Goal: Task Accomplishment & Management: Manage account settings

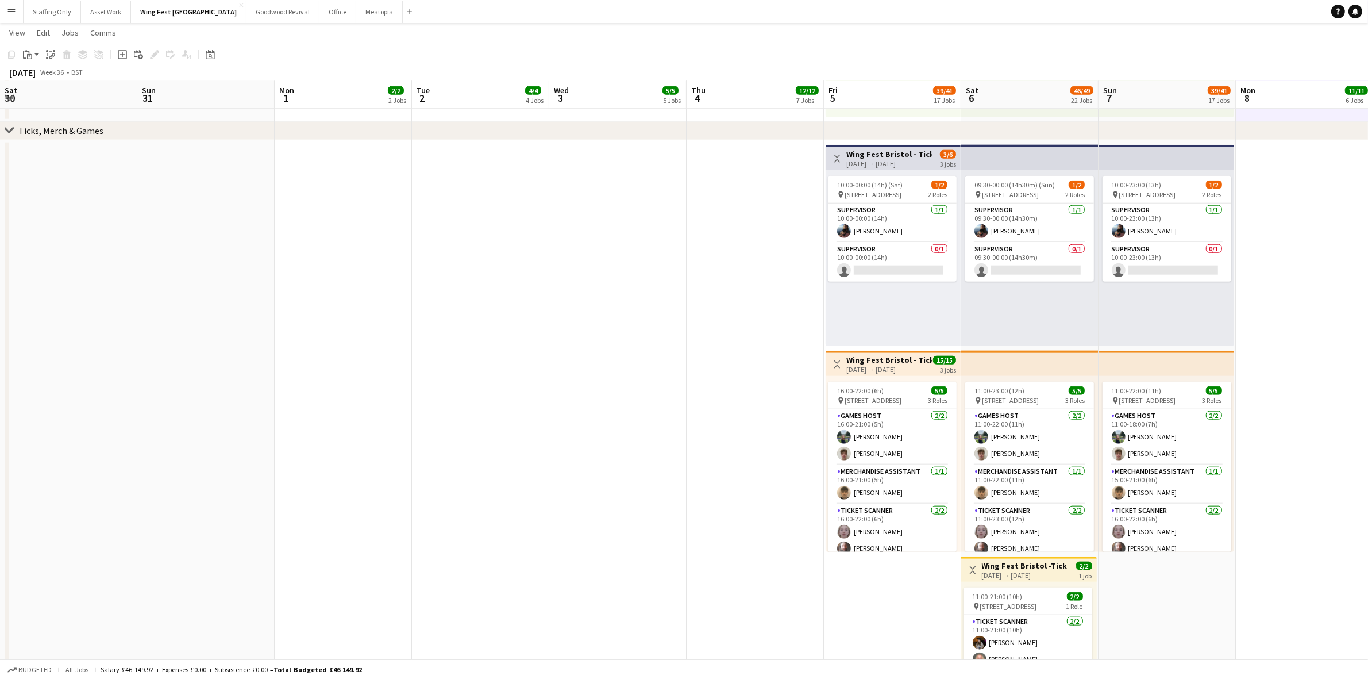
scroll to position [0, 278]
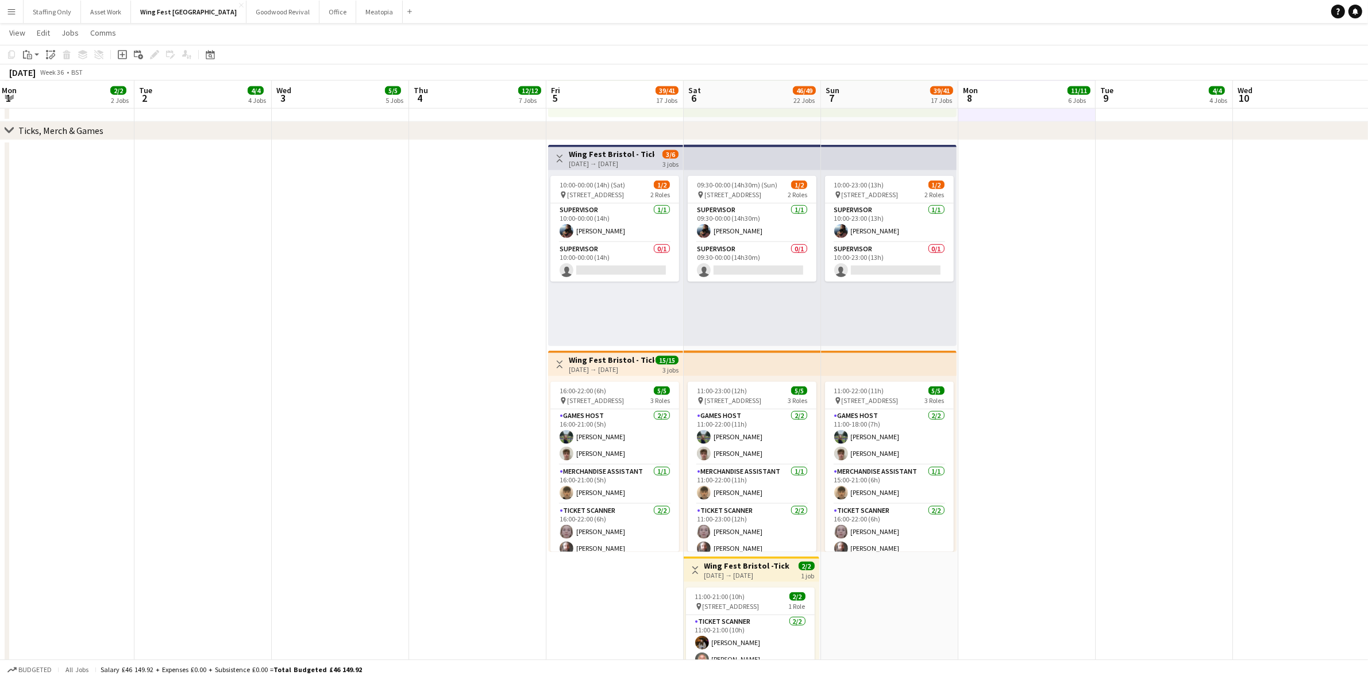
click at [7, 11] on app-icon "Menu" at bounding box center [11, 11] width 9 height 9
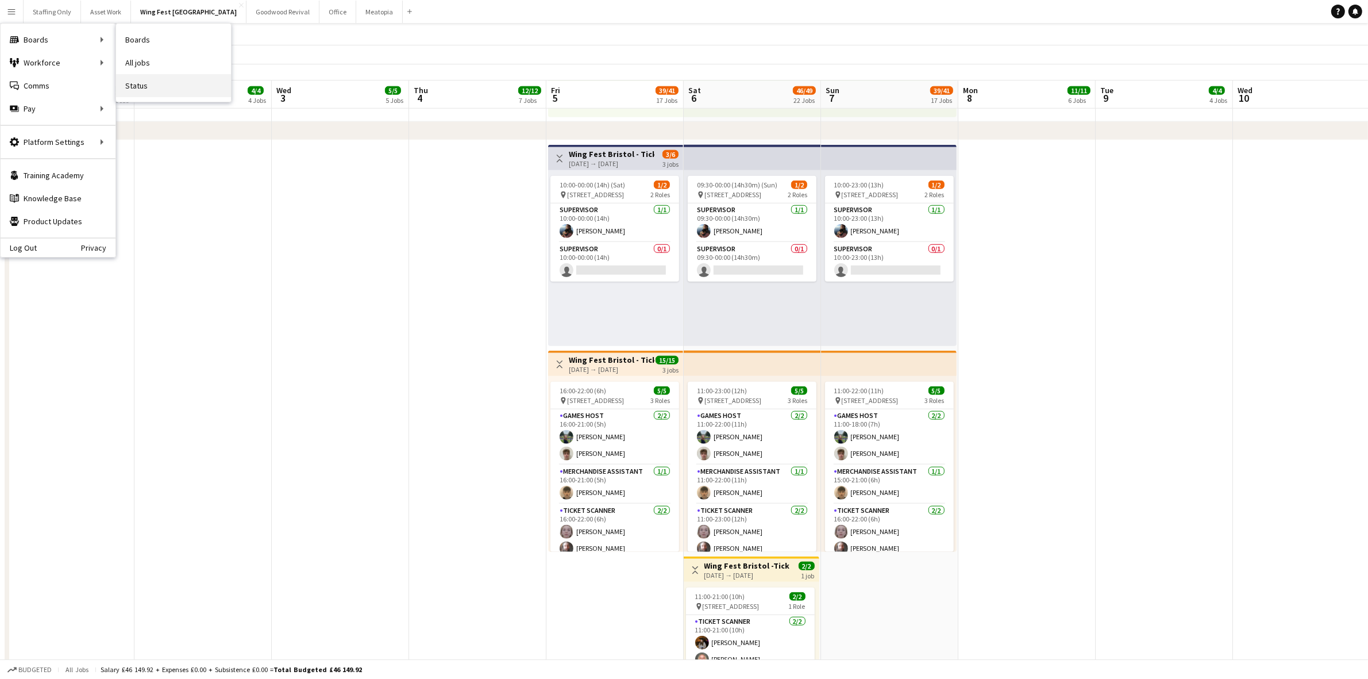
click at [161, 90] on link "Status" at bounding box center [173, 85] width 115 height 23
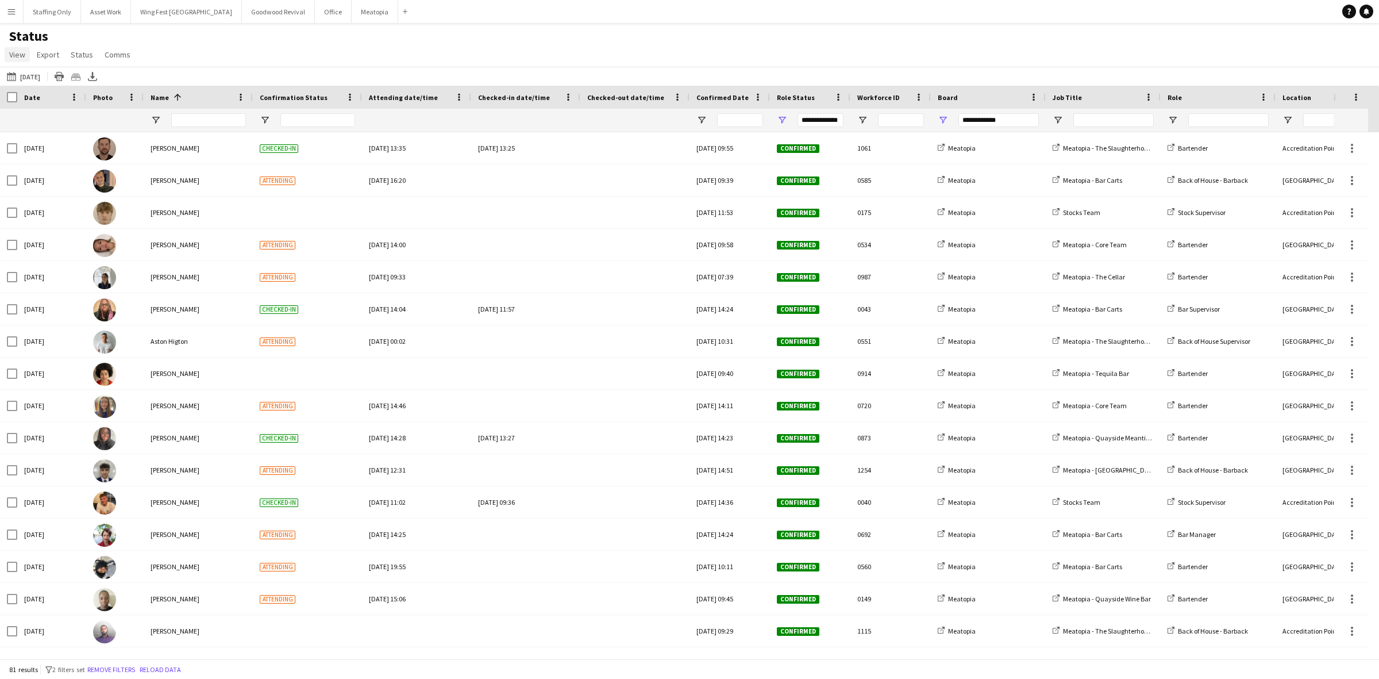
click at [6, 56] on link "View" at bounding box center [17, 54] width 25 height 15
click at [290, 41] on div "Status View Views Default view New view Update view Delete view Edit name Custo…" at bounding box center [689, 47] width 1379 height 39
click at [90, 75] on icon "Export XLSX" at bounding box center [92, 76] width 9 height 9
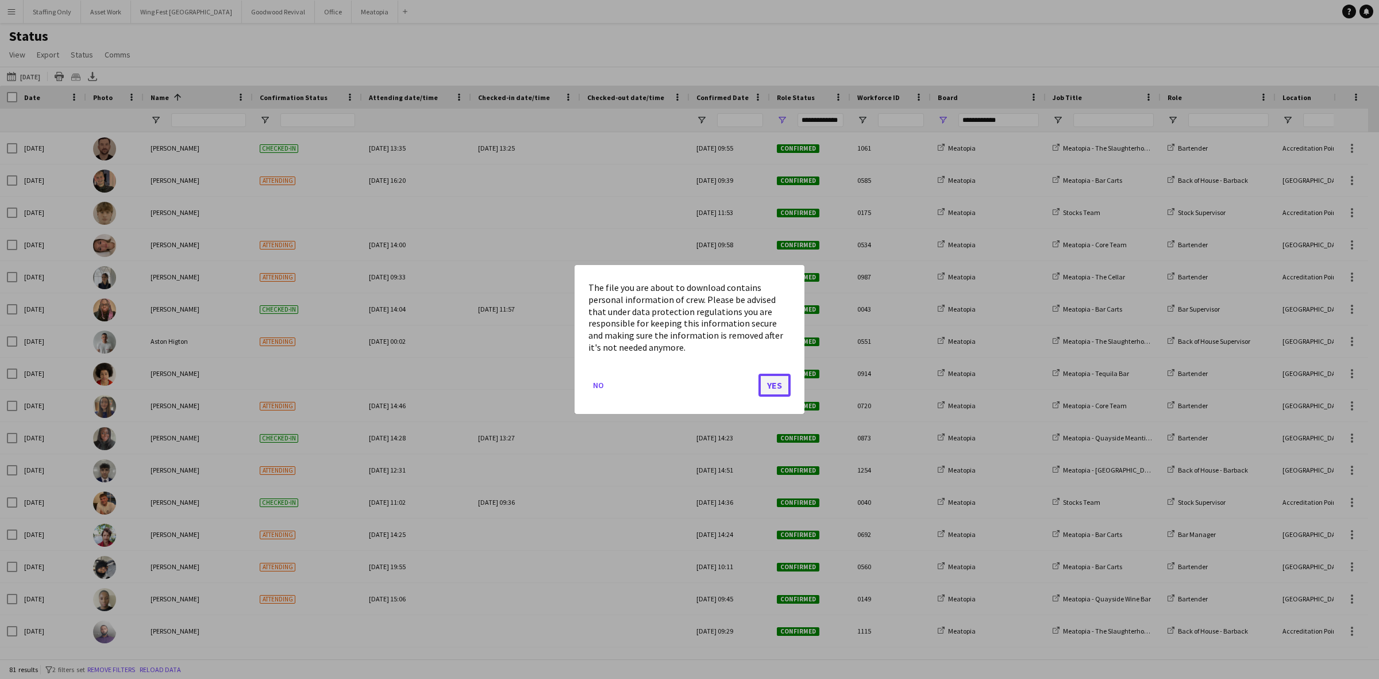
click at [774, 380] on button "Yes" at bounding box center [774, 384] width 32 height 23
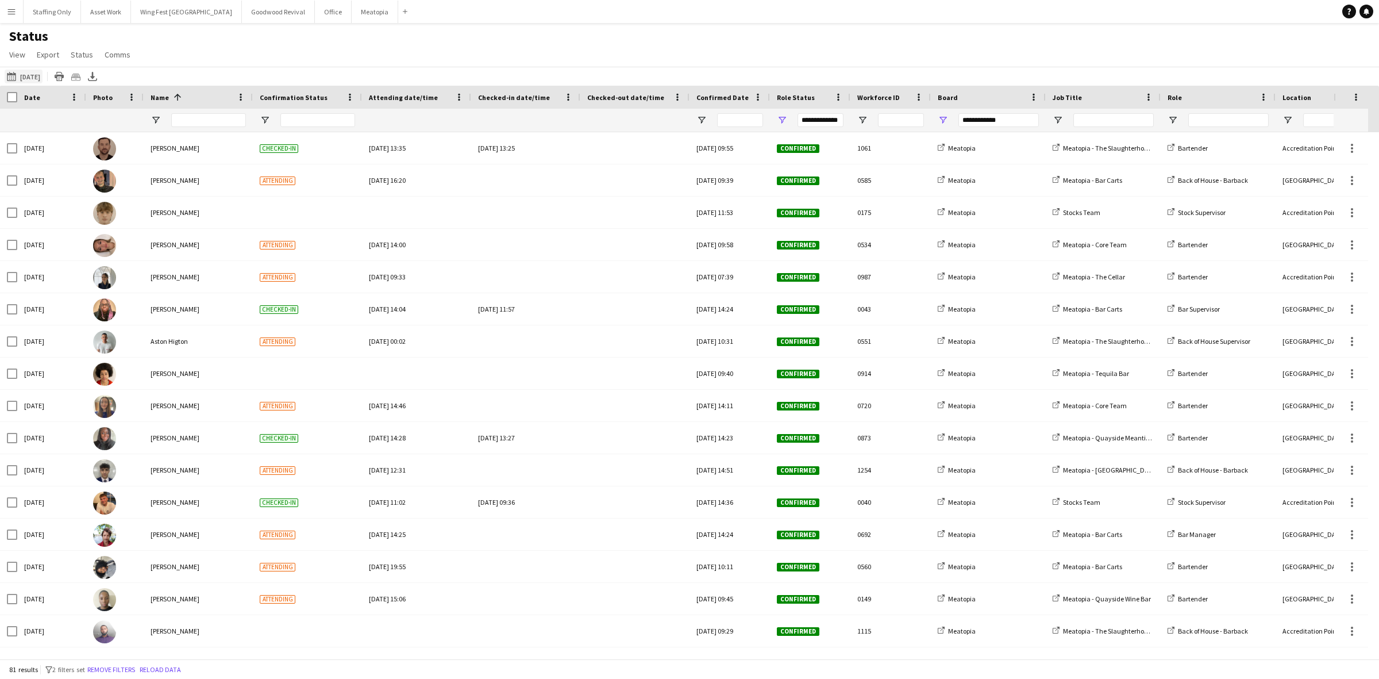
click at [28, 76] on button "[DATE] [DATE]" at bounding box center [24, 77] width 38 height 14
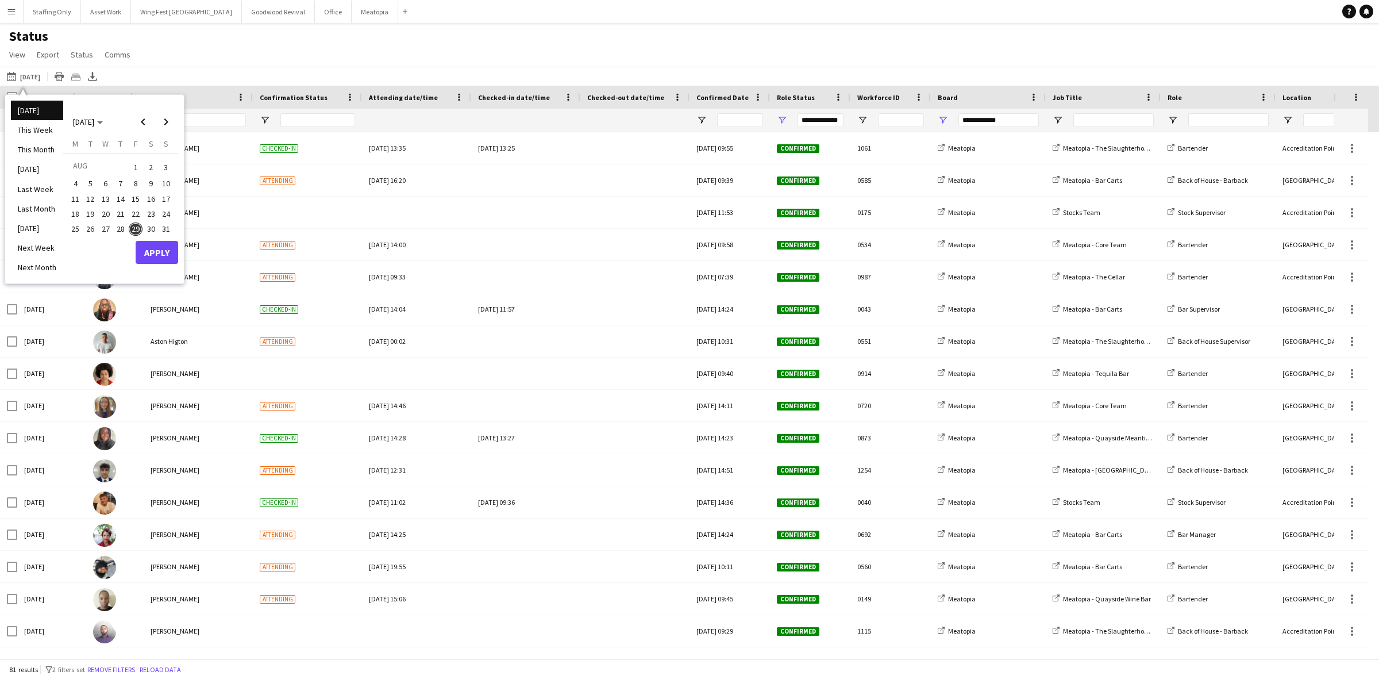
click at [153, 230] on span "30" at bounding box center [151, 229] width 14 height 14
click at [162, 253] on button "Apply" at bounding box center [157, 252] width 43 height 23
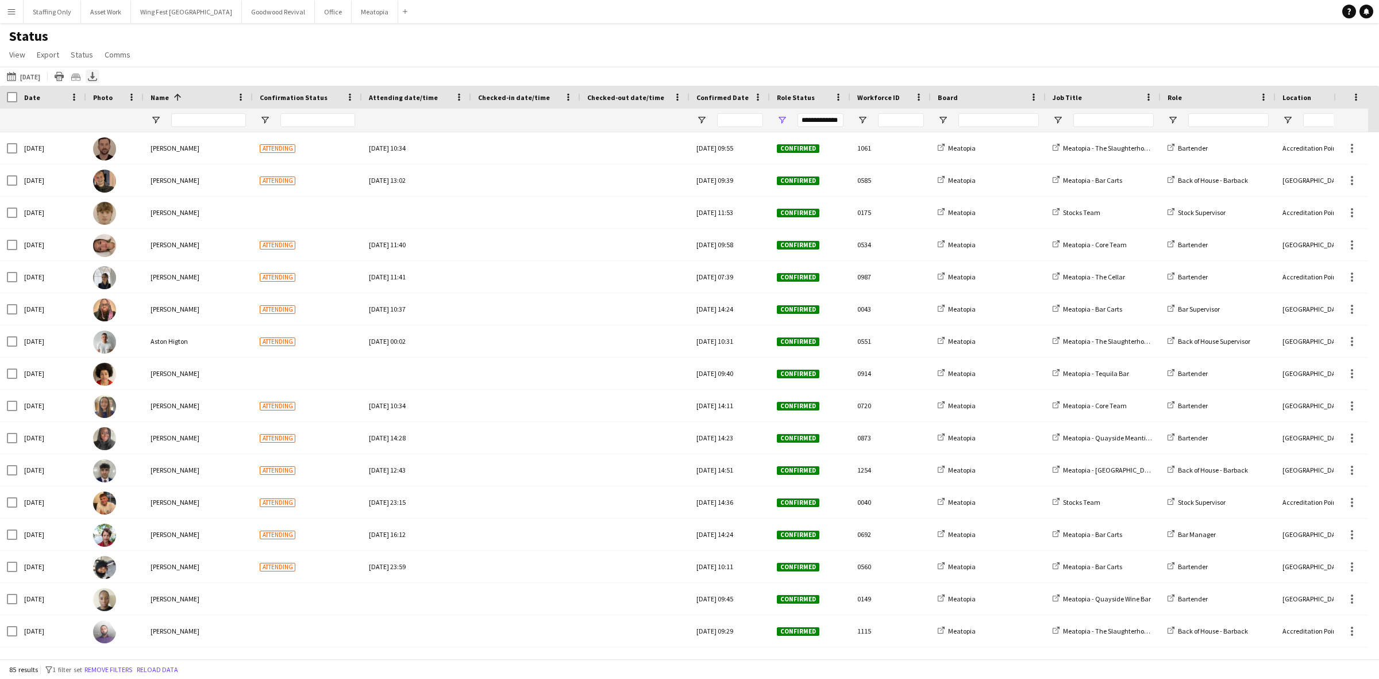
click at [97, 78] on icon "Export XLSX" at bounding box center [92, 76] width 9 height 9
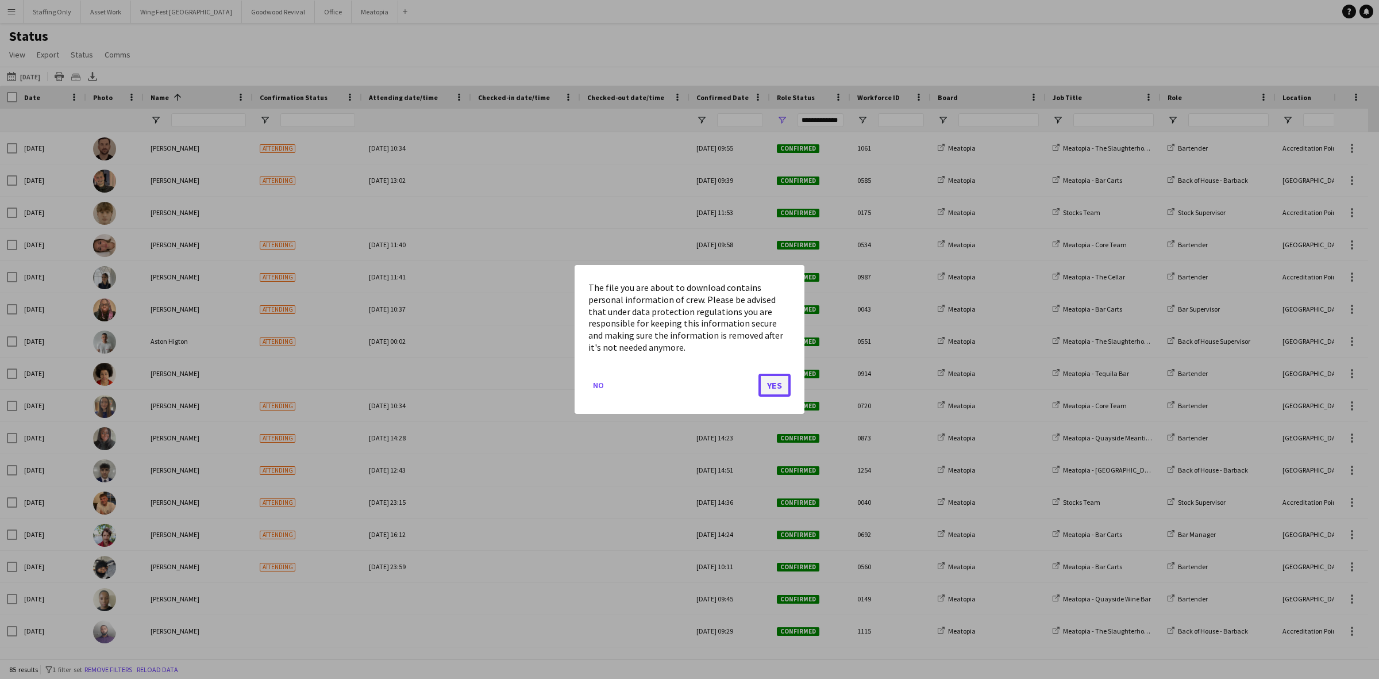
click at [773, 384] on button "Yes" at bounding box center [774, 384] width 32 height 23
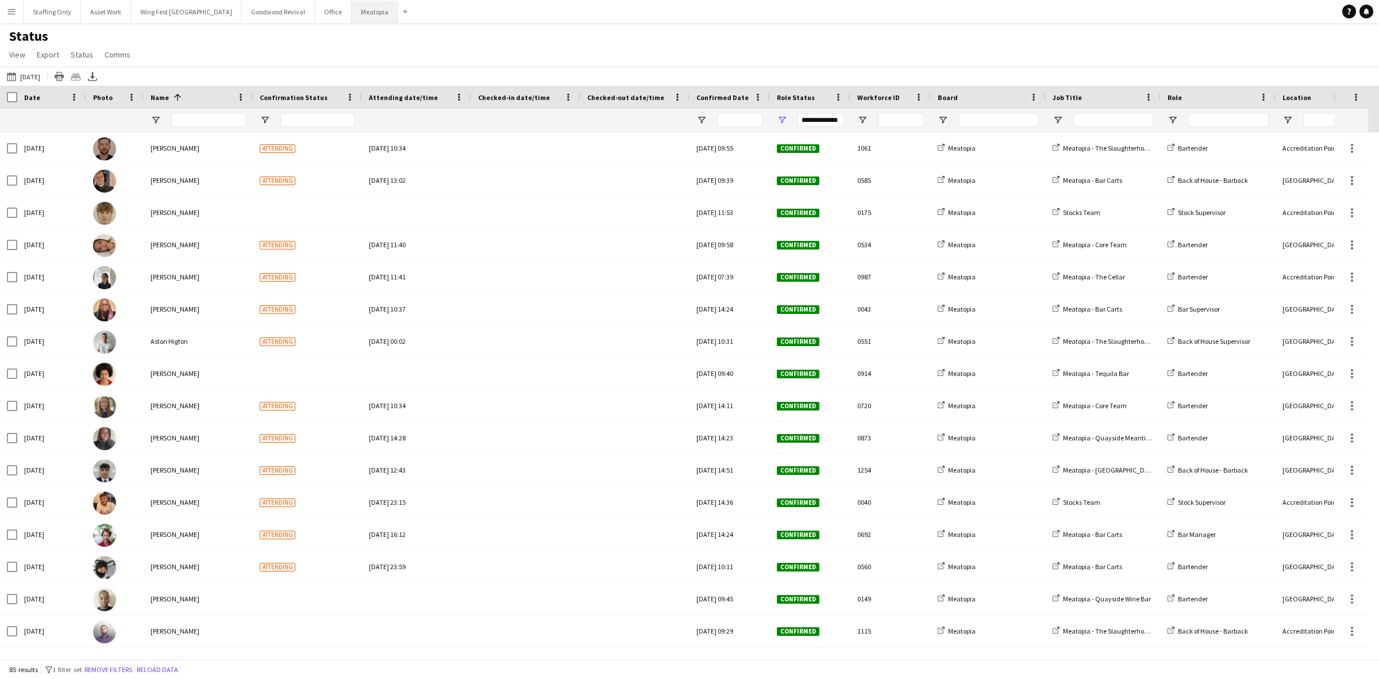
click at [352, 16] on button "Meatopia Close" at bounding box center [375, 12] width 47 height 22
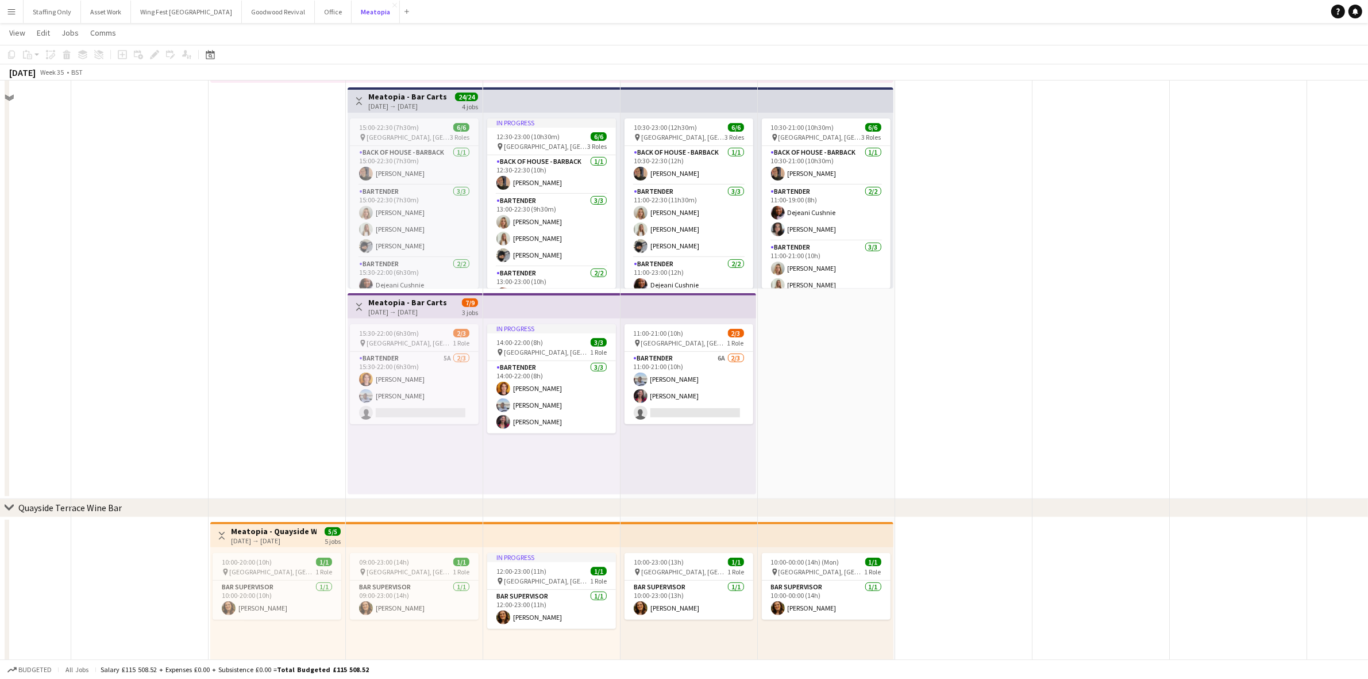
scroll to position [5961, 0]
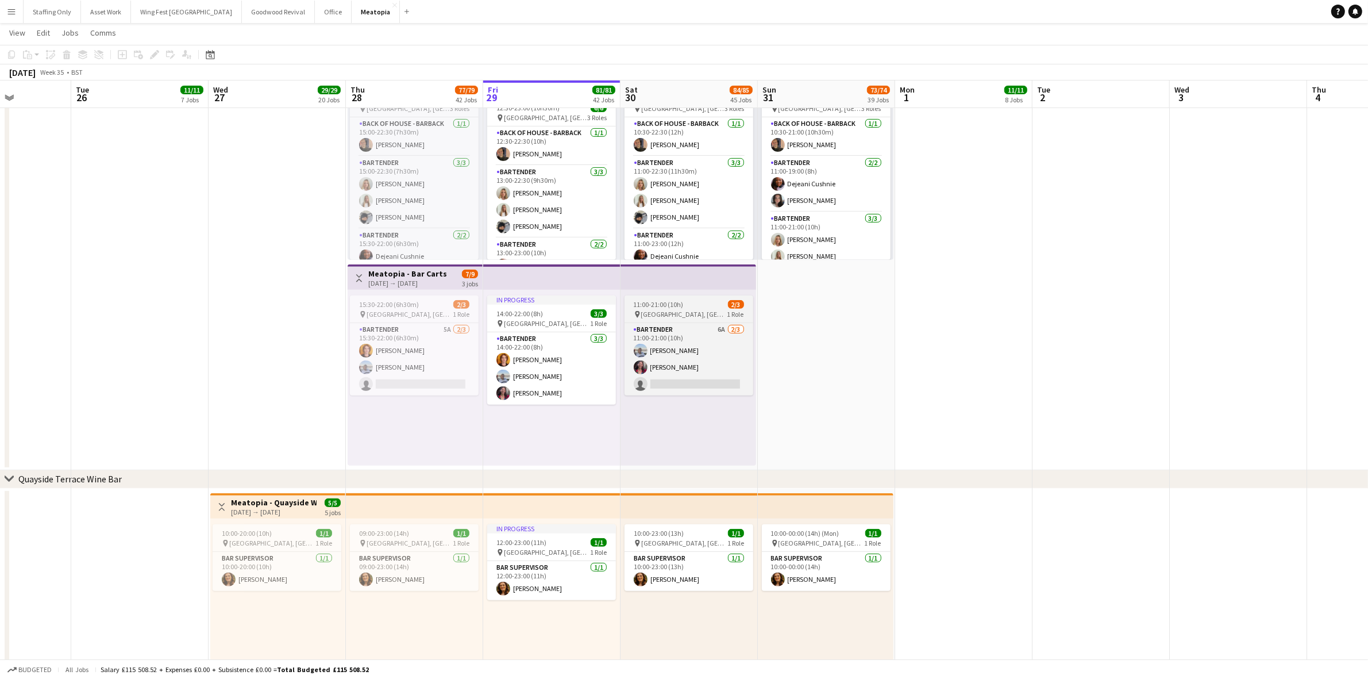
click at [685, 310] on span "[GEOGRAPHIC_DATA], [GEOGRAPHIC_DATA], [GEOGRAPHIC_DATA]" at bounding box center [684, 314] width 86 height 9
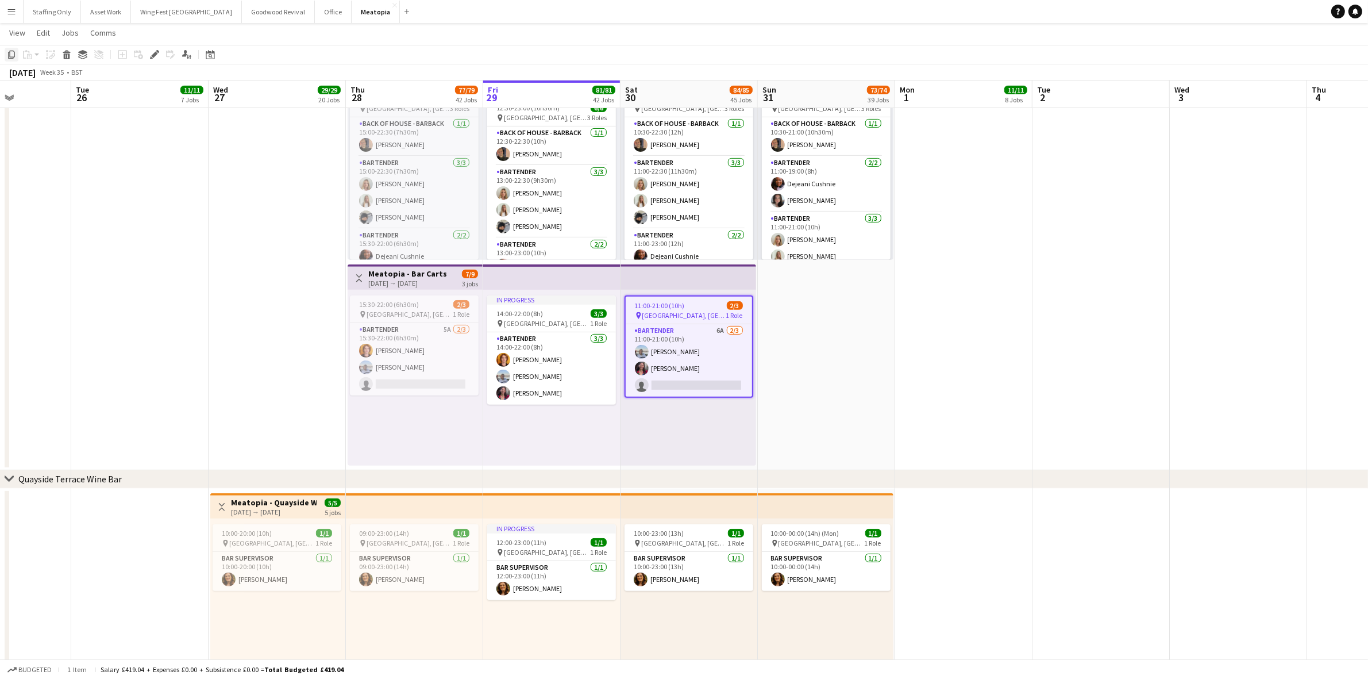
drag, startPoint x: 13, startPoint y: 53, endPoint x: 656, endPoint y: 373, distance: 718.7
click at [13, 53] on icon "Copy" at bounding box center [11, 54] width 9 height 9
click at [653, 415] on div "11:00-21:00 (10h) 2/3 pin [GEOGRAPHIC_DATA], [GEOGRAPHIC_DATA], [GEOGRAPHIC_DAT…" at bounding box center [689, 378] width 136 height 176
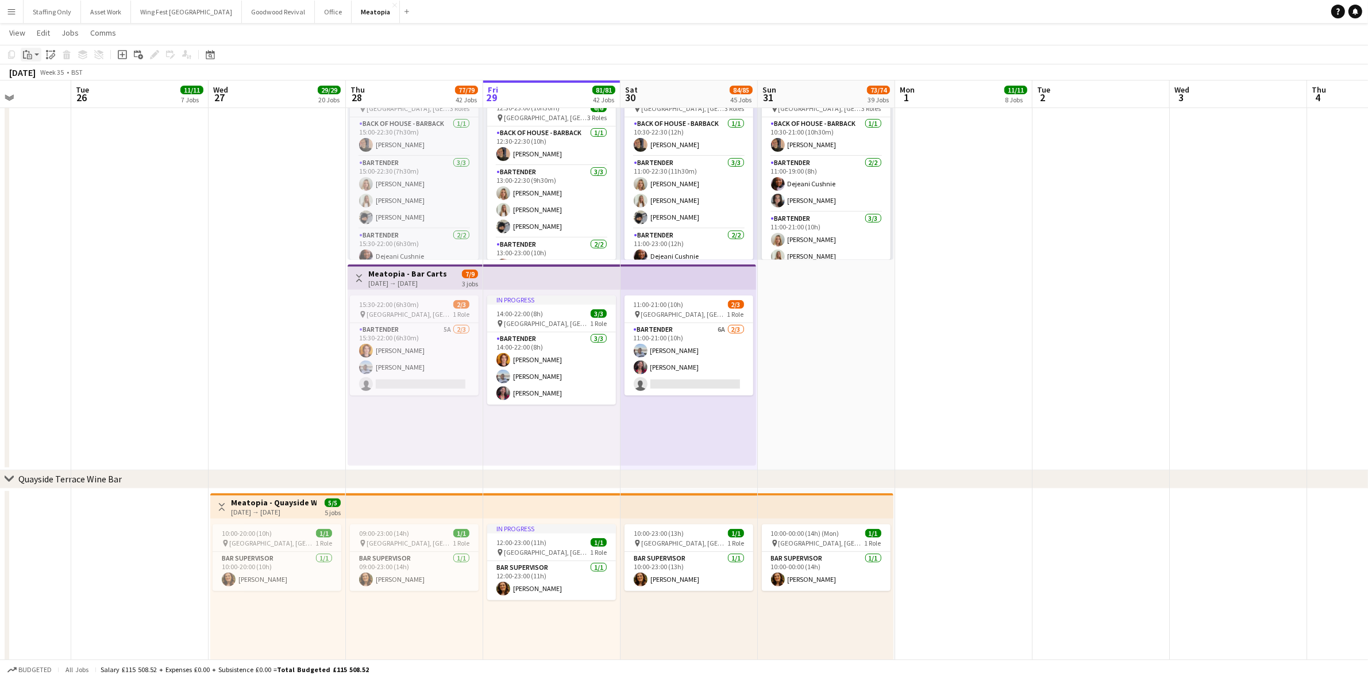
click at [27, 50] on icon "Paste" at bounding box center [27, 54] width 9 height 9
click at [57, 73] on link "Paste Ctrl+V" at bounding box center [84, 76] width 108 height 10
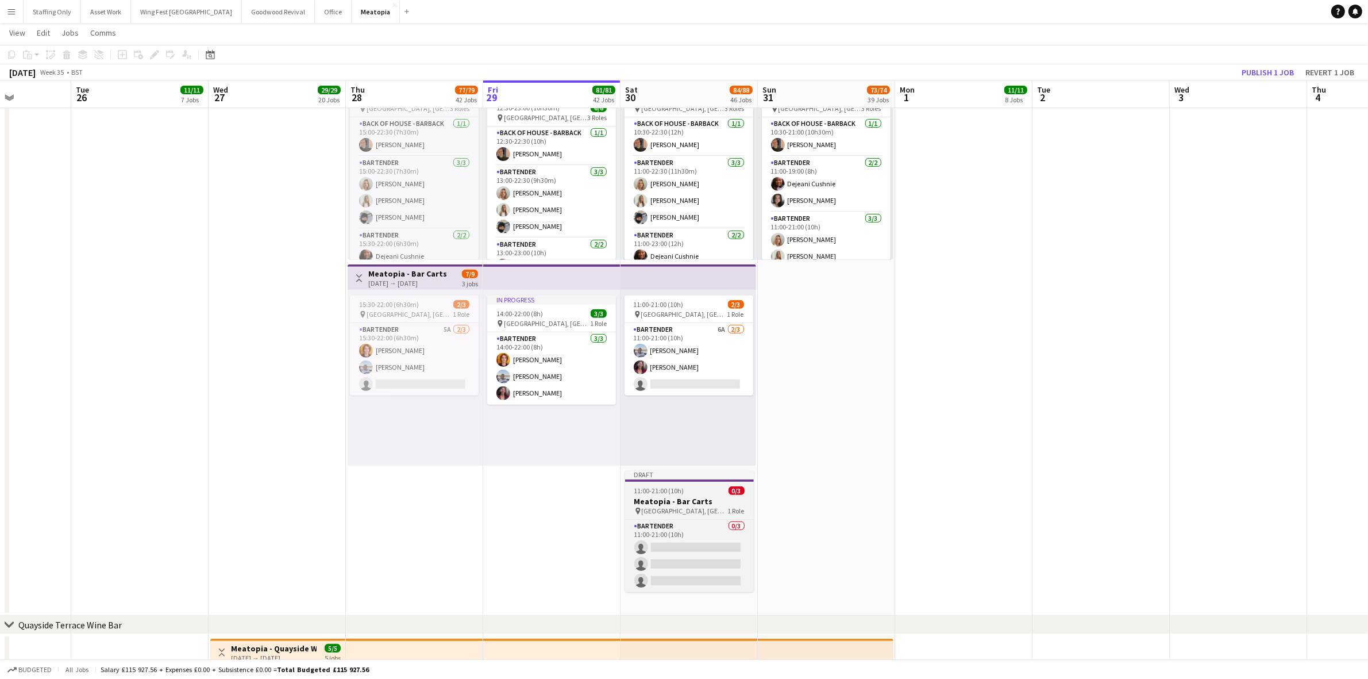
click at [668, 498] on h3 "Meatopia - Bar Carts" at bounding box center [689, 501] width 129 height 10
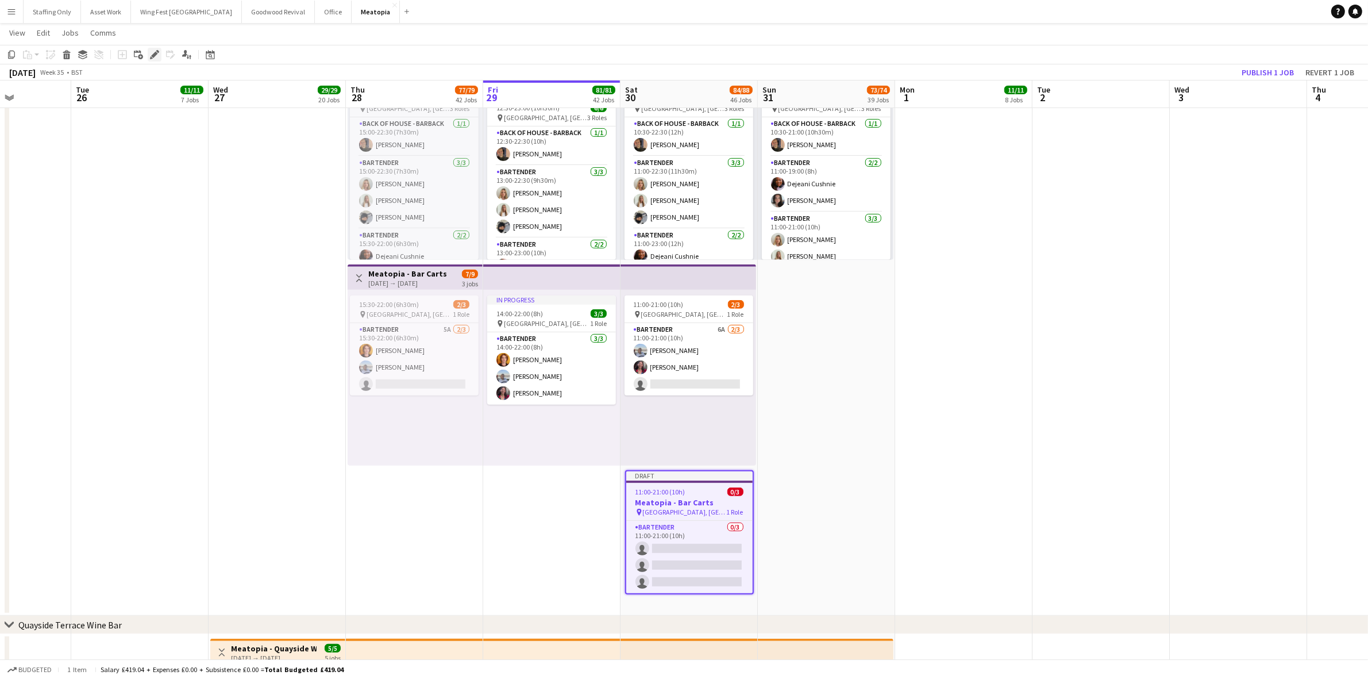
click at [152, 56] on icon at bounding box center [154, 55] width 6 height 6
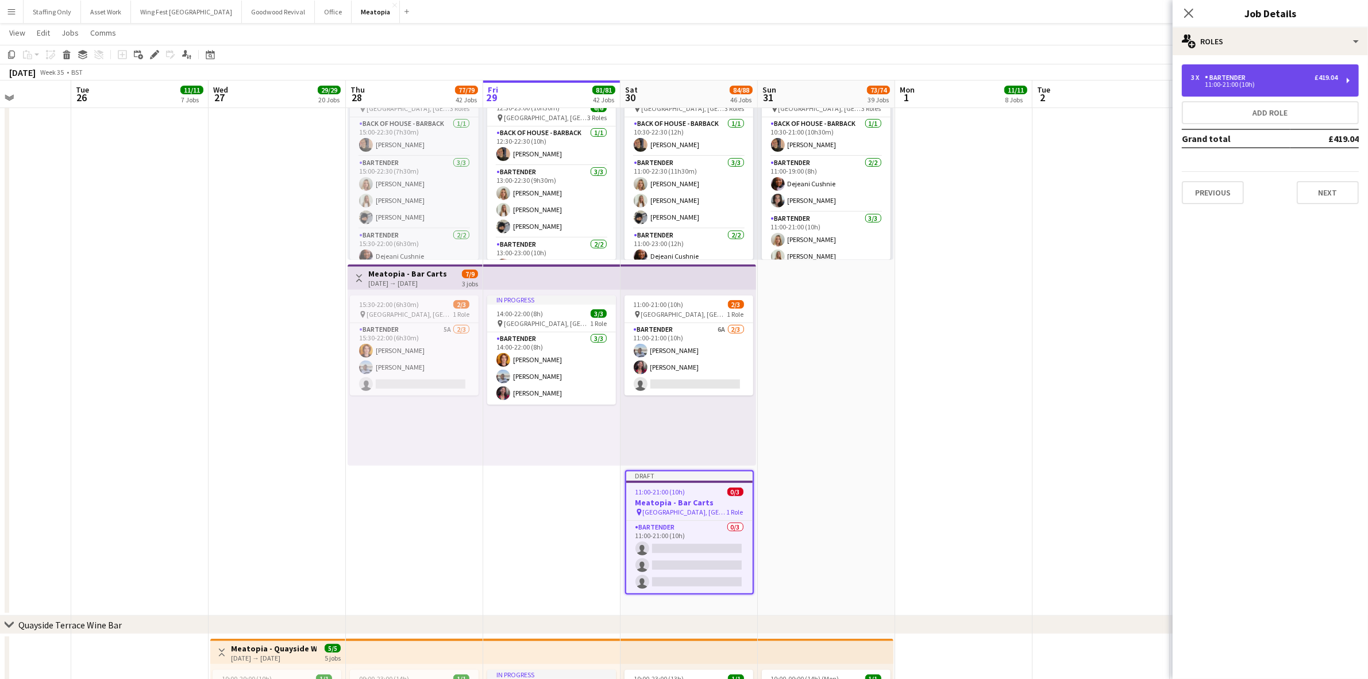
click at [1216, 82] on div "11:00-21:00 (10h)" at bounding box center [1264, 85] width 147 height 6
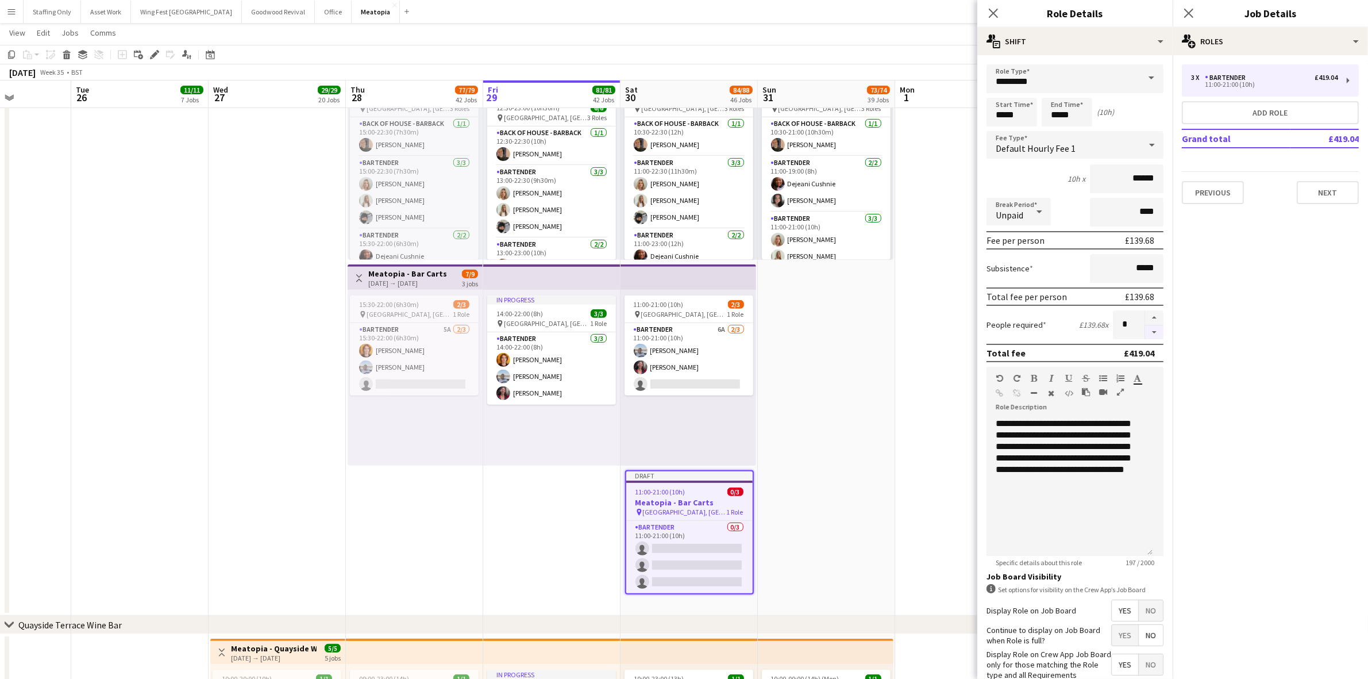
click at [1145, 331] on button "button" at bounding box center [1154, 332] width 18 height 14
type input "*"
click at [839, 362] on app-date-cell "10:00-00:00 (14h) (Mon) 1/1 pin [GEOGRAPHIC_DATA], [GEOGRAPHIC_DATA], [GEOGRAPH…" at bounding box center [826, 129] width 137 height 973
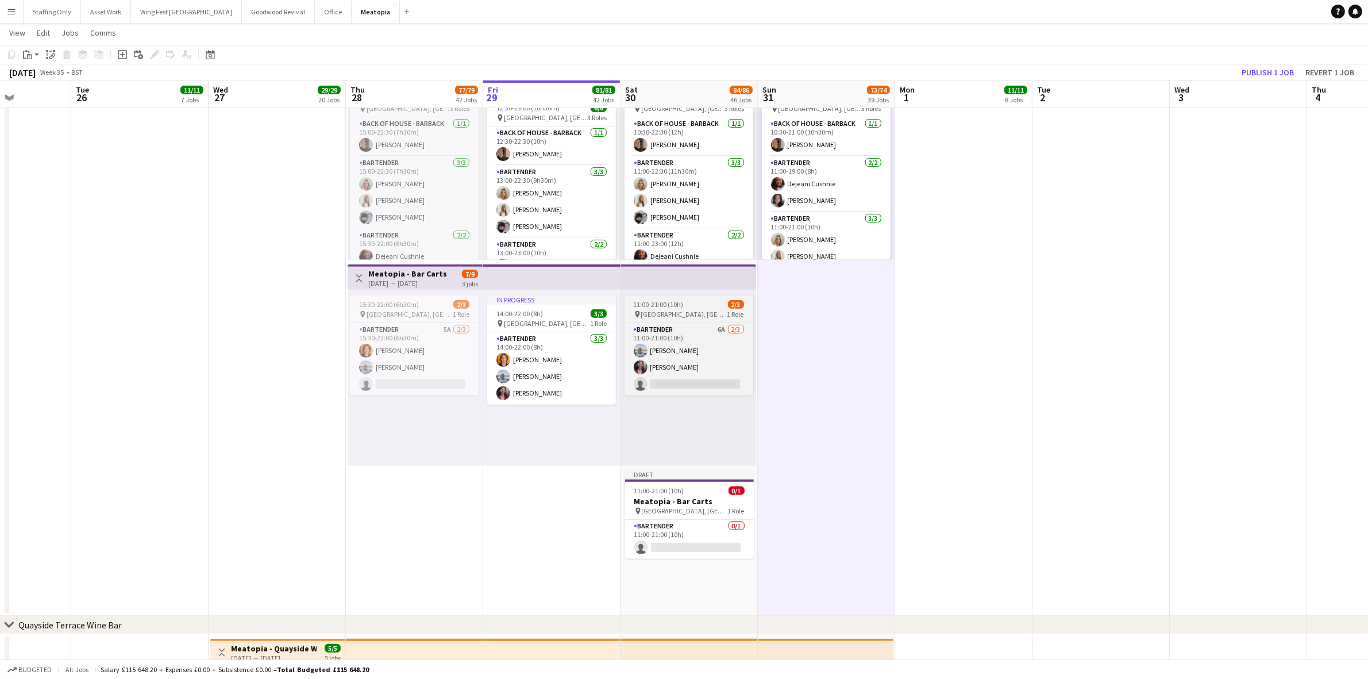
click at [671, 312] on span "[GEOGRAPHIC_DATA], [GEOGRAPHIC_DATA], [GEOGRAPHIC_DATA]" at bounding box center [684, 314] width 86 height 9
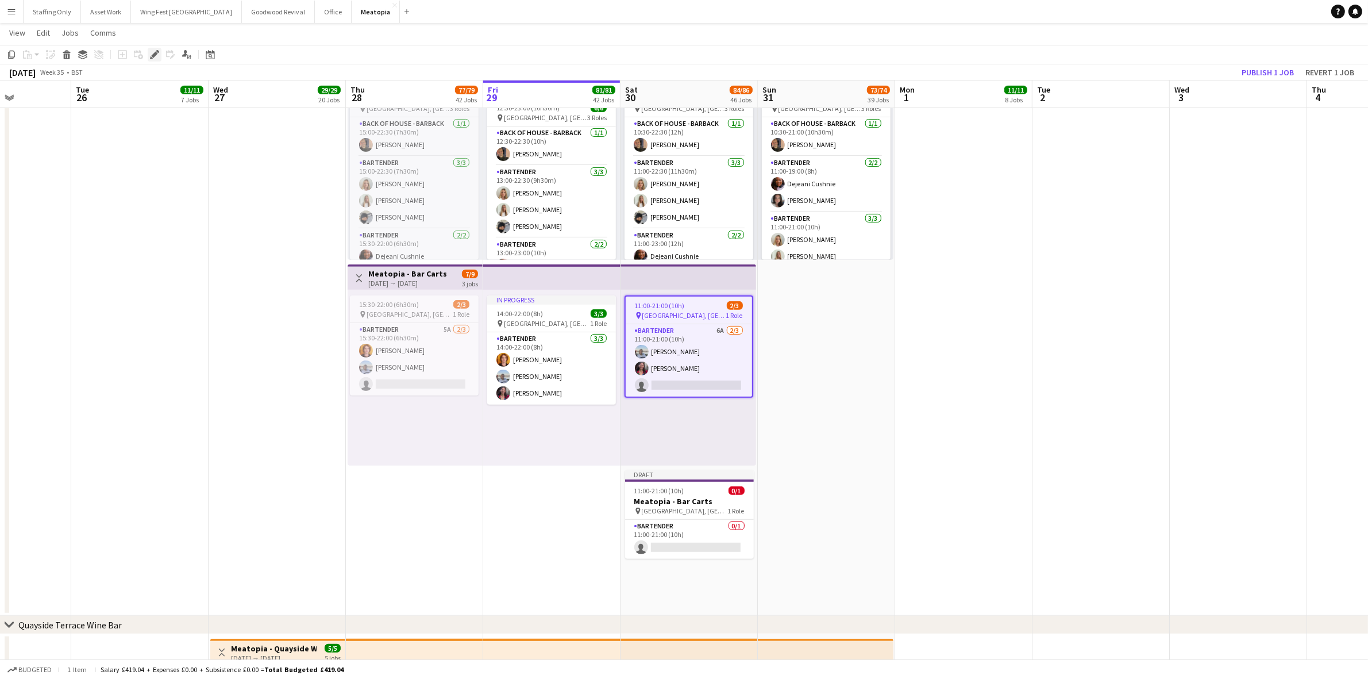
click at [150, 55] on icon "Edit" at bounding box center [154, 54] width 9 height 9
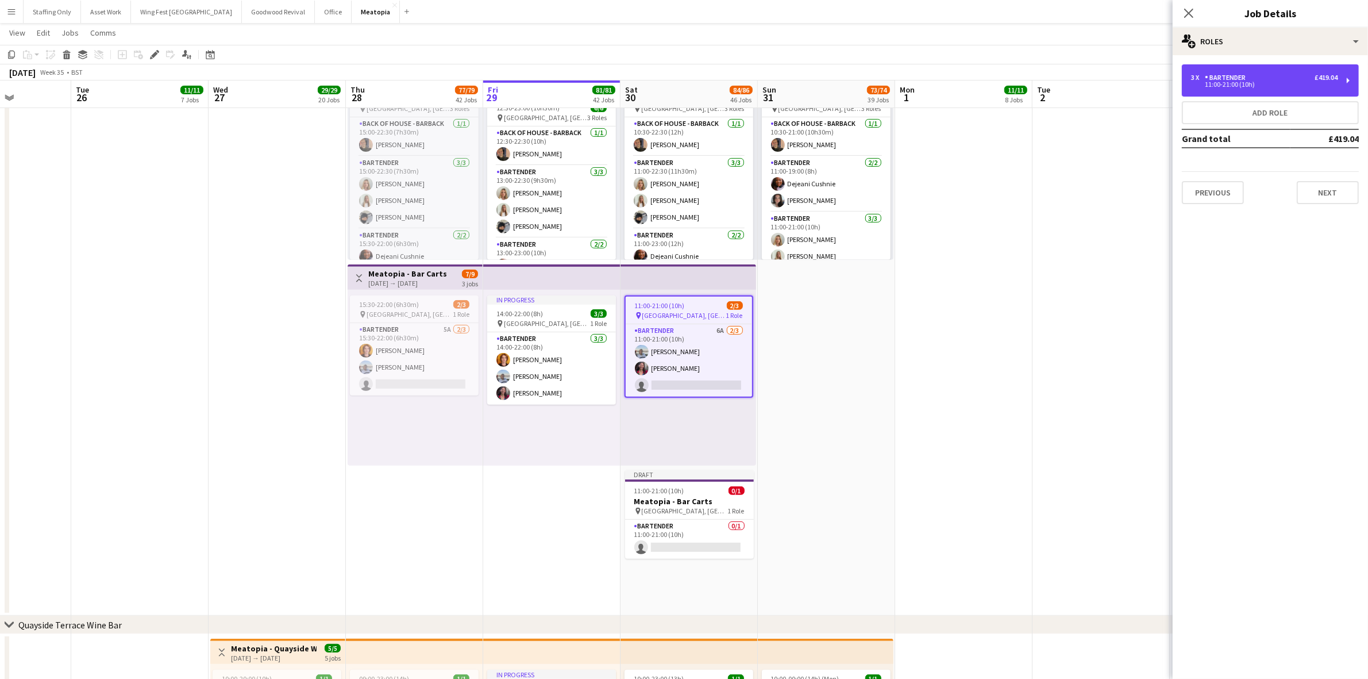
click at [1250, 85] on div "11:00-21:00 (10h)" at bounding box center [1264, 85] width 147 height 6
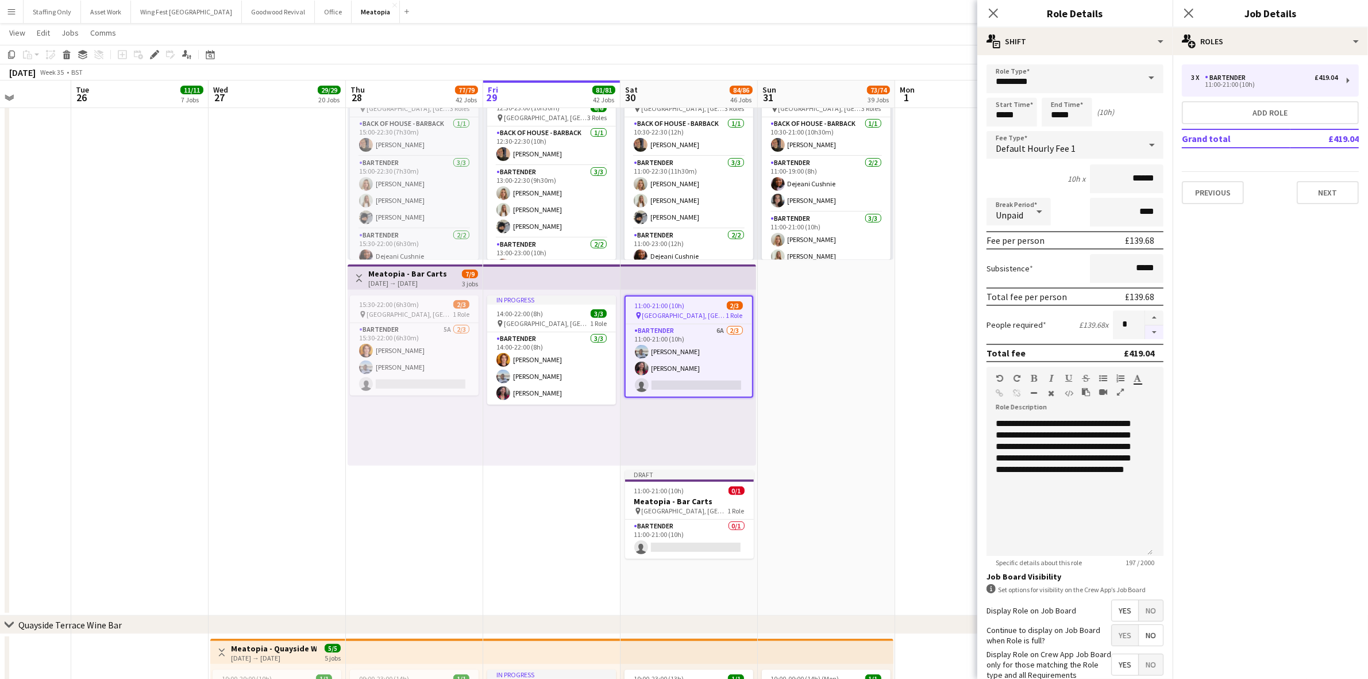
click at [1145, 328] on button "button" at bounding box center [1154, 332] width 18 height 14
type input "*"
click at [1190, 6] on app-icon "Close pop-in" at bounding box center [1189, 13] width 17 height 17
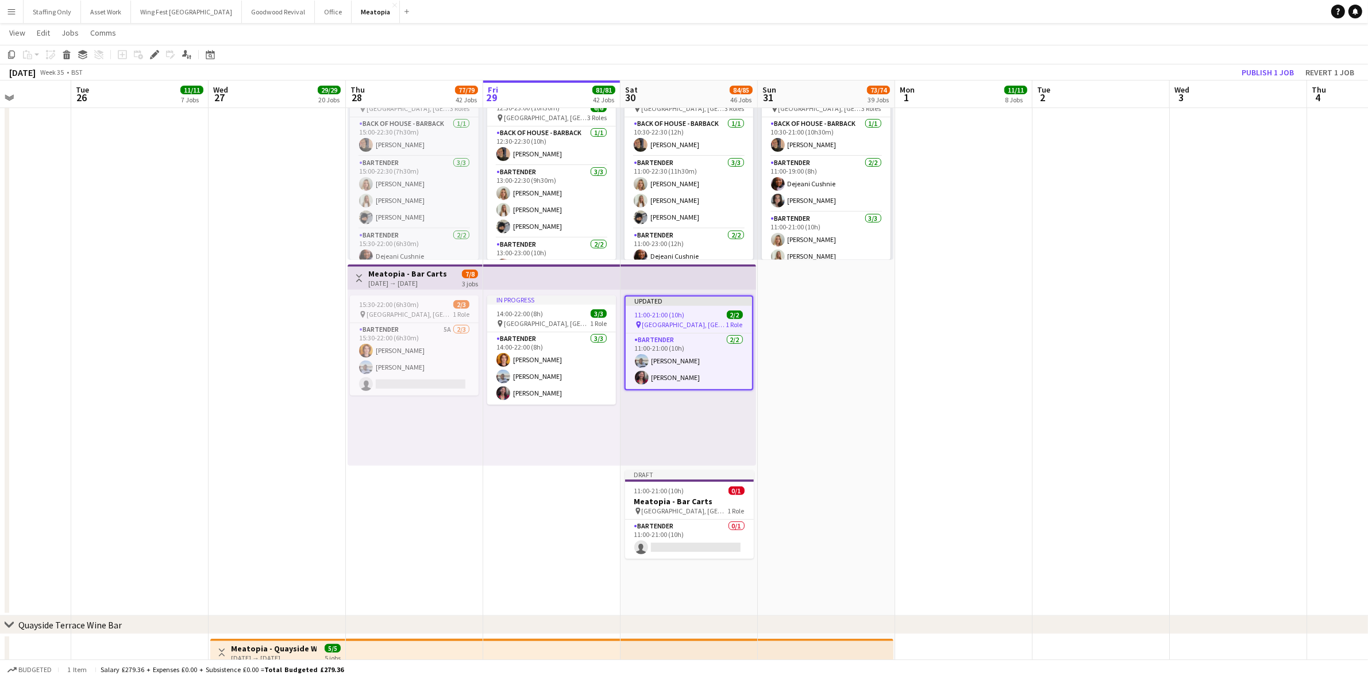
click at [917, 368] on app-date-cell at bounding box center [963, 129] width 137 height 973
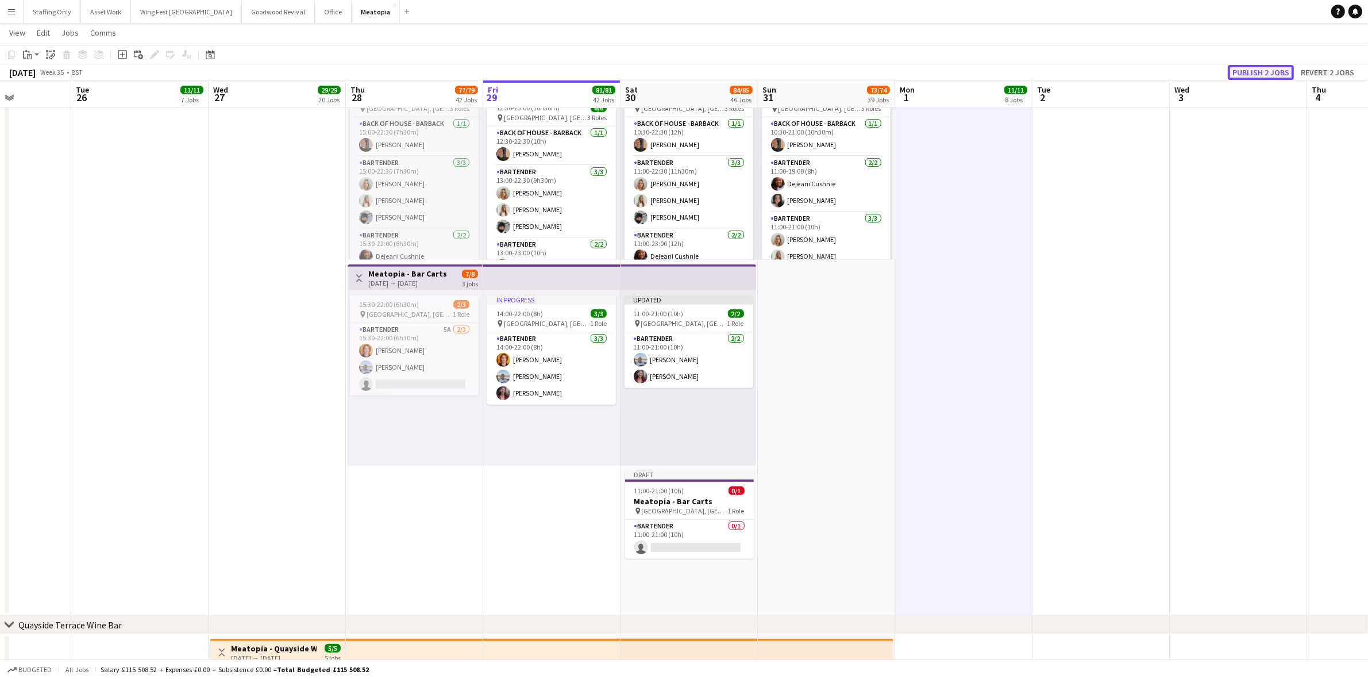
click at [1238, 67] on button "Publish 2 jobs" at bounding box center [1261, 72] width 66 height 15
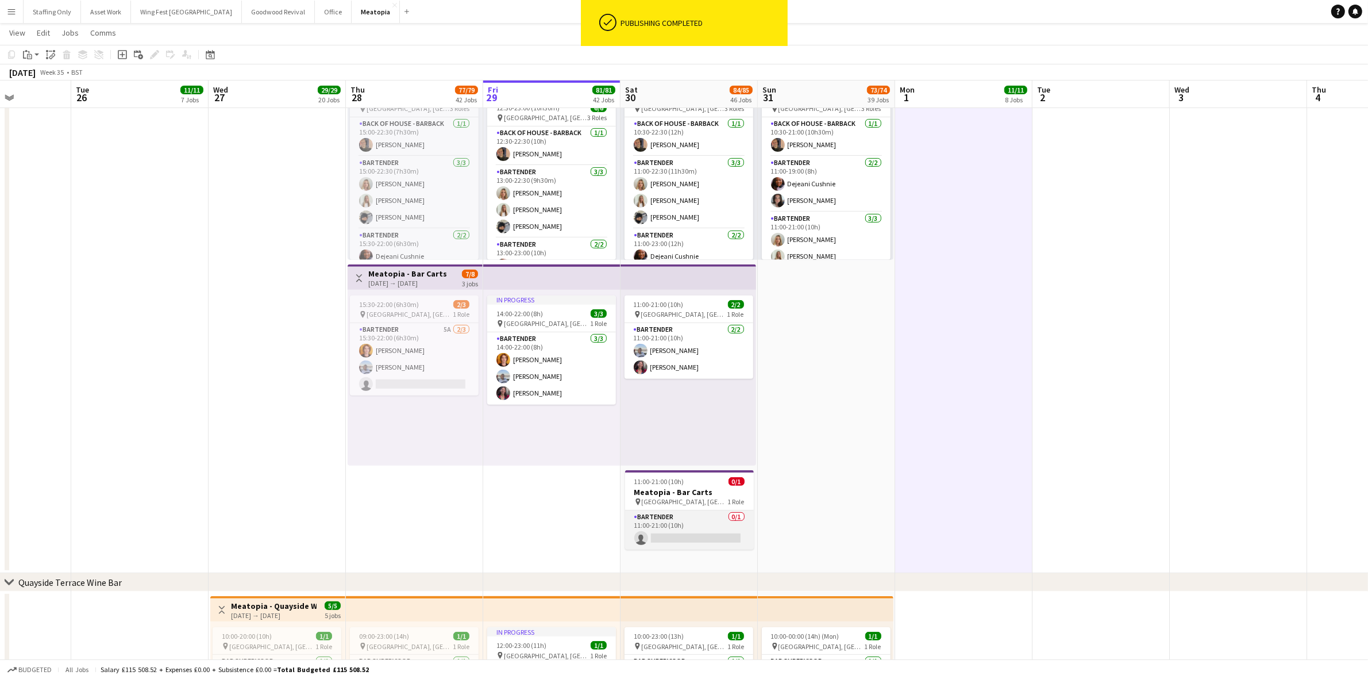
click at [671, 523] on app-card-role "Bartender 0/1 11:00-21:00 (10h) single-neutral-actions" at bounding box center [689, 529] width 129 height 39
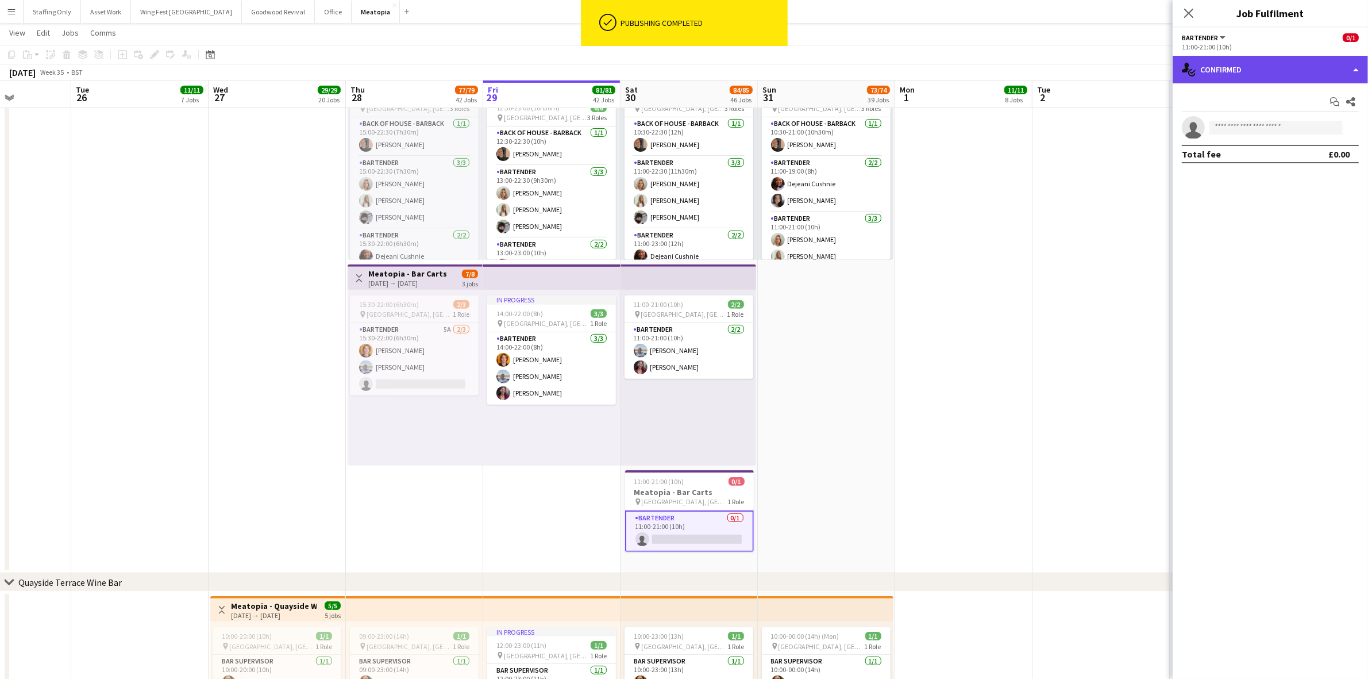
click at [1243, 65] on div "single-neutral-actions-check-2 Confirmed" at bounding box center [1270, 70] width 195 height 28
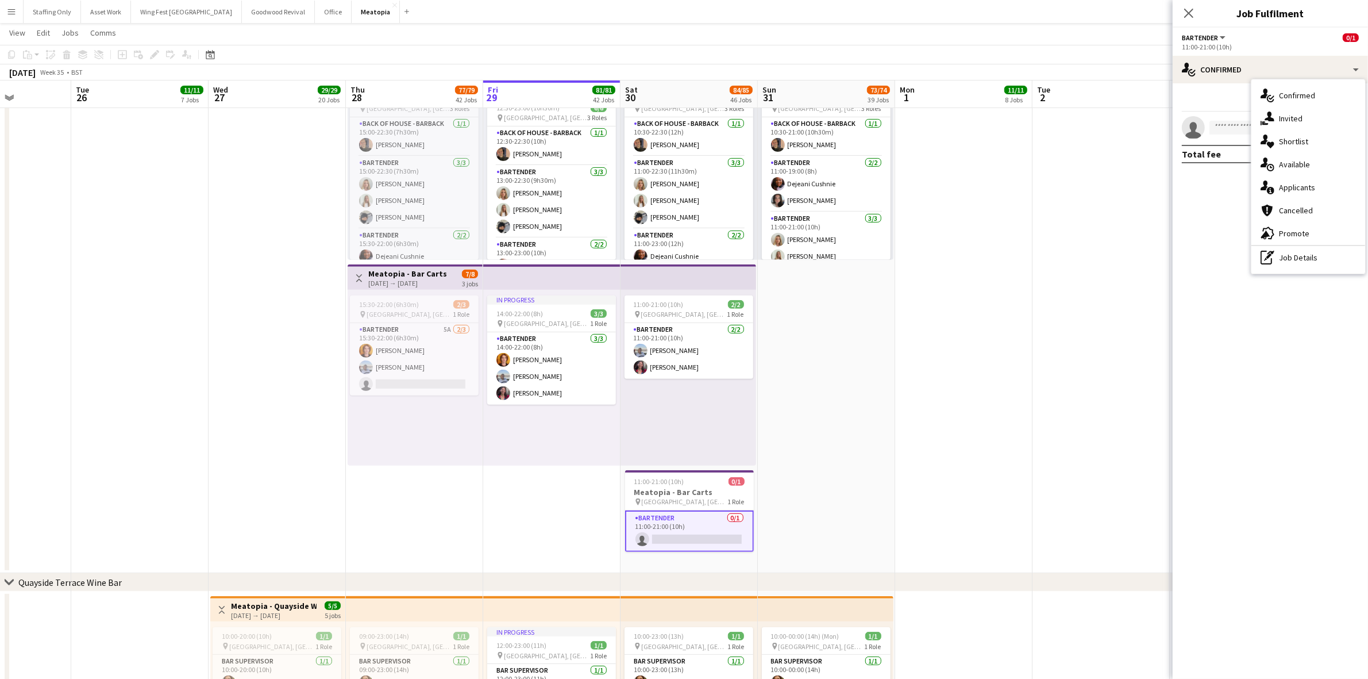
click at [1311, 230] on div "advertising-megaphone Promote" at bounding box center [1308, 233] width 114 height 23
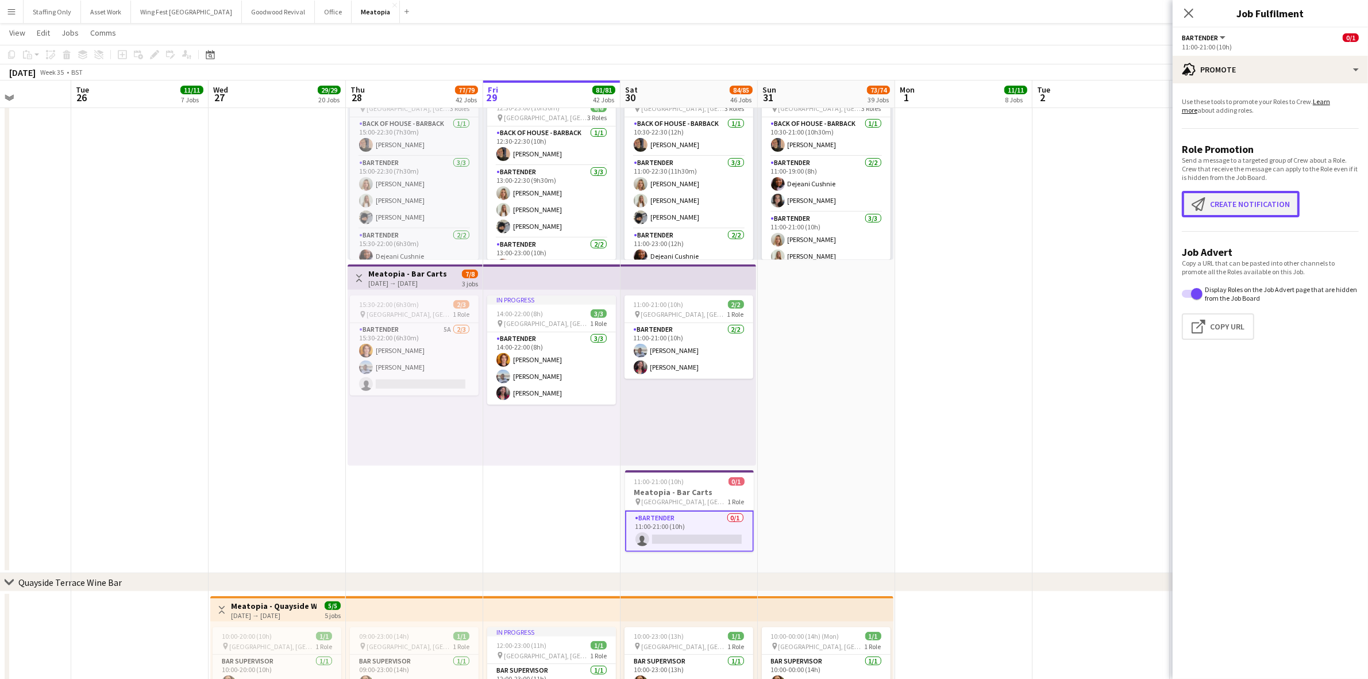
click at [1268, 201] on button "Create notification Create notification" at bounding box center [1241, 204] width 118 height 26
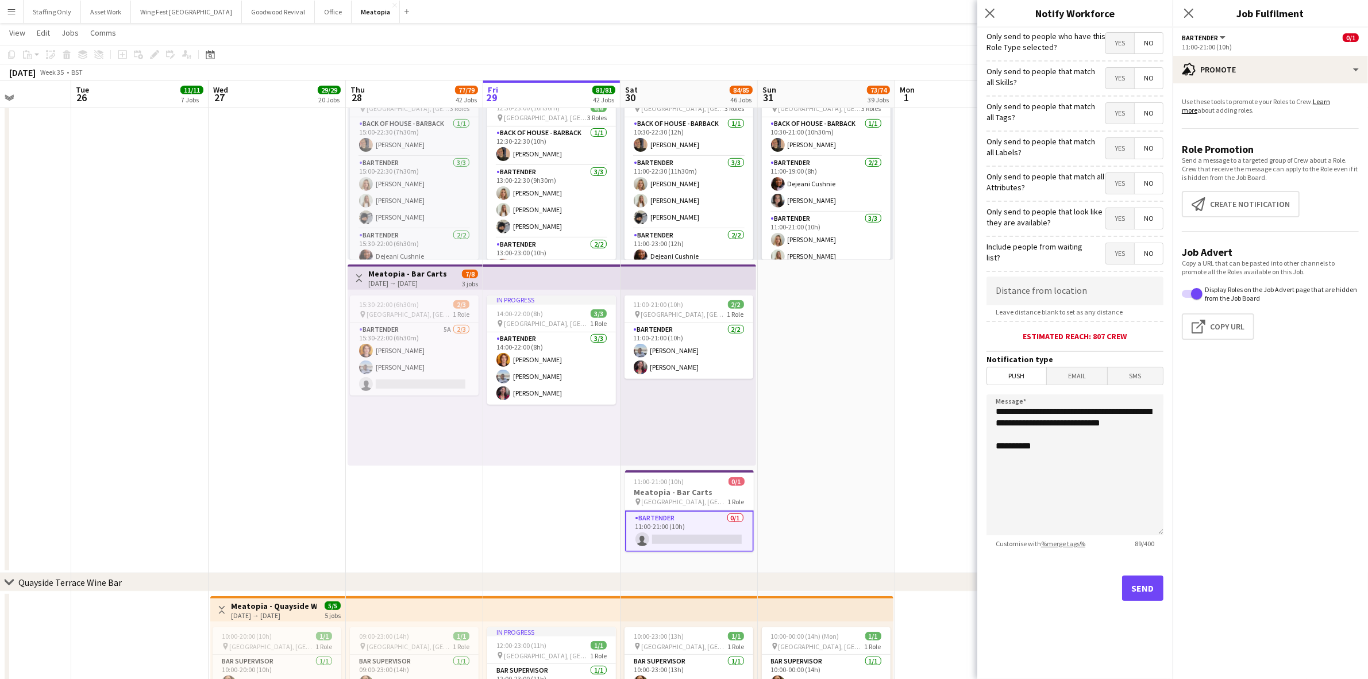
click at [1119, 256] on span "Yes" at bounding box center [1120, 253] width 28 height 21
click at [1115, 214] on span "Yes" at bounding box center [1120, 218] width 28 height 21
click at [1116, 179] on span "Yes" at bounding box center [1120, 183] width 28 height 21
click at [1119, 149] on span "Yes" at bounding box center [1120, 148] width 28 height 21
click at [1116, 118] on span "Yes" at bounding box center [1120, 113] width 28 height 21
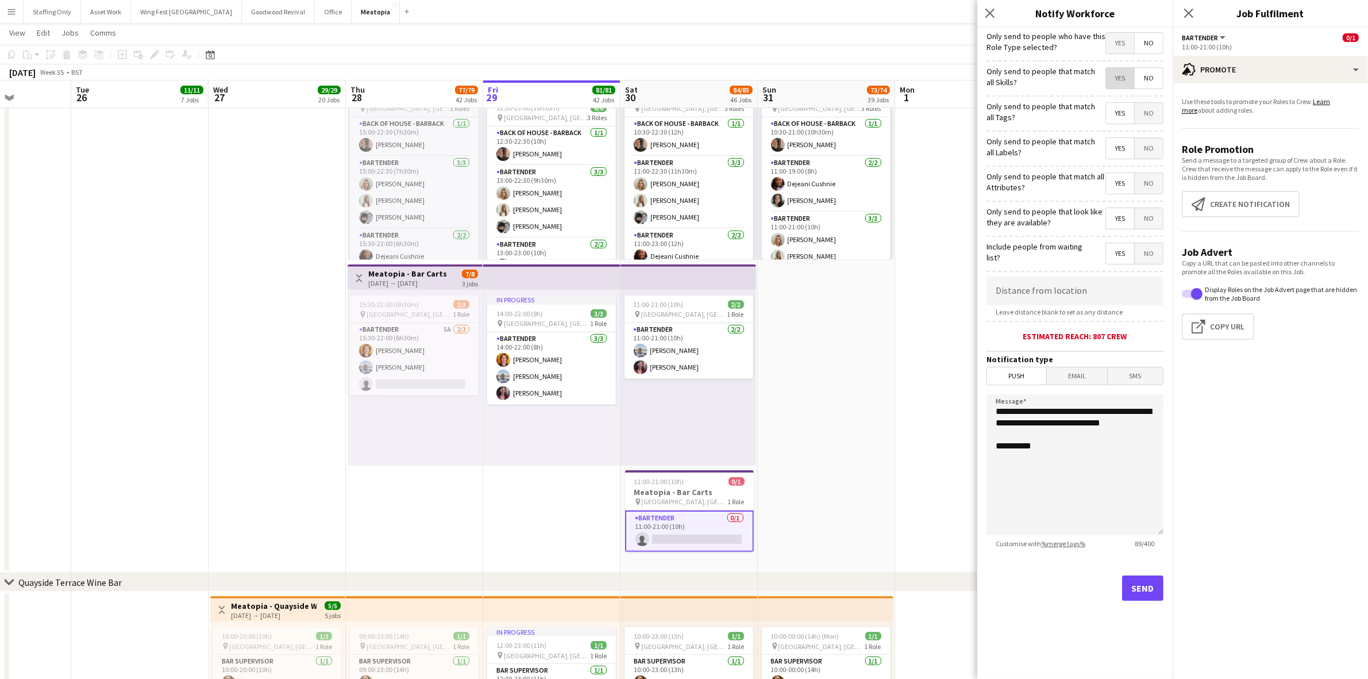
click at [1119, 69] on span "Yes" at bounding box center [1120, 78] width 28 height 21
click at [1118, 43] on span "Yes" at bounding box center [1120, 43] width 28 height 21
click at [1150, 591] on button "Send" at bounding box center [1142, 587] width 41 height 25
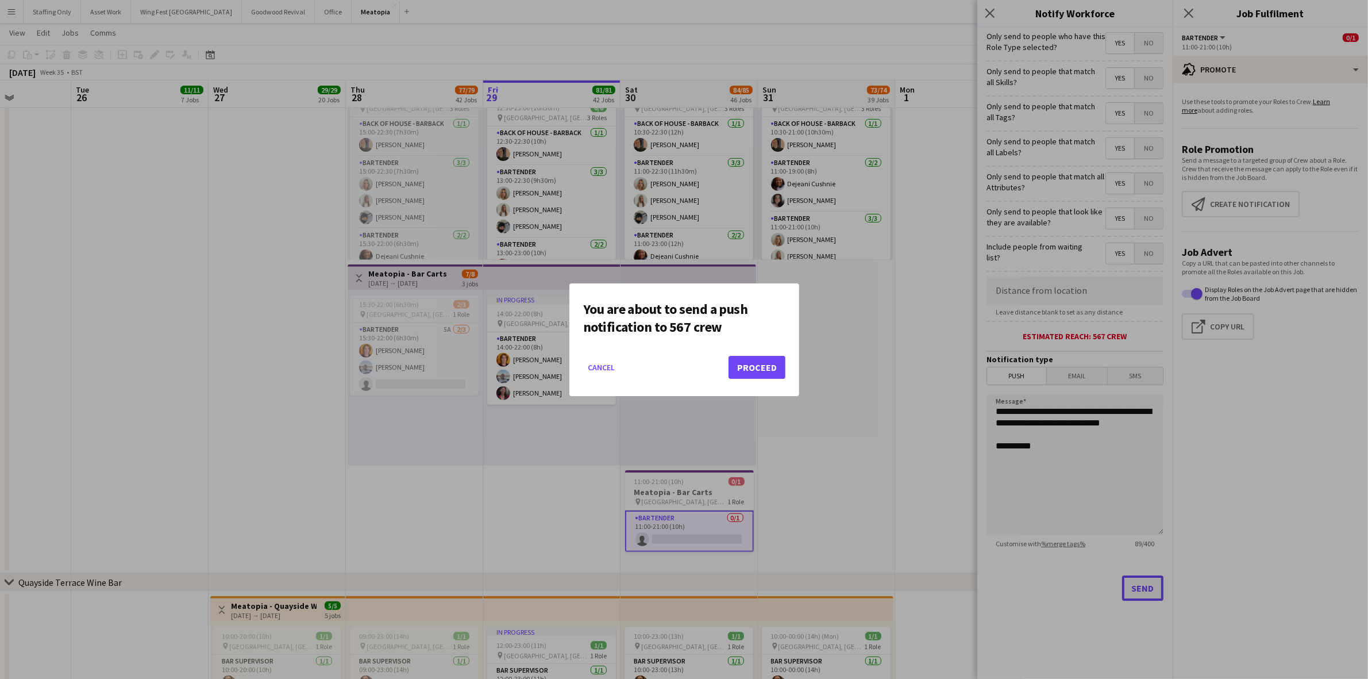
scroll to position [0, 0]
click at [773, 365] on button "Proceed" at bounding box center [757, 367] width 57 height 23
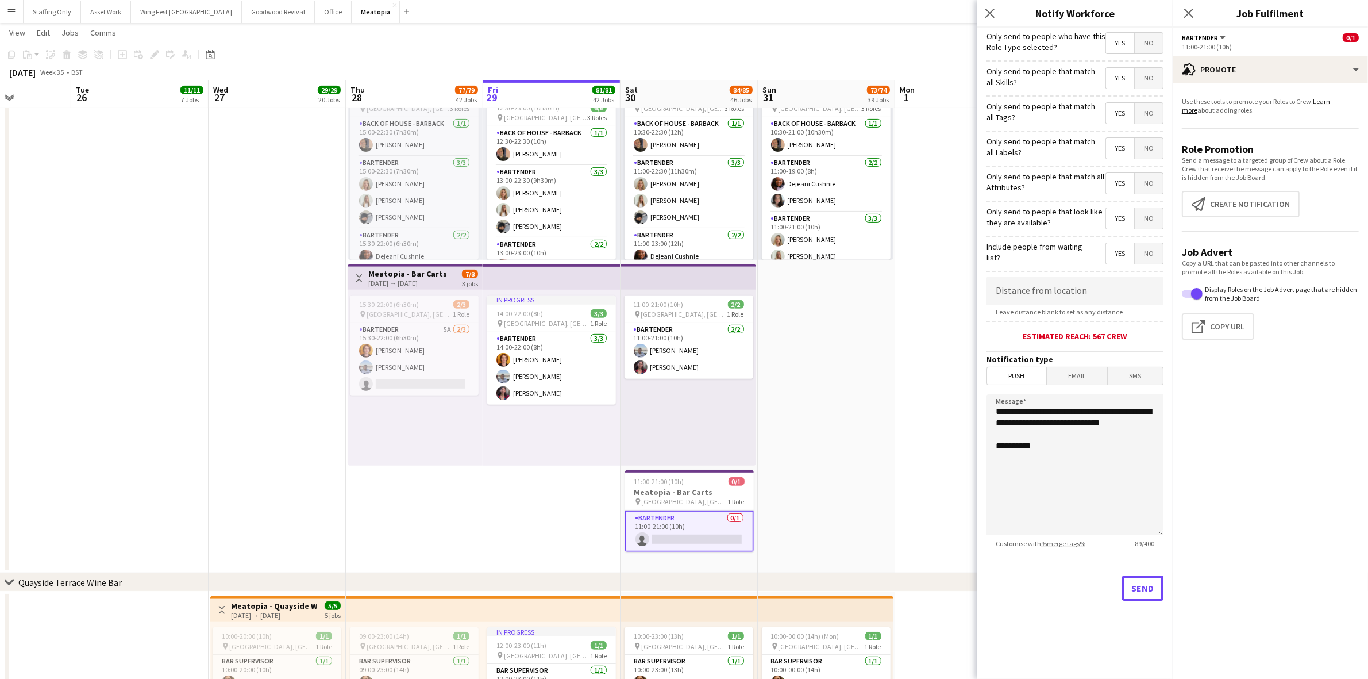
scroll to position [5961, 0]
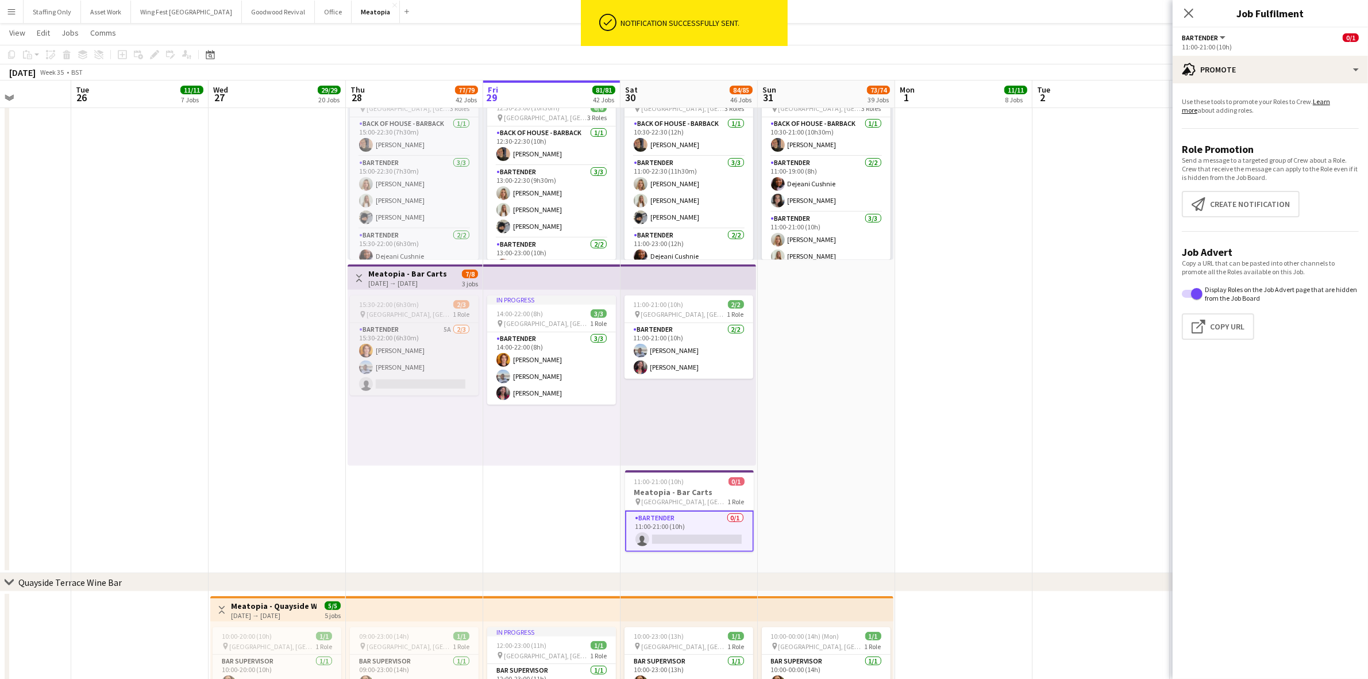
click at [379, 306] on span "15:30-22:00 (6h30m)" at bounding box center [389, 304] width 60 height 9
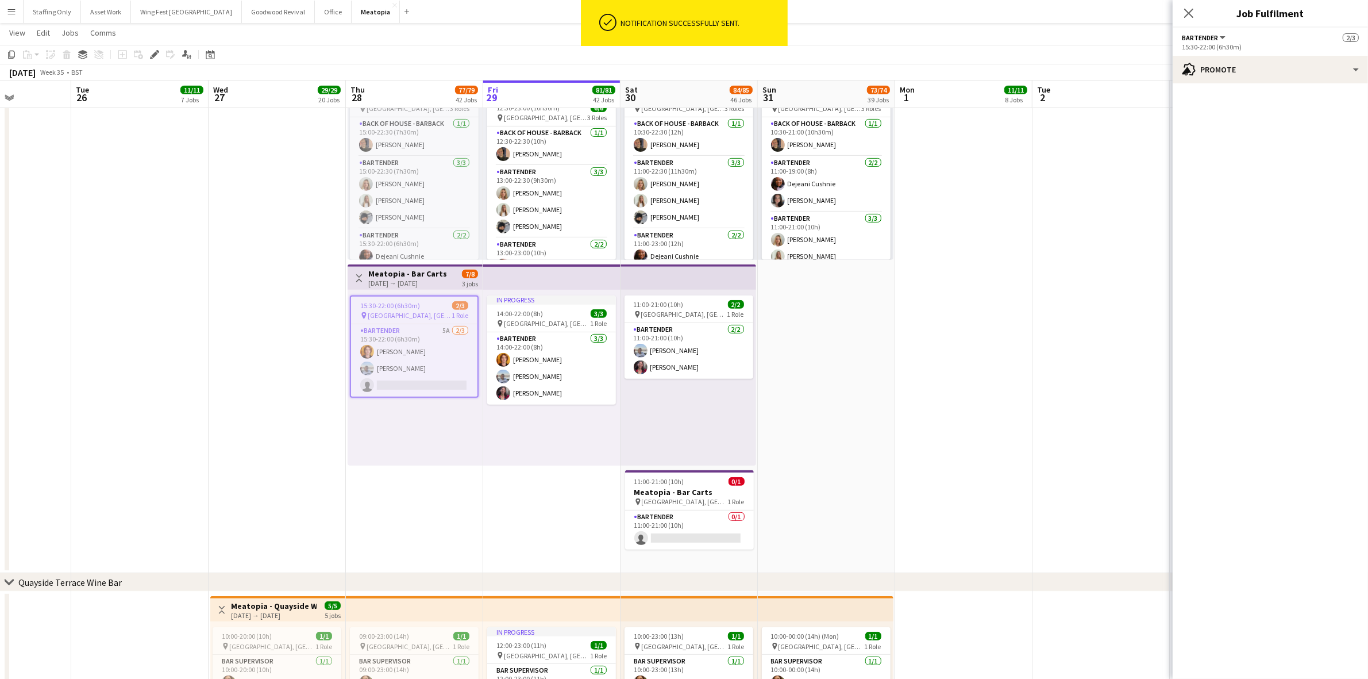
click at [400, 306] on span "15:30-22:00 (6h30m)" at bounding box center [390, 305] width 60 height 9
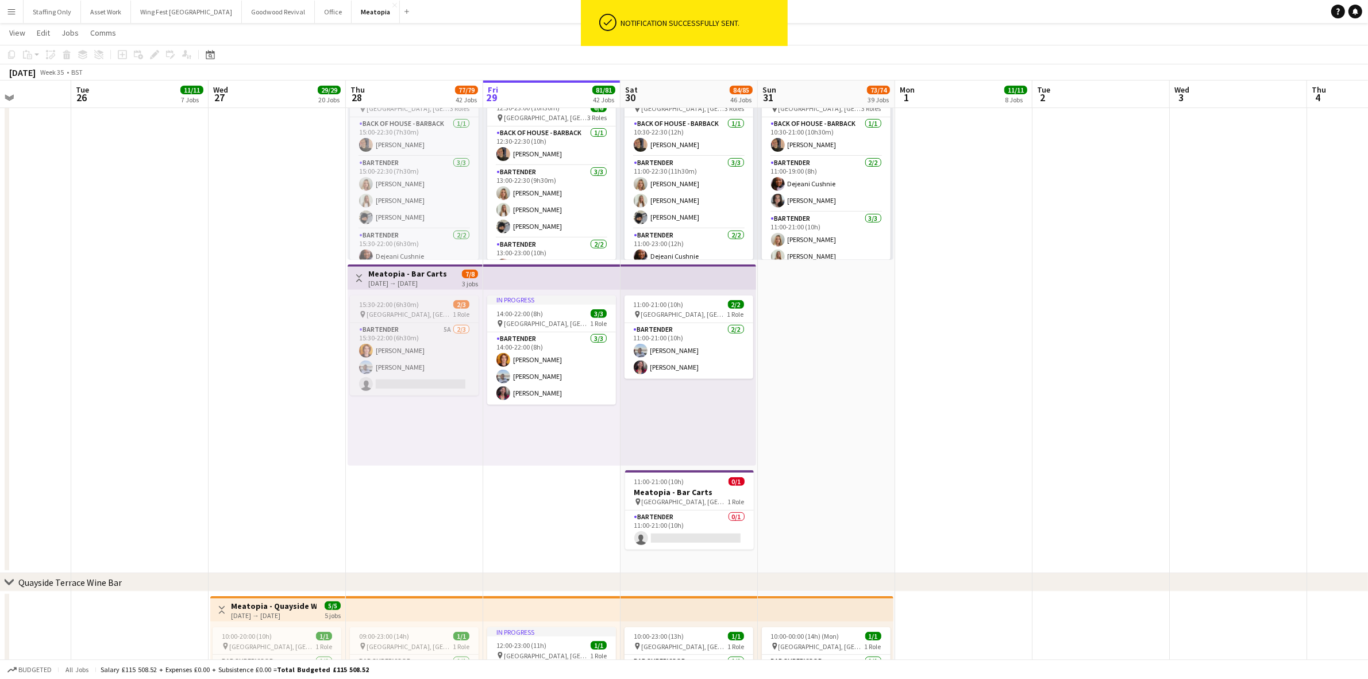
click at [363, 297] on app-job-card "15:30-22:00 (6h30m) 2/3 pin [GEOGRAPHIC_DATA], [GEOGRAPHIC_DATA], [GEOGRAPHIC_D…" at bounding box center [414, 345] width 129 height 100
click at [155, 50] on icon "Edit" at bounding box center [154, 54] width 9 height 9
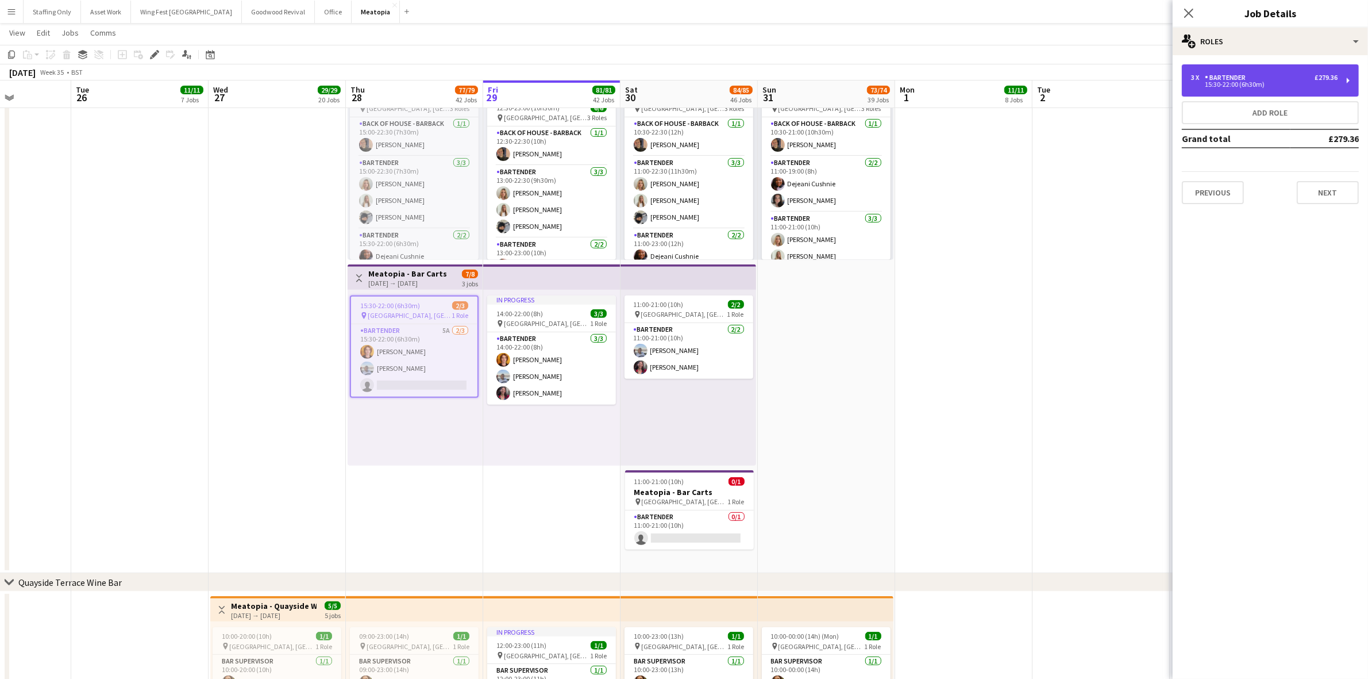
click at [1223, 80] on div "Bartender" at bounding box center [1227, 78] width 45 height 8
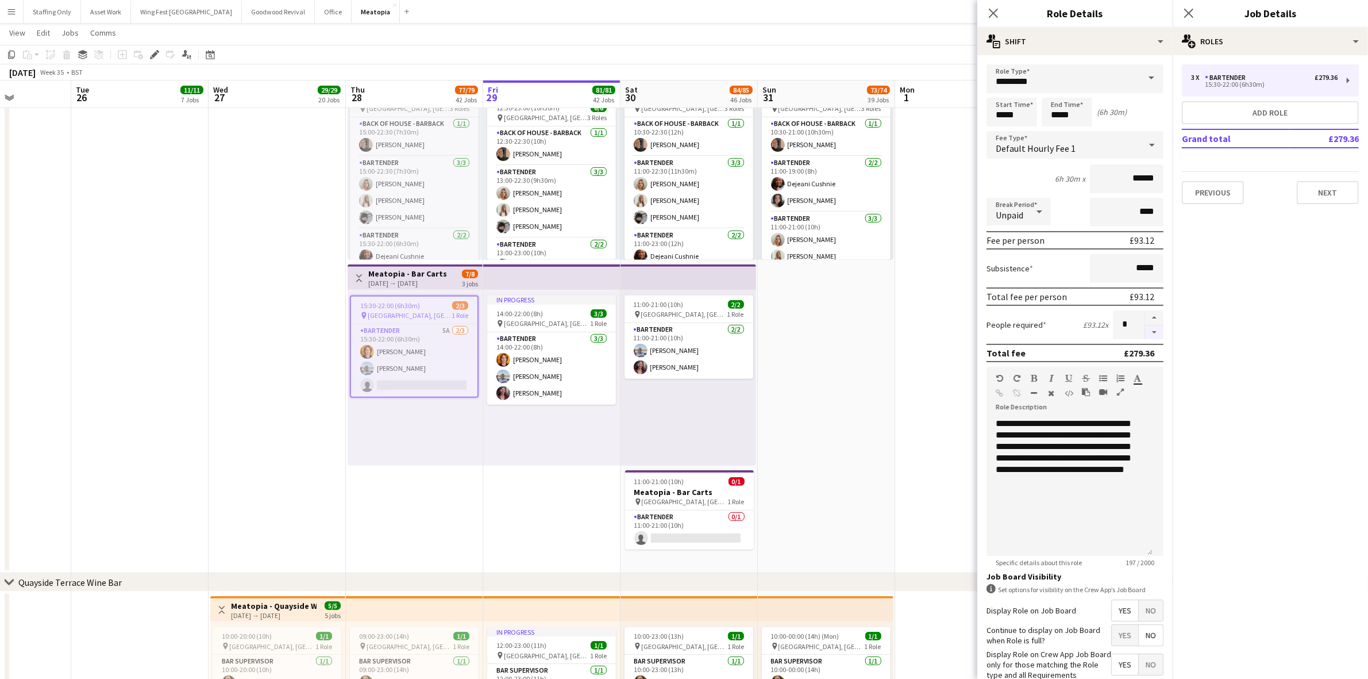
click at [1145, 332] on button "button" at bounding box center [1154, 332] width 18 height 14
type input "*"
click at [1198, 10] on div "Close pop-in" at bounding box center [1189, 13] width 32 height 26
drag, startPoint x: 1193, startPoint y: 12, endPoint x: 1052, endPoint y: 203, distance: 237.1
click at [1192, 12] on icon "Close pop-in" at bounding box center [1188, 13] width 9 height 9
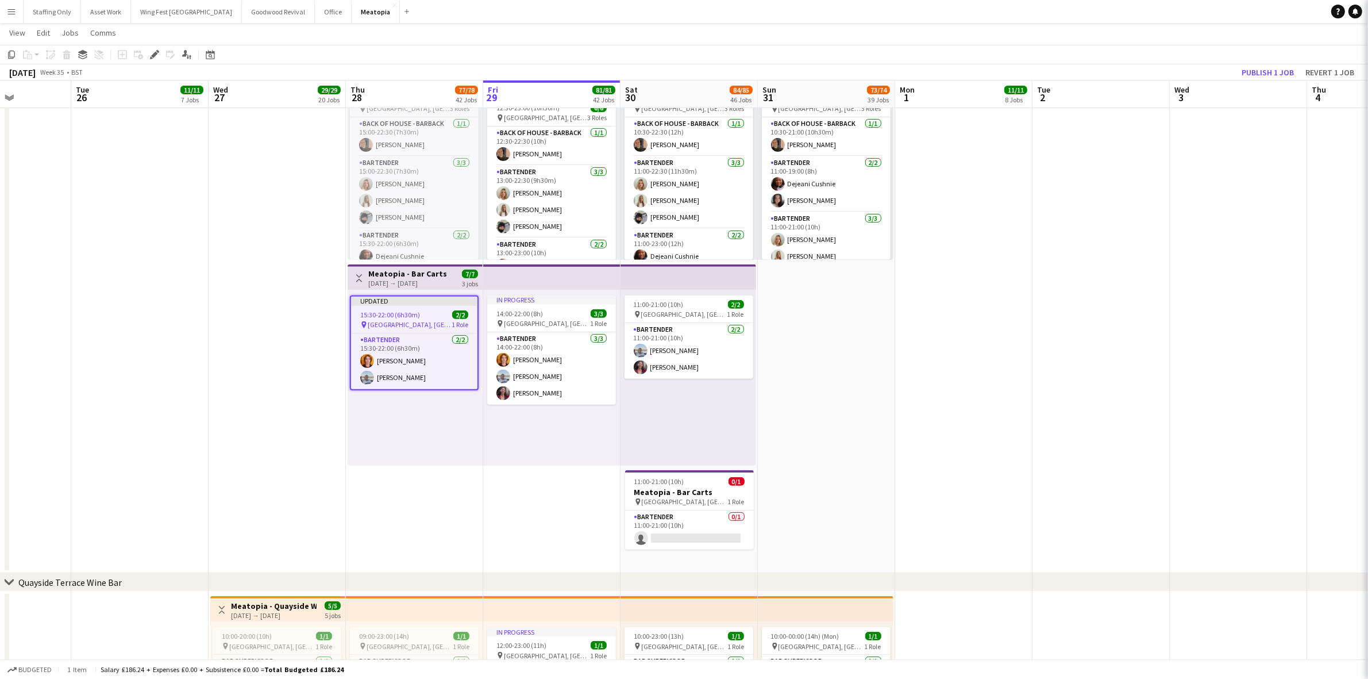
click at [1070, 274] on app-date-cell at bounding box center [1101, 108] width 137 height 931
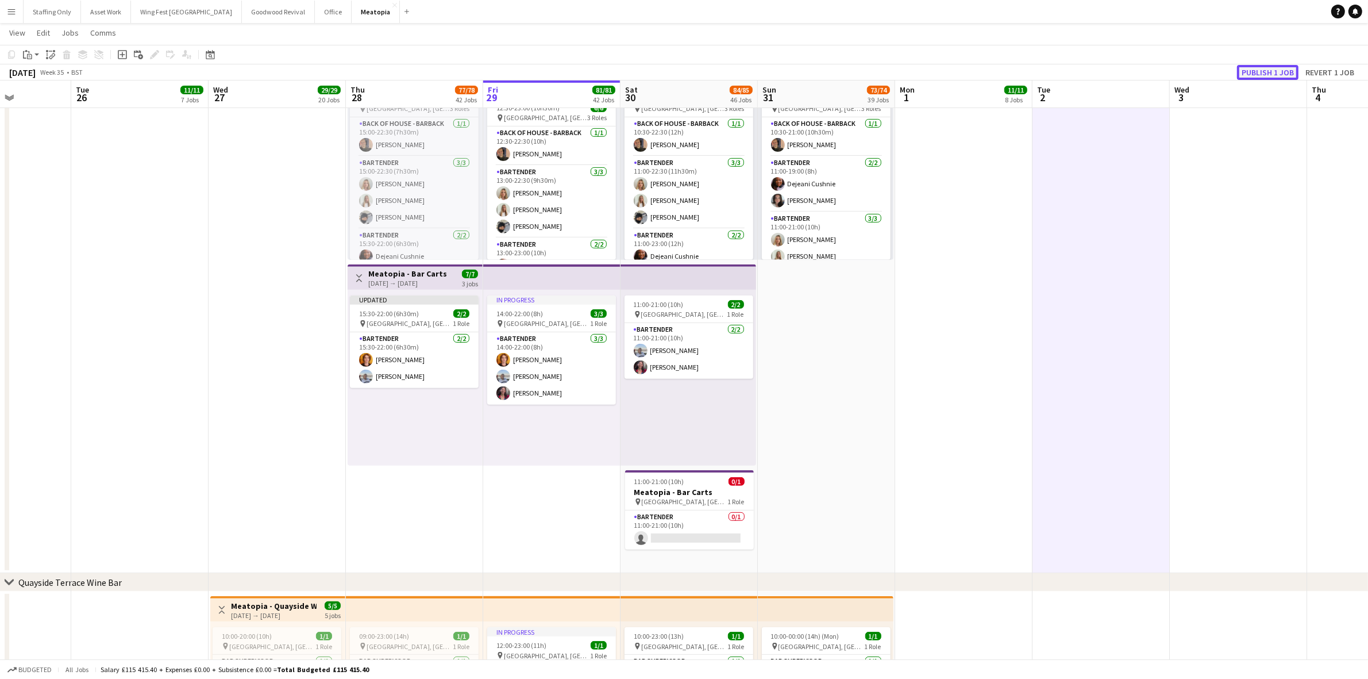
click at [1264, 73] on button "Publish 1 job" at bounding box center [1267, 72] width 61 height 15
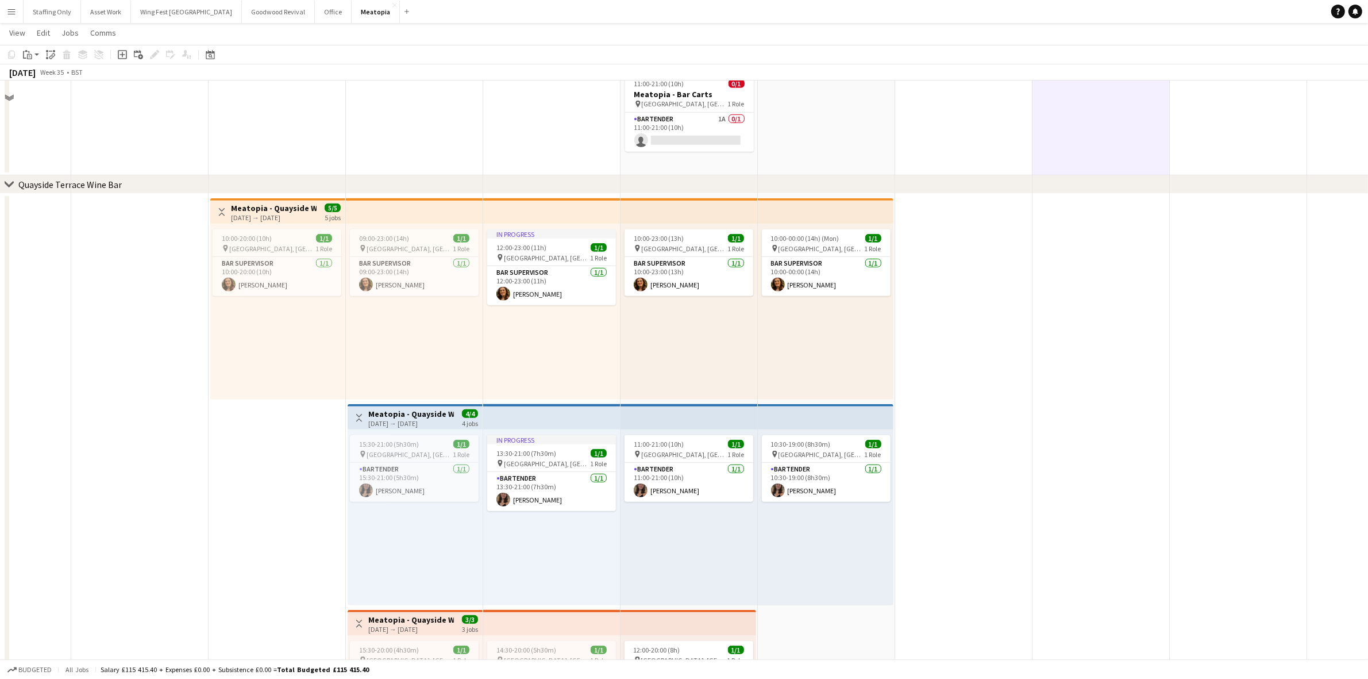
scroll to position [6072, 0]
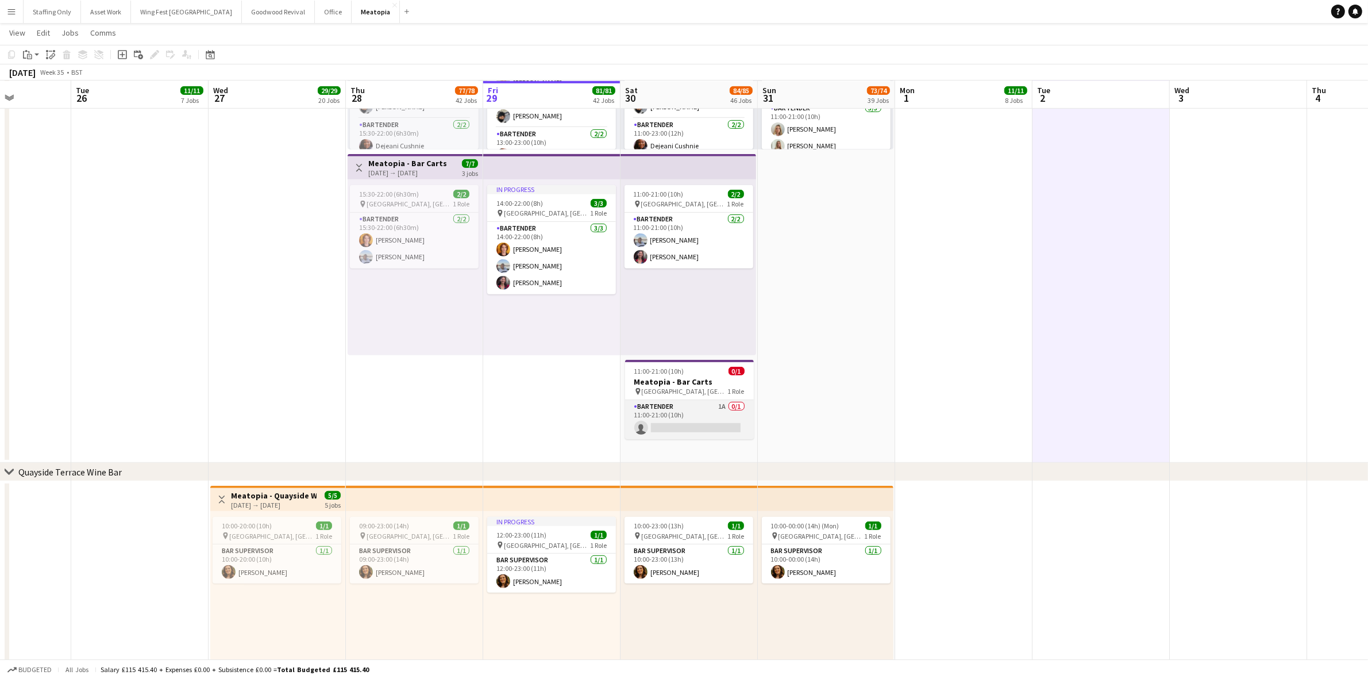
click at [708, 406] on app-card-role "Bartender 1A 0/1 11:00-21:00 (10h) single-neutral-actions" at bounding box center [689, 419] width 129 height 39
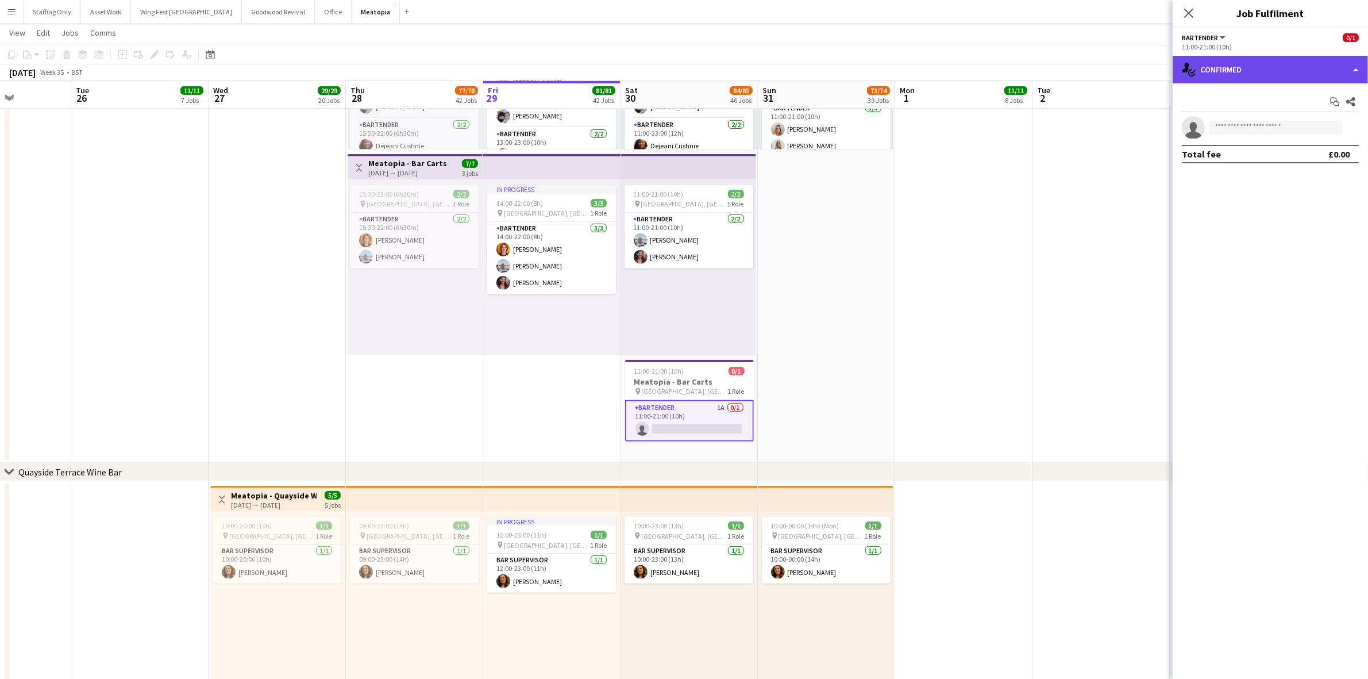
click at [1225, 62] on div "single-neutral-actions-check-2 Confirmed" at bounding box center [1270, 70] width 195 height 28
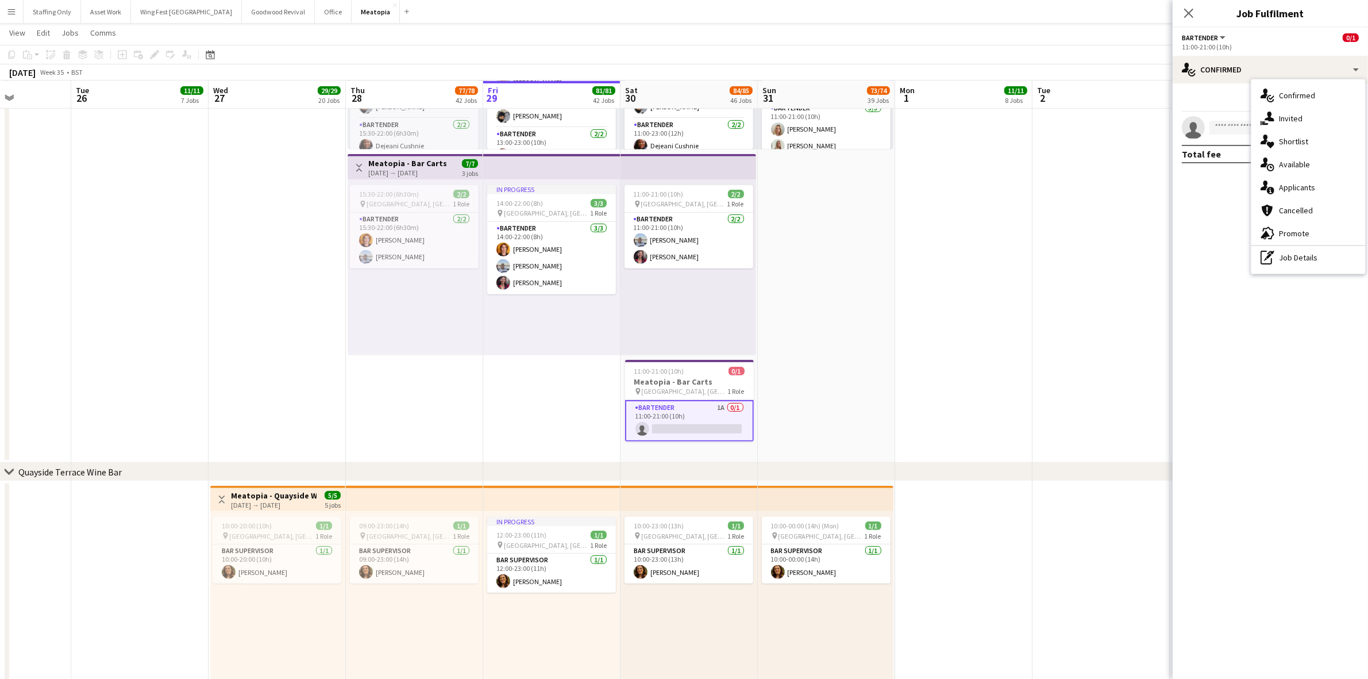
drag, startPoint x: 1311, startPoint y: 184, endPoint x: 1310, endPoint y: 179, distance: 5.8
click at [1311, 179] on div "single-neutral-actions-information Applicants" at bounding box center [1308, 187] width 114 height 23
click at [1334, 153] on app-icon "Confirm" at bounding box center [1335, 152] width 9 height 9
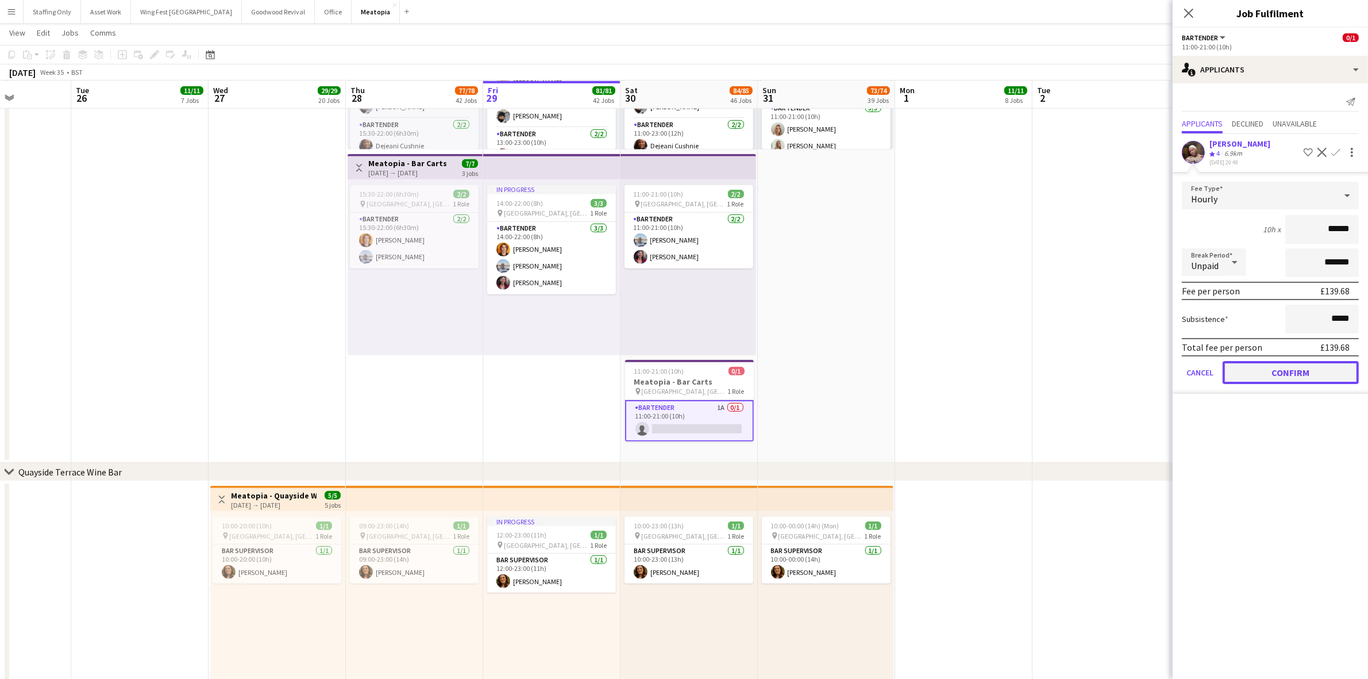
click at [1290, 375] on button "Confirm" at bounding box center [1291, 372] width 136 height 23
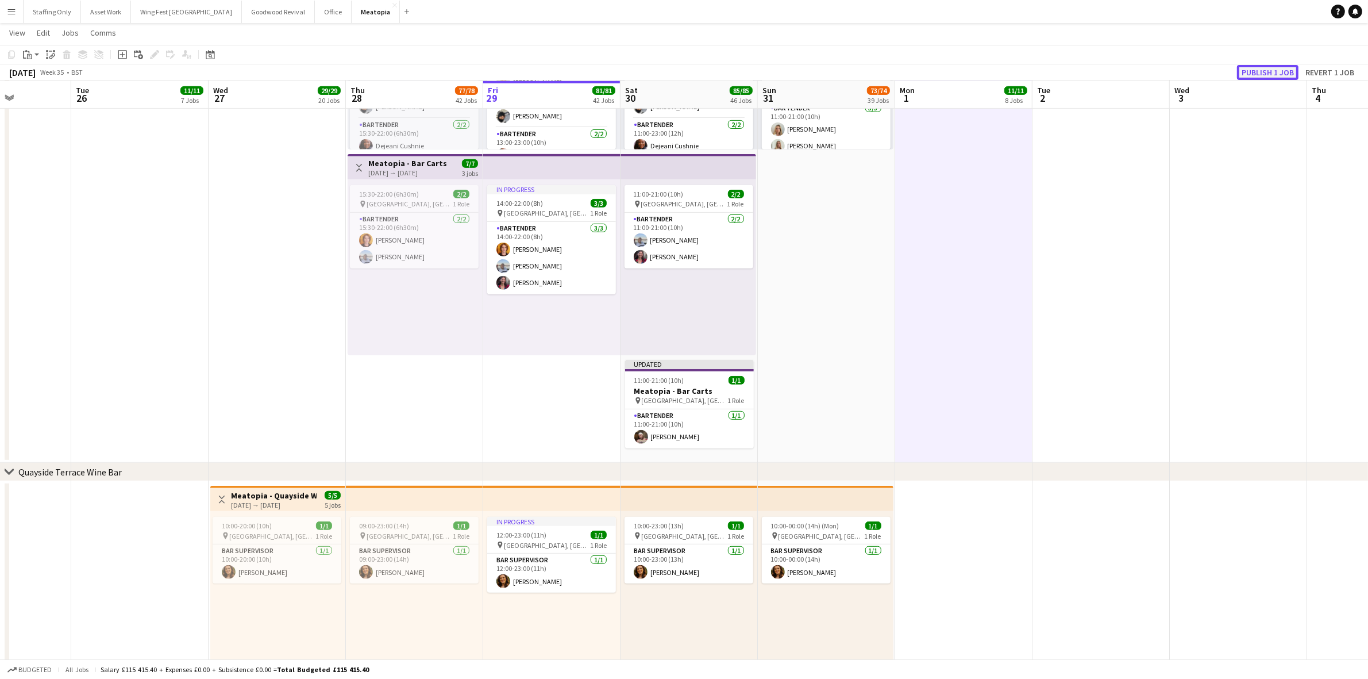
click at [1266, 73] on button "Publish 1 job" at bounding box center [1267, 72] width 61 height 15
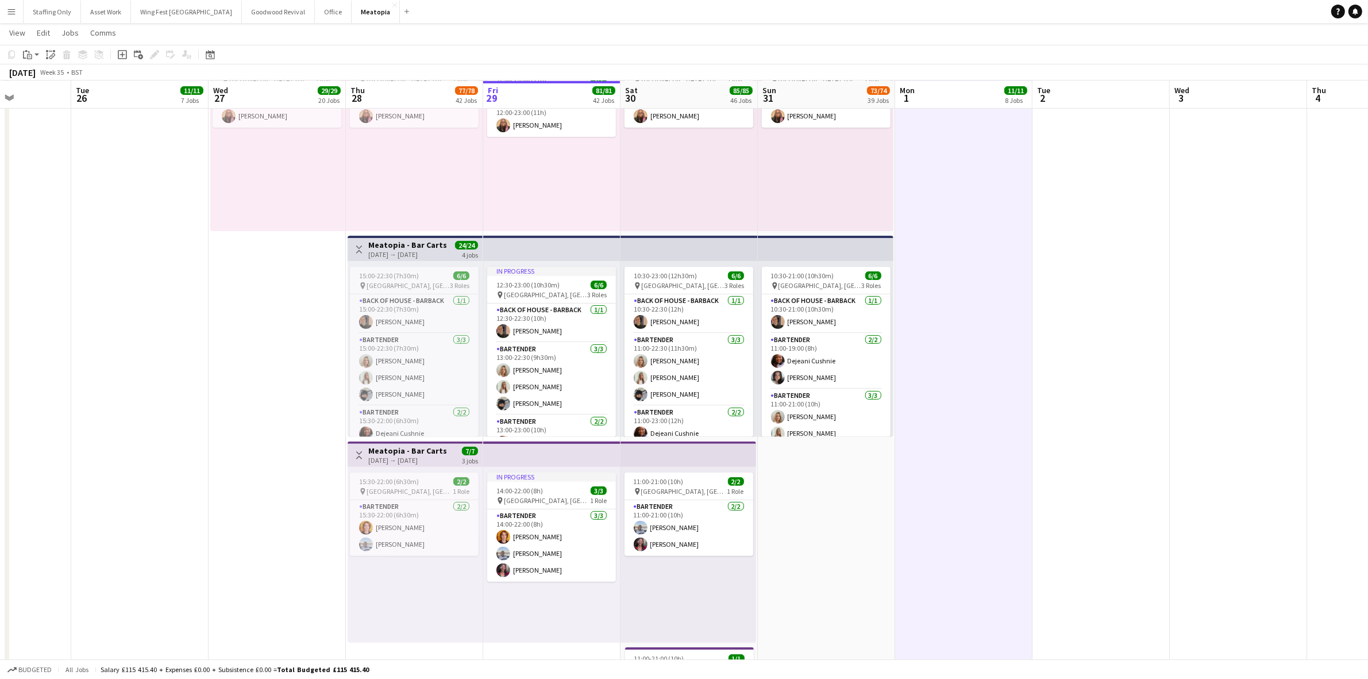
scroll to position [6144, 0]
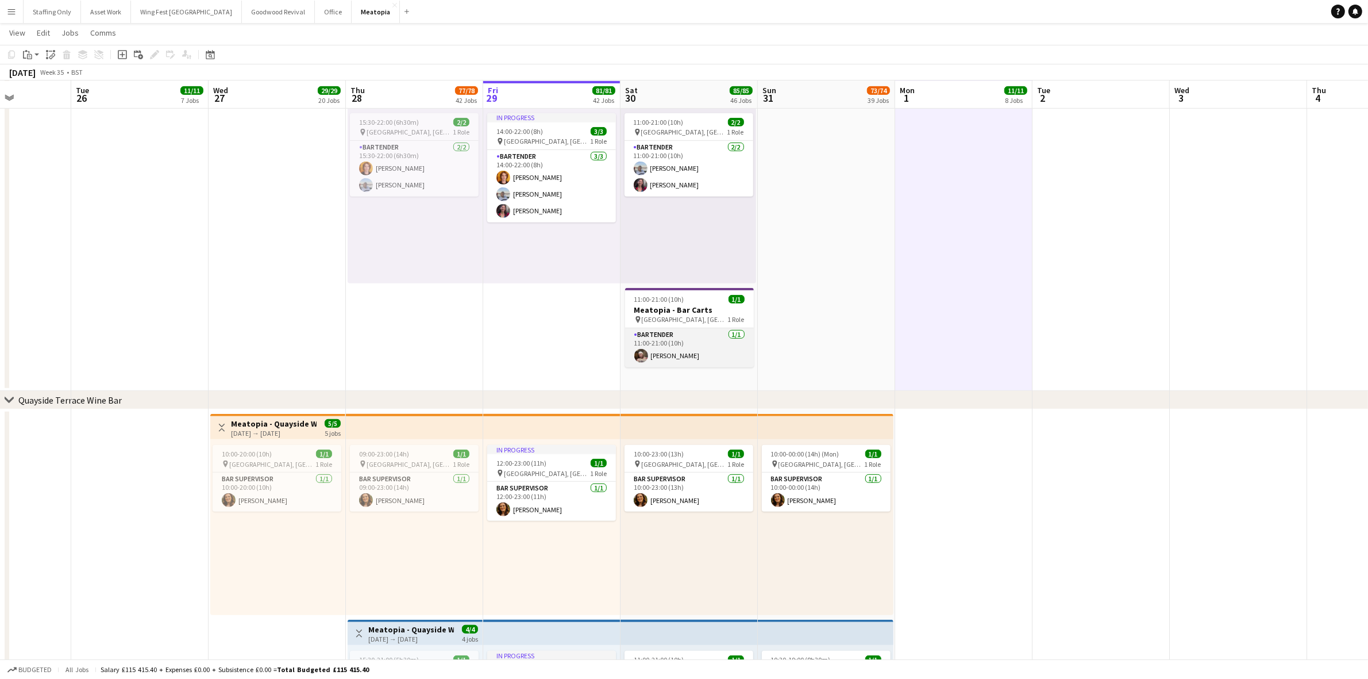
click at [696, 342] on app-card-role "Bartender [DATE] 11:00-21:00 (10h) [PERSON_NAME]" at bounding box center [689, 347] width 129 height 39
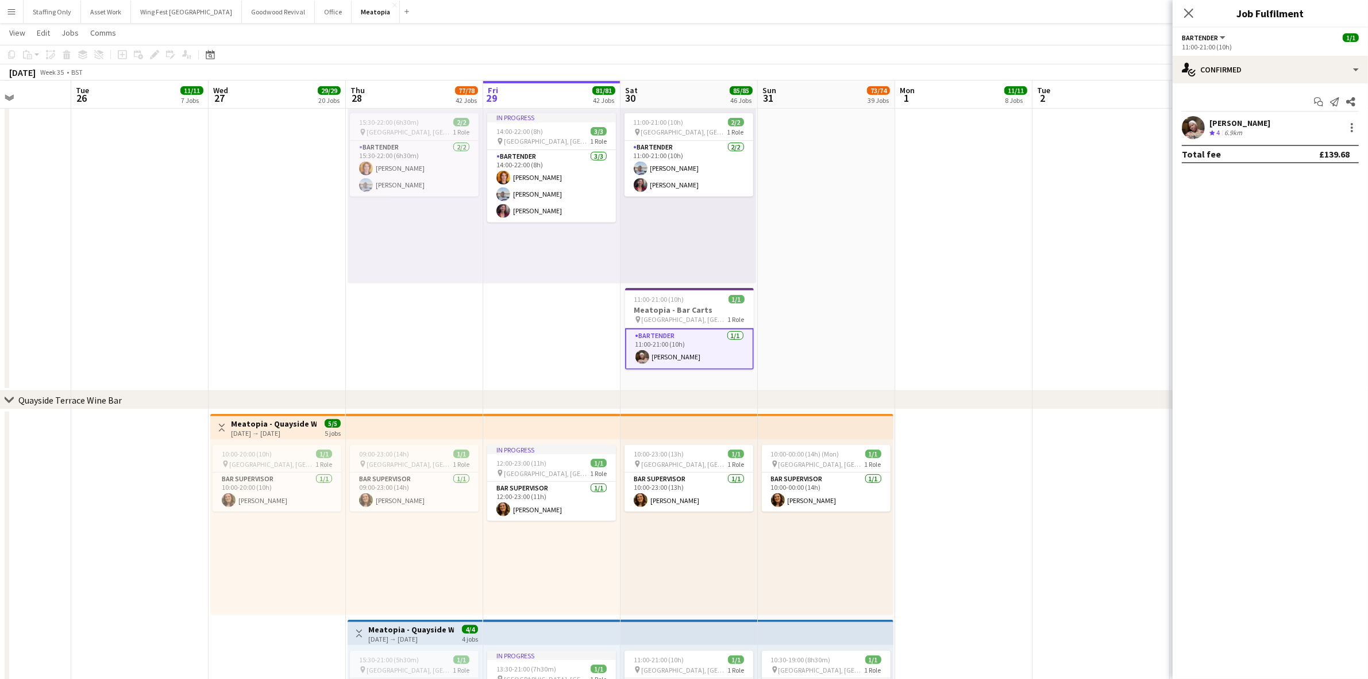
drag, startPoint x: 1257, startPoint y: 122, endPoint x: 1208, endPoint y: 121, distance: 48.9
click at [1208, 121] on div "[PERSON_NAME] Crew rating 4 6.9km" at bounding box center [1270, 127] width 195 height 23
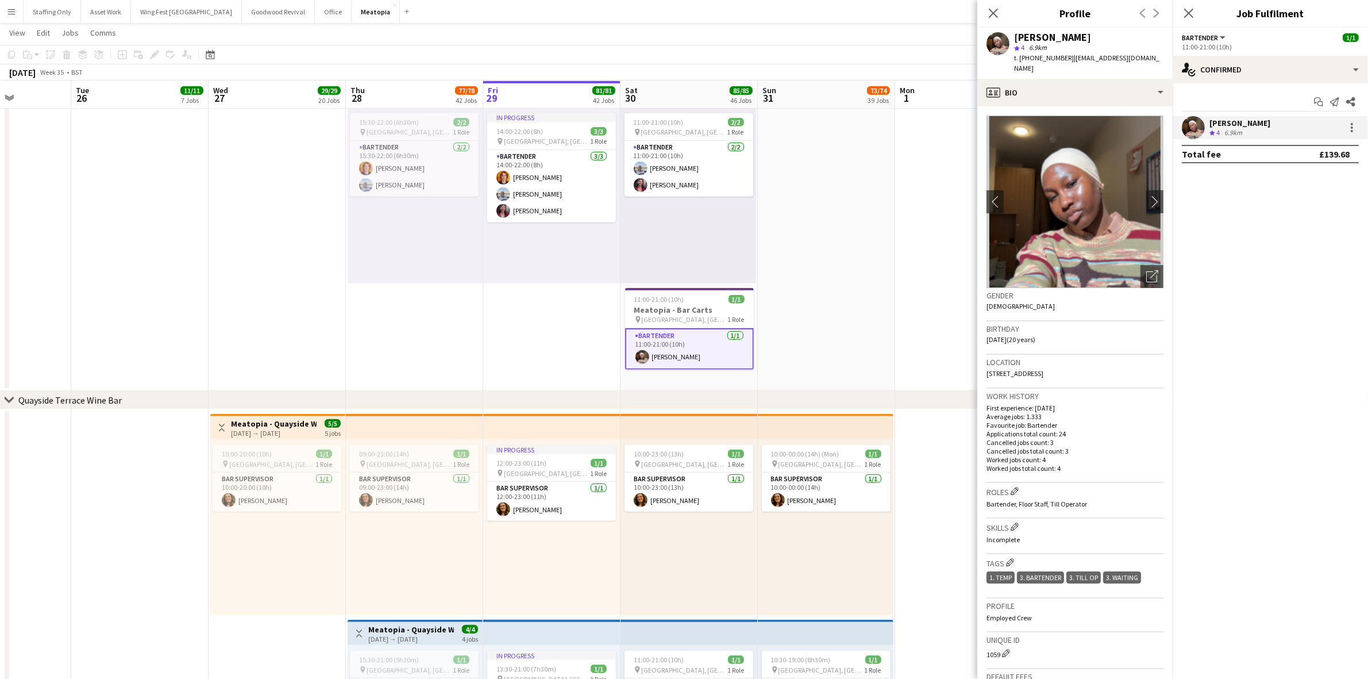
copy div "[PERSON_NAME]"
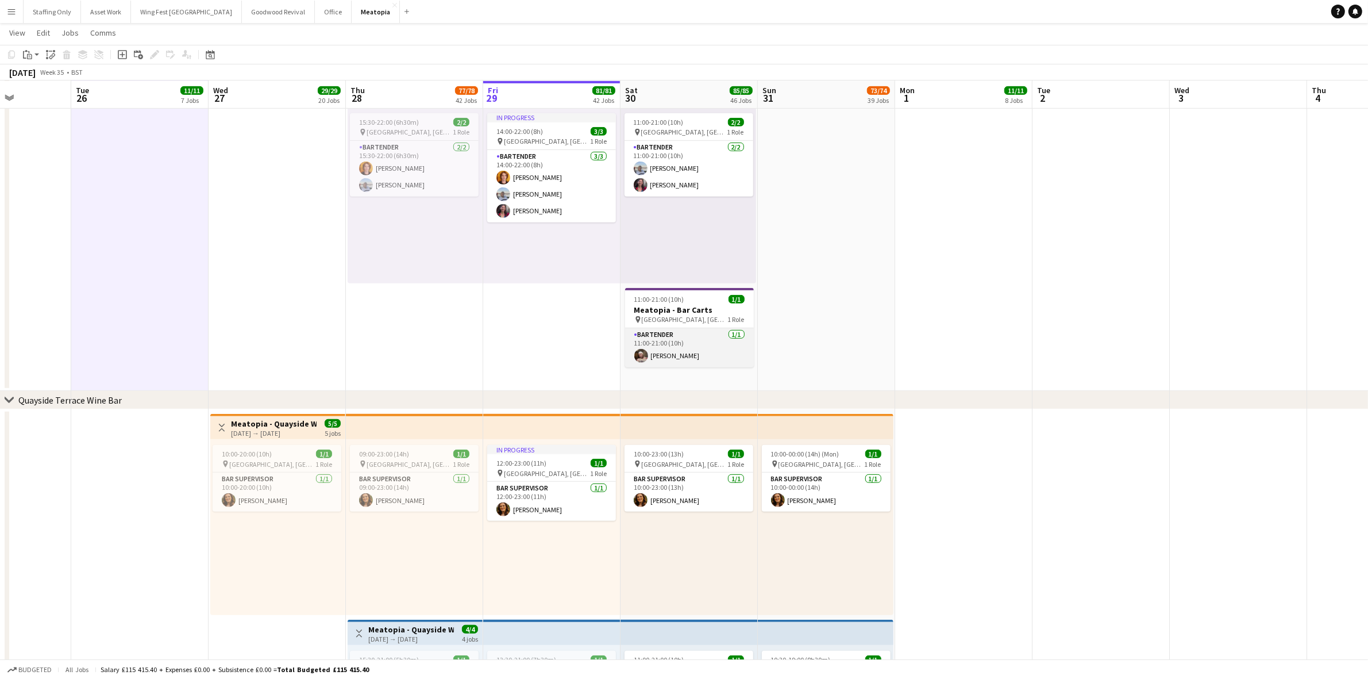
click at [676, 353] on app-card-role "Bartender [DATE] 11:00-21:00 (10h) [PERSON_NAME]" at bounding box center [689, 347] width 129 height 39
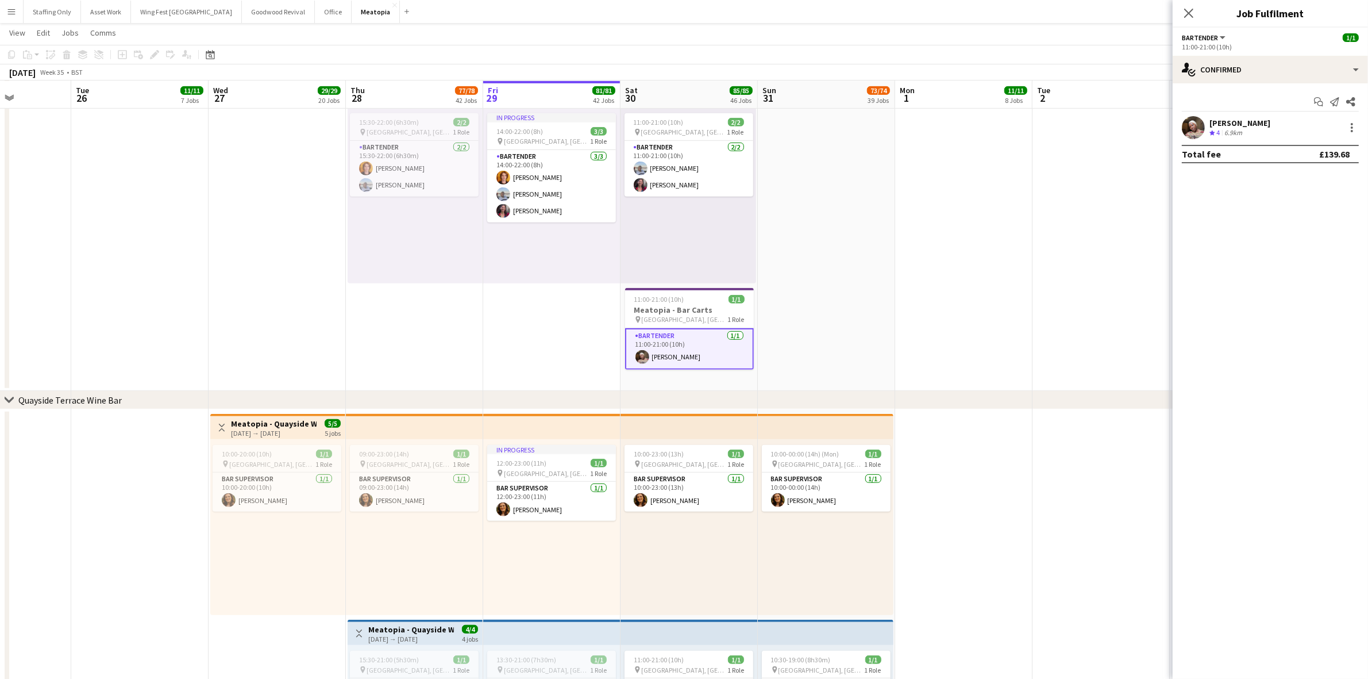
click at [1207, 125] on div "[PERSON_NAME] Crew rating 4 6.9km" at bounding box center [1270, 127] width 195 height 23
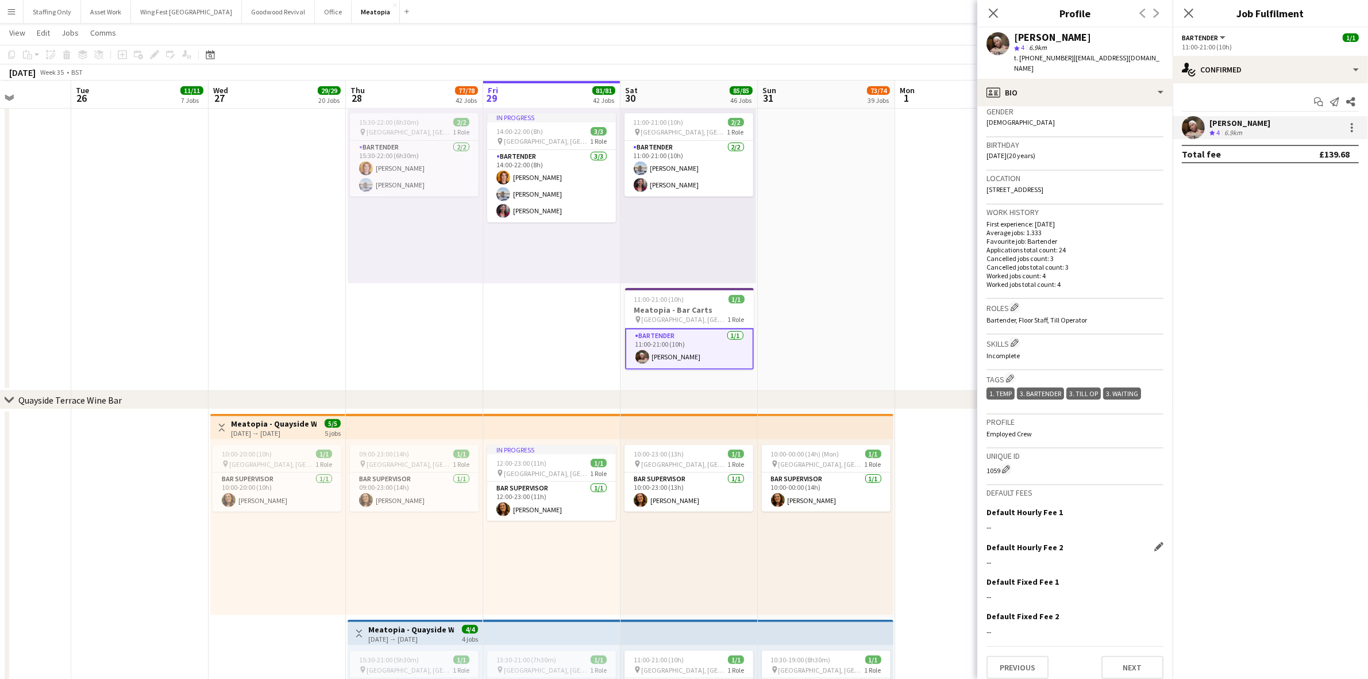
scroll to position [188, 0]
click at [164, 16] on button "Wing Fest Bristol Close" at bounding box center [186, 12] width 111 height 22
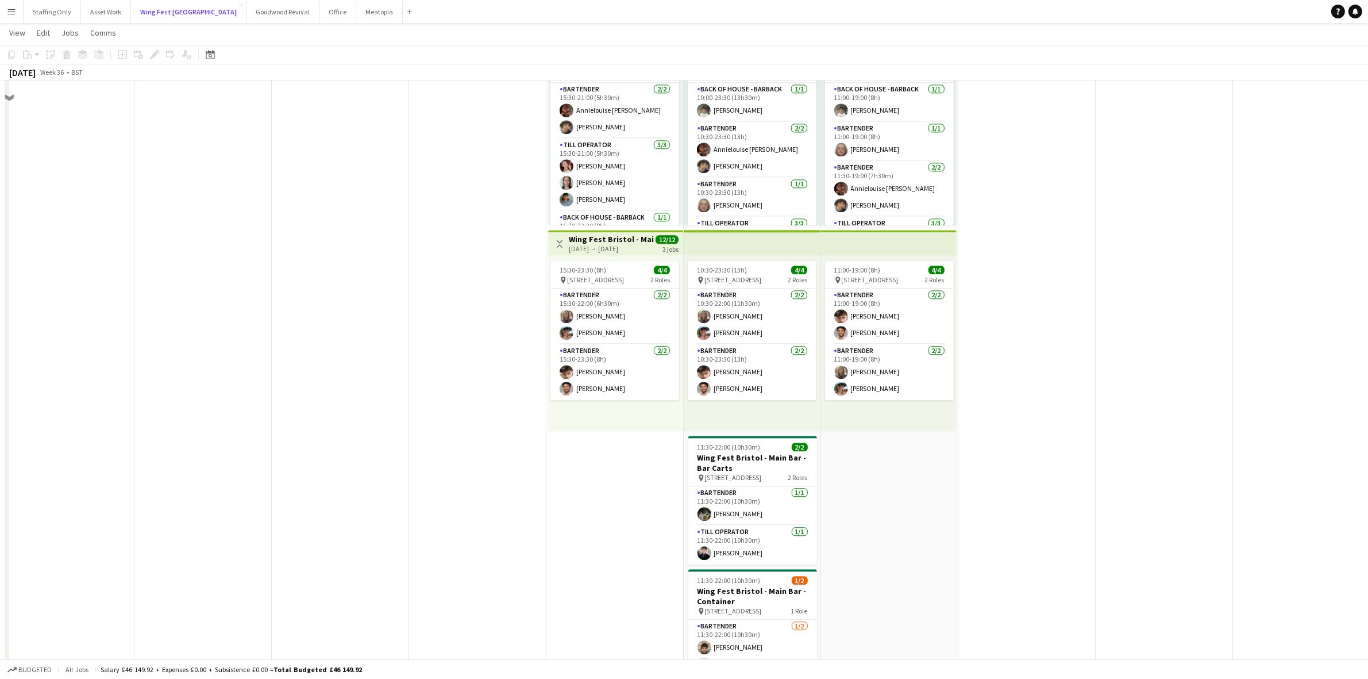
scroll to position [3591, 0]
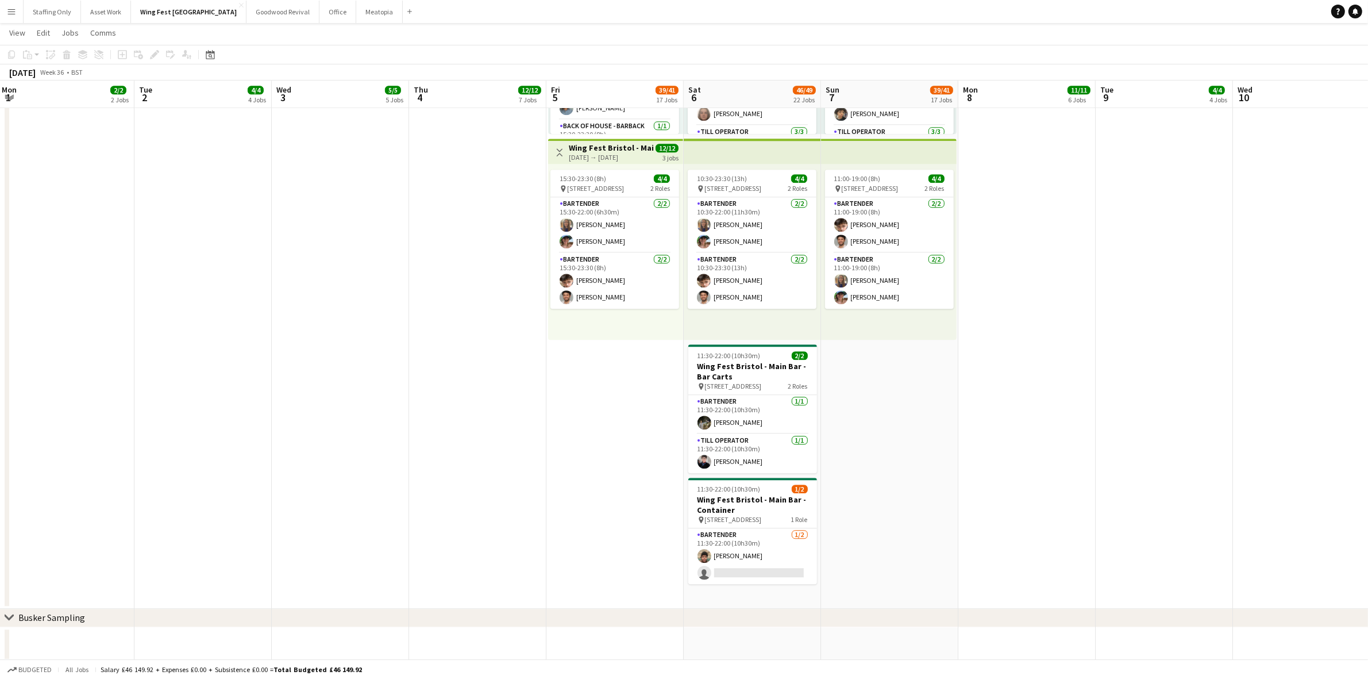
click at [10, 13] on app-icon "Menu" at bounding box center [11, 11] width 9 height 9
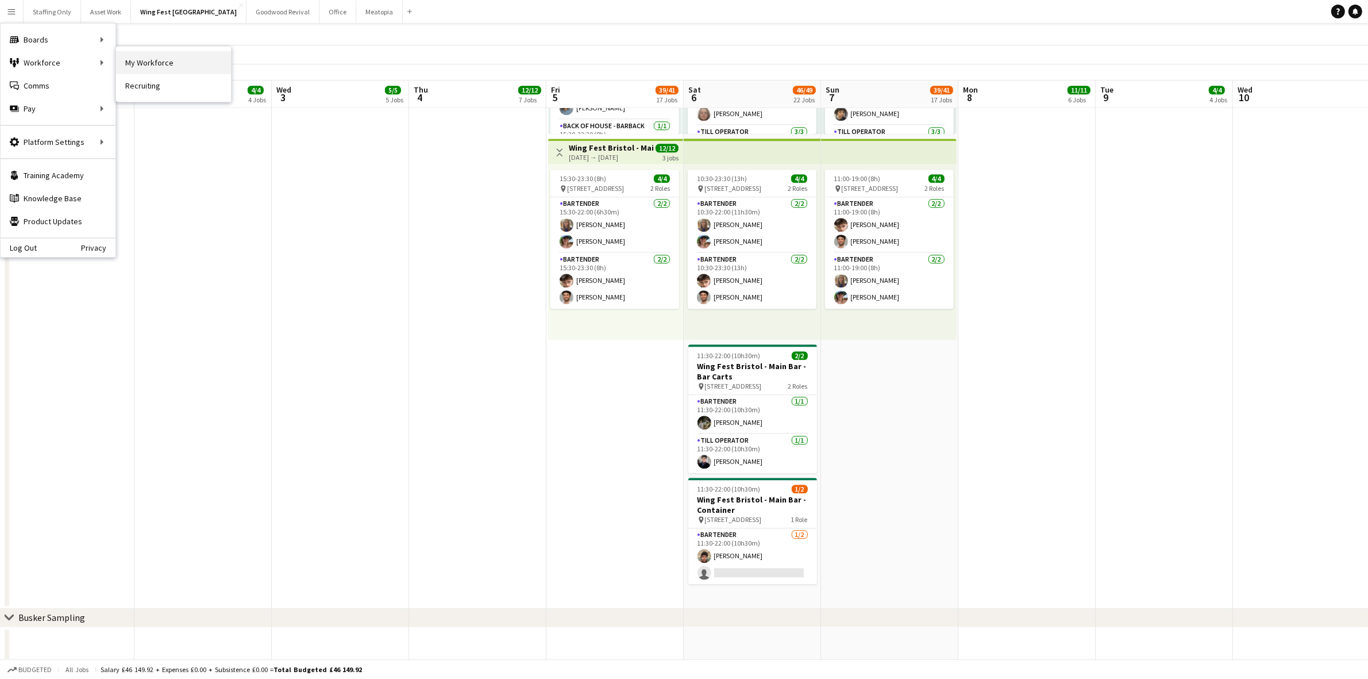
click at [144, 61] on link "My Workforce" at bounding box center [173, 62] width 115 height 23
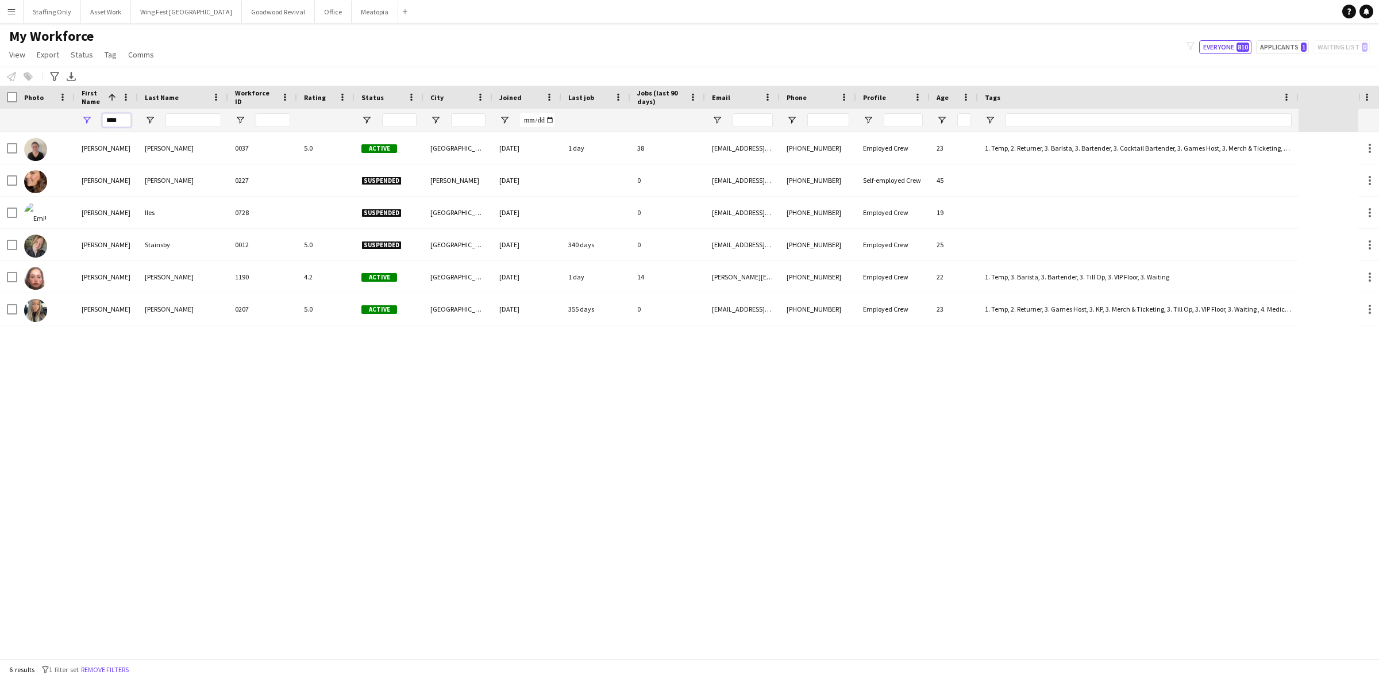
drag, startPoint x: 121, startPoint y: 122, endPoint x: 33, endPoint y: 121, distance: 87.9
click at [33, 121] on div "****" at bounding box center [649, 120] width 1299 height 23
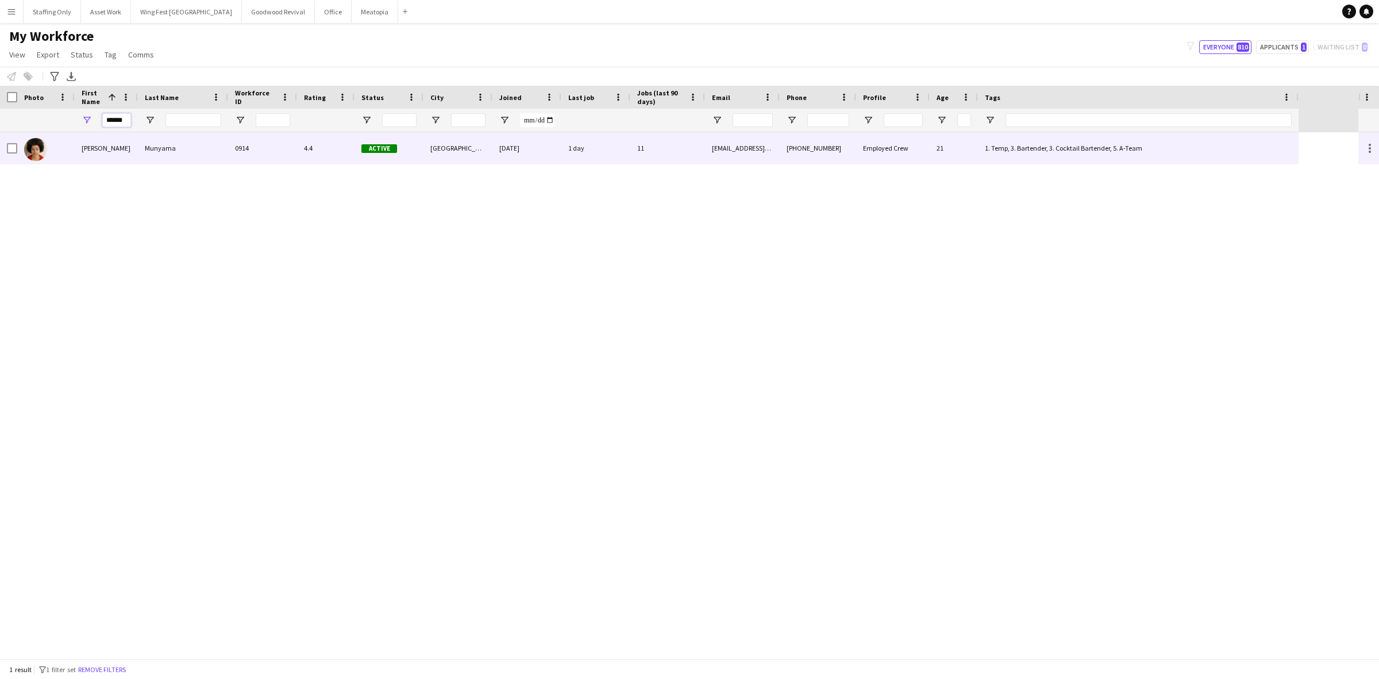
type input "******"
click at [91, 142] on div "[PERSON_NAME]" at bounding box center [106, 148] width 63 height 32
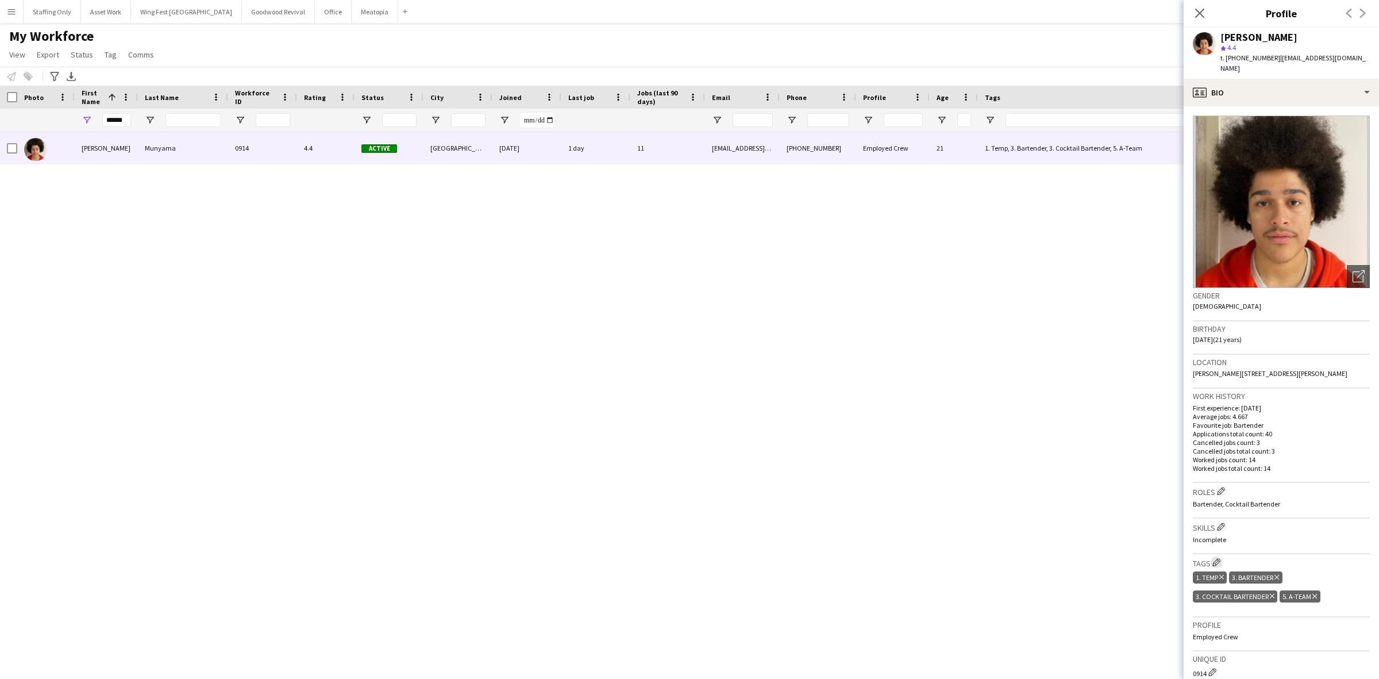
click at [1220, 558] on app-icon "Edit crew company tags" at bounding box center [1216, 562] width 8 height 8
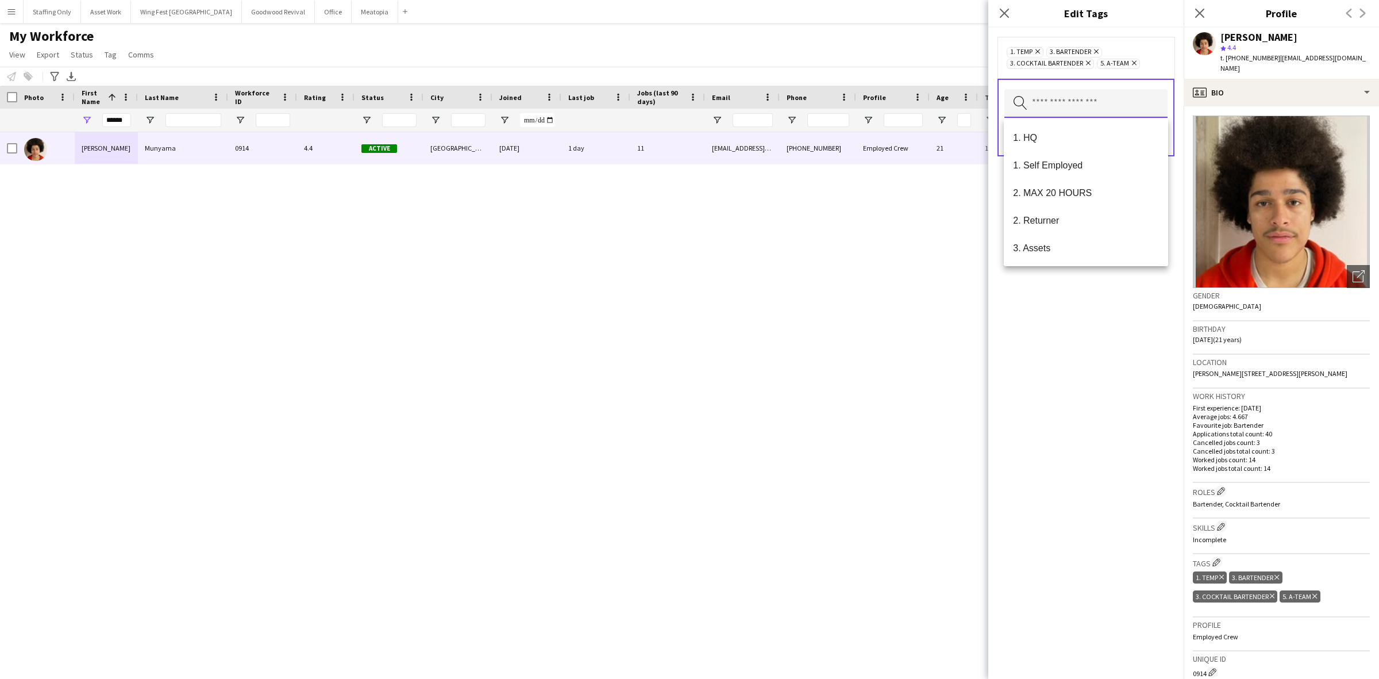
click at [1057, 107] on input "text" at bounding box center [1085, 103] width 163 height 29
type input "***"
click at [1070, 219] on span "3. [GEOGRAPHIC_DATA]" at bounding box center [1086, 220] width 146 height 11
click at [1127, 302] on div "1. Temp Remove 3. Barista Remove 3. Bartender Remove 3. Cocktail Bartender Remo…" at bounding box center [1085, 353] width 195 height 651
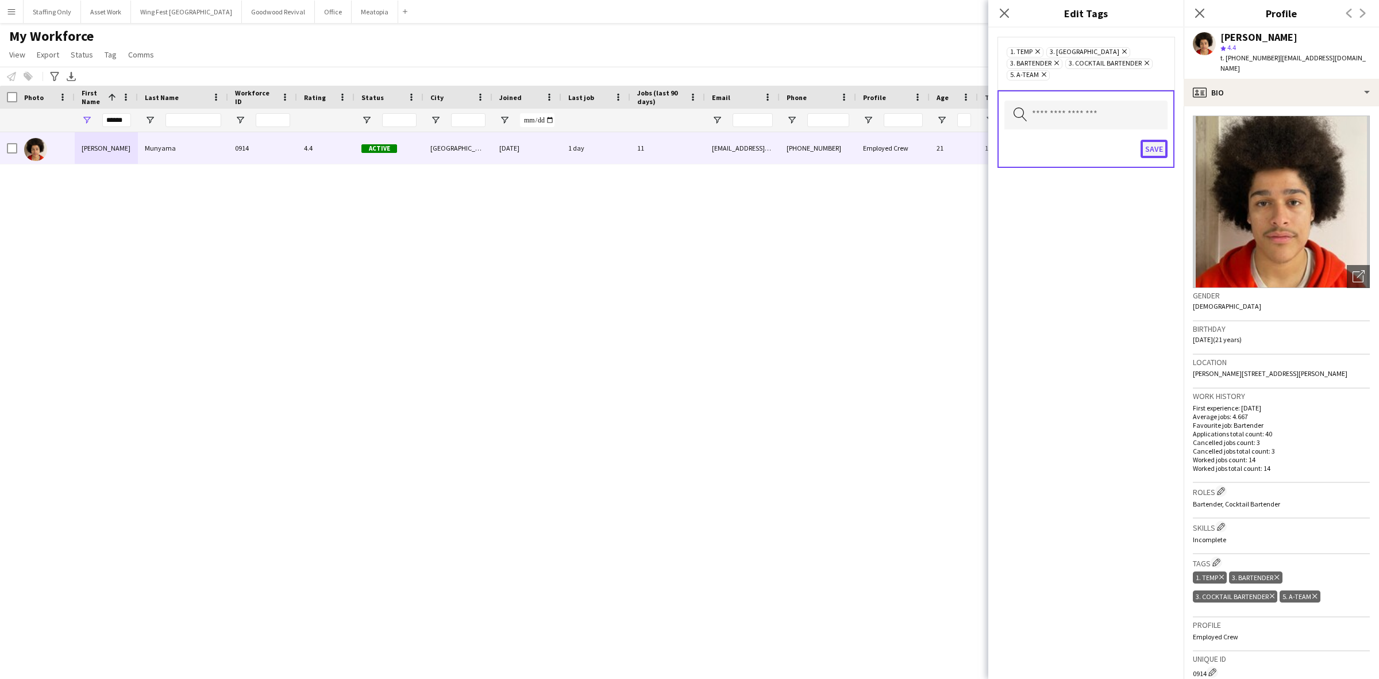
click at [1149, 140] on button "Save" at bounding box center [1154, 149] width 27 height 18
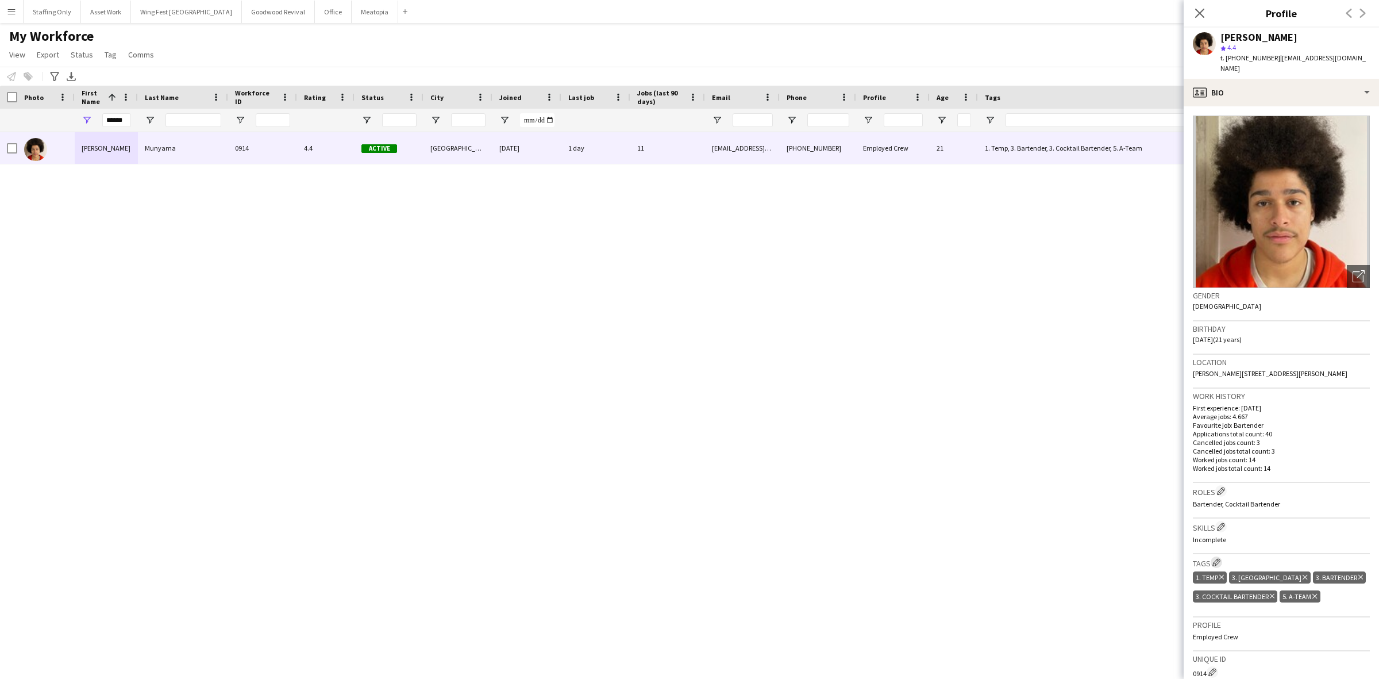
click at [1217, 558] on app-icon "Edit crew company tags" at bounding box center [1216, 562] width 8 height 8
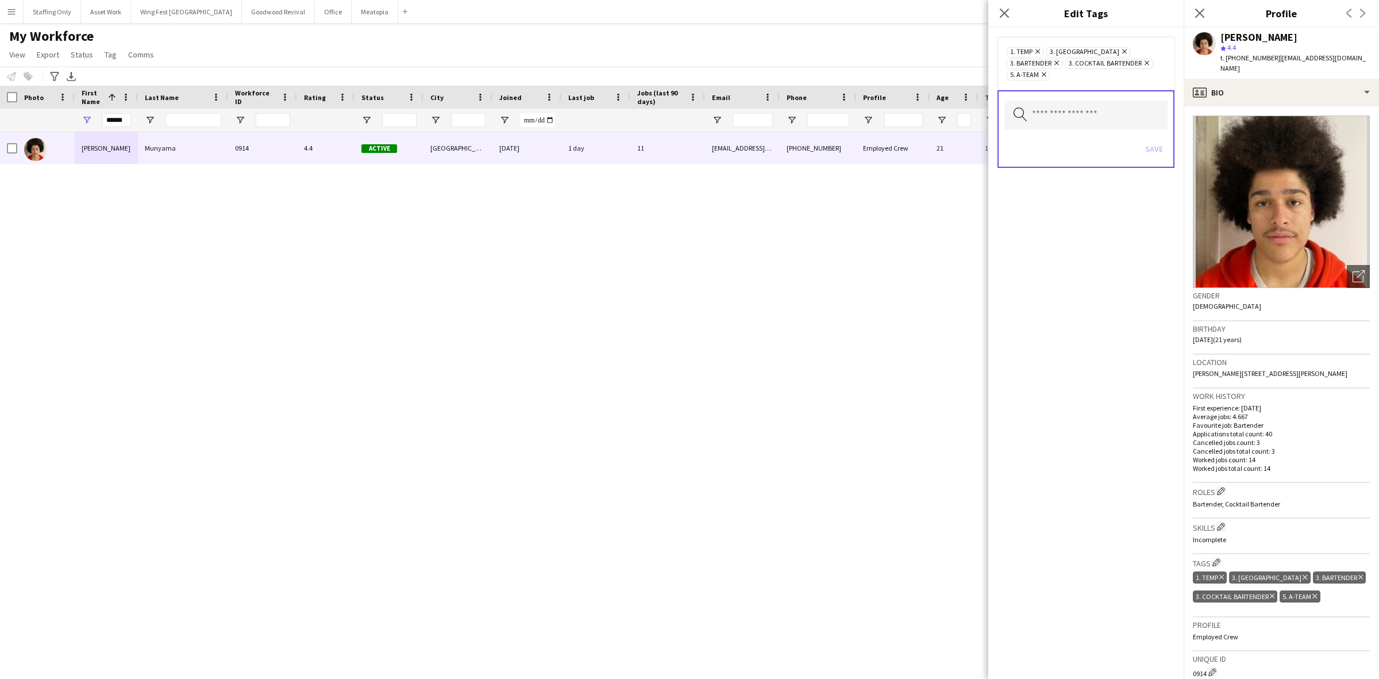
click at [1046, 72] on icon at bounding box center [1044, 74] width 5 height 5
click at [1158, 140] on button "Save" at bounding box center [1154, 137] width 27 height 18
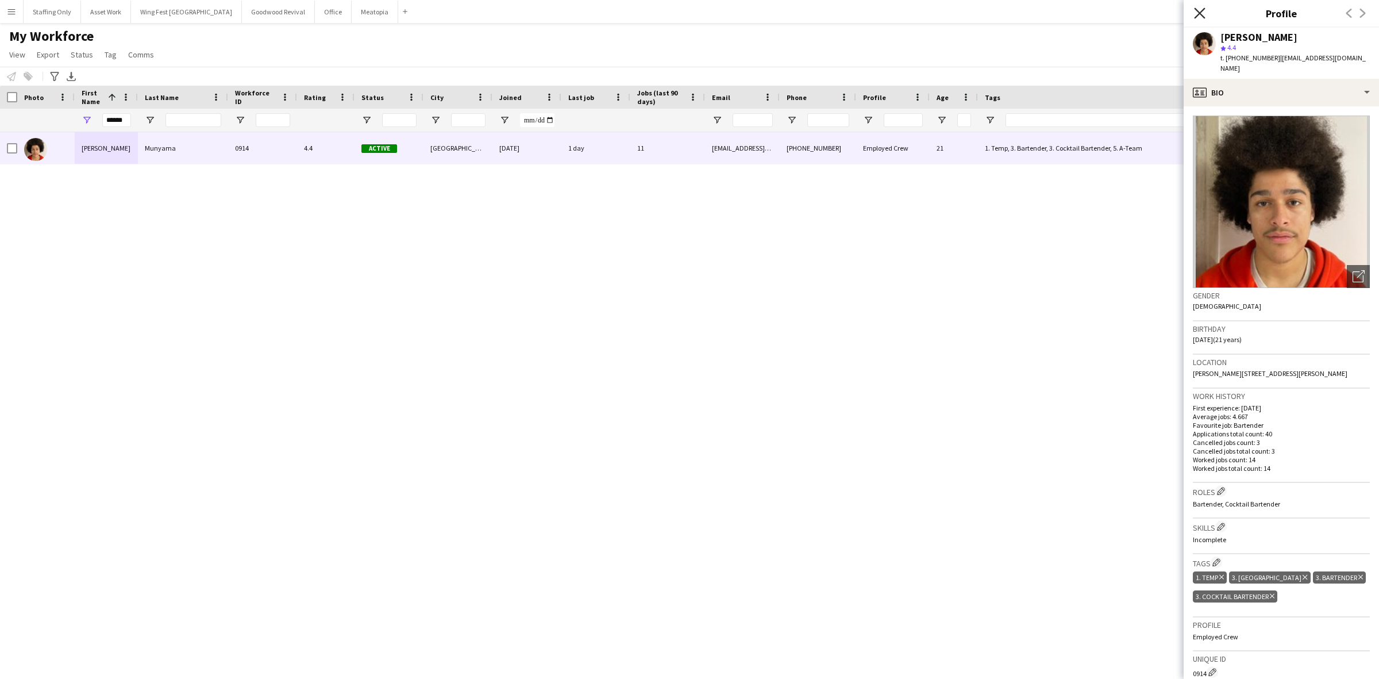
click at [1202, 16] on icon at bounding box center [1199, 12] width 11 height 11
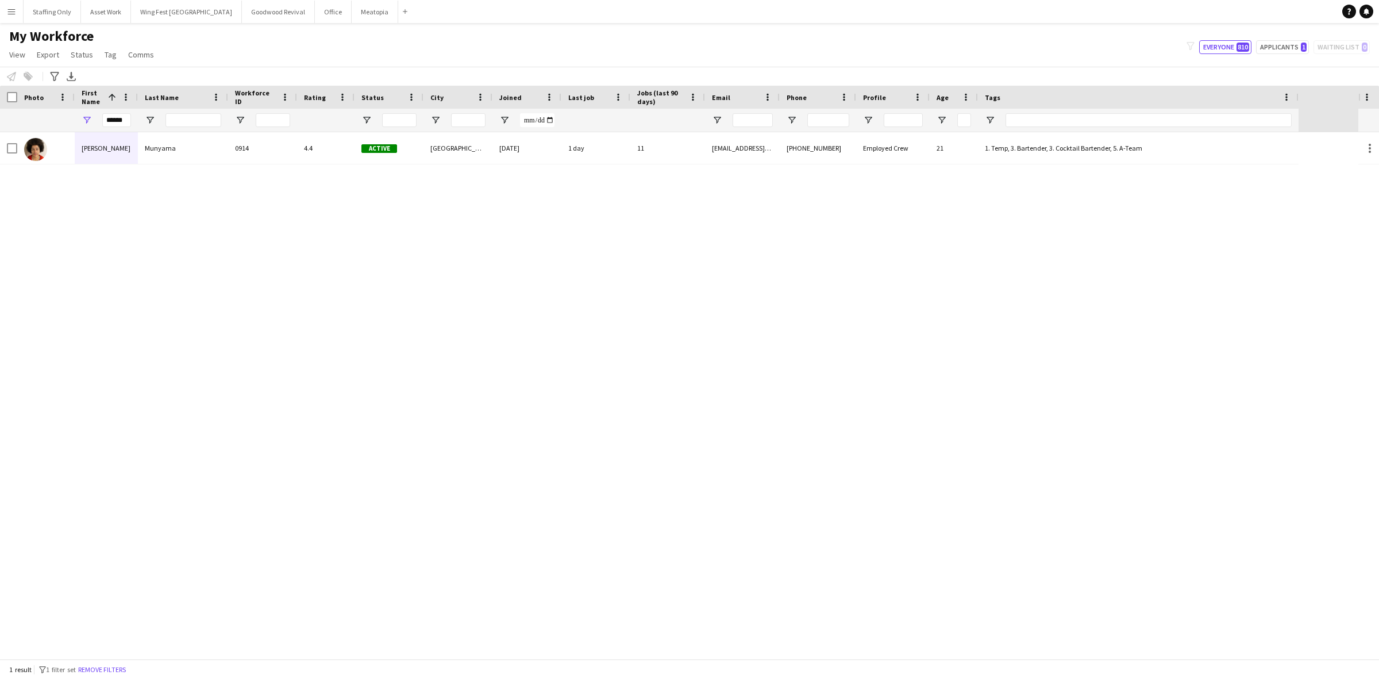
click at [969, 318] on div "[PERSON_NAME] Munyama 0914 4.4 Active [GEOGRAPHIC_DATA] [DATE] 1 day 11 [EMAIL_…" at bounding box center [679, 395] width 1358 height 526
drag, startPoint x: 119, startPoint y: 120, endPoint x: 3, endPoint y: 108, distance: 116.1
click at [7, 107] on div "Workforce Details Photo First Name 1" at bounding box center [649, 109] width 1299 height 47
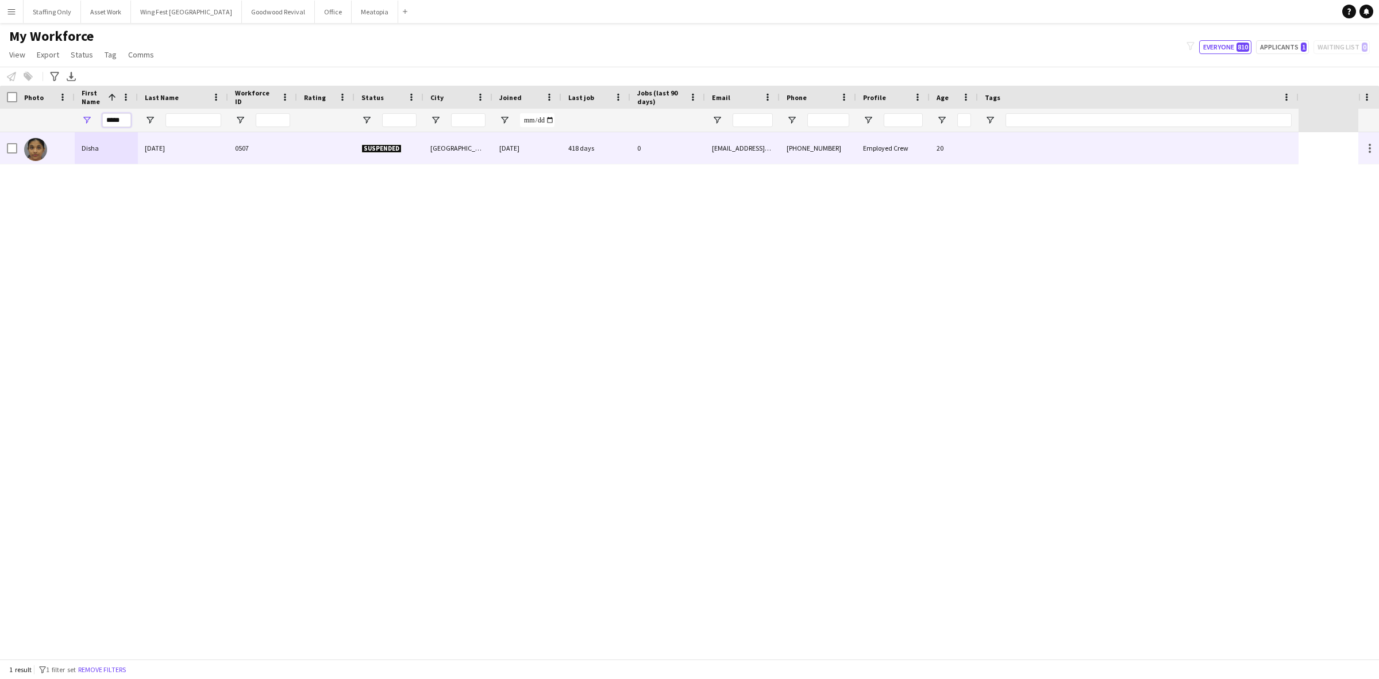
type input "*****"
click at [105, 147] on div "Disha" at bounding box center [106, 148] width 63 height 32
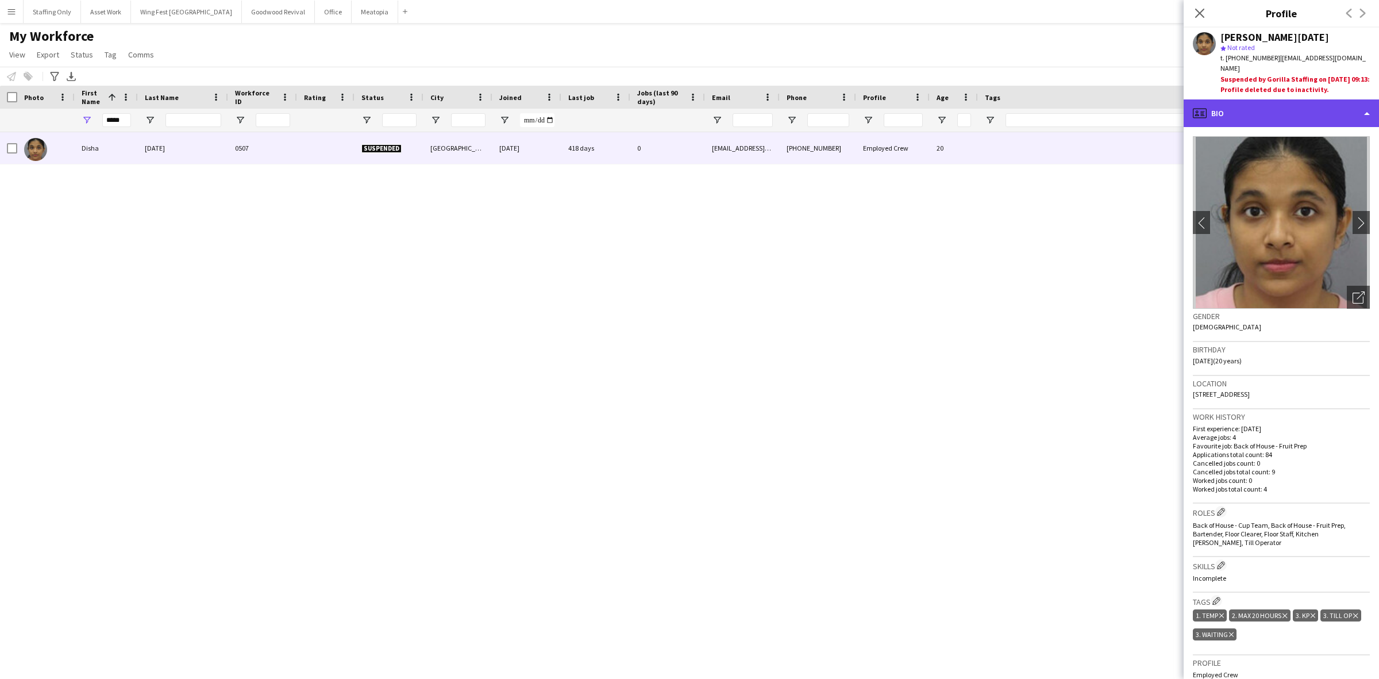
click at [1271, 104] on div "profile Bio" at bounding box center [1281, 113] width 195 height 28
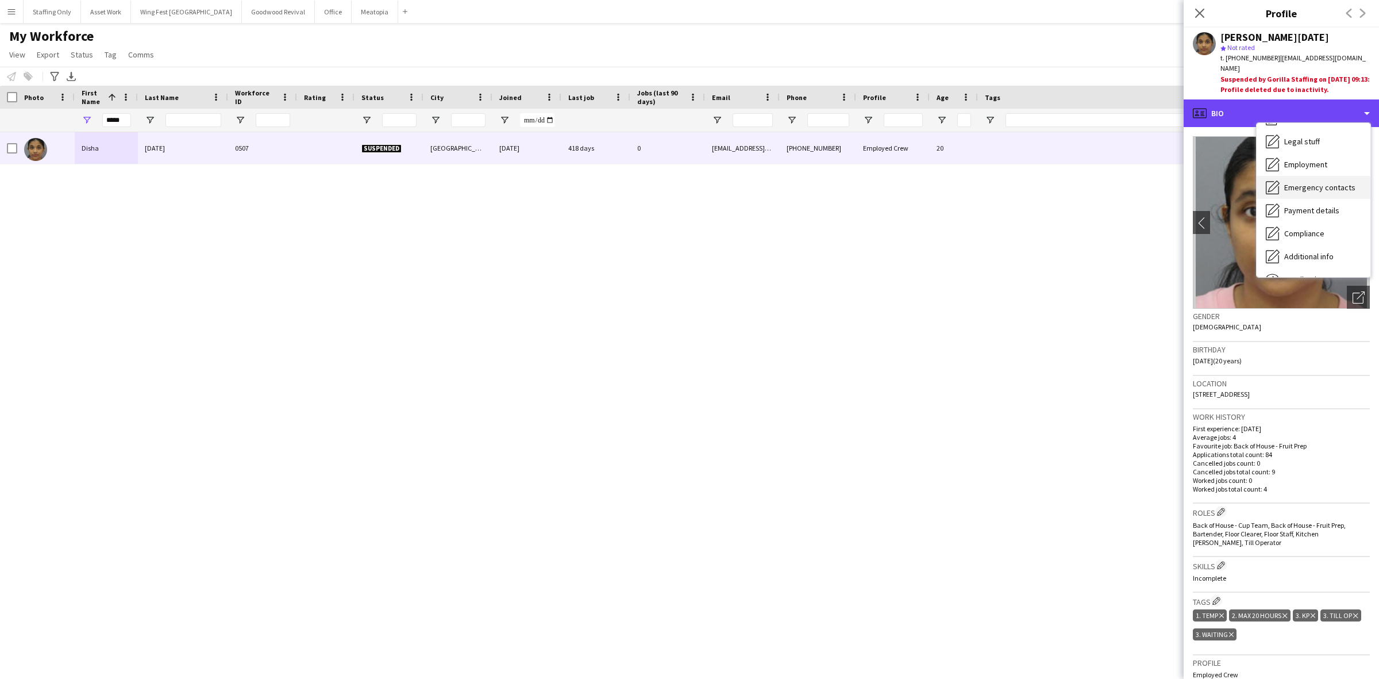
scroll to position [84, 0]
click at [1305, 256] on span "Calendar" at bounding box center [1299, 261] width 30 height 10
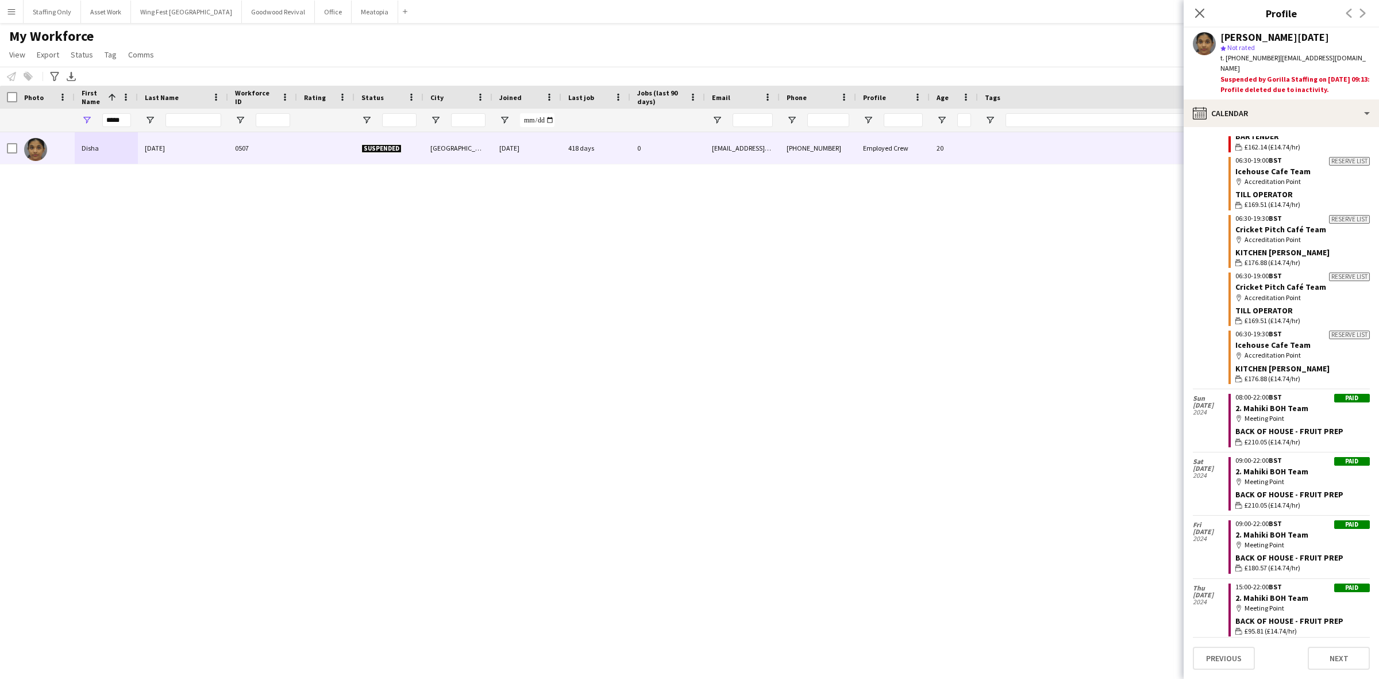
scroll to position [2998, 0]
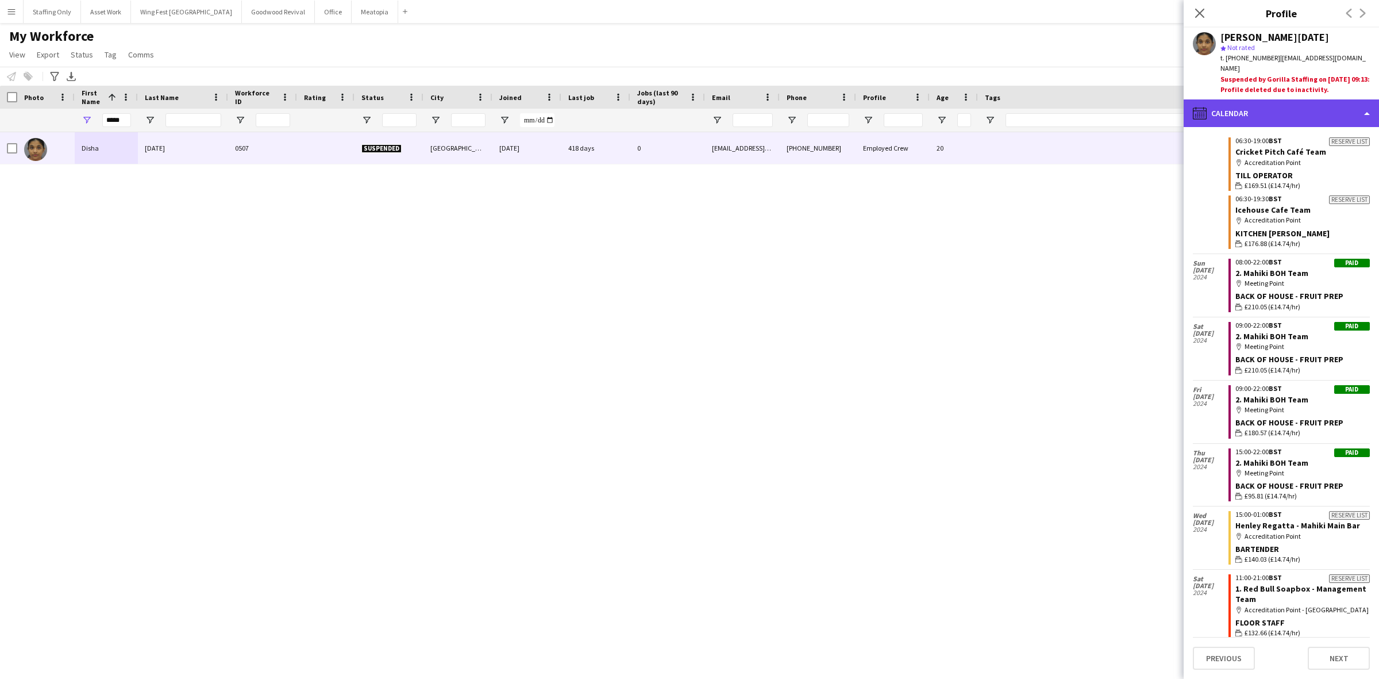
click at [1277, 101] on div "calendar-full Calendar" at bounding box center [1281, 113] width 195 height 28
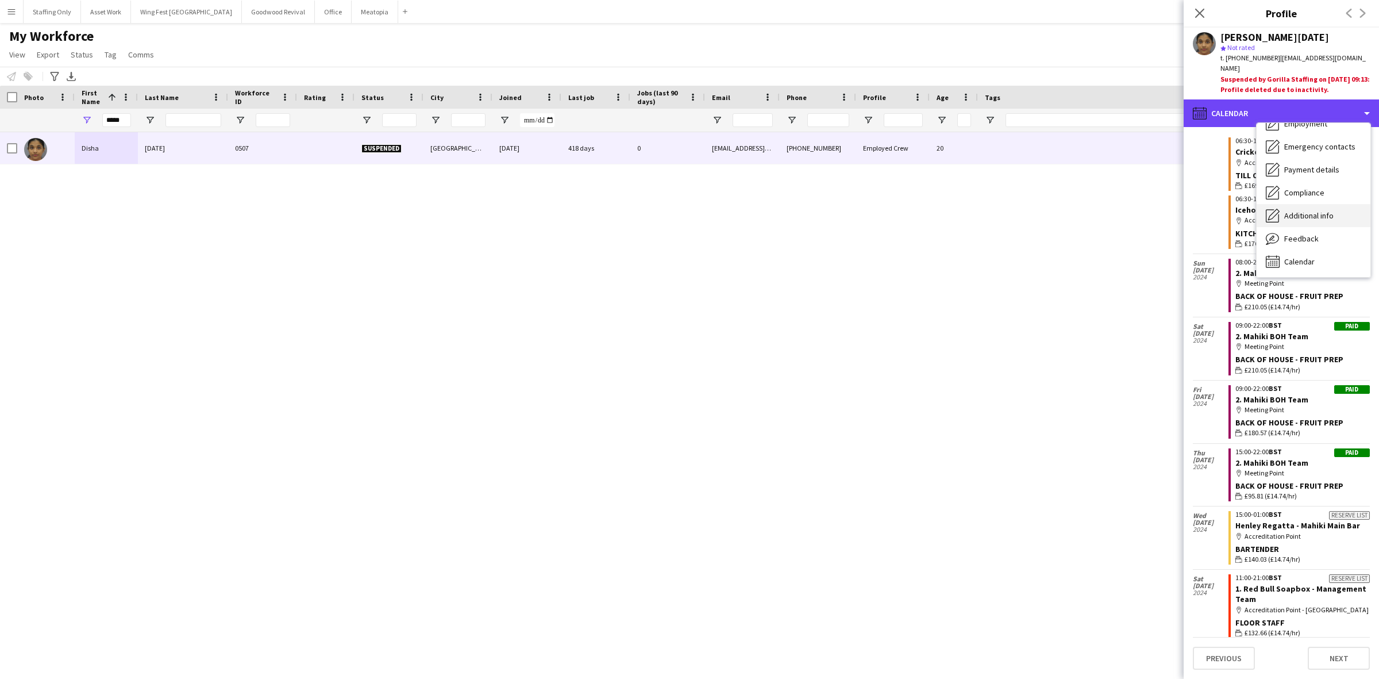
scroll to position [13, 0]
click at [1322, 190] on span "Employment" at bounding box center [1305, 195] width 43 height 10
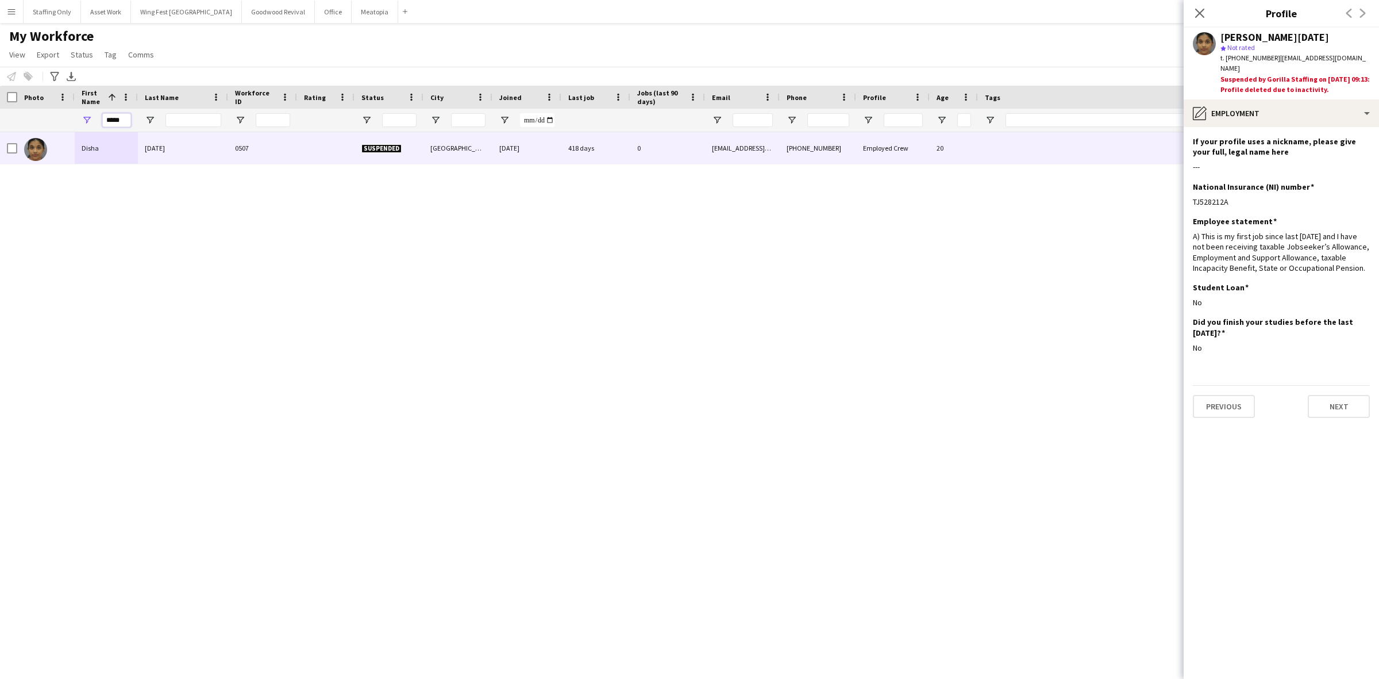
drag, startPoint x: 125, startPoint y: 115, endPoint x: 59, endPoint y: 115, distance: 66.7
click at [59, 115] on div "*****" at bounding box center [649, 120] width 1299 height 23
click at [188, 121] on input "Last Name Filter Input" at bounding box center [193, 120] width 56 height 14
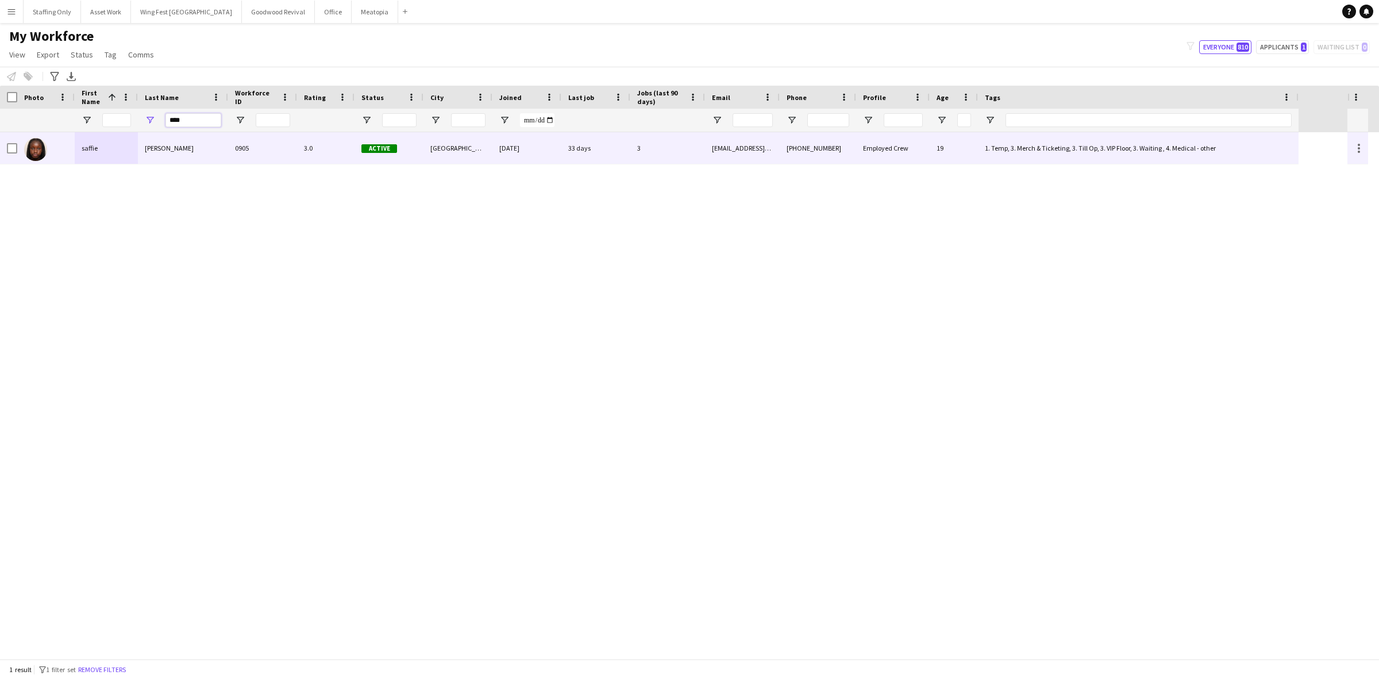
type input "****"
click at [165, 153] on div "[PERSON_NAME]" at bounding box center [183, 148] width 90 height 32
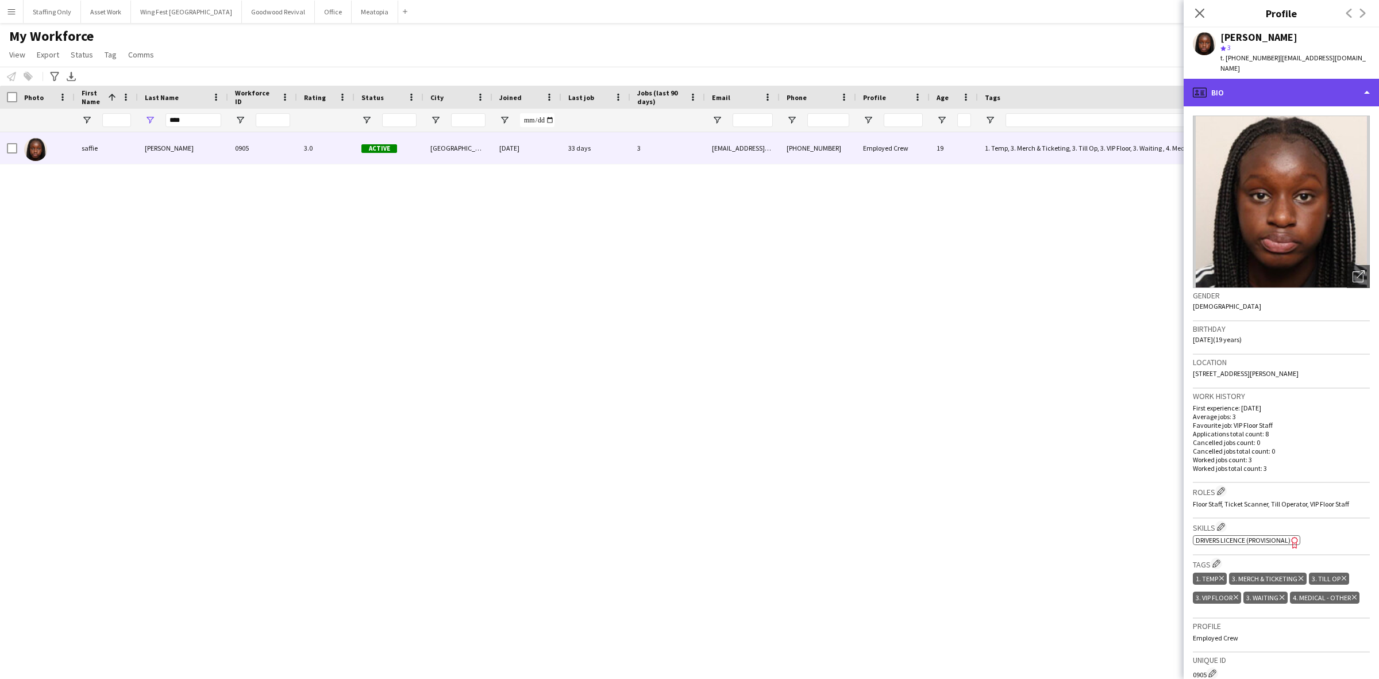
click at [1242, 79] on div "profile Bio" at bounding box center [1281, 93] width 195 height 28
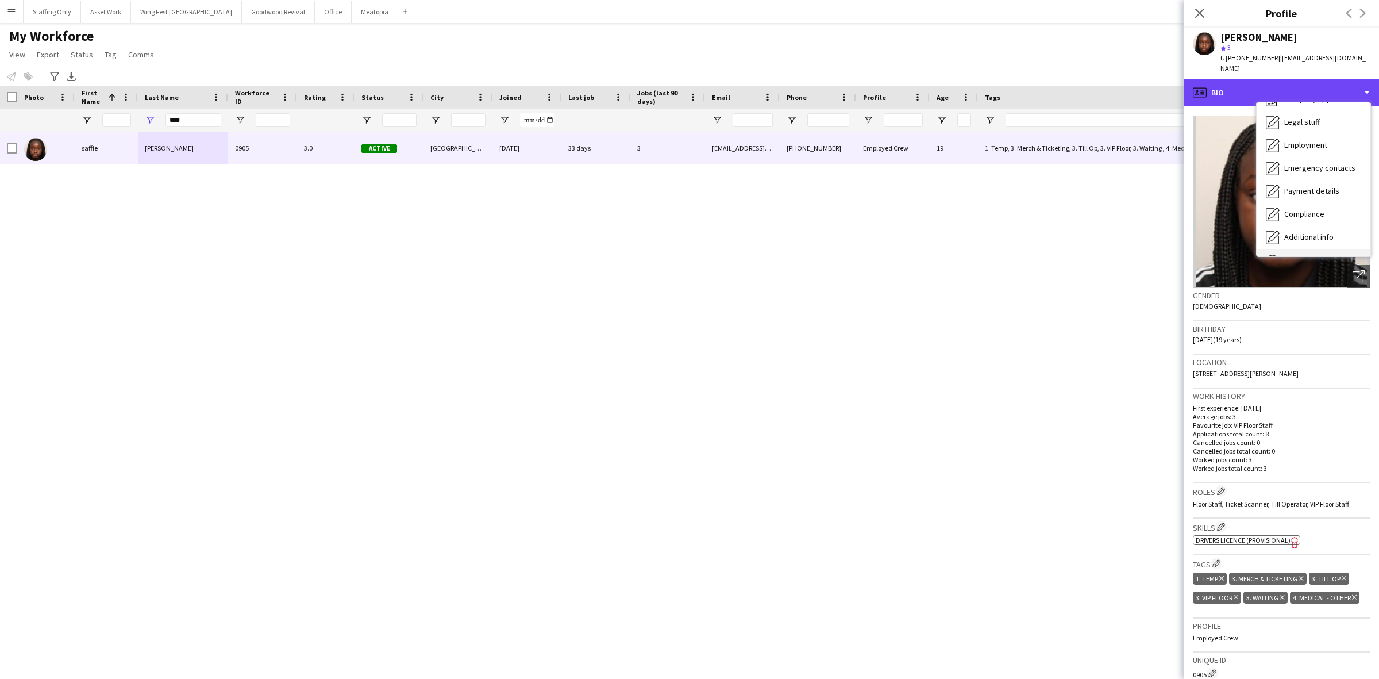
scroll to position [84, 0]
click at [1301, 212] on span "Feedback" at bounding box center [1301, 217] width 34 height 10
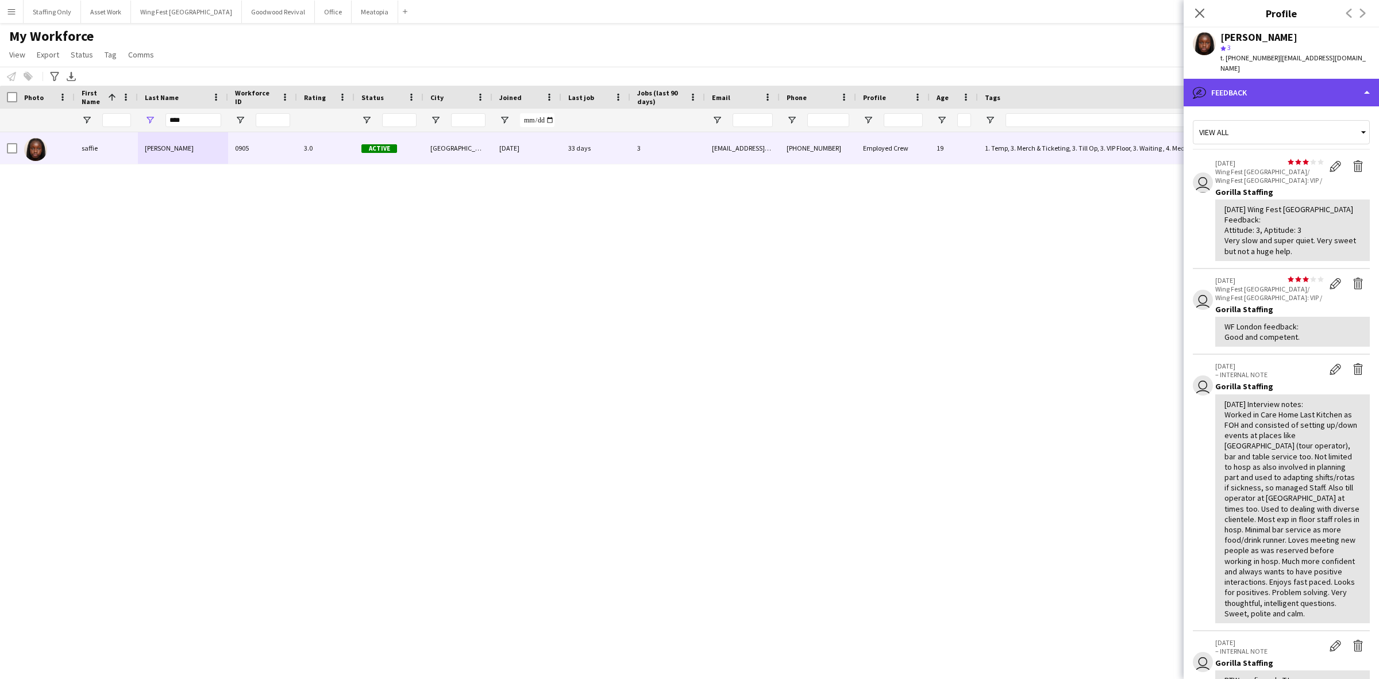
click at [1238, 79] on div "bubble-pencil Feedback" at bounding box center [1281, 93] width 195 height 28
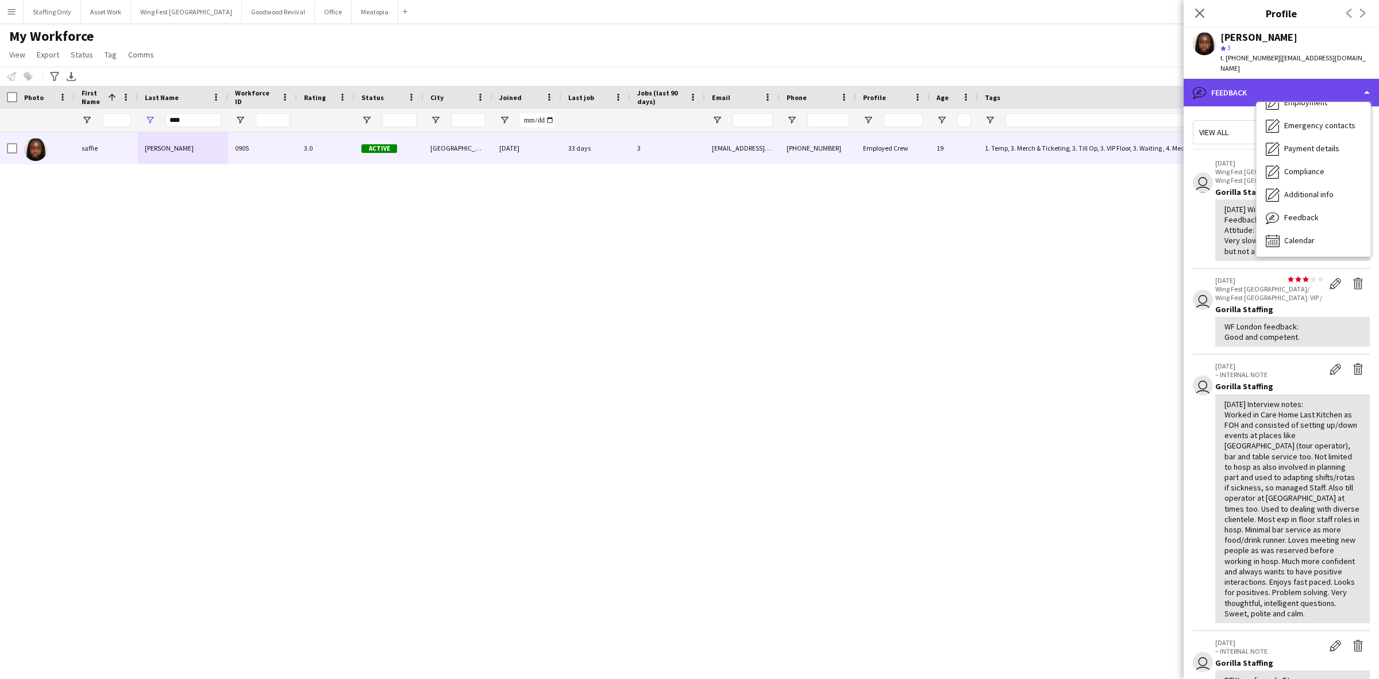
click at [1243, 79] on div "bubble-pencil Feedback" at bounding box center [1281, 93] width 195 height 28
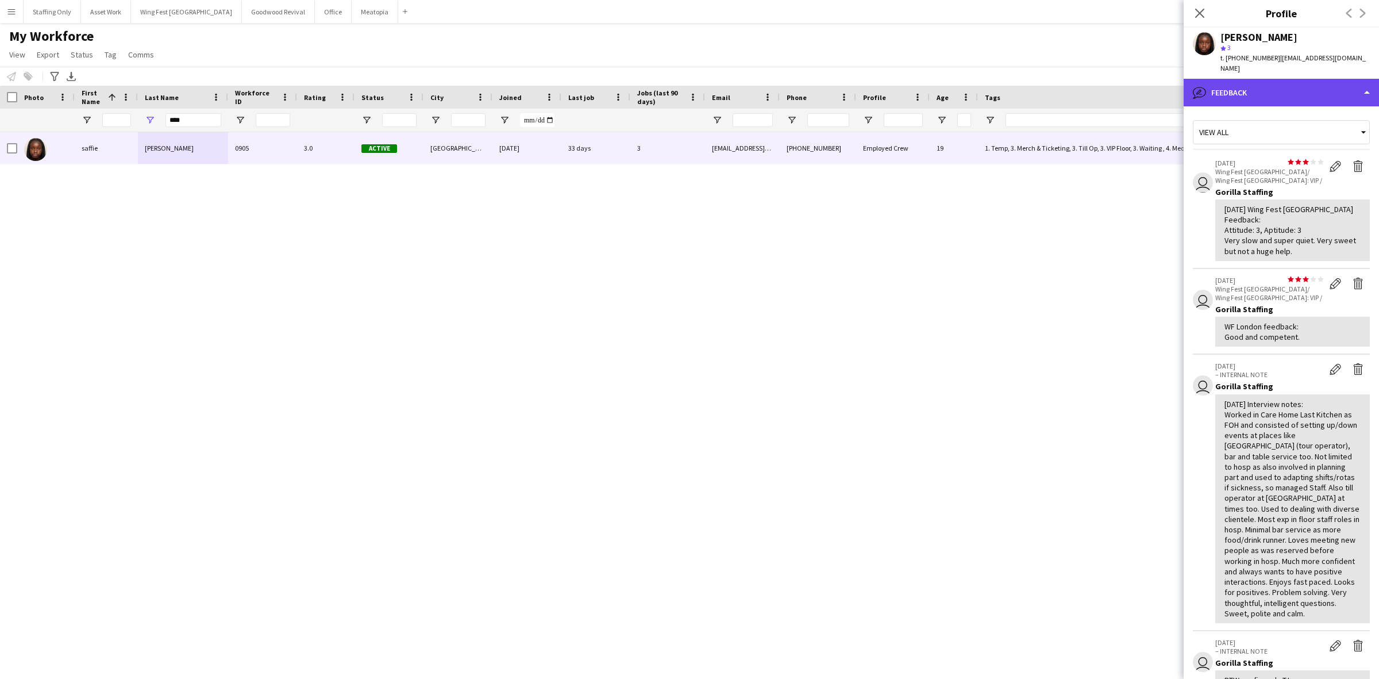
click at [1222, 85] on div "bubble-pencil Feedback" at bounding box center [1281, 93] width 195 height 28
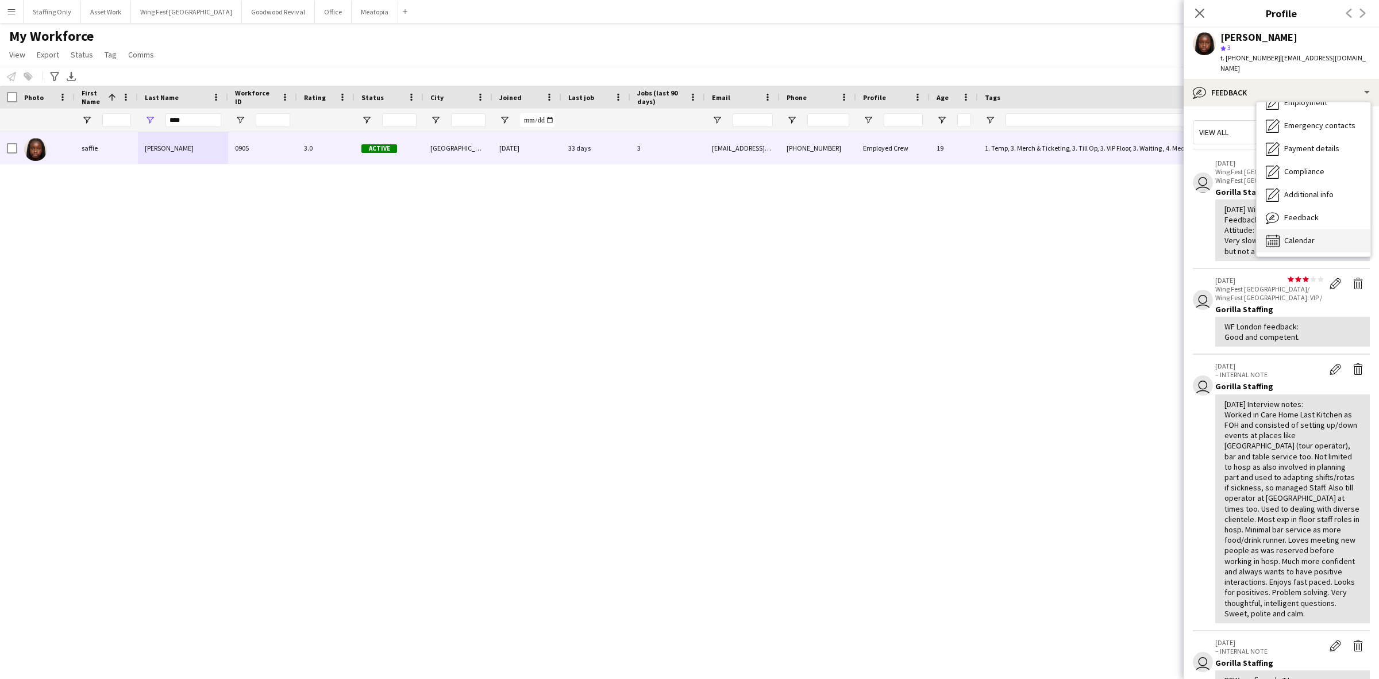
click at [1308, 235] on span "Calendar" at bounding box center [1299, 240] width 30 height 10
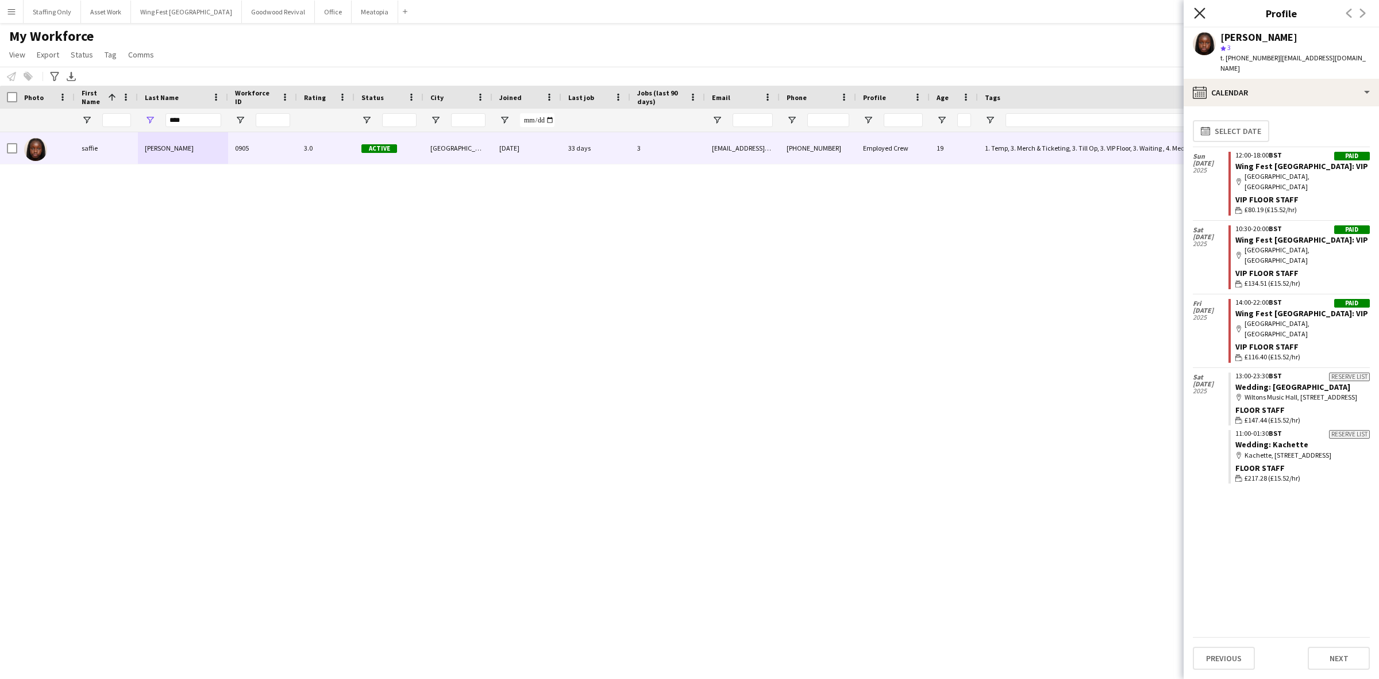
click at [1197, 10] on icon at bounding box center [1199, 12] width 11 height 11
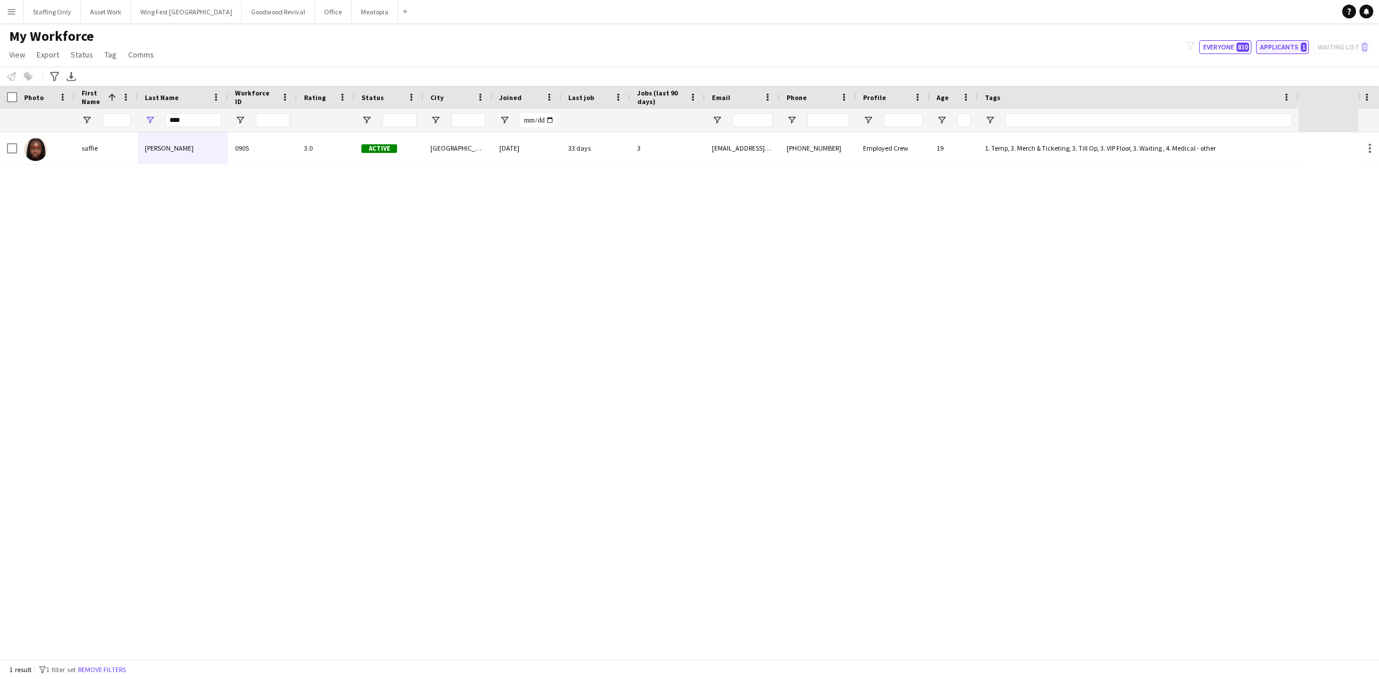
click at [1276, 44] on button "Applicants 1" at bounding box center [1282, 47] width 53 height 14
type input "**********"
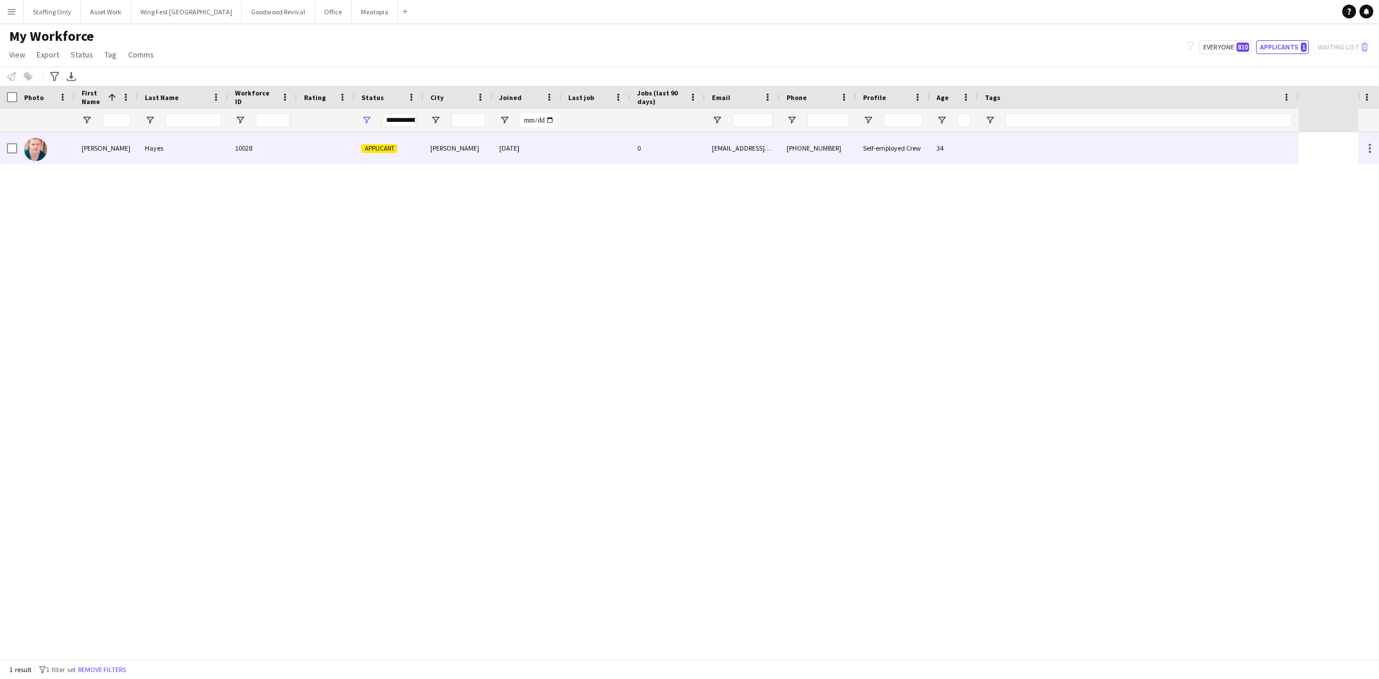
click at [353, 148] on div at bounding box center [325, 148] width 57 height 32
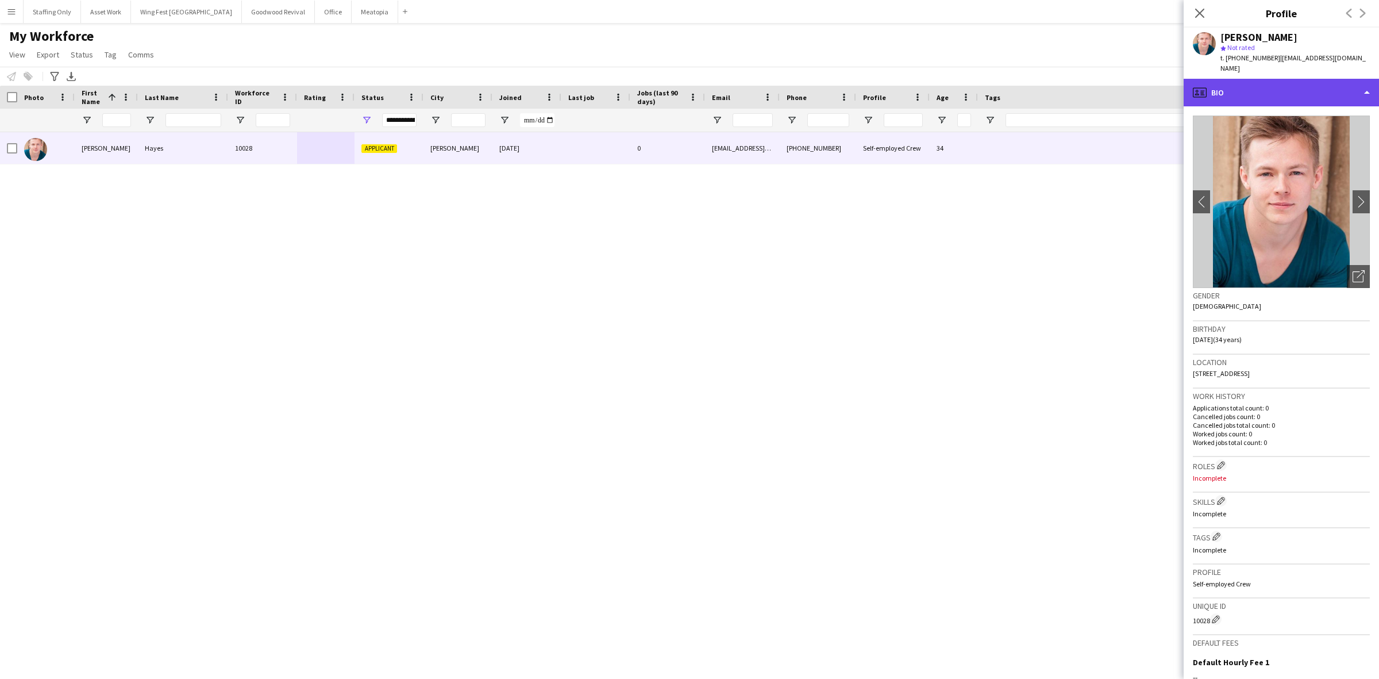
click at [1285, 86] on div "profile Bio" at bounding box center [1281, 93] width 195 height 28
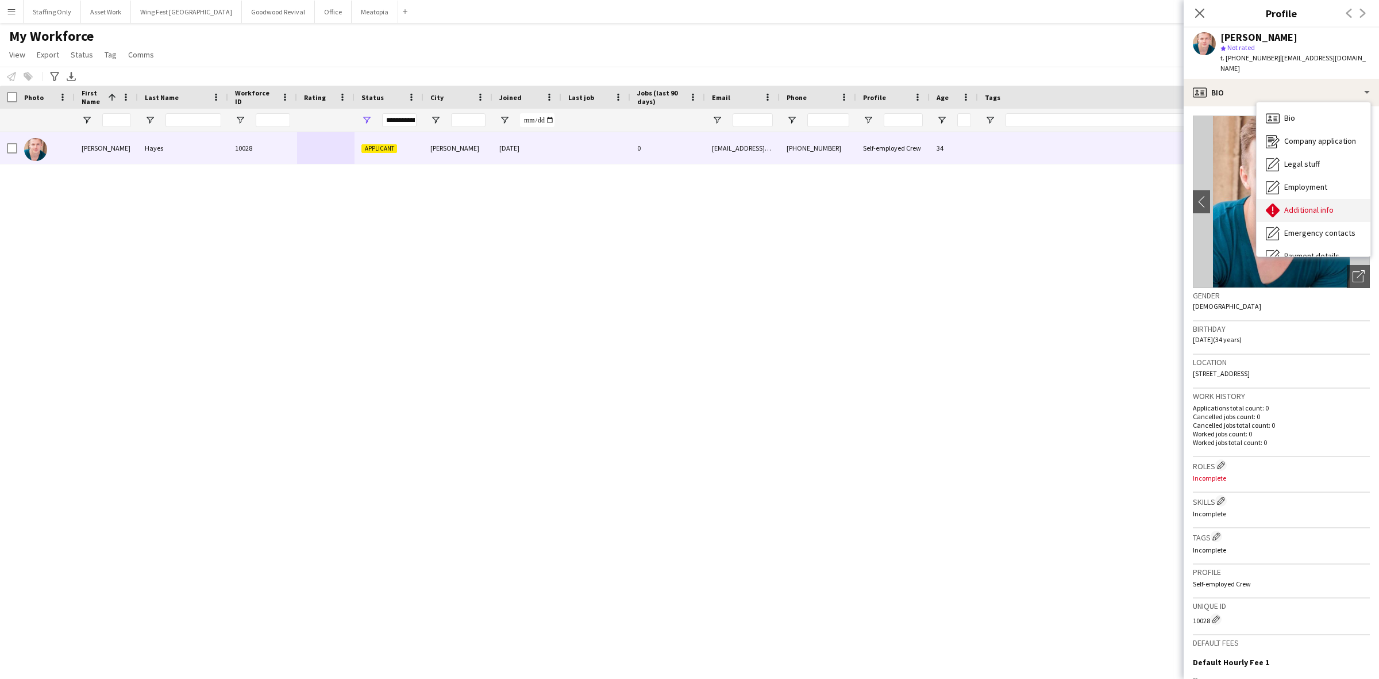
click at [1323, 205] on span "Additional info" at bounding box center [1308, 210] width 49 height 10
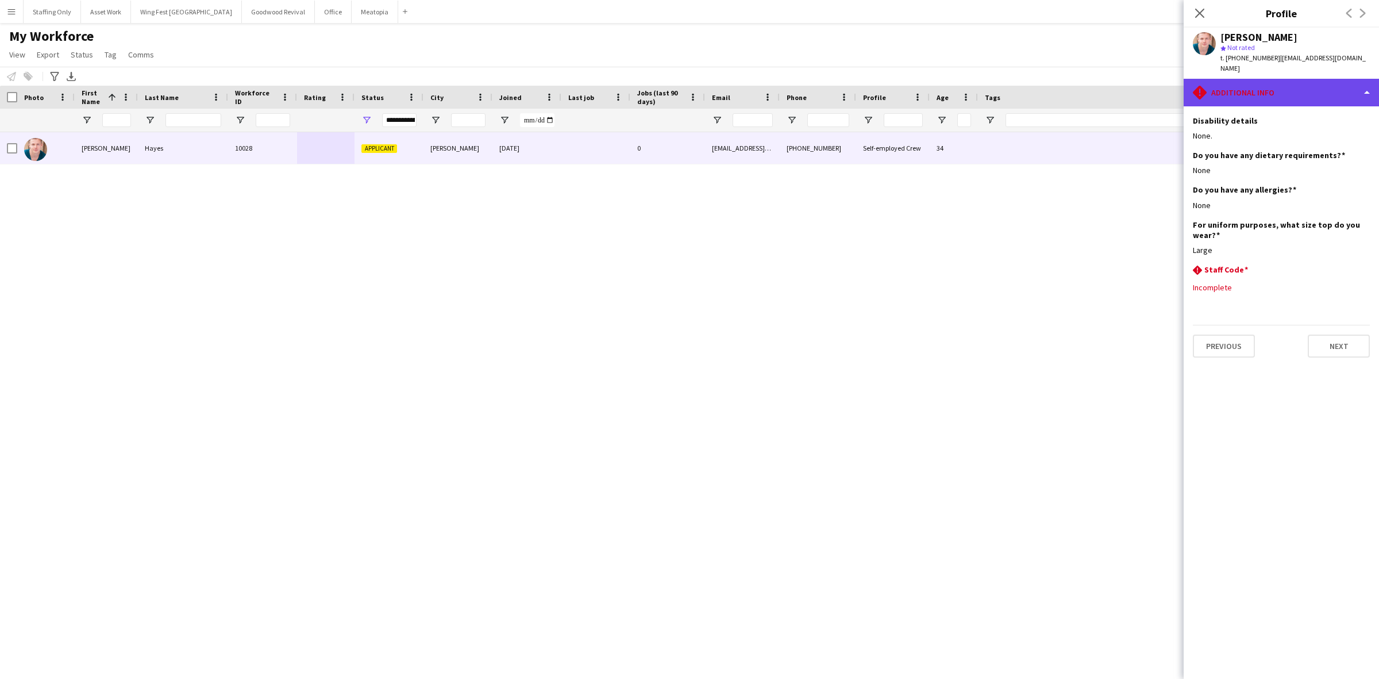
click at [1290, 83] on div "rhombus-alert Additional info" at bounding box center [1281, 93] width 195 height 28
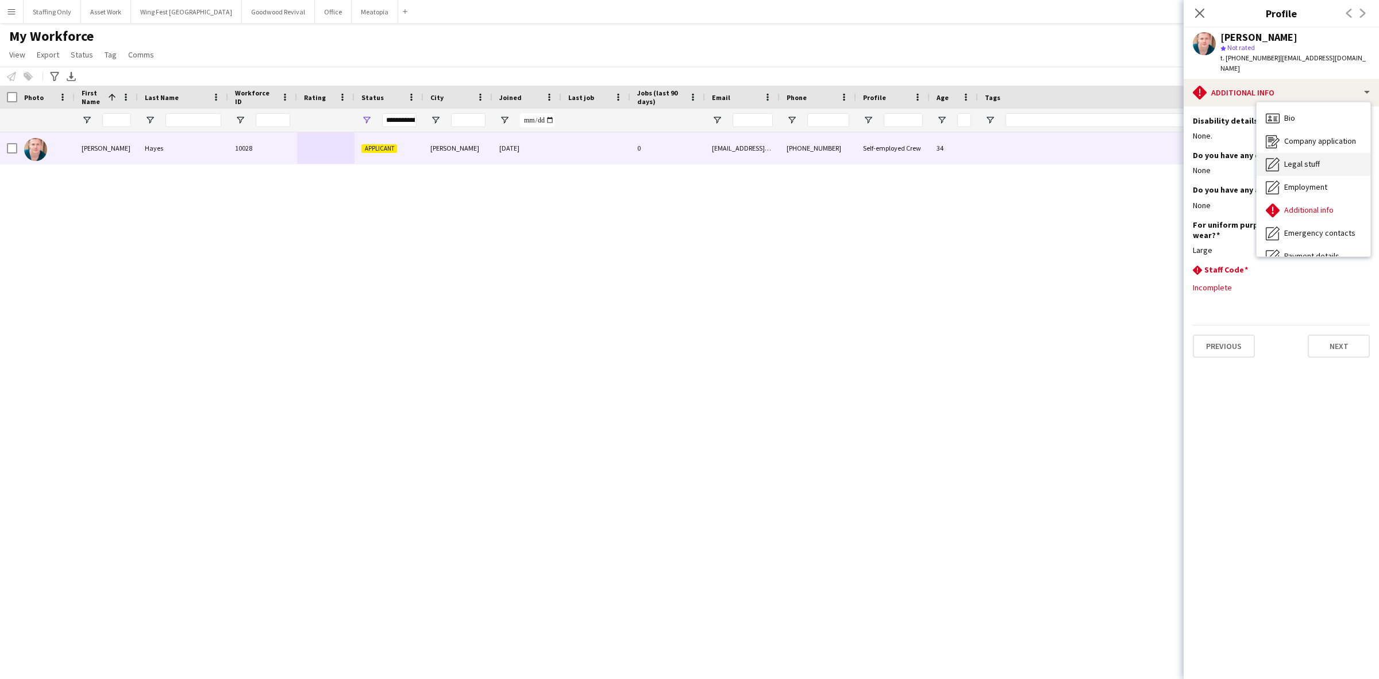
click at [1313, 159] on span "Legal stuff" at bounding box center [1302, 164] width 36 height 10
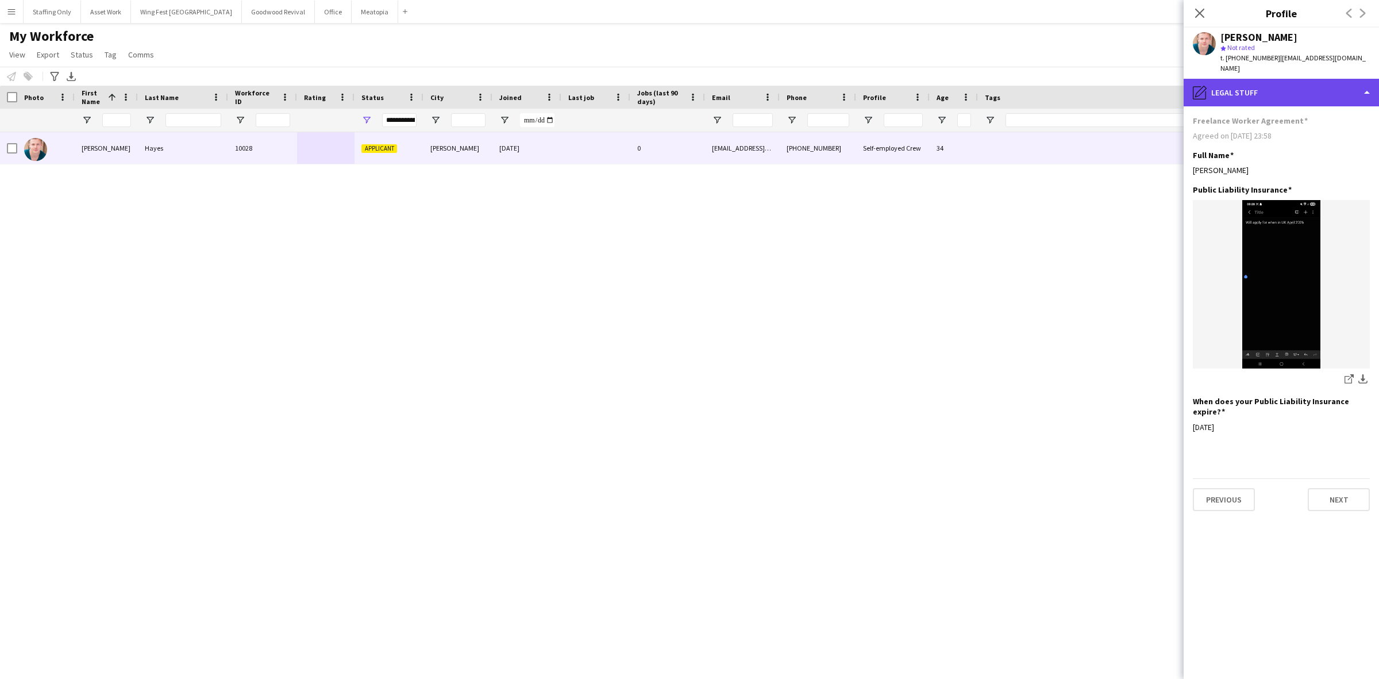
click at [1274, 83] on div "pencil4 Legal stuff" at bounding box center [1281, 93] width 195 height 28
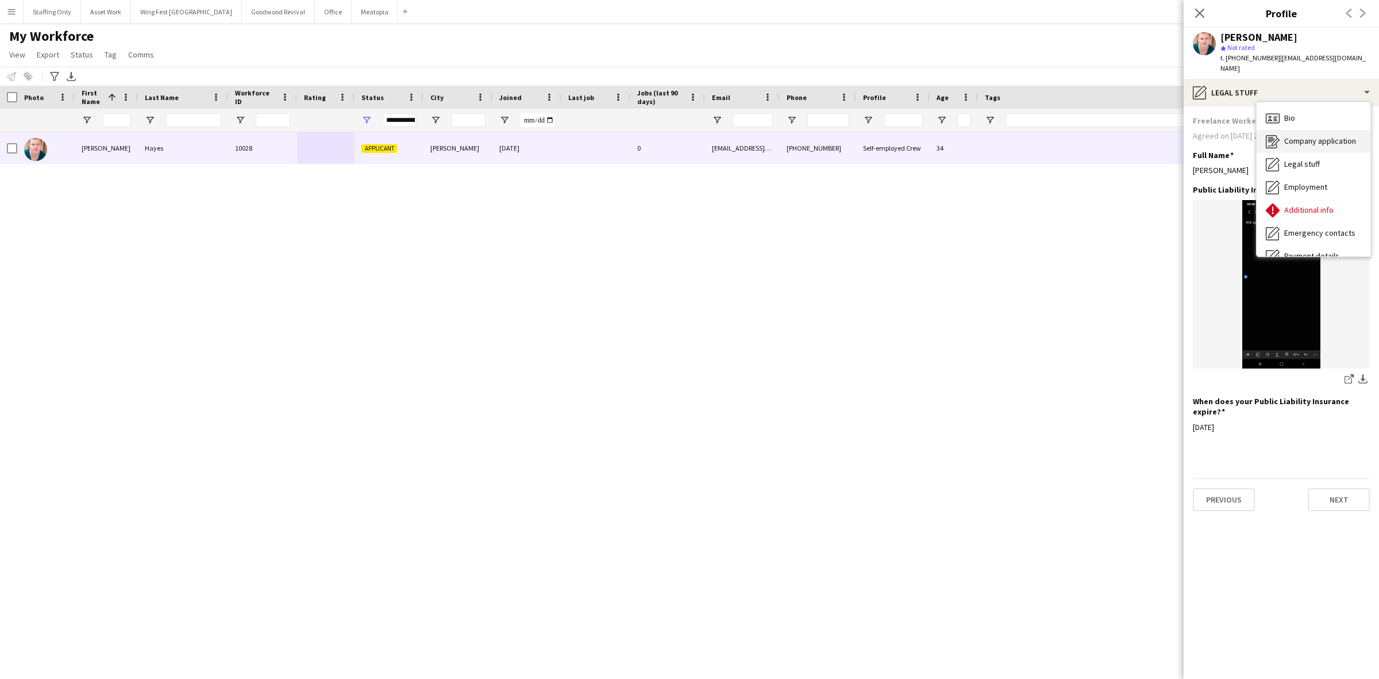
click at [1312, 136] on span "Company application" at bounding box center [1320, 141] width 72 height 10
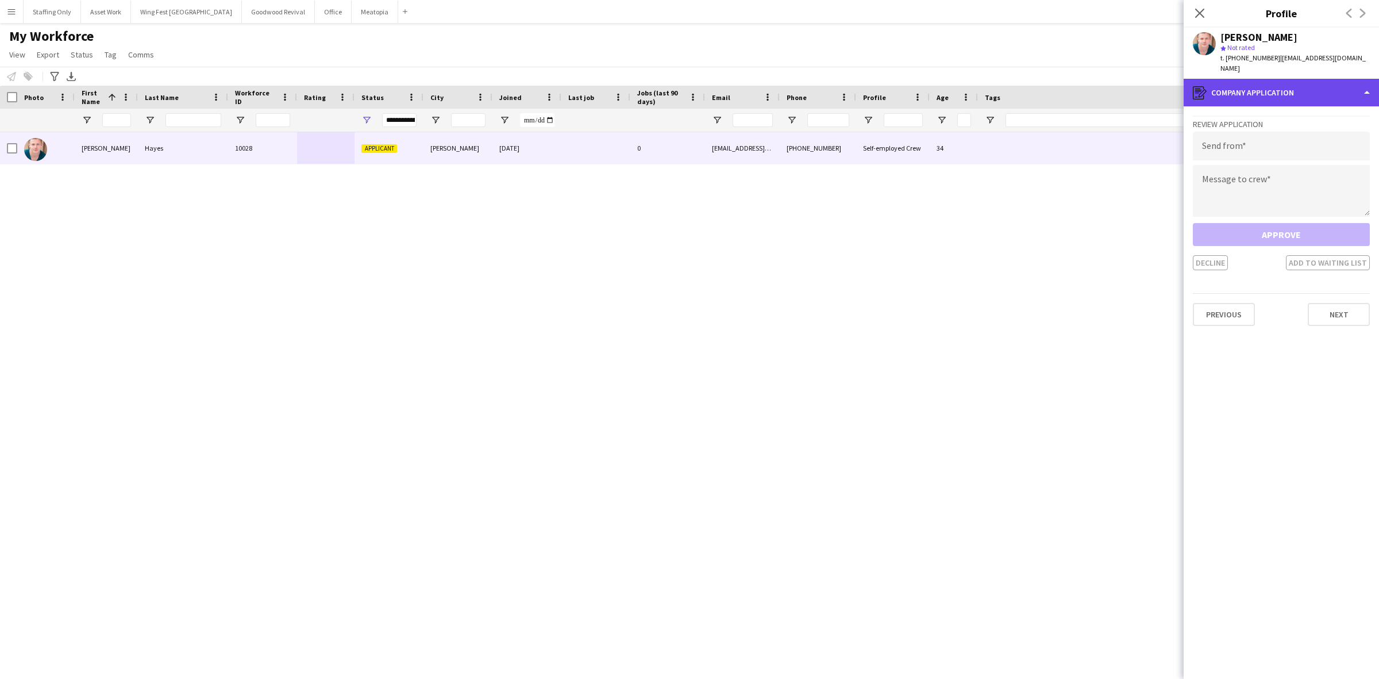
click at [1254, 87] on div "register Company application" at bounding box center [1281, 93] width 195 height 28
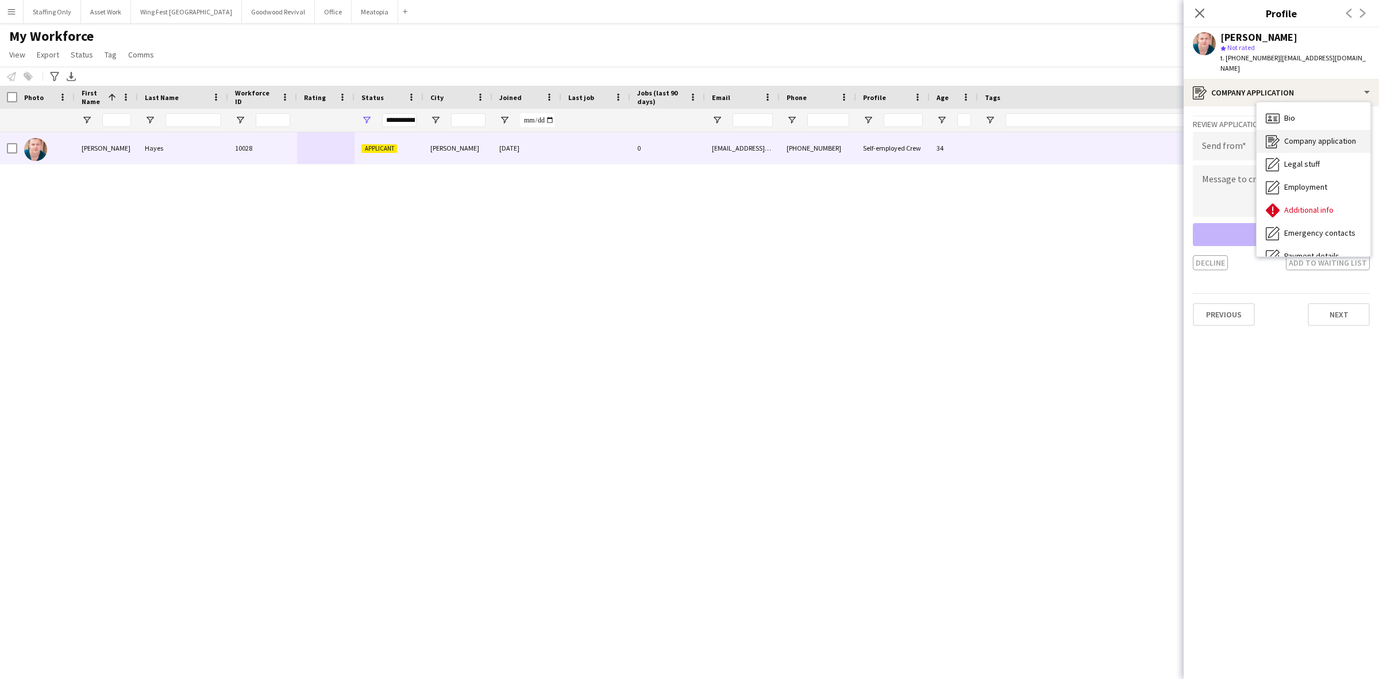
click at [1314, 136] on span "Company application" at bounding box center [1320, 141] width 72 height 10
click at [1265, 132] on input "email" at bounding box center [1281, 146] width 177 height 29
type input "**********"
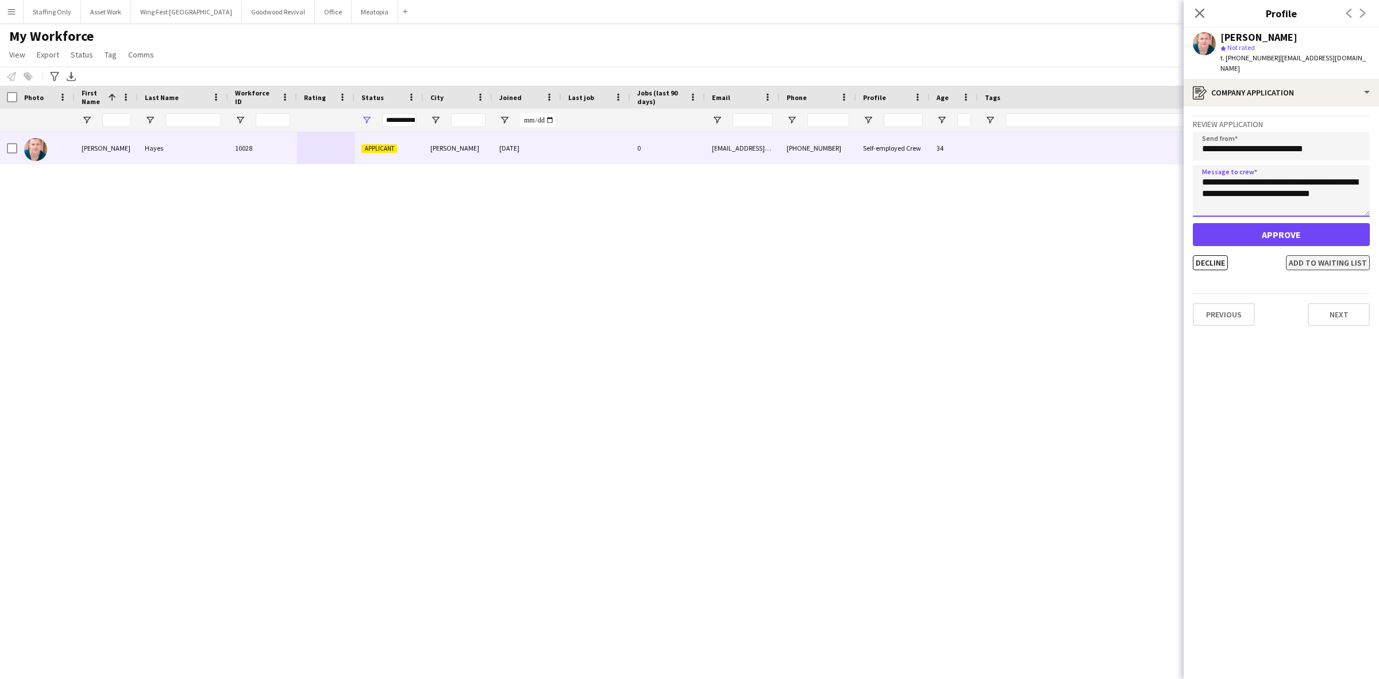
type textarea "**********"
click at [1307, 255] on button "Add to waiting list" at bounding box center [1328, 262] width 84 height 15
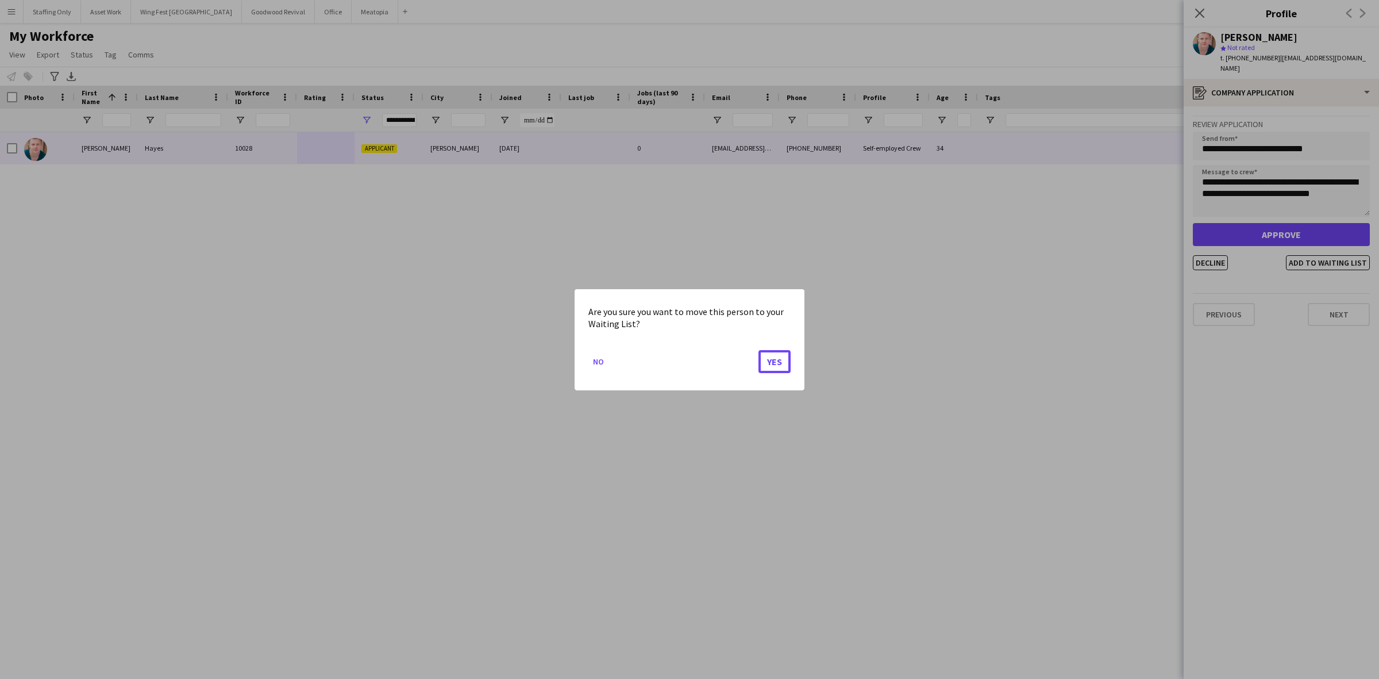
click at [771, 352] on button "Yes" at bounding box center [774, 360] width 32 height 23
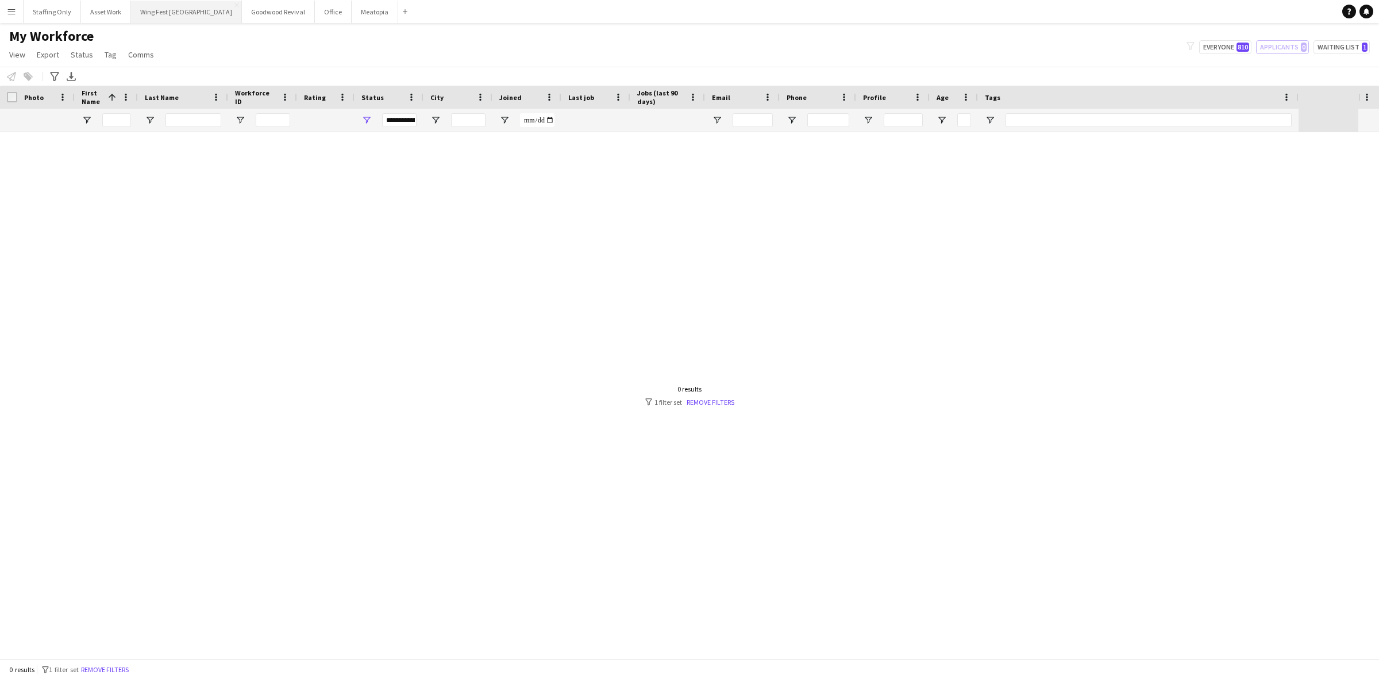
click at [165, 16] on button "Wing Fest Bristol Close" at bounding box center [186, 12] width 111 height 22
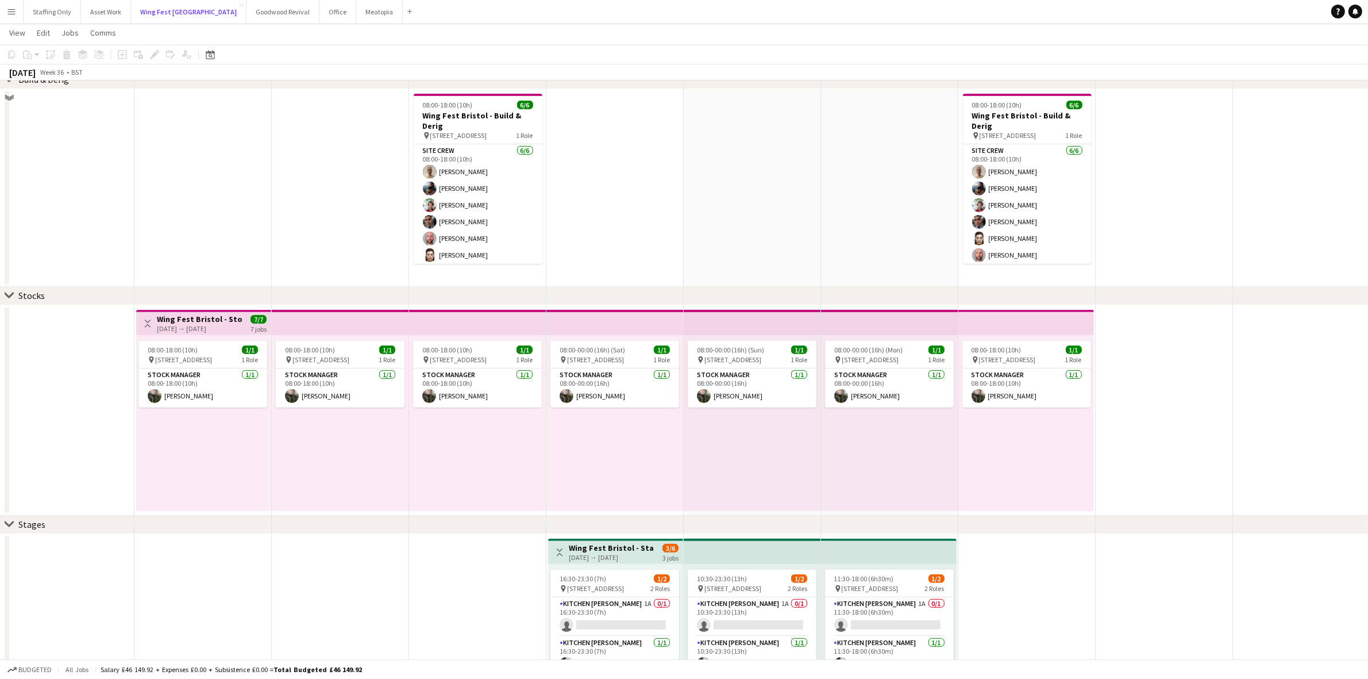
scroll to position [646, 0]
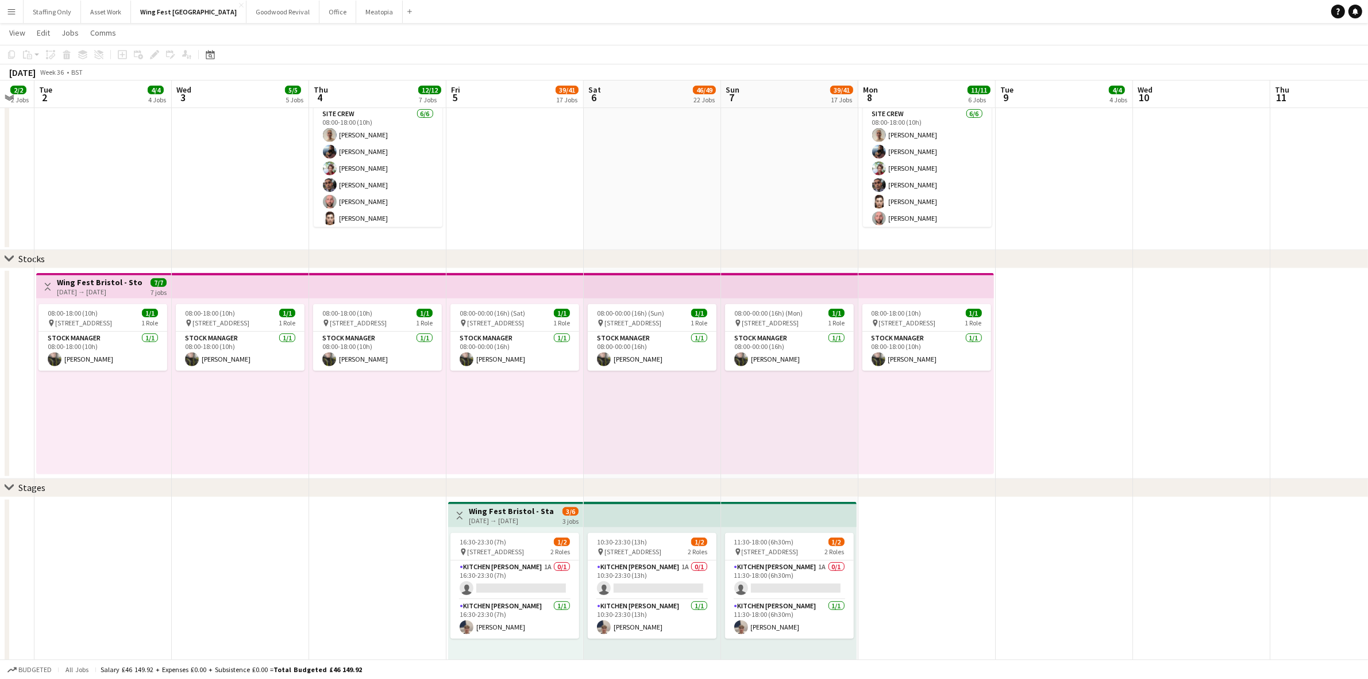
drag, startPoint x: 737, startPoint y: 417, endPoint x: 629, endPoint y: 415, distance: 107.5
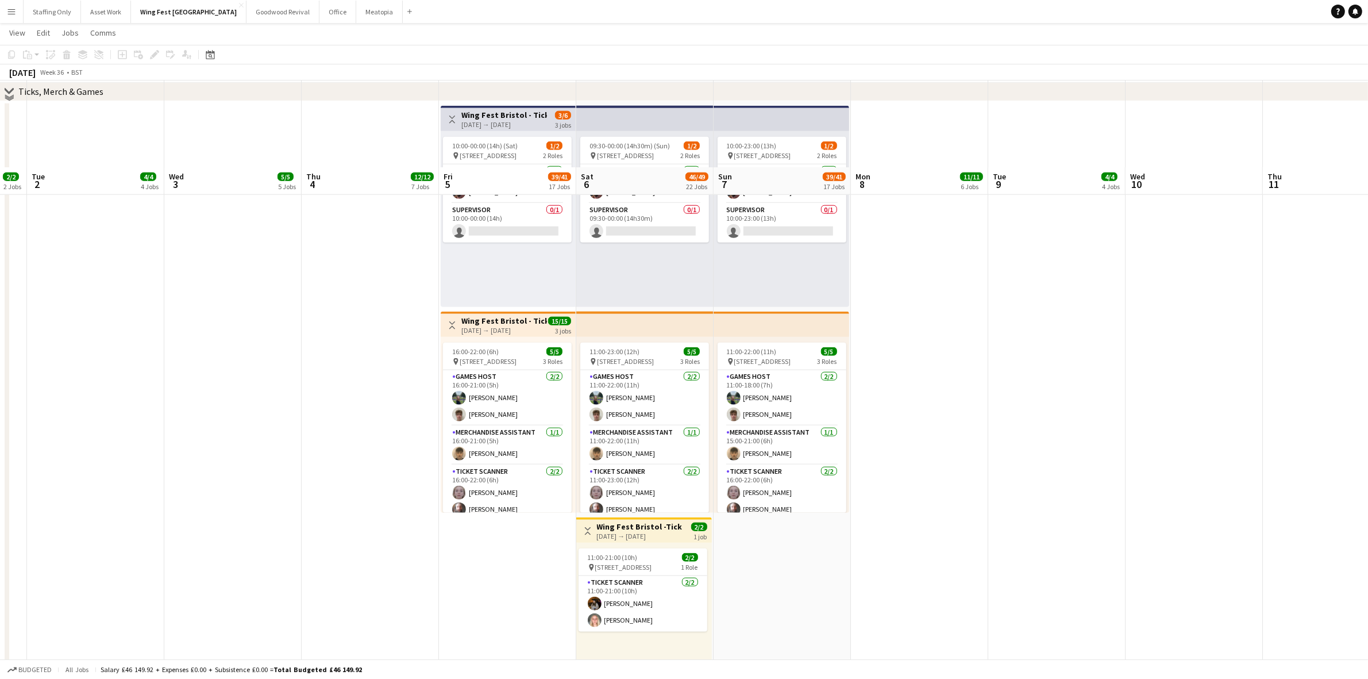
scroll to position [1580, 0]
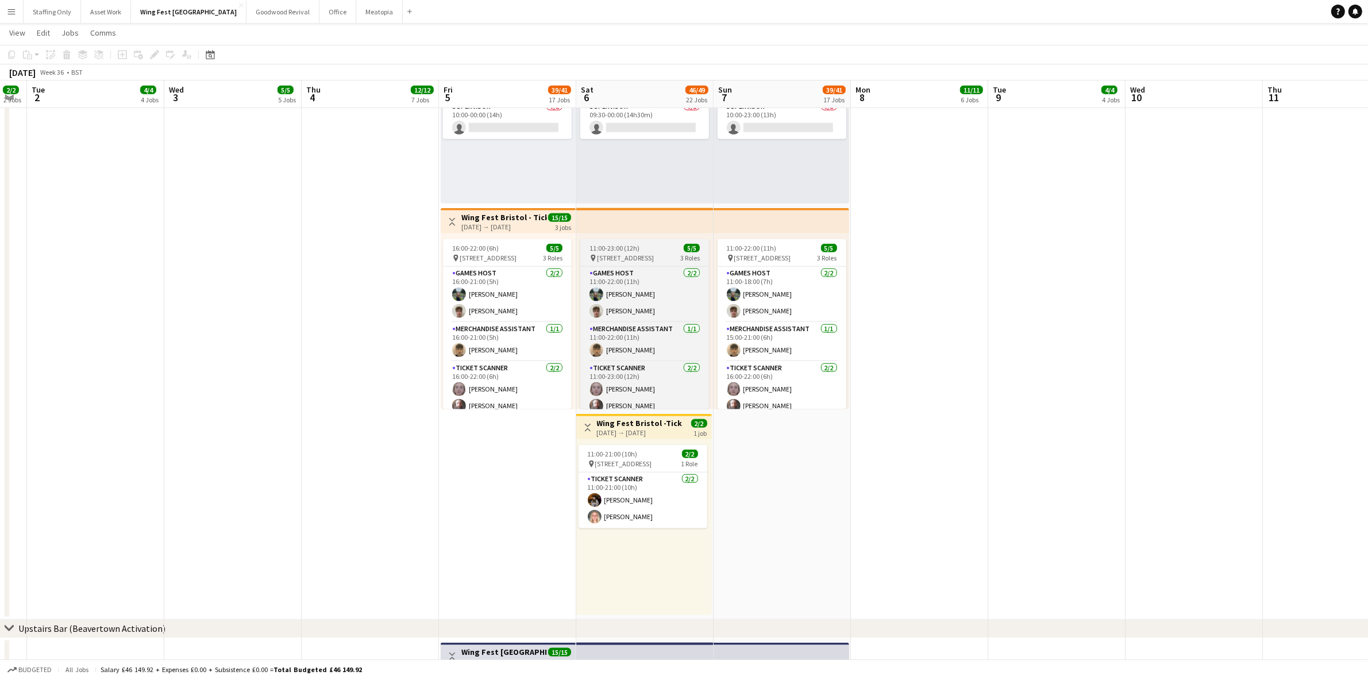
click at [634, 253] on span "[STREET_ADDRESS]" at bounding box center [625, 257] width 57 height 9
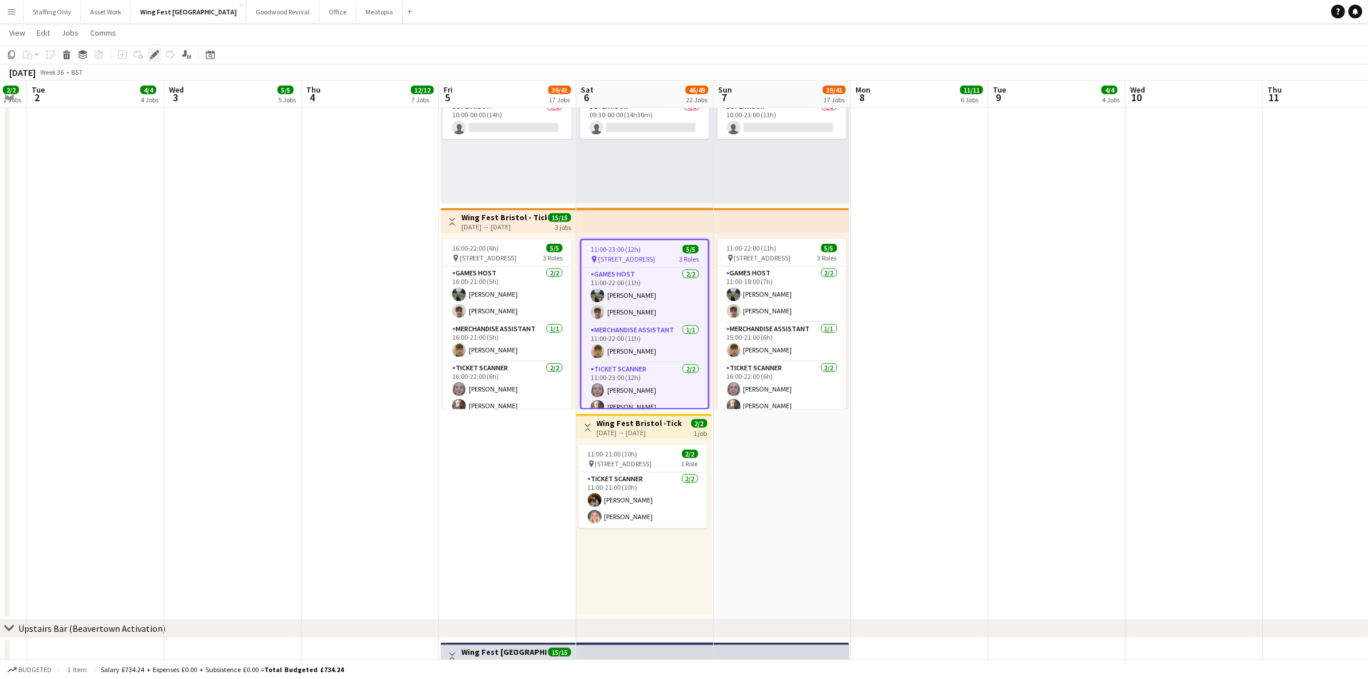
click at [153, 55] on icon at bounding box center [154, 55] width 6 height 6
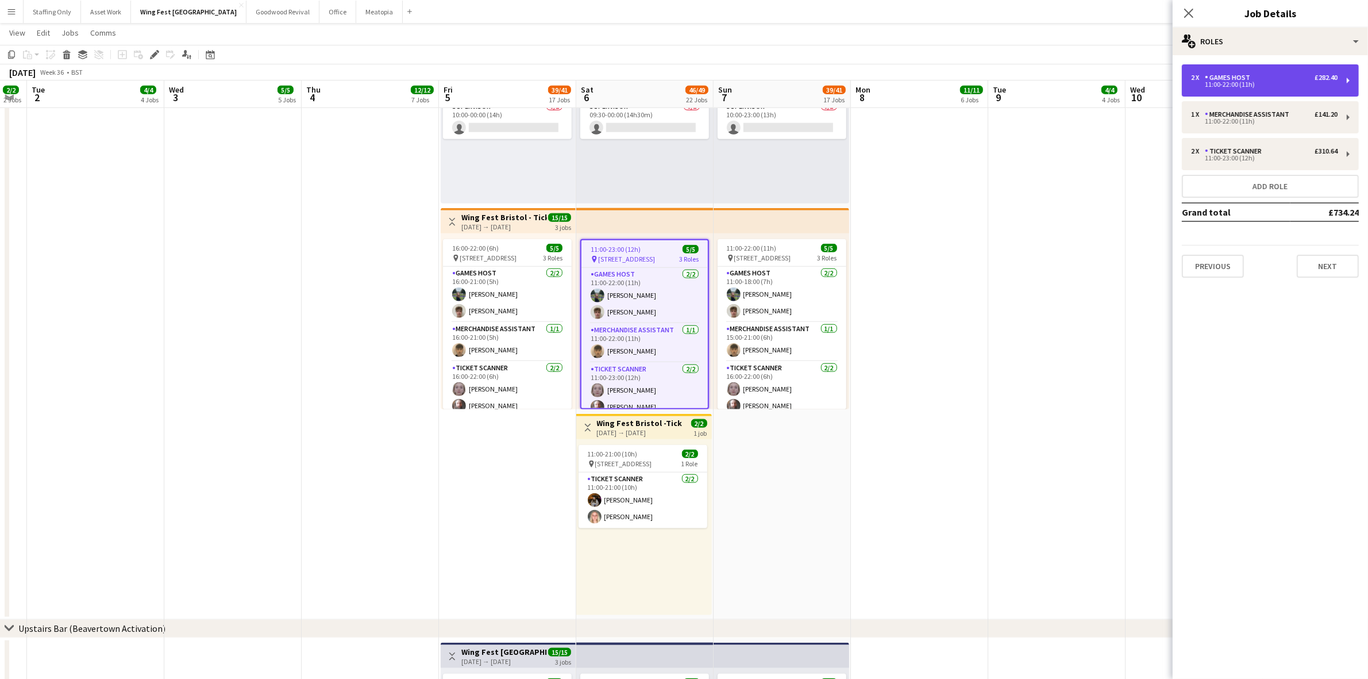
click at [1219, 79] on div "Games Host" at bounding box center [1230, 78] width 50 height 8
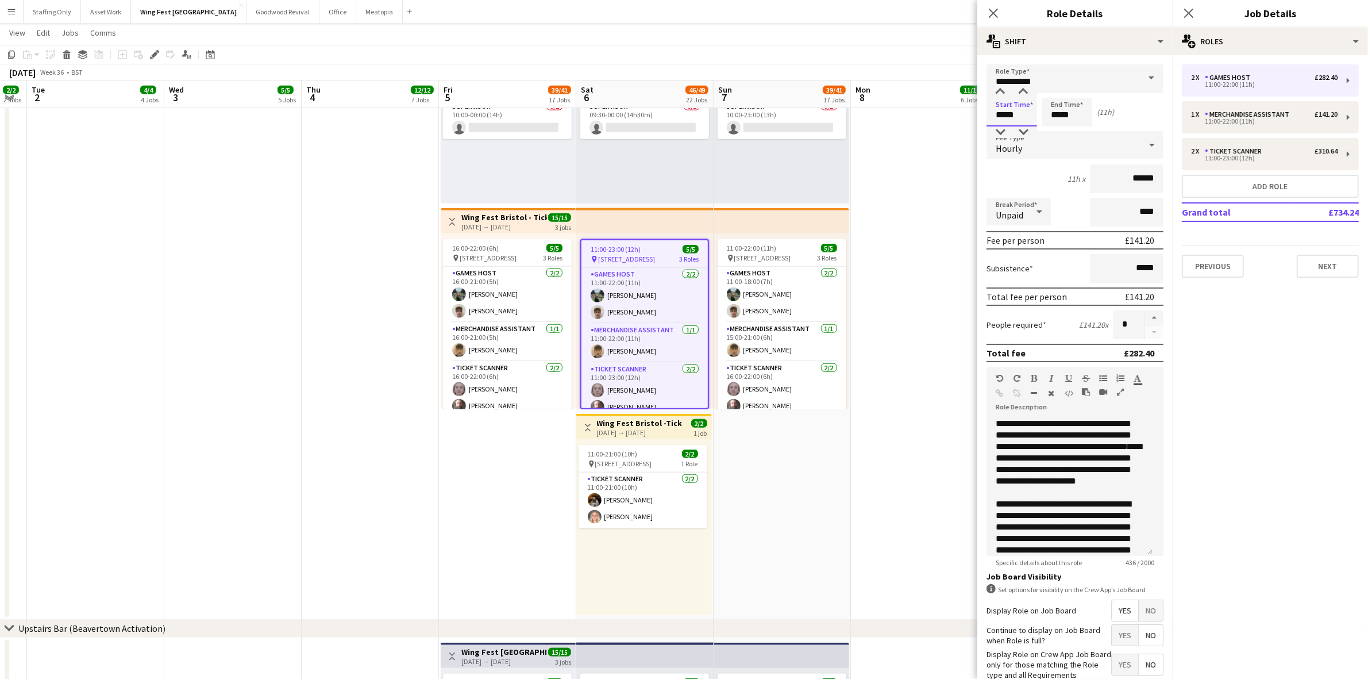
drag, startPoint x: 1019, startPoint y: 115, endPoint x: 933, endPoint y: 103, distance: 87.0
click at [939, 104] on body "Menu Boards Boards Boards All jobs Status Workforce Workforce My Workforce Recr…" at bounding box center [684, 556] width 1368 height 4272
type input "*****"
click at [1234, 118] on div "Merchandise Assistant" at bounding box center [1249, 114] width 89 height 8
type input "**********"
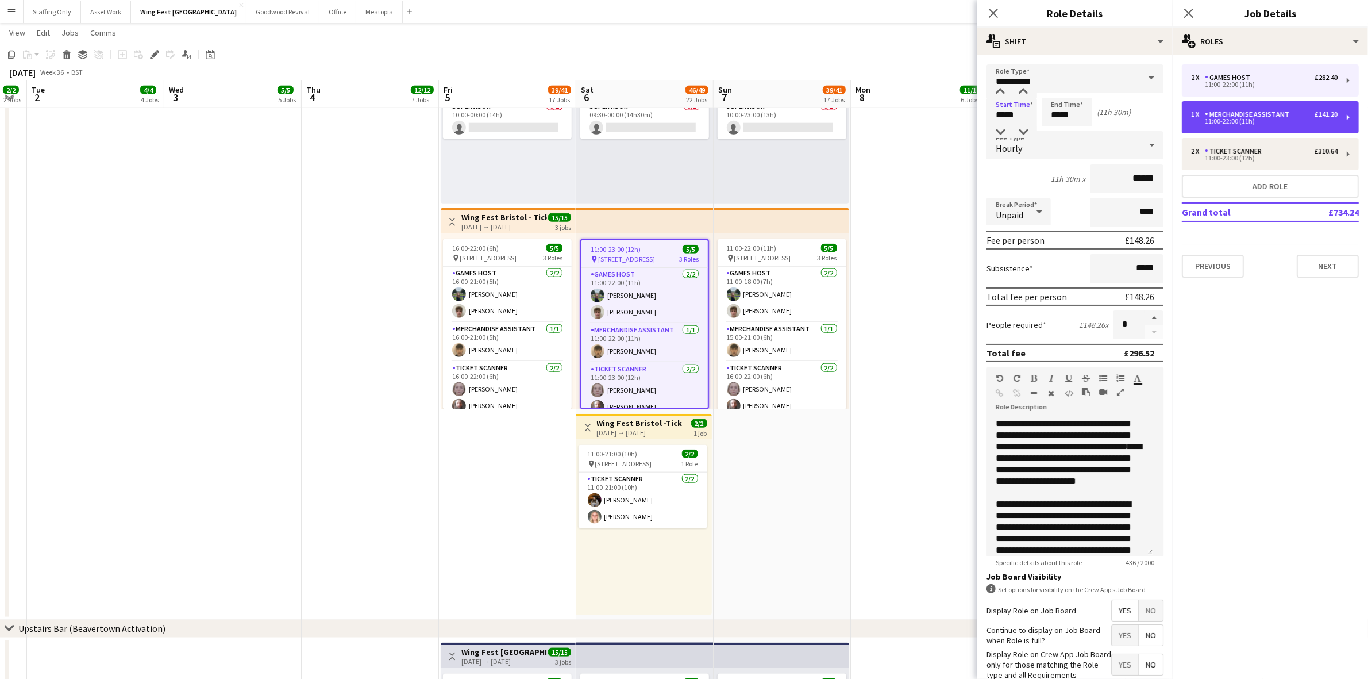
type input "*****"
type input "*"
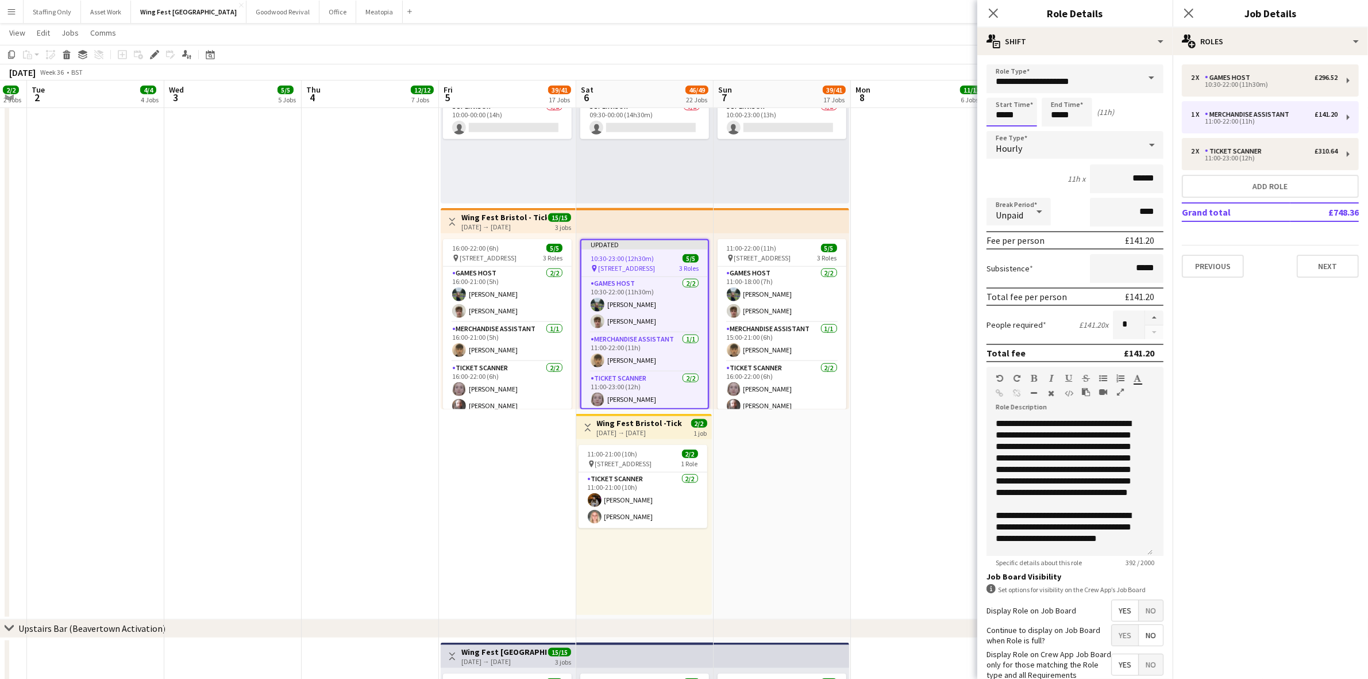
drag, startPoint x: 1009, startPoint y: 115, endPoint x: 917, endPoint y: 102, distance: 92.9
click at [921, 104] on body "Menu Boards Boards Boards All jobs Status Workforce Workforce My Workforce Recr…" at bounding box center [684, 556] width 1368 height 4272
type input "*****"
click at [1225, 157] on div "11:00-23:00 (12h)" at bounding box center [1264, 158] width 147 height 6
type input "**********"
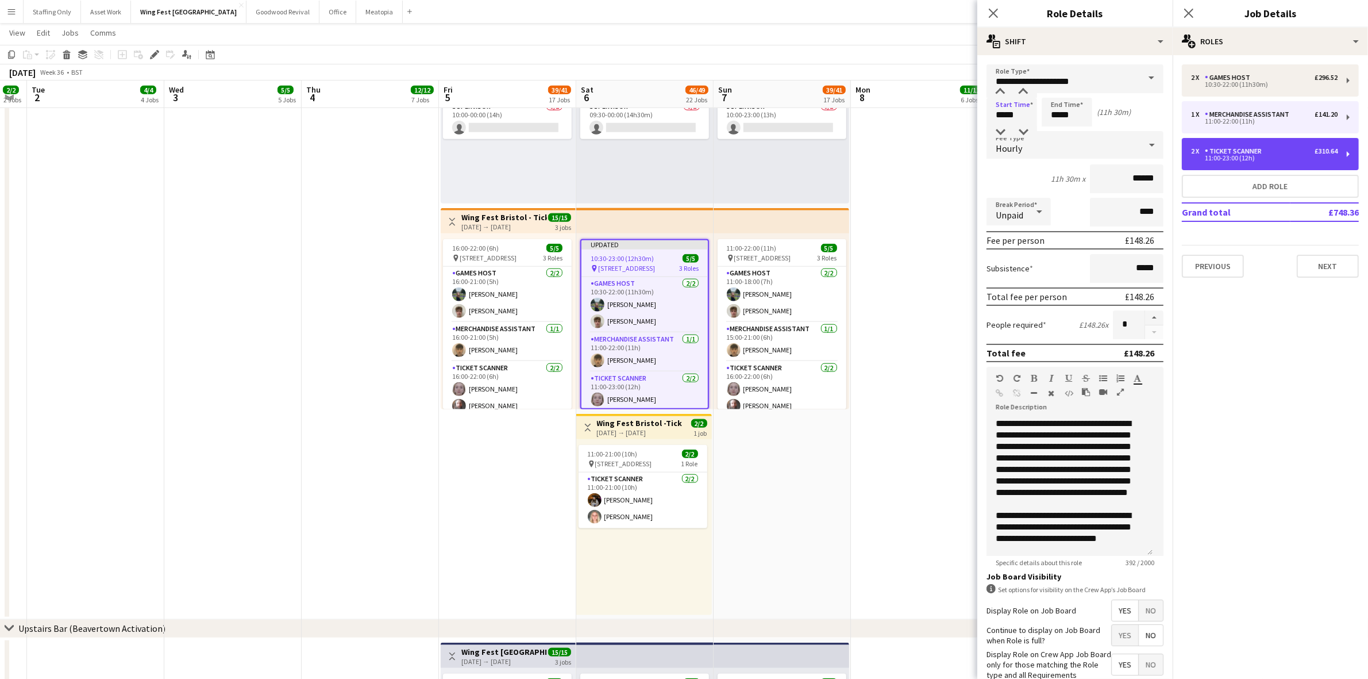
type input "*****"
type input "*"
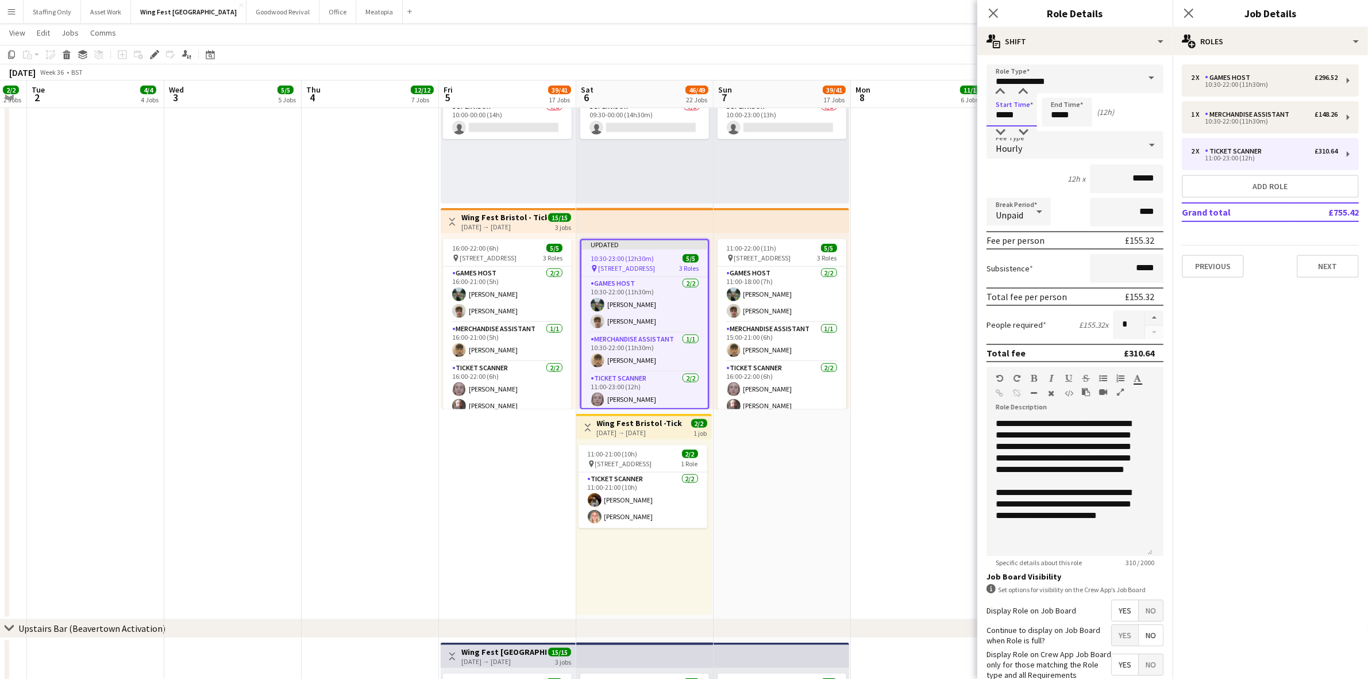
drag, startPoint x: 1020, startPoint y: 119, endPoint x: 937, endPoint y: 118, distance: 83.9
click at [937, 118] on body "Menu Boards Boards Boards All jobs Status Workforce Workforce My Workforce Recr…" at bounding box center [684, 556] width 1368 height 4272
type input "*****"
click at [639, 427] on div "Wing Fest Bristol -Tickets, Merch & Games [DATE] → [DATE]" at bounding box center [640, 427] width 86 height 19
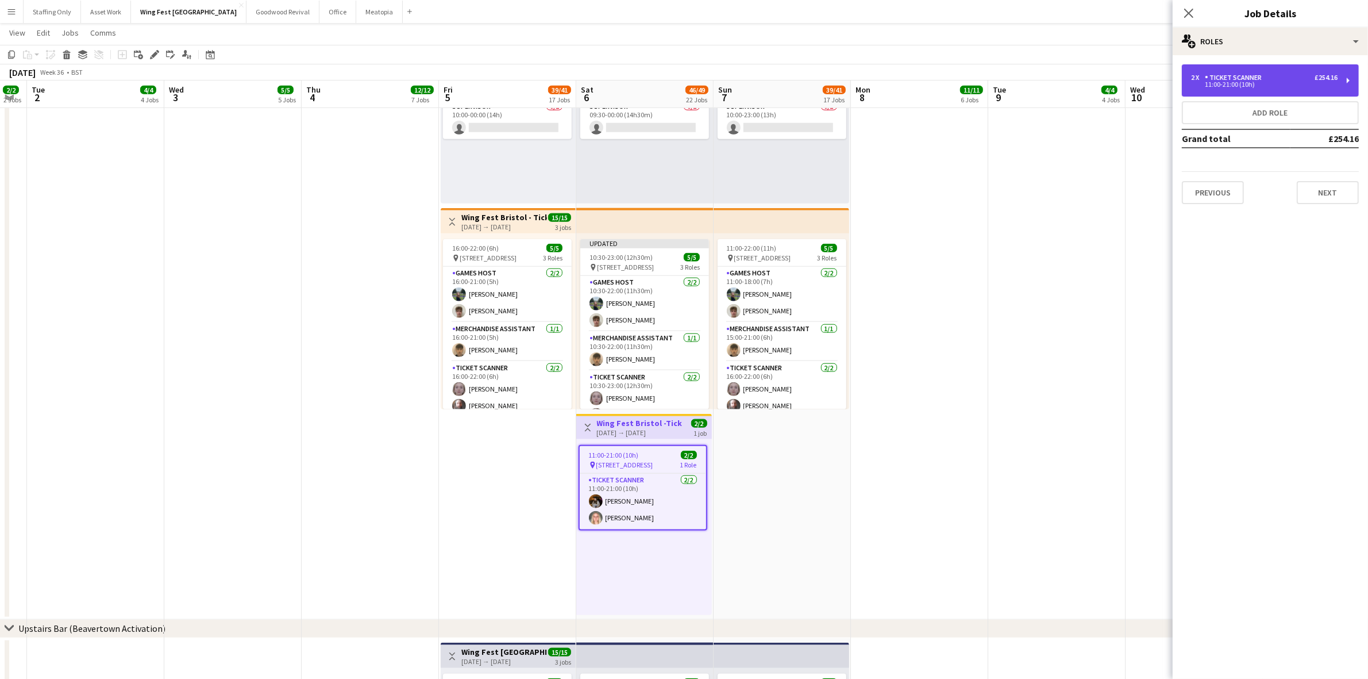
click at [1225, 75] on div "Ticket Scanner" at bounding box center [1235, 78] width 61 height 8
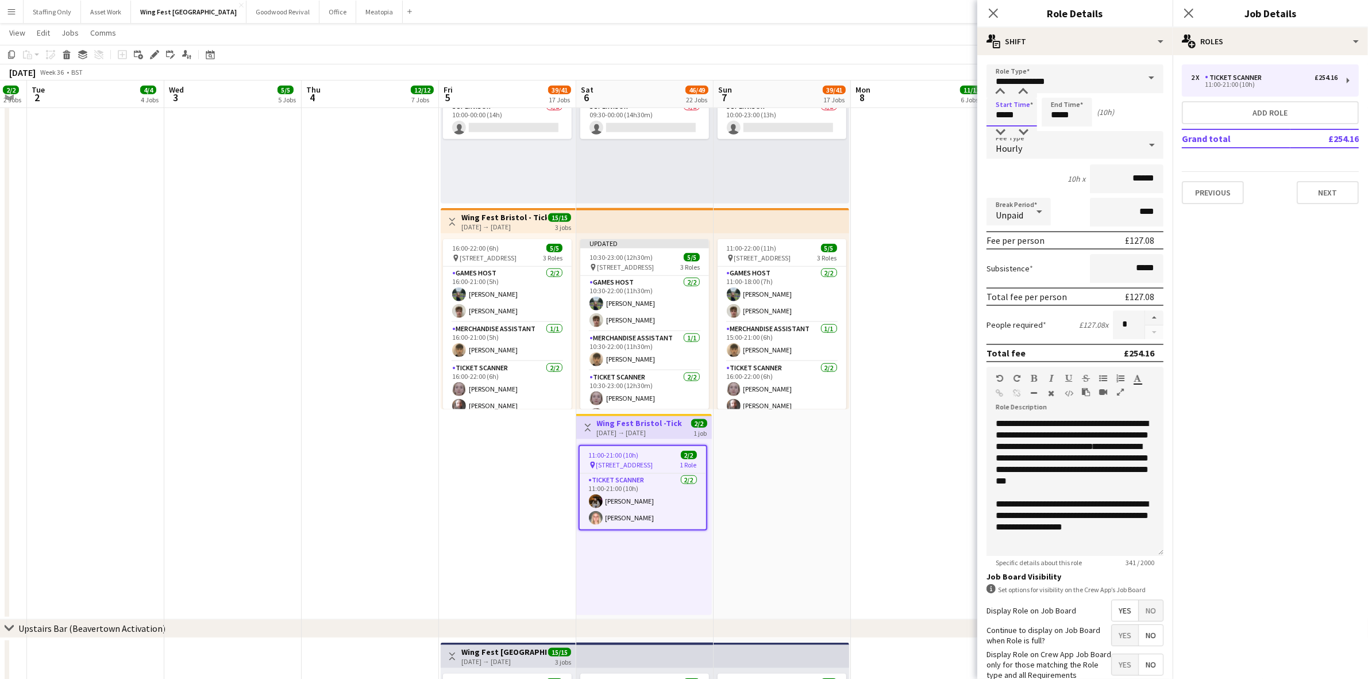
drag, startPoint x: 1022, startPoint y: 115, endPoint x: 903, endPoint y: 119, distance: 119.0
click at [912, 118] on body "Menu Boards Boards Boards All jobs Status Workforce Workforce My Workforce Recr…" at bounding box center [684, 556] width 1368 height 4272
type input "*****"
click at [912, 263] on app-date-cell at bounding box center [919, 309] width 137 height 622
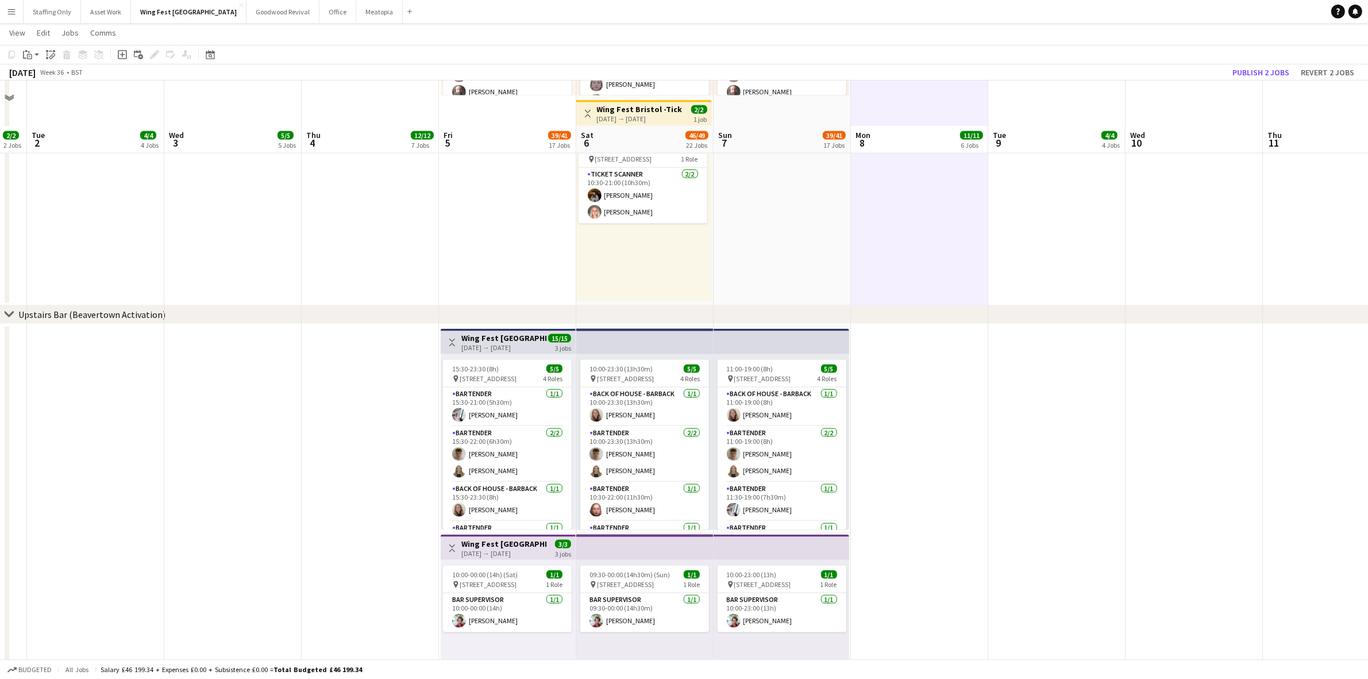
scroll to position [1939, 0]
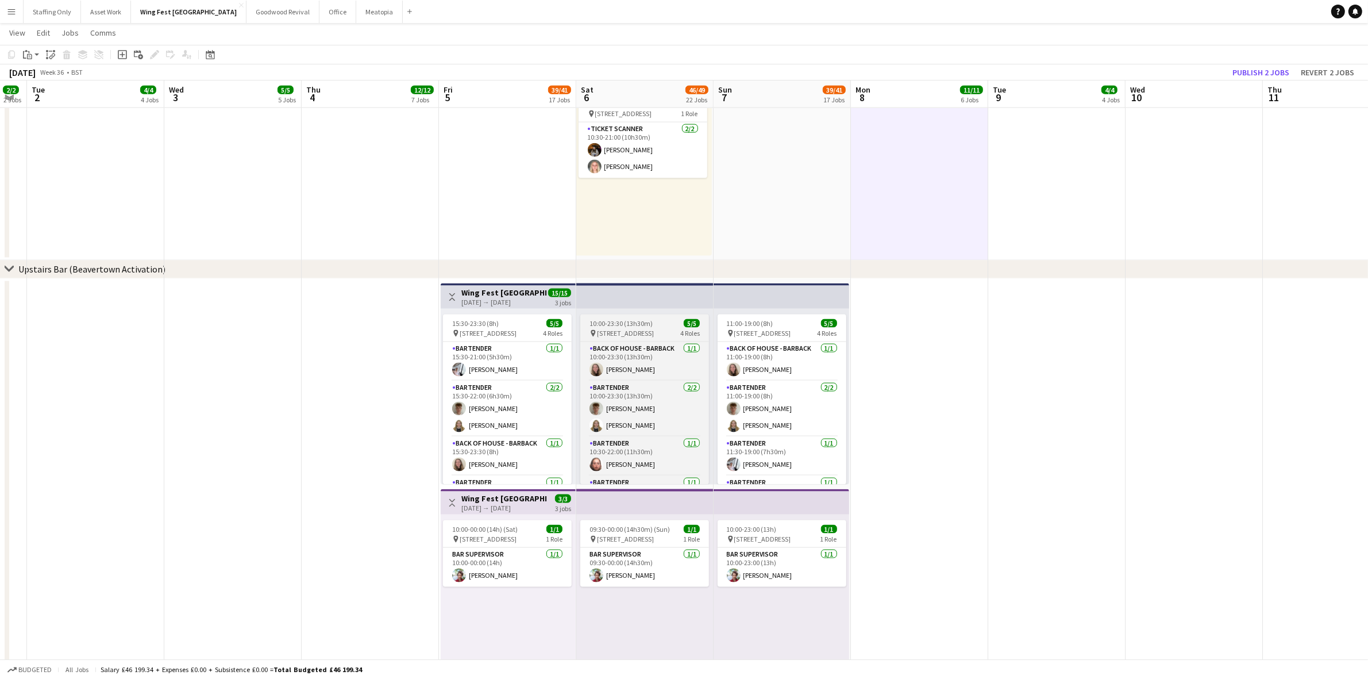
click at [607, 329] on span "[STREET_ADDRESS]" at bounding box center [625, 333] width 57 height 9
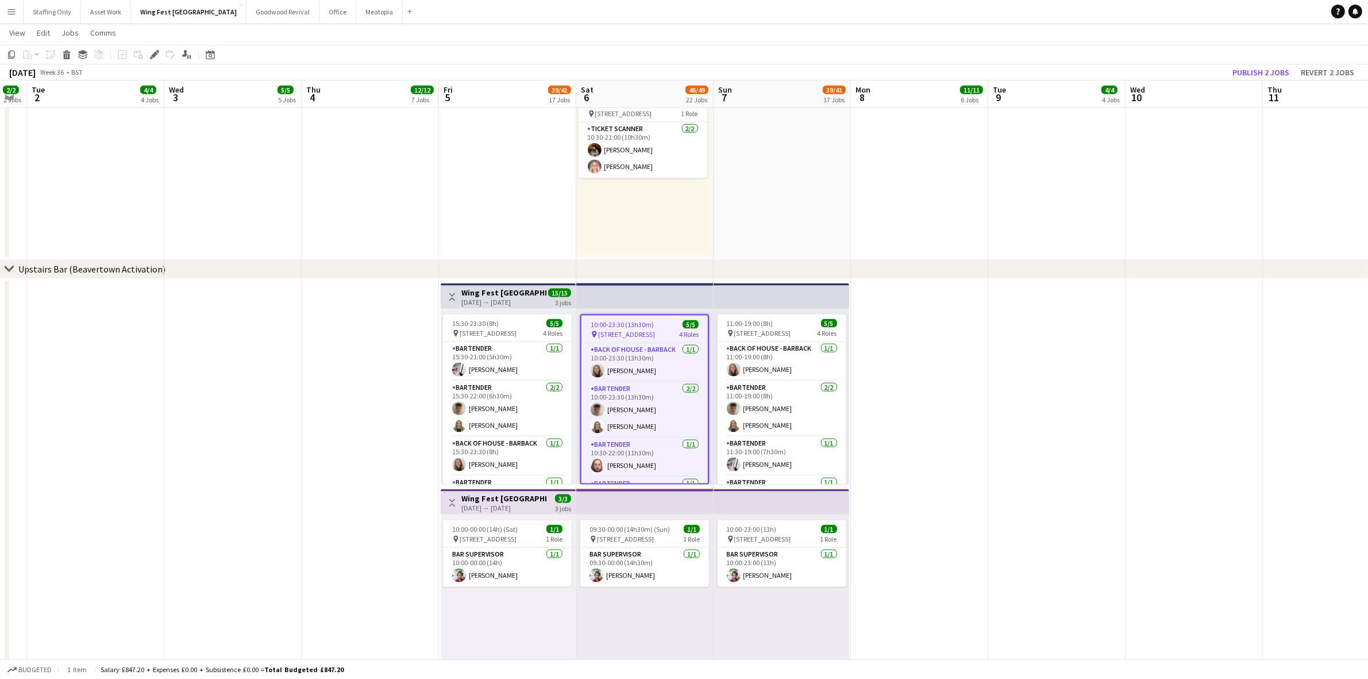
drag, startPoint x: 154, startPoint y: 56, endPoint x: 360, endPoint y: 106, distance: 212.4
click at [154, 56] on icon at bounding box center [154, 55] width 6 height 6
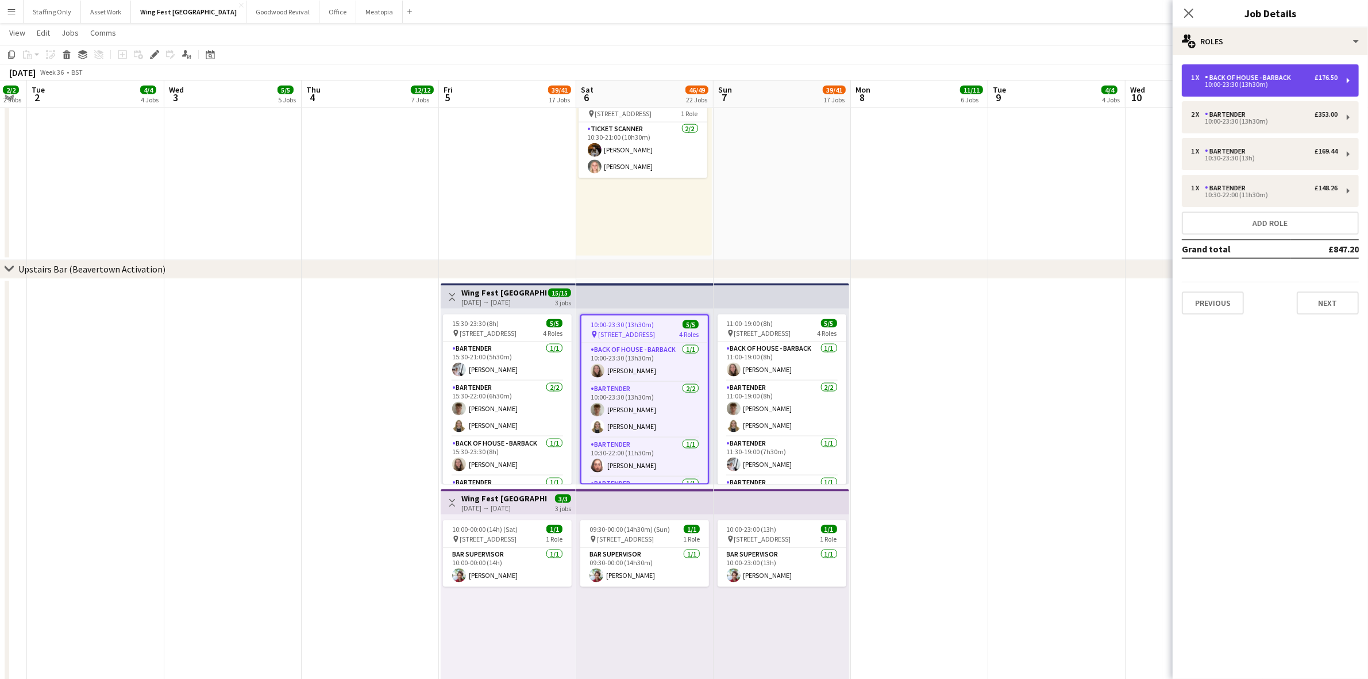
click at [1242, 92] on div "1 x Back of House - Barback £176.50 10:00-23:30 (13h30m)" at bounding box center [1270, 80] width 177 height 32
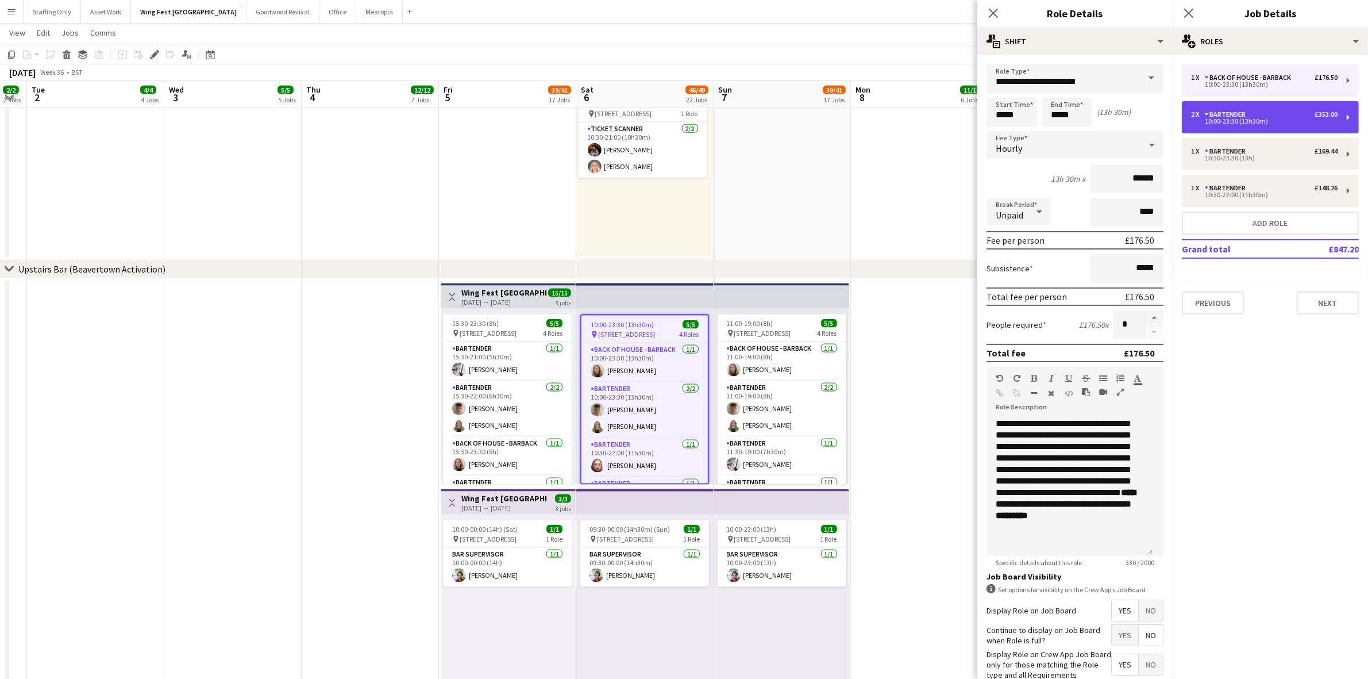
click at [1271, 121] on div "10:00-23:30 (13h30m)" at bounding box center [1264, 121] width 147 height 6
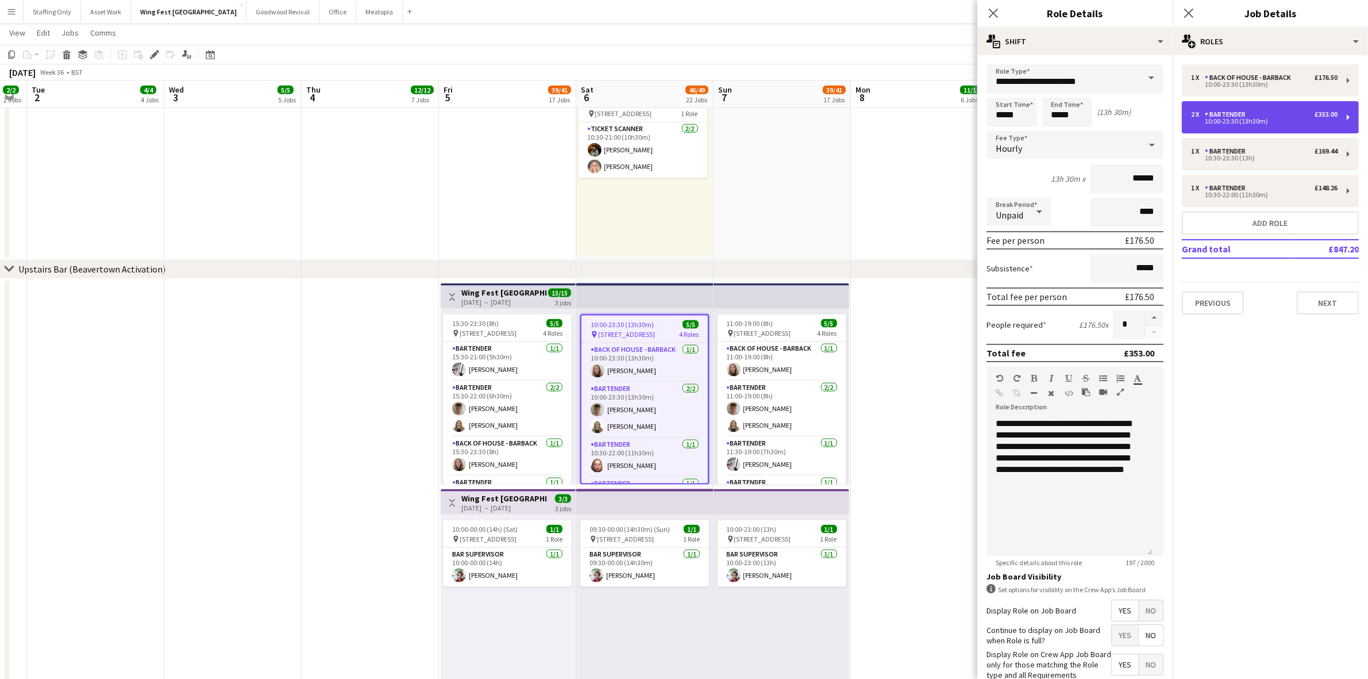
type input "*********"
type input "*"
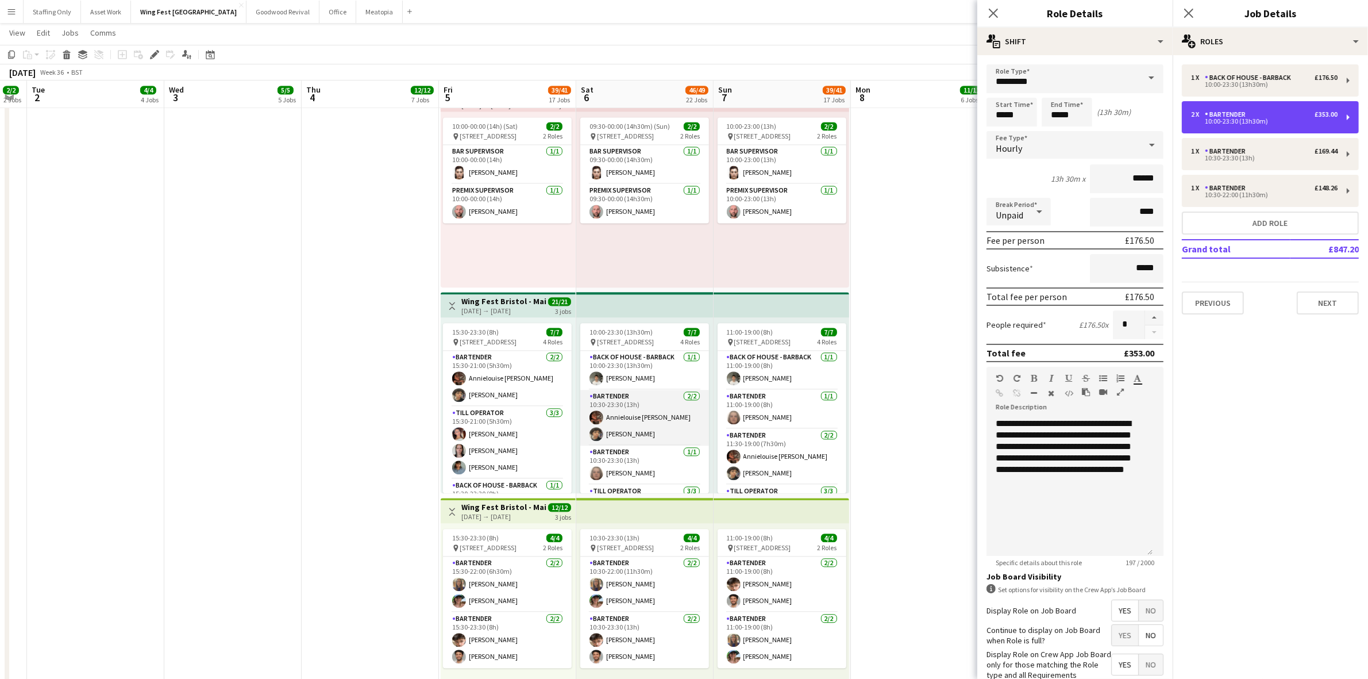
scroll to position [65, 0]
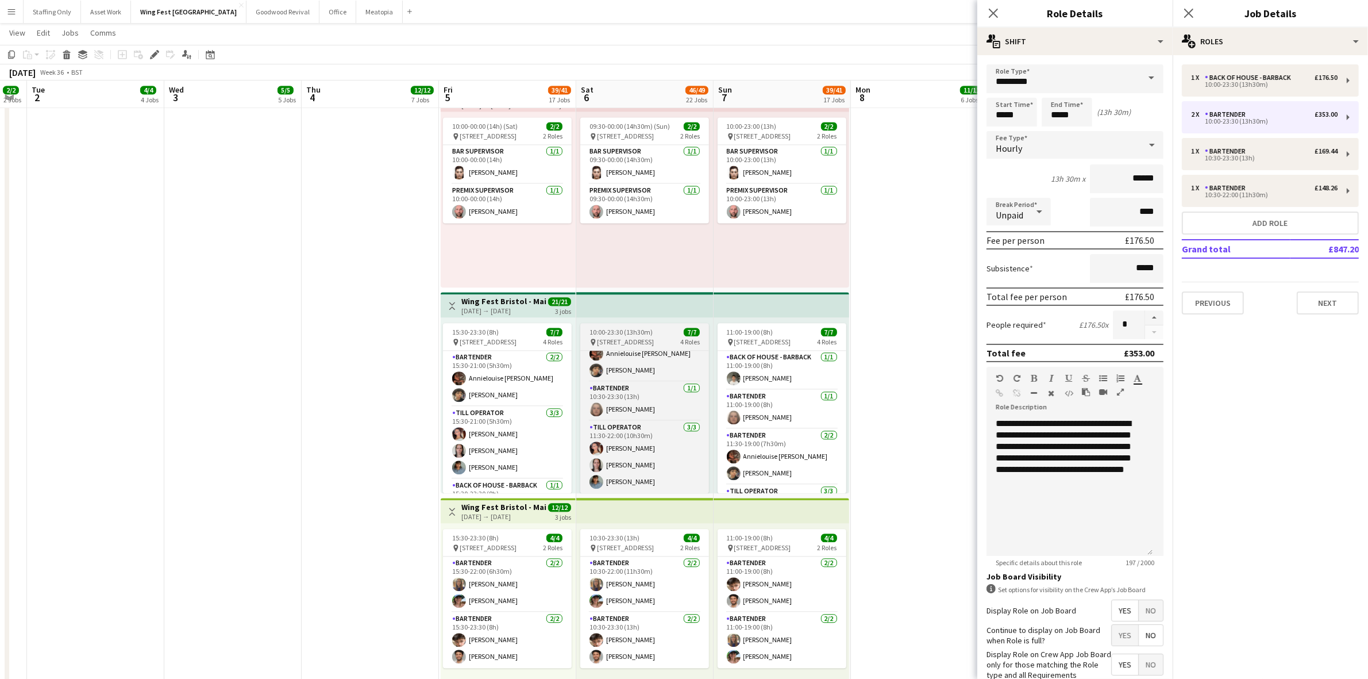
click at [636, 334] on span "10:00-23:30 (13h30m)" at bounding box center [621, 332] width 63 height 9
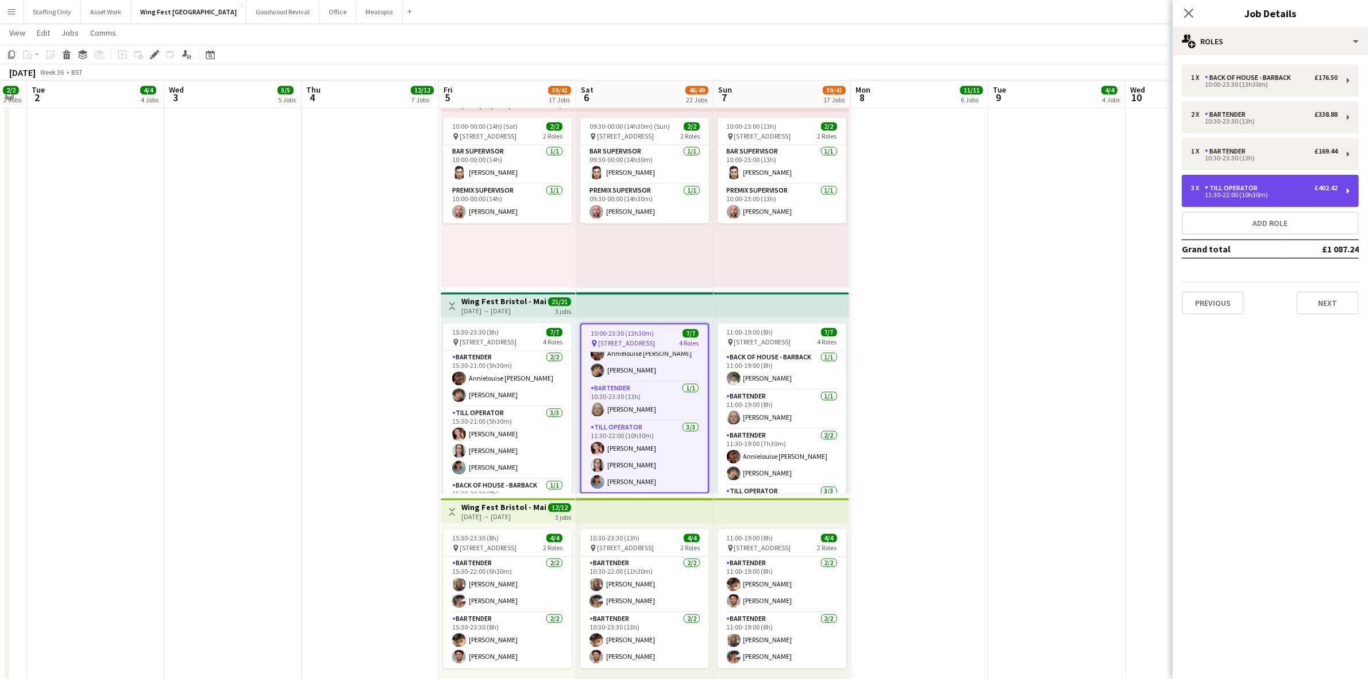
click at [1239, 197] on div "11:30-22:00 (10h30m)" at bounding box center [1264, 195] width 147 height 6
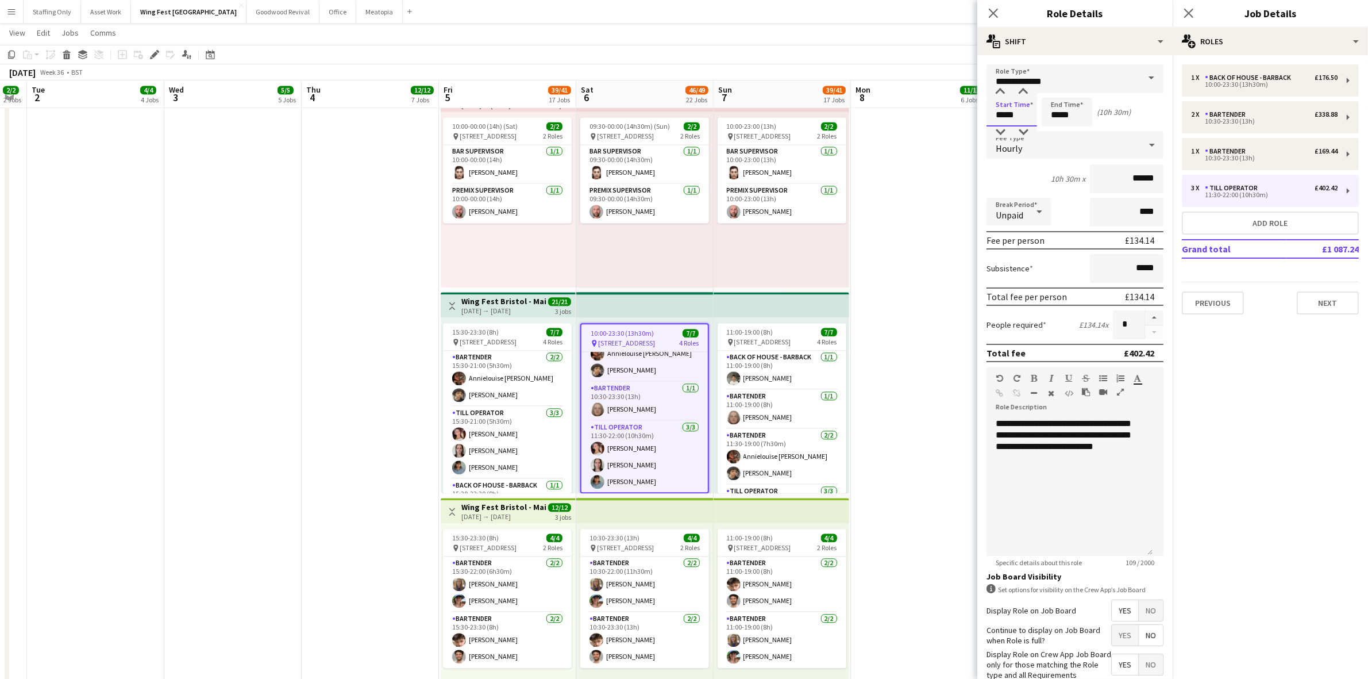
drag, startPoint x: 985, startPoint y: 110, endPoint x: 944, endPoint y: 113, distance: 41.4
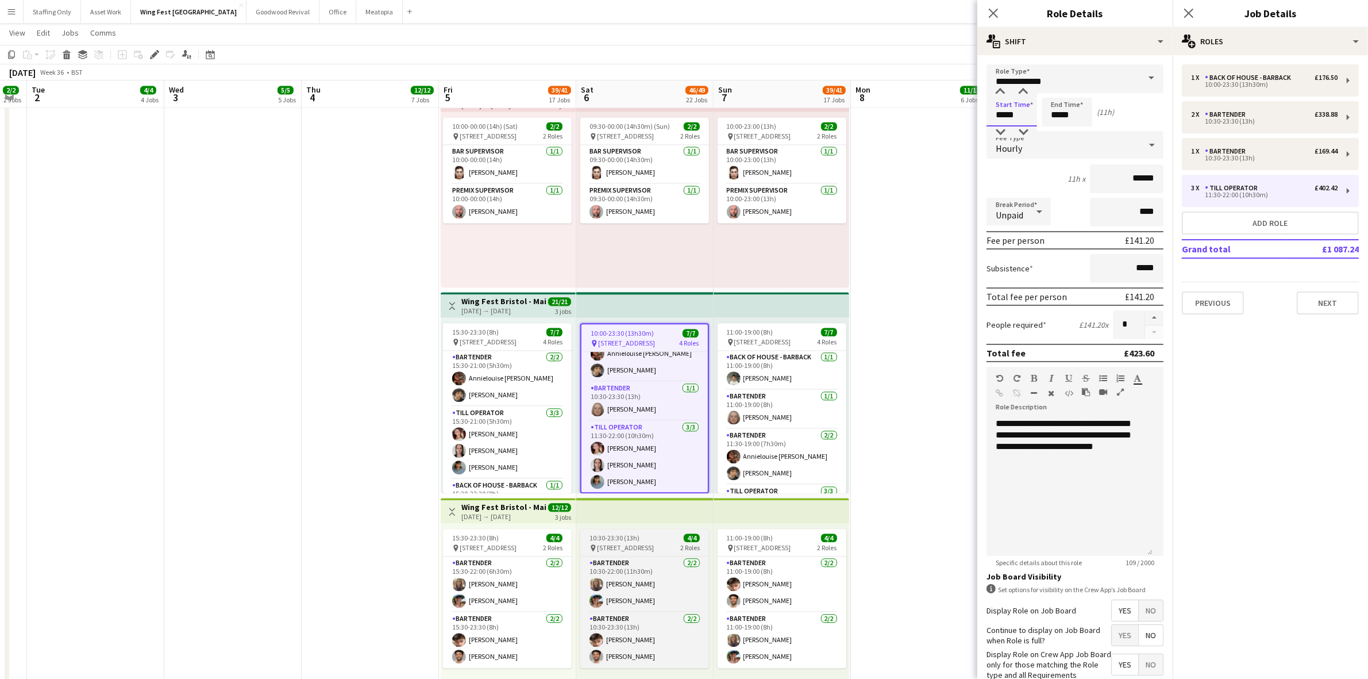
type input "*****"
click at [628, 536] on span "10:30-23:30 (13h)" at bounding box center [615, 537] width 50 height 9
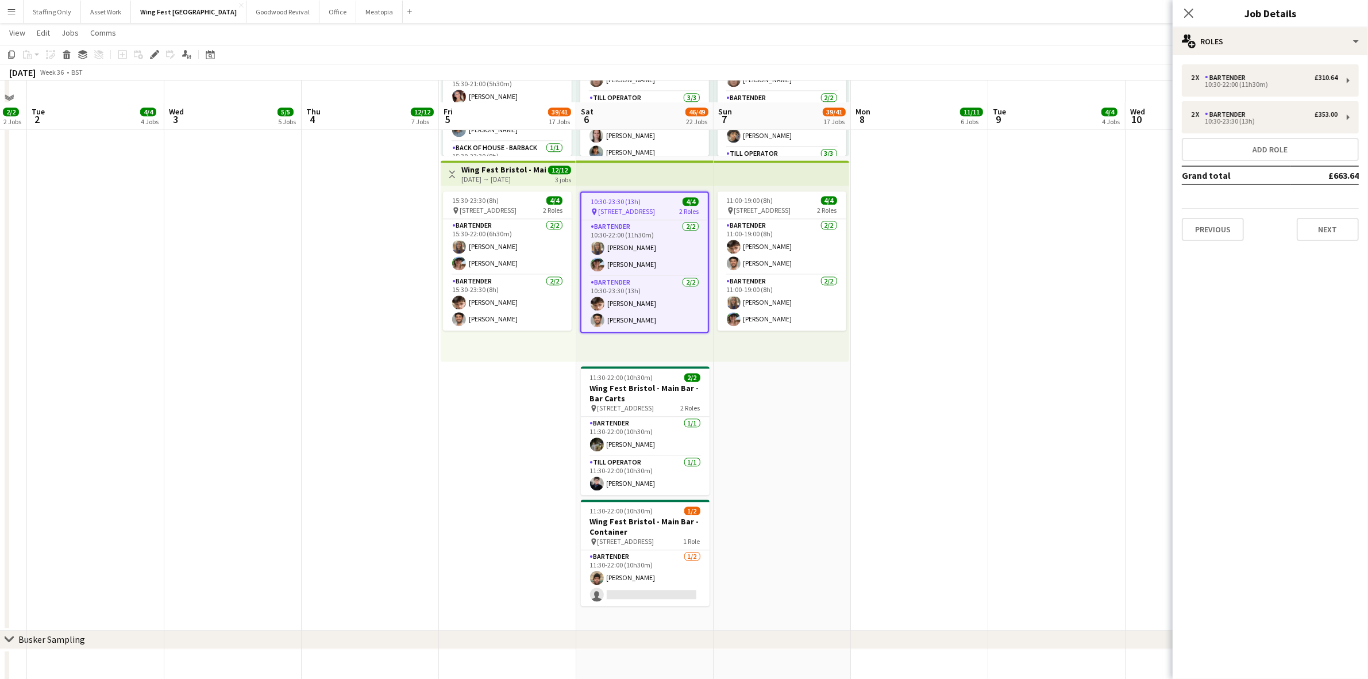
scroll to position [3591, 0]
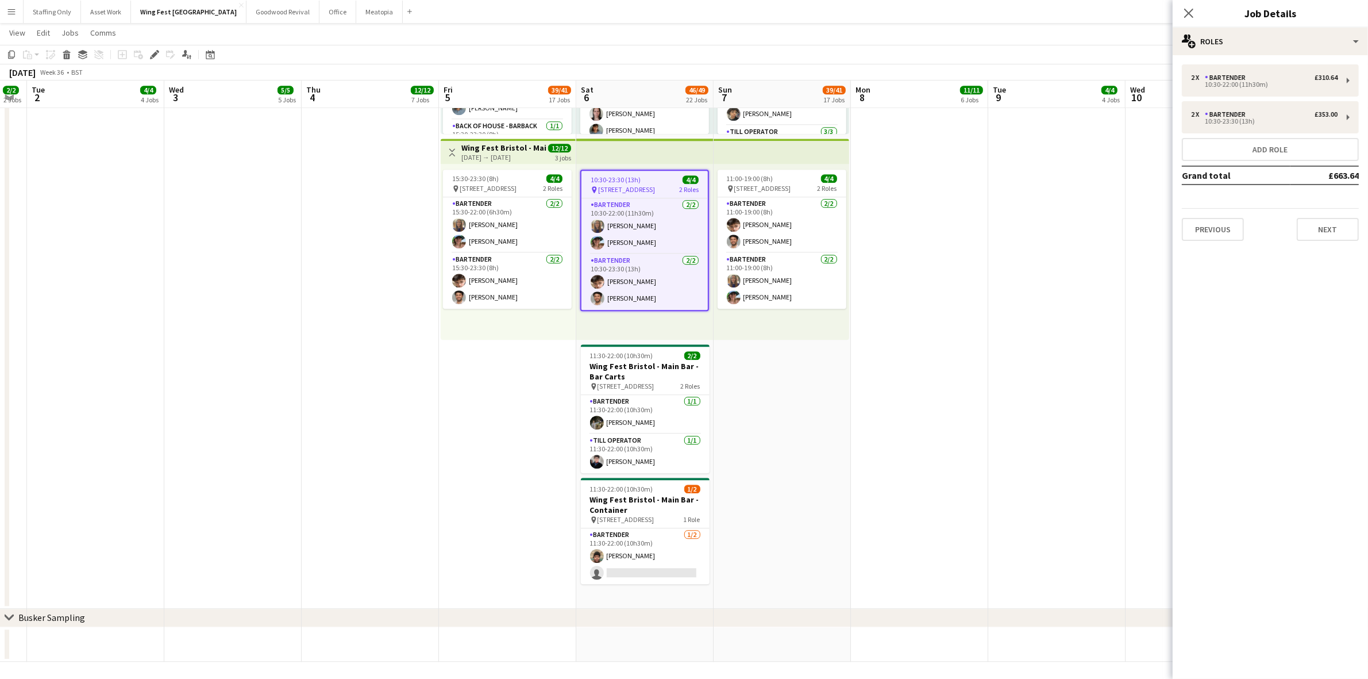
drag, startPoint x: 663, startPoint y: 372, endPoint x: 1110, endPoint y: 159, distance: 495.5
click at [662, 372] on h3 "Wing Fest Bristol - Main Bar - Bar Carts" at bounding box center [645, 371] width 129 height 21
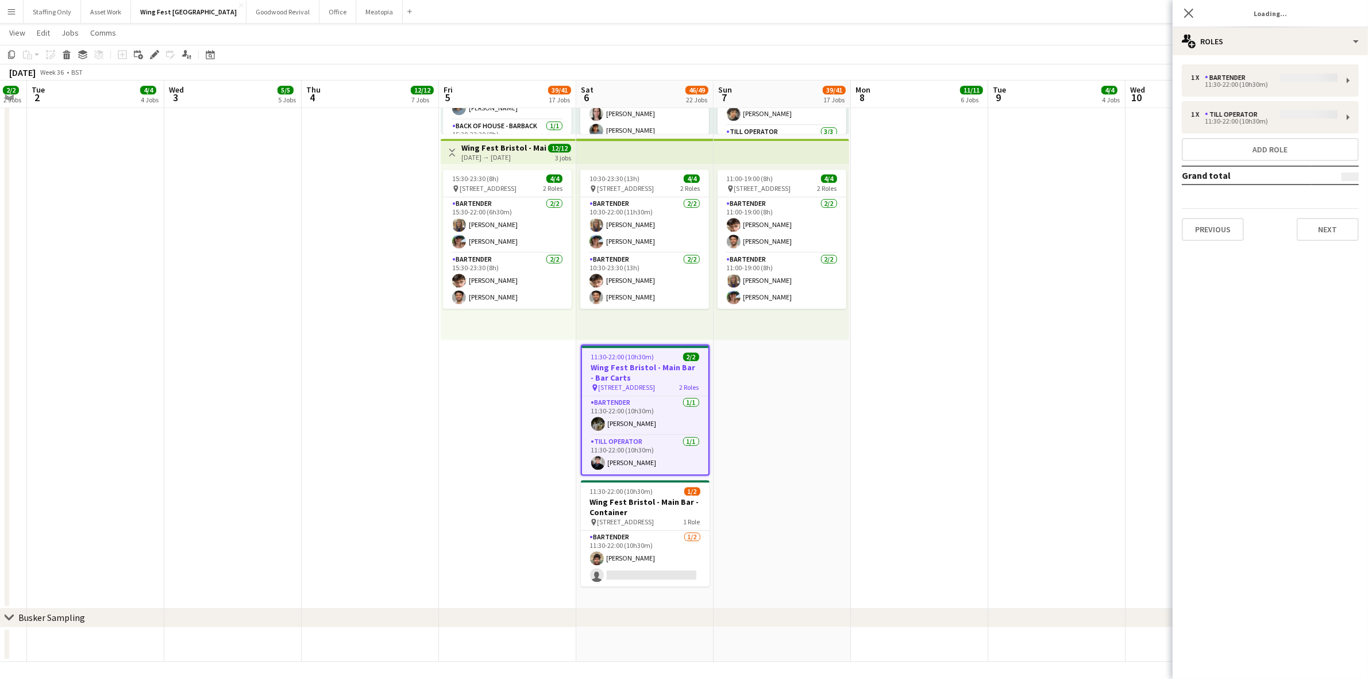
scroll to position [0, 386]
click at [1226, 80] on div "Bartender" at bounding box center [1227, 78] width 45 height 8
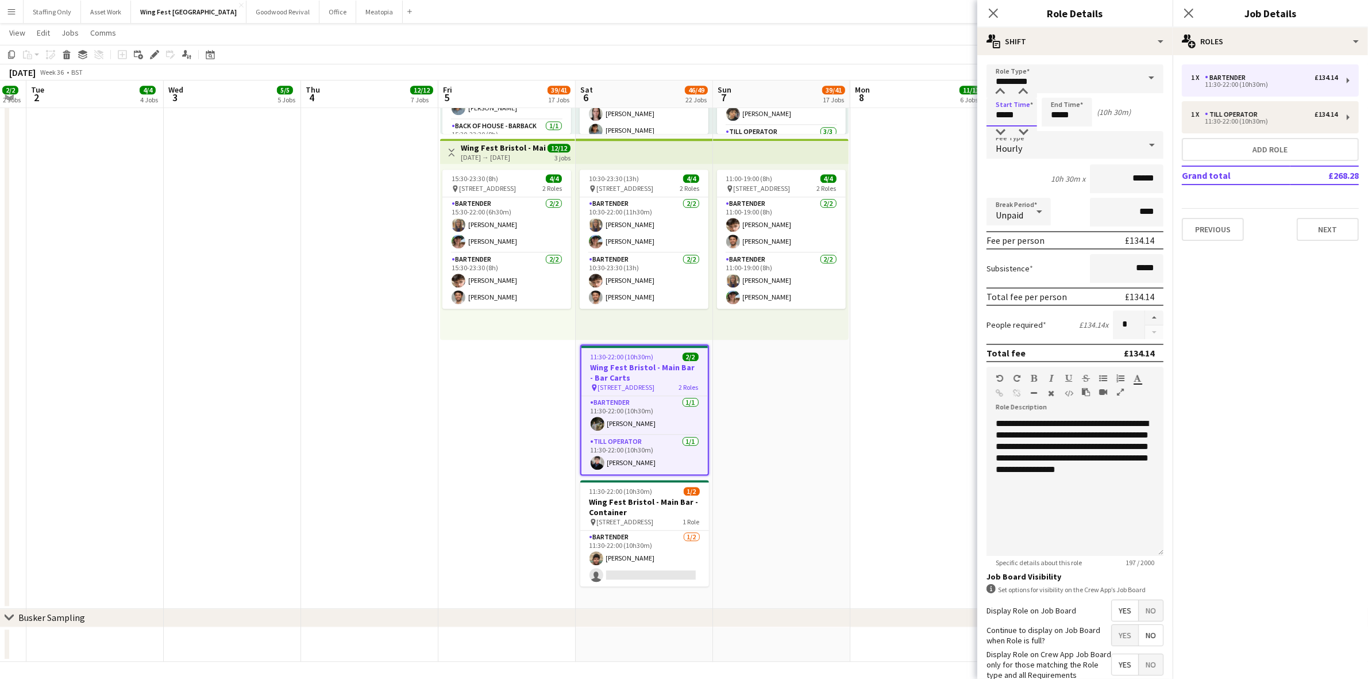
drag, startPoint x: 1022, startPoint y: 115, endPoint x: 943, endPoint y: 110, distance: 78.3
type input "*****"
click at [1250, 120] on div "11:30-22:00 (10h30m)" at bounding box center [1264, 121] width 147 height 6
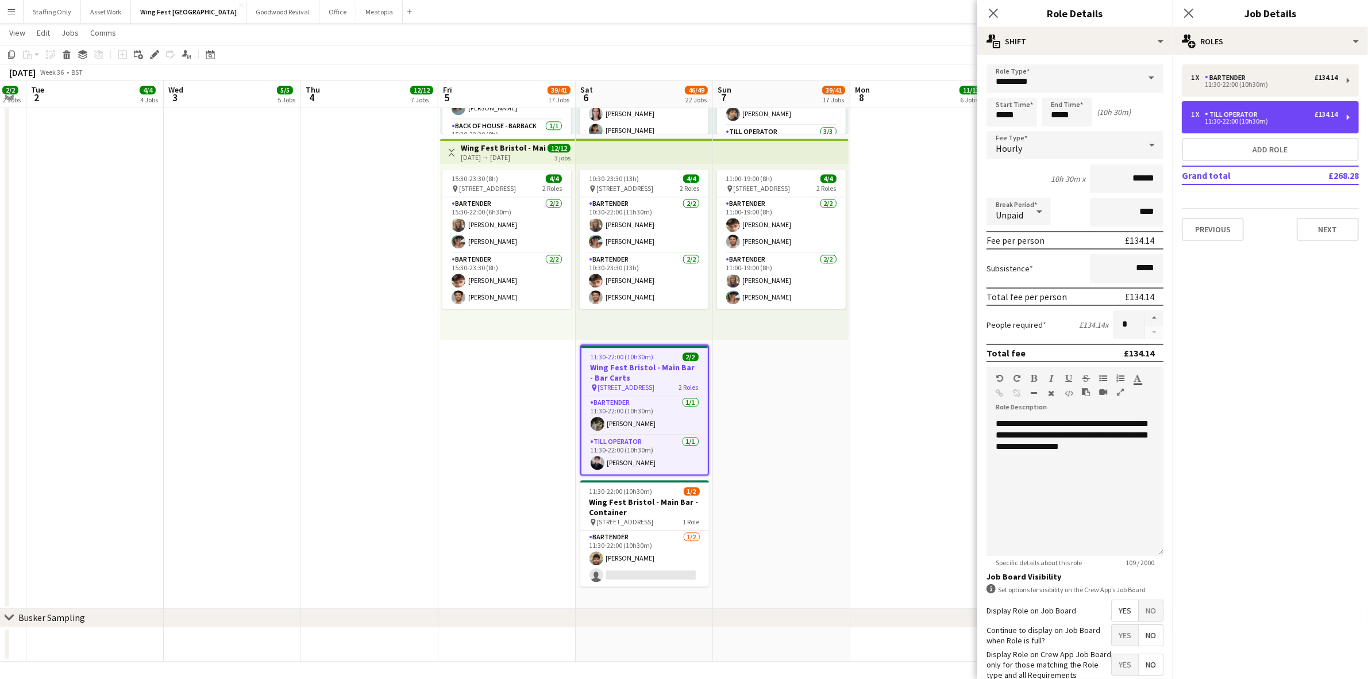
type input "**********"
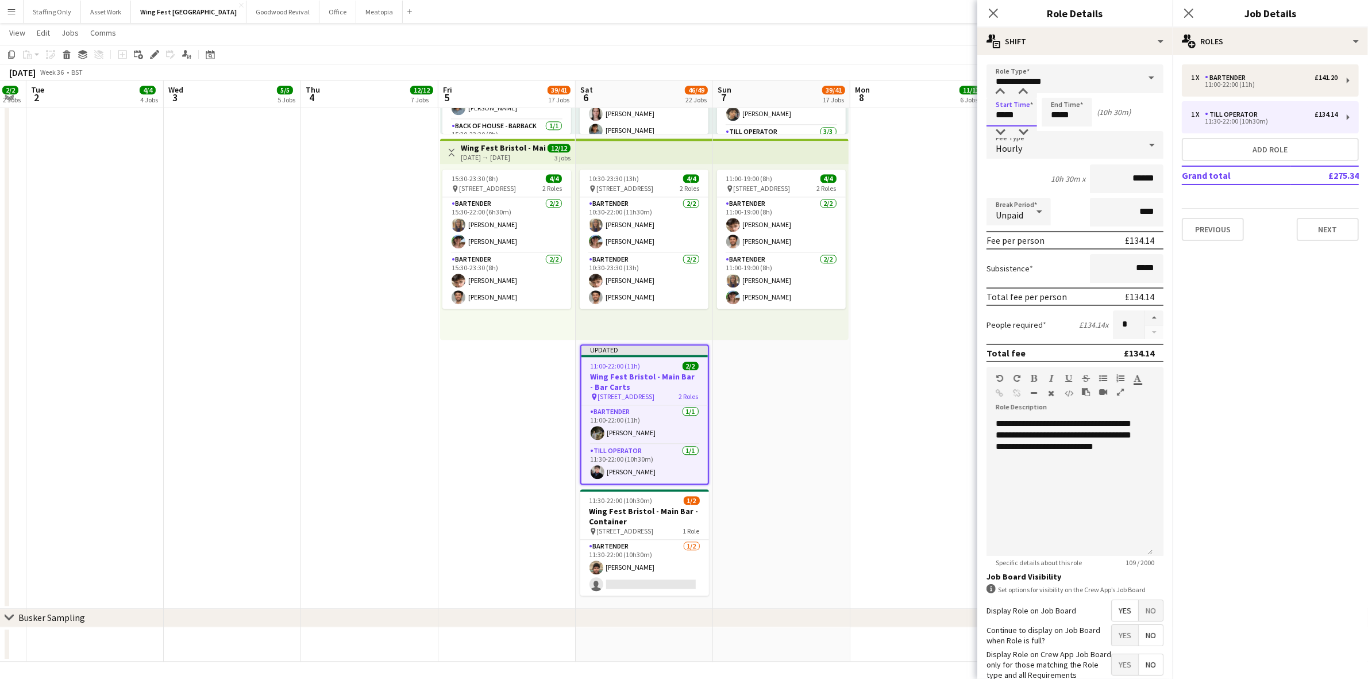
drag, startPoint x: 1020, startPoint y: 115, endPoint x: 947, endPoint y: 114, distance: 73.6
type input "*****"
click at [640, 515] on h3 "Wing Fest Bristol - Main Bar - Container" at bounding box center [644, 516] width 129 height 21
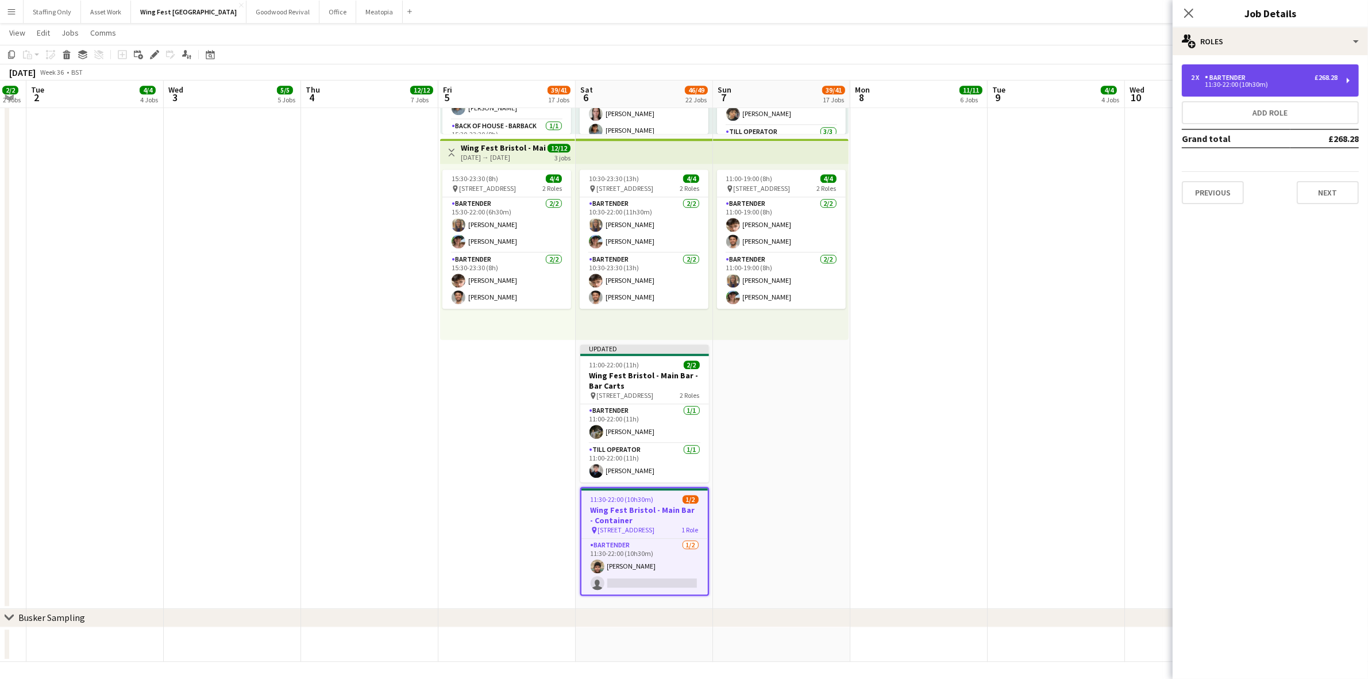
click at [1237, 82] on div "11:30-22:00 (10h30m)" at bounding box center [1264, 85] width 147 height 6
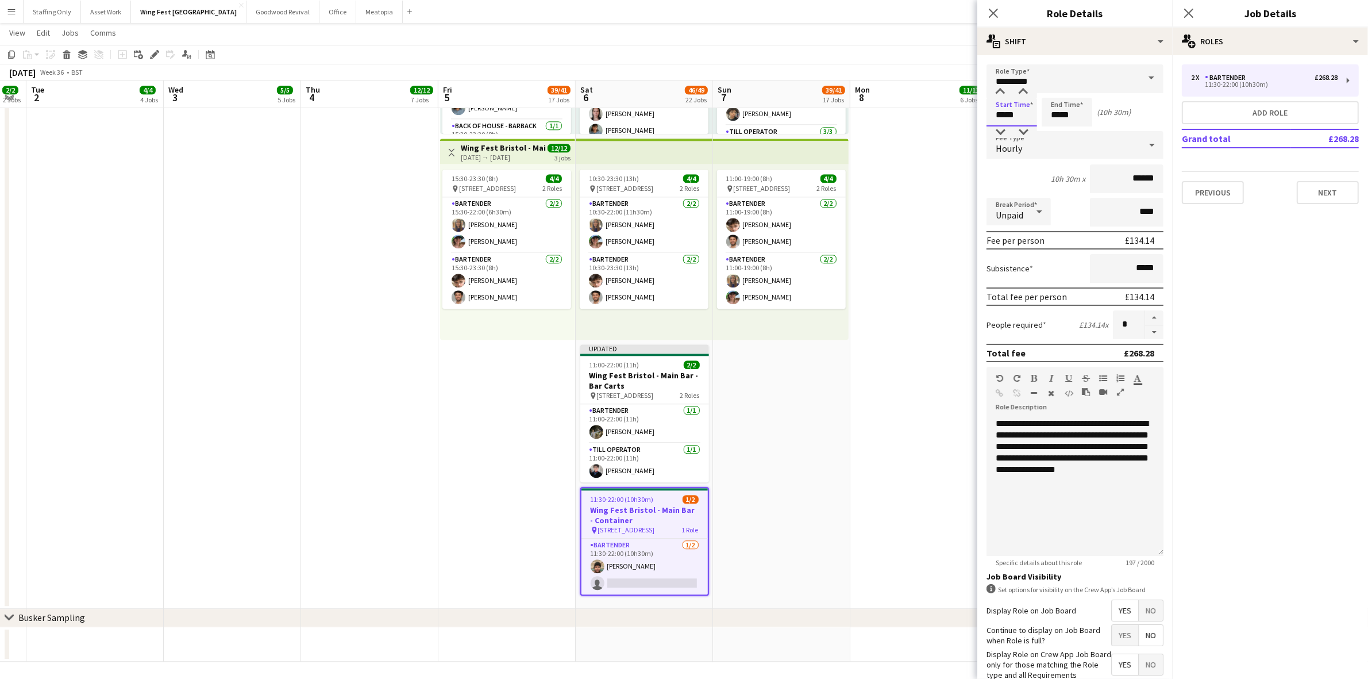
drag, startPoint x: 1004, startPoint y: 115, endPoint x: 908, endPoint y: 105, distance: 97.1
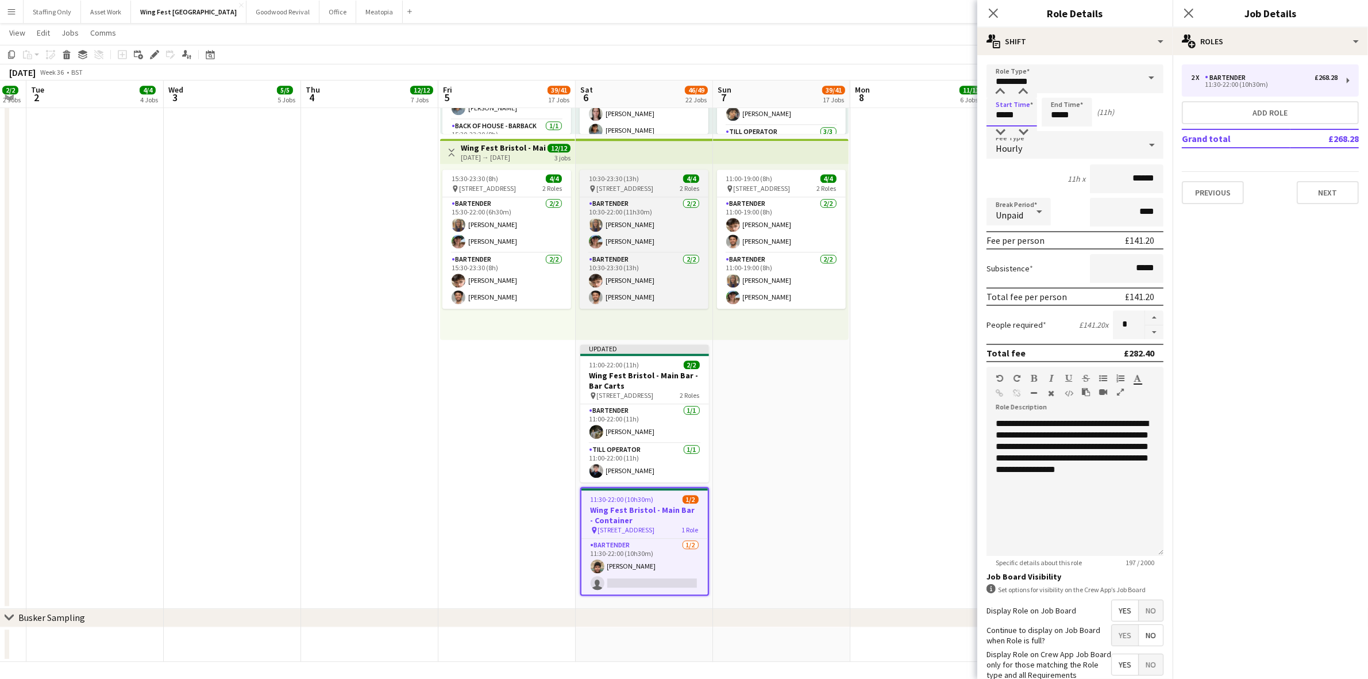
type input "*****"
click at [646, 185] on span "[STREET_ADDRESS]" at bounding box center [624, 188] width 57 height 9
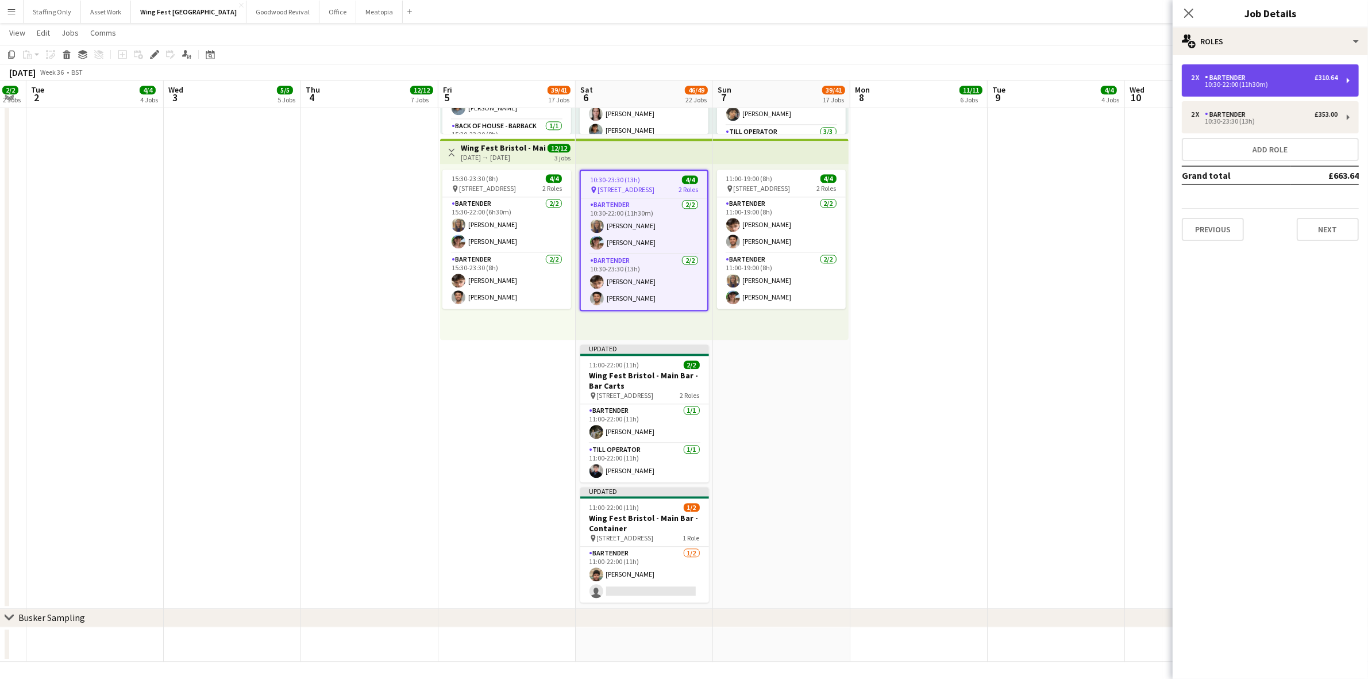
click at [1228, 83] on div "10:30-22:00 (11h30m)" at bounding box center [1264, 85] width 147 height 6
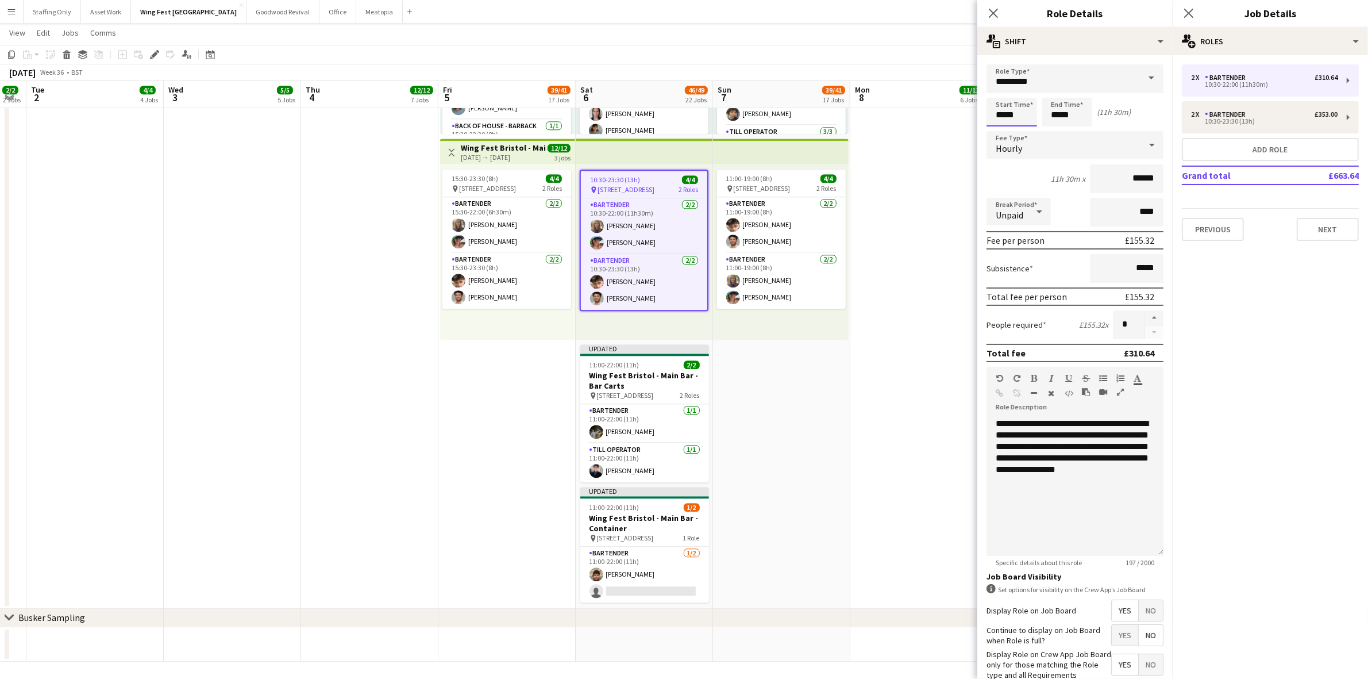
drag, startPoint x: 1018, startPoint y: 115, endPoint x: 951, endPoint y: 107, distance: 67.1
click at [1233, 116] on div "Bartender" at bounding box center [1227, 114] width 45 height 8
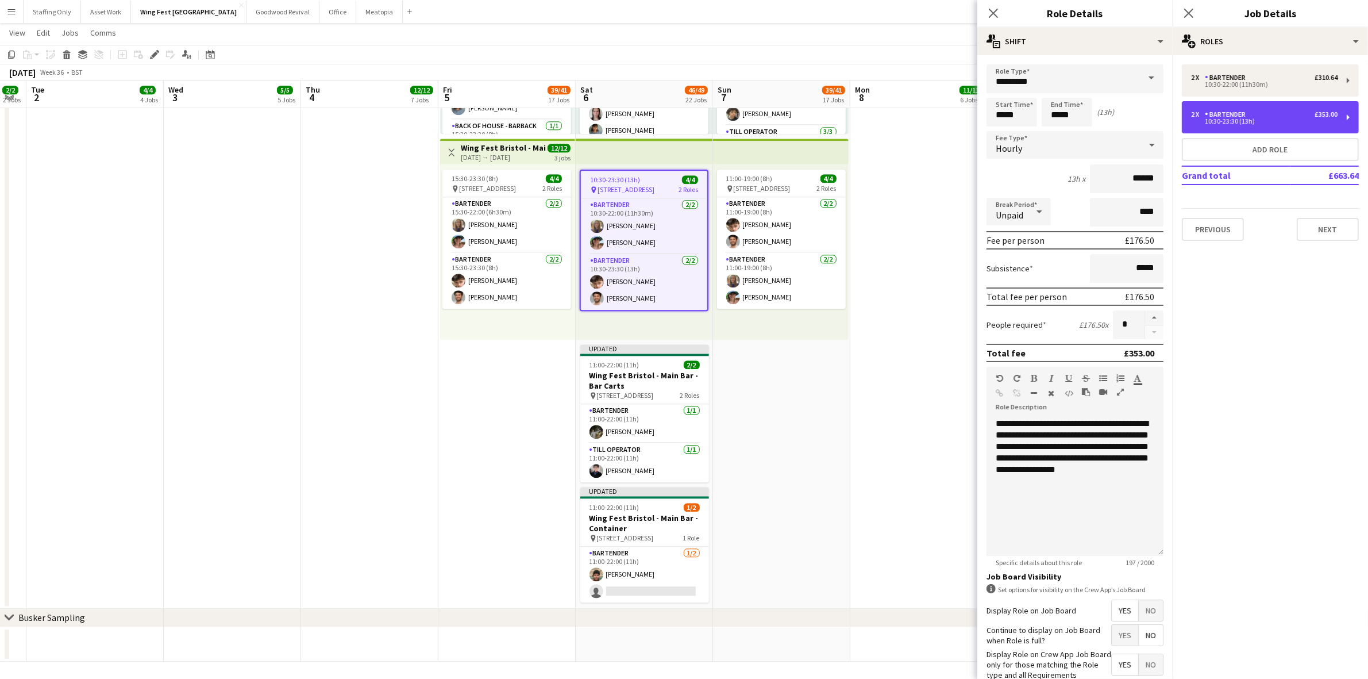
type input "*****"
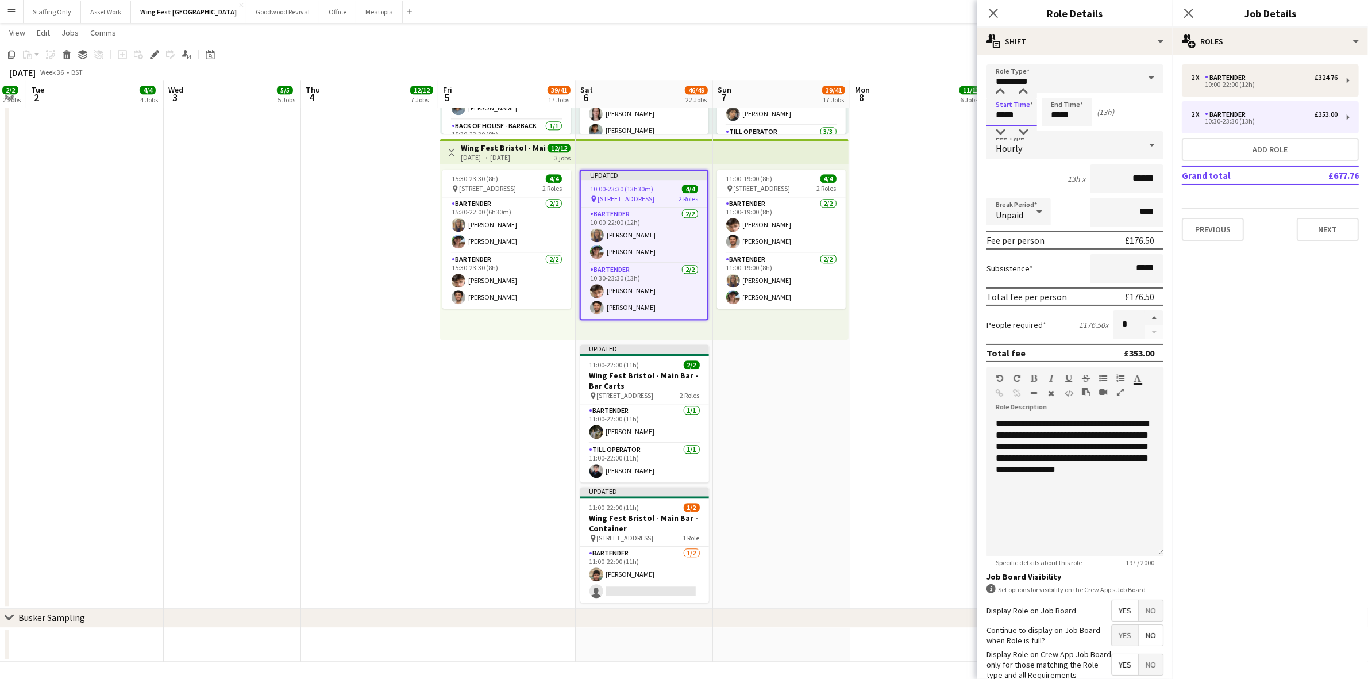
drag, startPoint x: 1018, startPoint y: 115, endPoint x: 963, endPoint y: 108, distance: 55.7
type input "*****"
click at [492, 153] on div "[DATE] → [DATE]" at bounding box center [504, 157] width 86 height 9
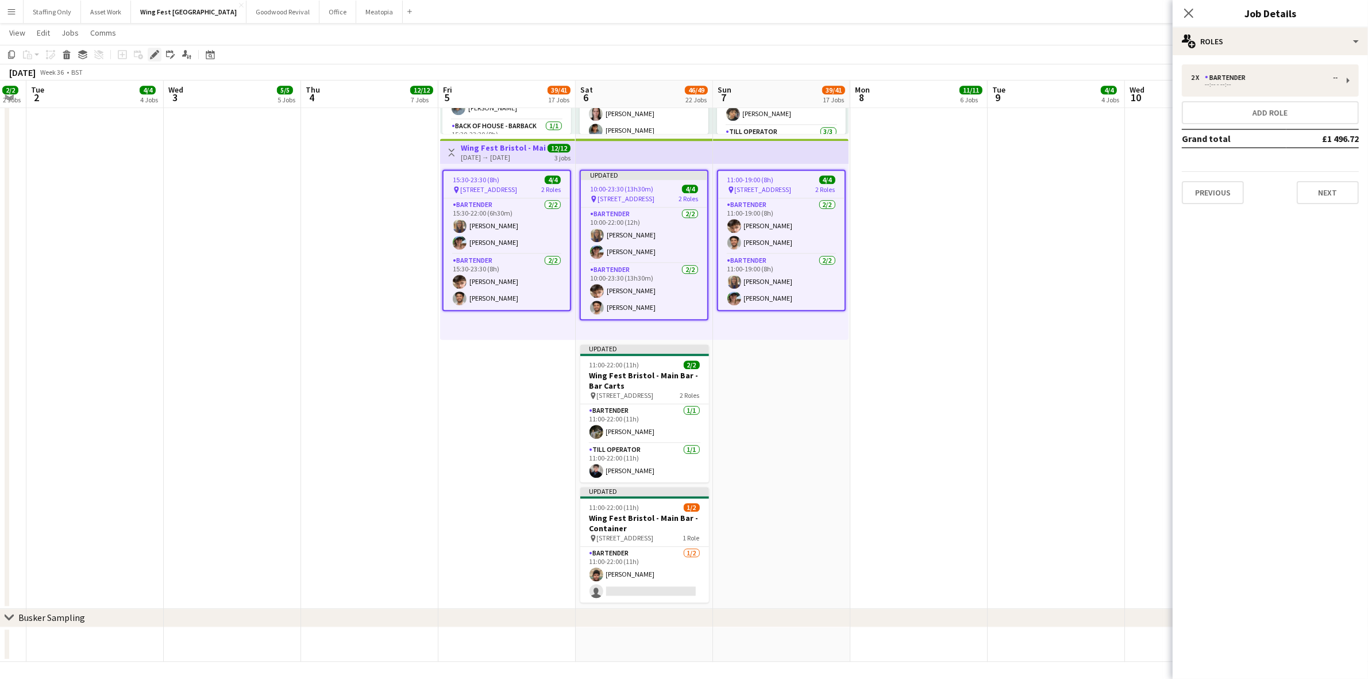
click at [153, 51] on icon "Edit" at bounding box center [154, 54] width 9 height 9
click at [1216, 188] on button "Previous" at bounding box center [1213, 192] width 62 height 23
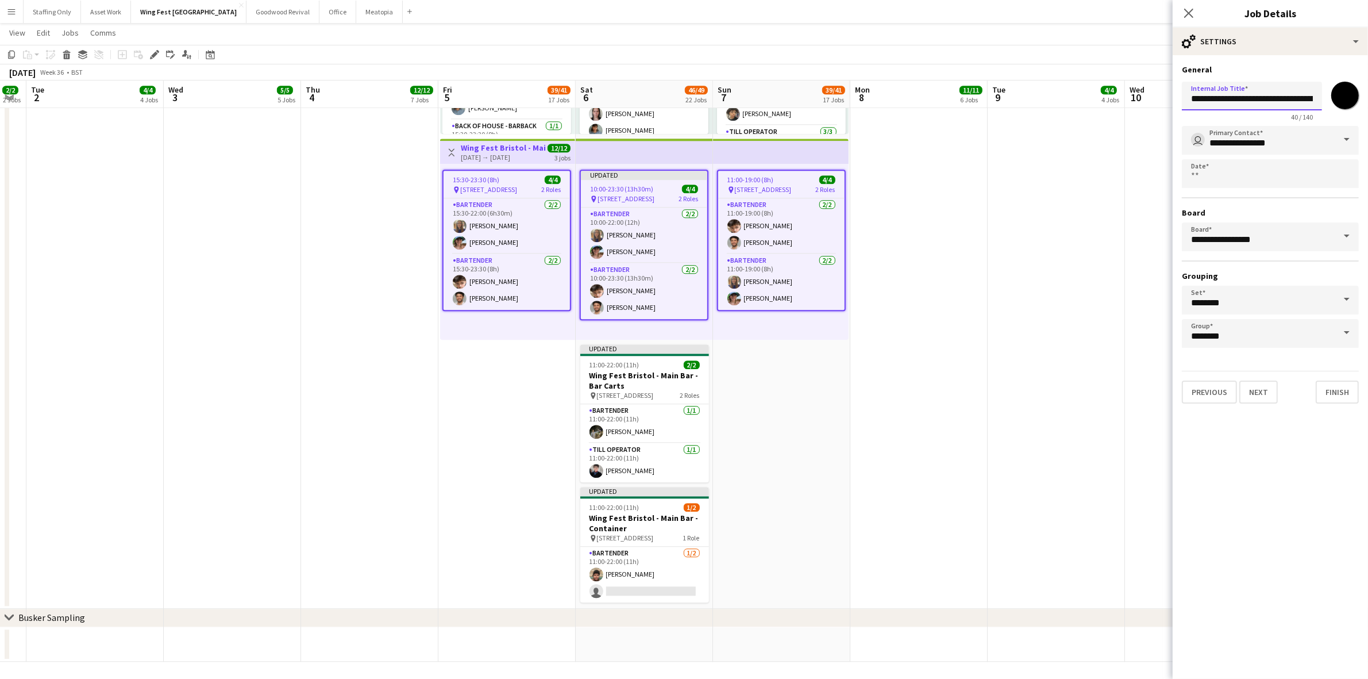
scroll to position [0, 26]
drag, startPoint x: 1308, startPoint y: 103, endPoint x: 1334, endPoint y: 102, distance: 25.9
click at [1334, 102] on div "**********" at bounding box center [1270, 99] width 177 height 44
click at [1187, 12] on icon "Close pop-in" at bounding box center [1188, 12] width 11 height 11
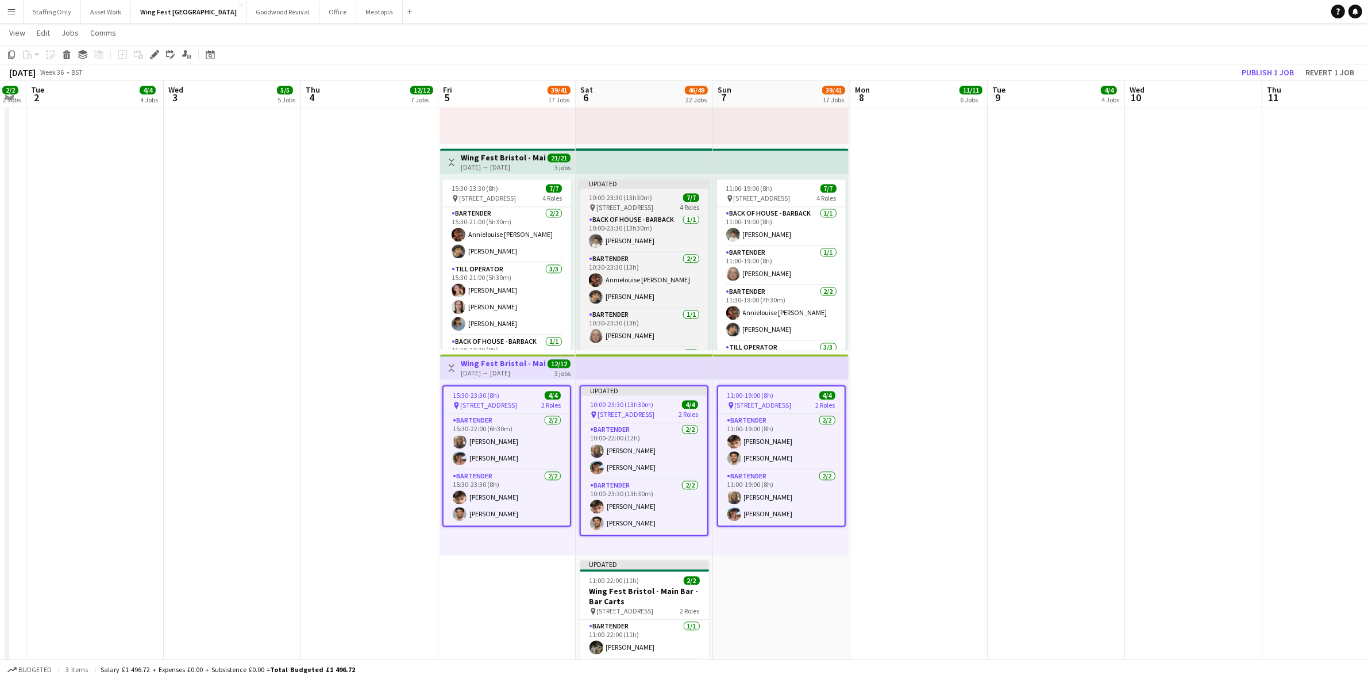
scroll to position [0, 0]
click at [621, 193] on span "10:00-23:30 (13h30m)" at bounding box center [620, 197] width 63 height 9
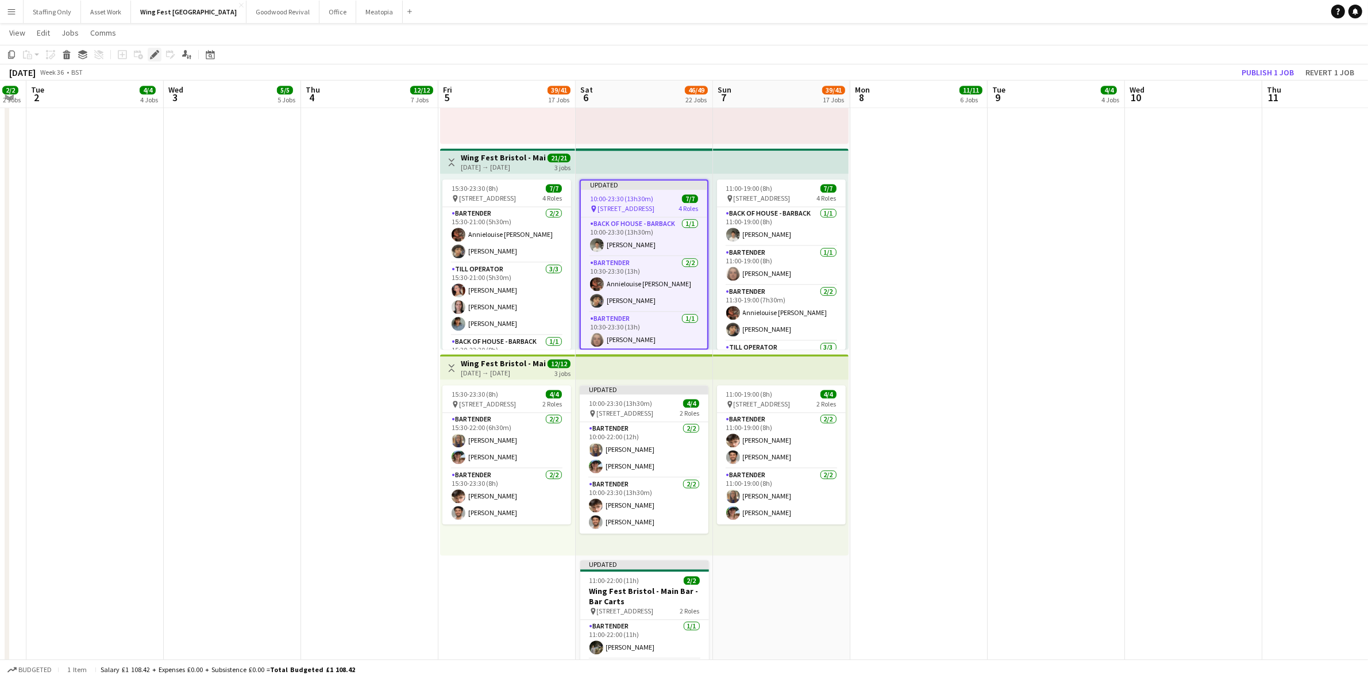
click at [155, 55] on icon at bounding box center [154, 55] width 6 height 6
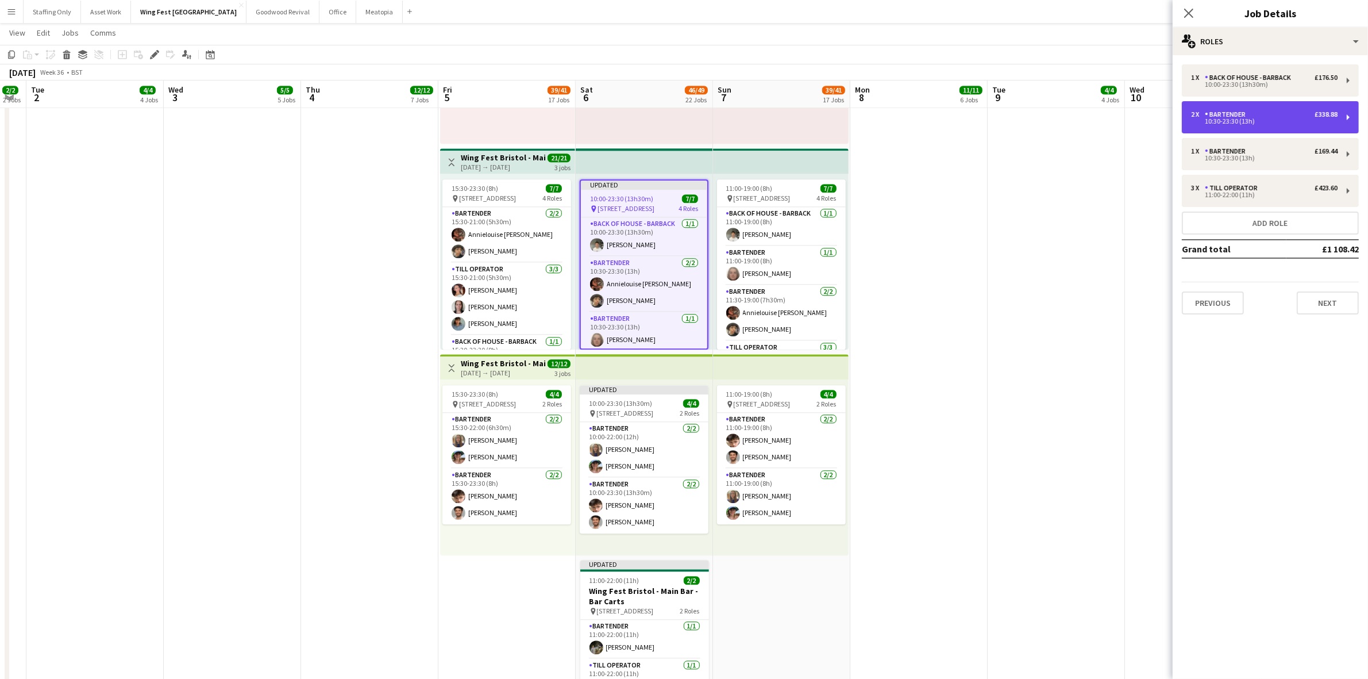
click at [1291, 124] on div "2 x Bartender £338.88 10:30-23:30 (13h)" at bounding box center [1270, 117] width 177 height 32
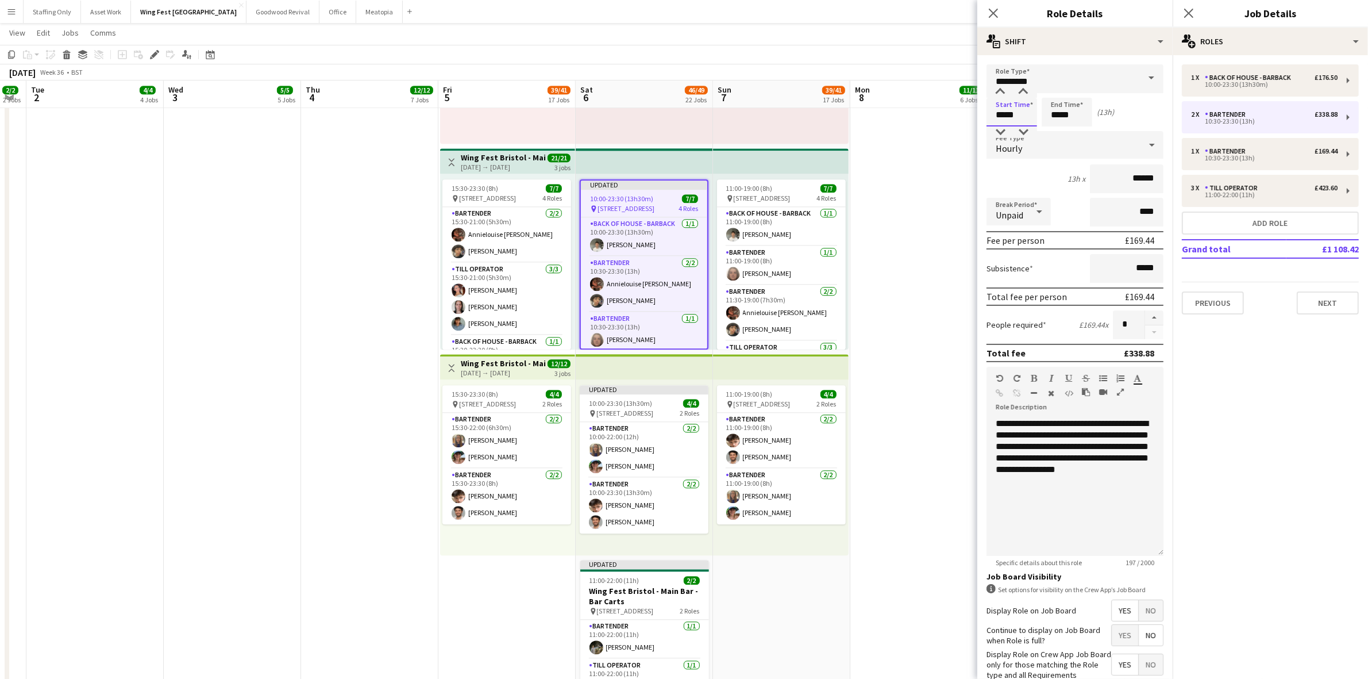
drag, startPoint x: 1024, startPoint y: 115, endPoint x: 942, endPoint y: 103, distance: 82.4
click at [1242, 154] on div "Bartender" at bounding box center [1227, 151] width 45 height 8
type input "*****"
type input "*"
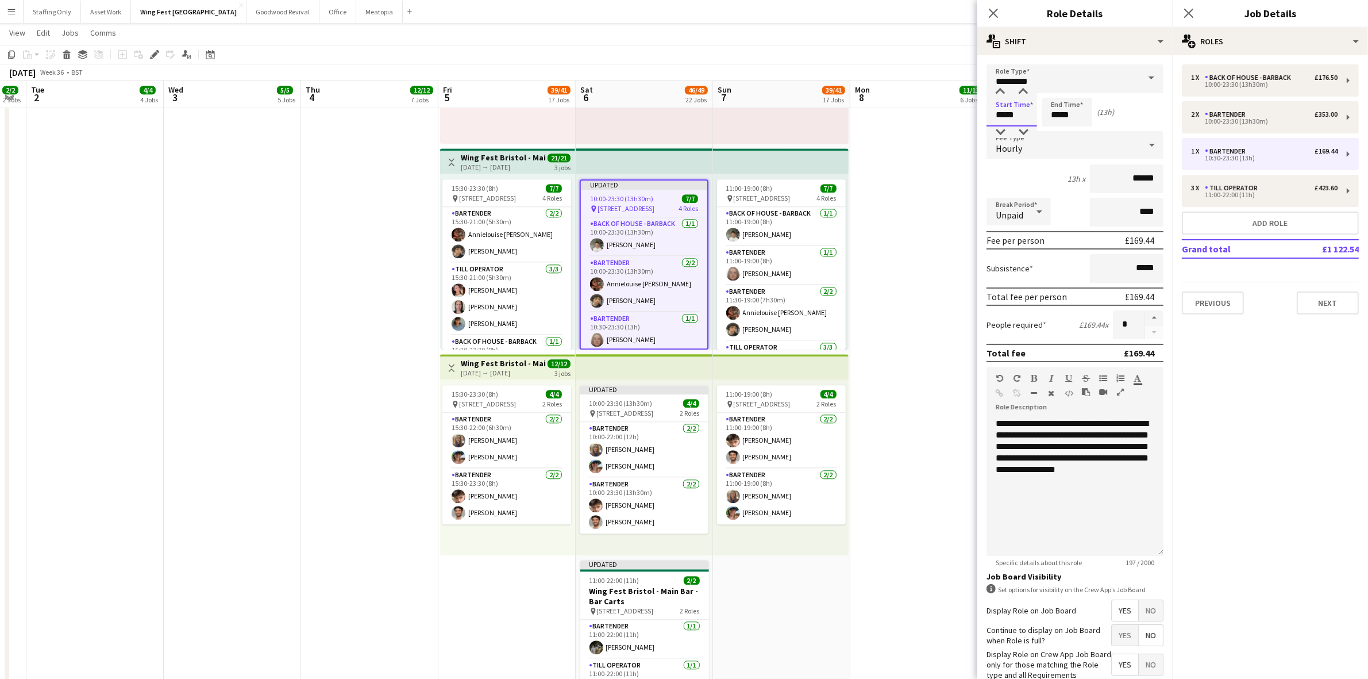
drag, startPoint x: 1026, startPoint y: 113, endPoint x: 941, endPoint y: 110, distance: 85.1
type input "*****"
drag, startPoint x: 1249, startPoint y: 194, endPoint x: 1184, endPoint y: 194, distance: 64.9
click at [1247, 194] on div "11:00-22:00 (11h)" at bounding box center [1264, 195] width 147 height 6
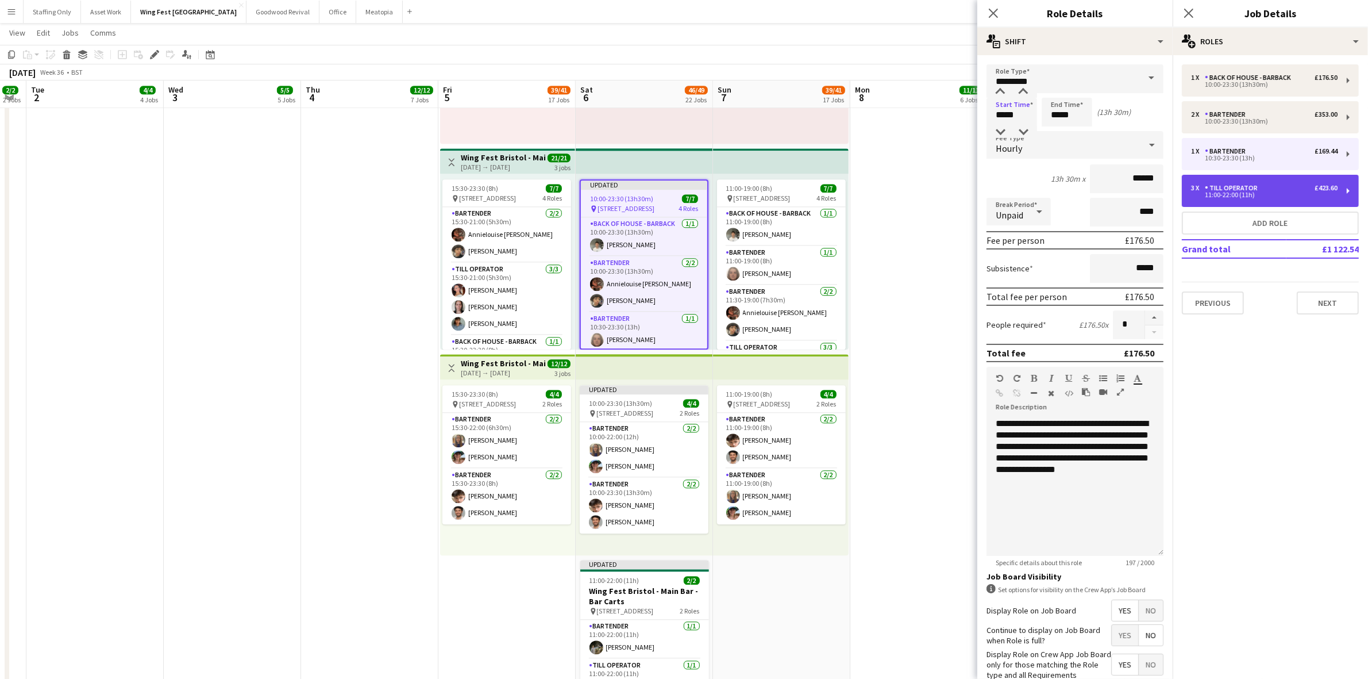
type input "**********"
type input "*****"
type input "*"
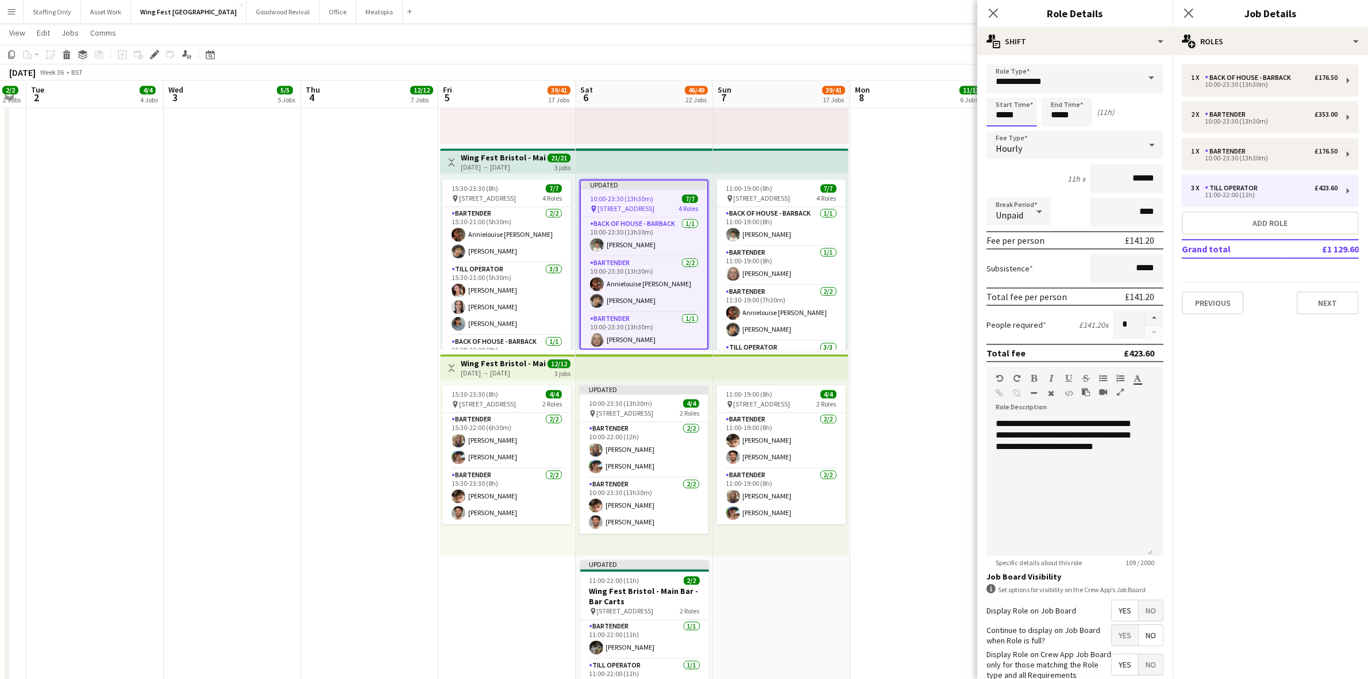
drag, startPoint x: 1019, startPoint y: 117, endPoint x: 960, endPoint y: 113, distance: 59.3
type input "*****"
drag, startPoint x: 993, startPoint y: 13, endPoint x: 942, endPoint y: 45, distance: 59.9
click at [993, 13] on icon at bounding box center [993, 13] width 9 height 9
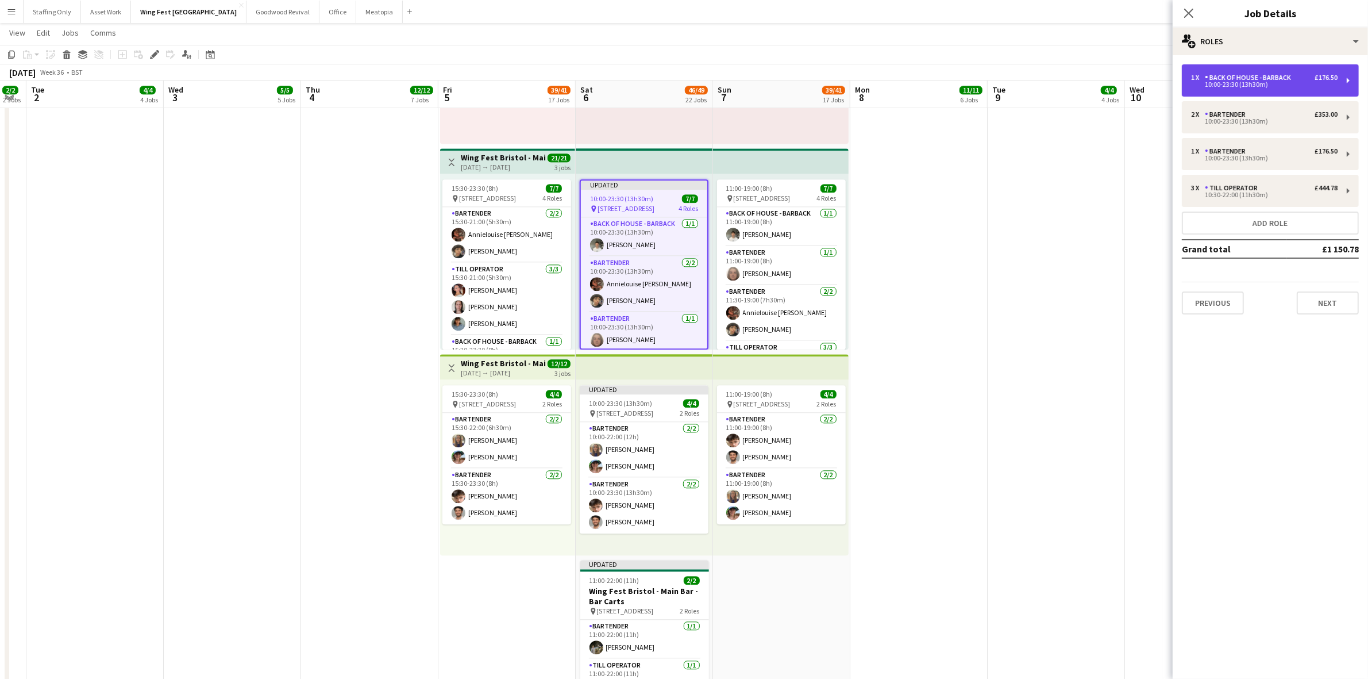
click at [1226, 81] on div "Back of House - Barback" at bounding box center [1250, 78] width 91 height 8
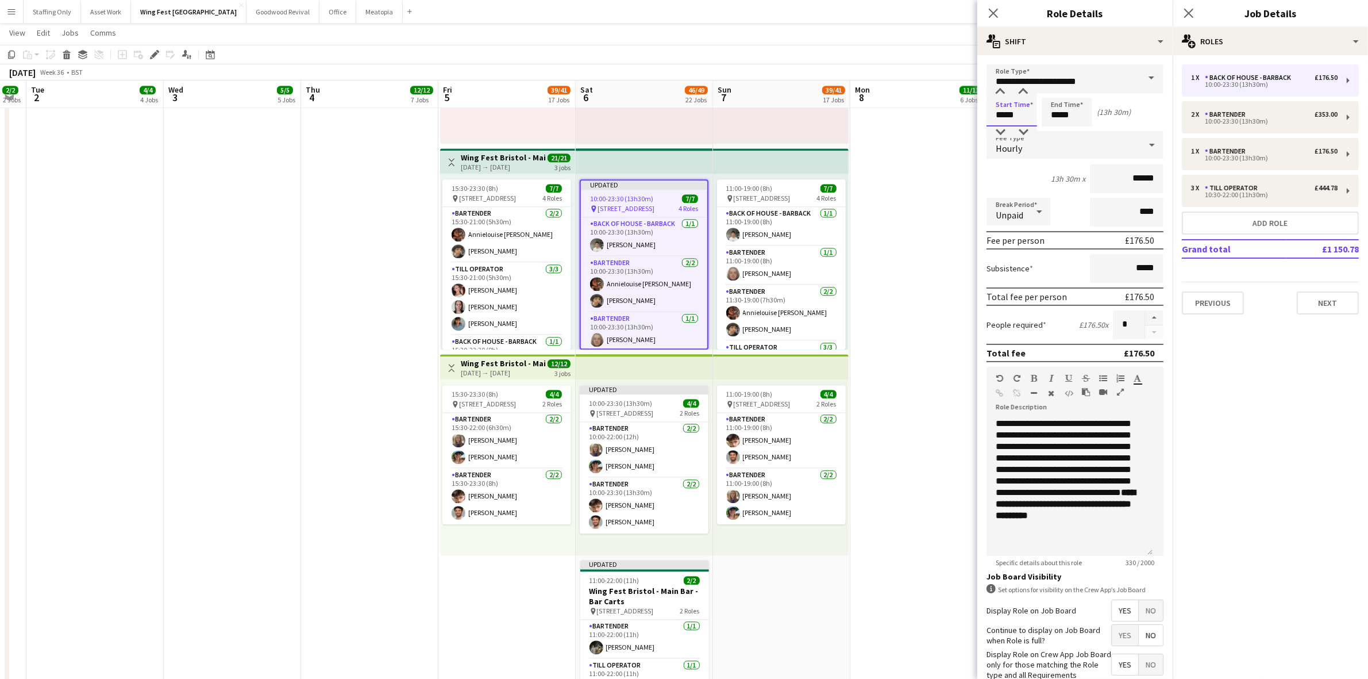
drag, startPoint x: 991, startPoint y: 113, endPoint x: 972, endPoint y: 113, distance: 19.0
drag, startPoint x: 1017, startPoint y: 114, endPoint x: 963, endPoint y: 112, distance: 54.0
type input "*****"
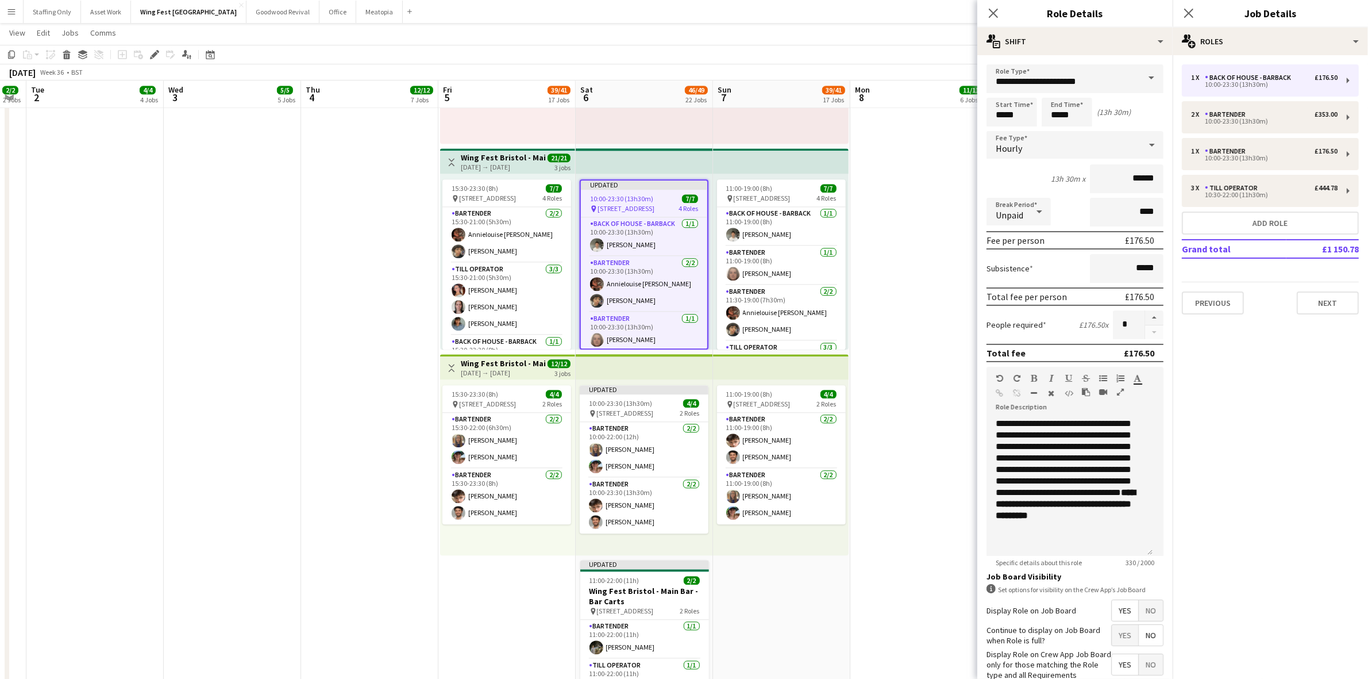
click at [961, 247] on app-date-cell at bounding box center [918, 381] width 137 height 886
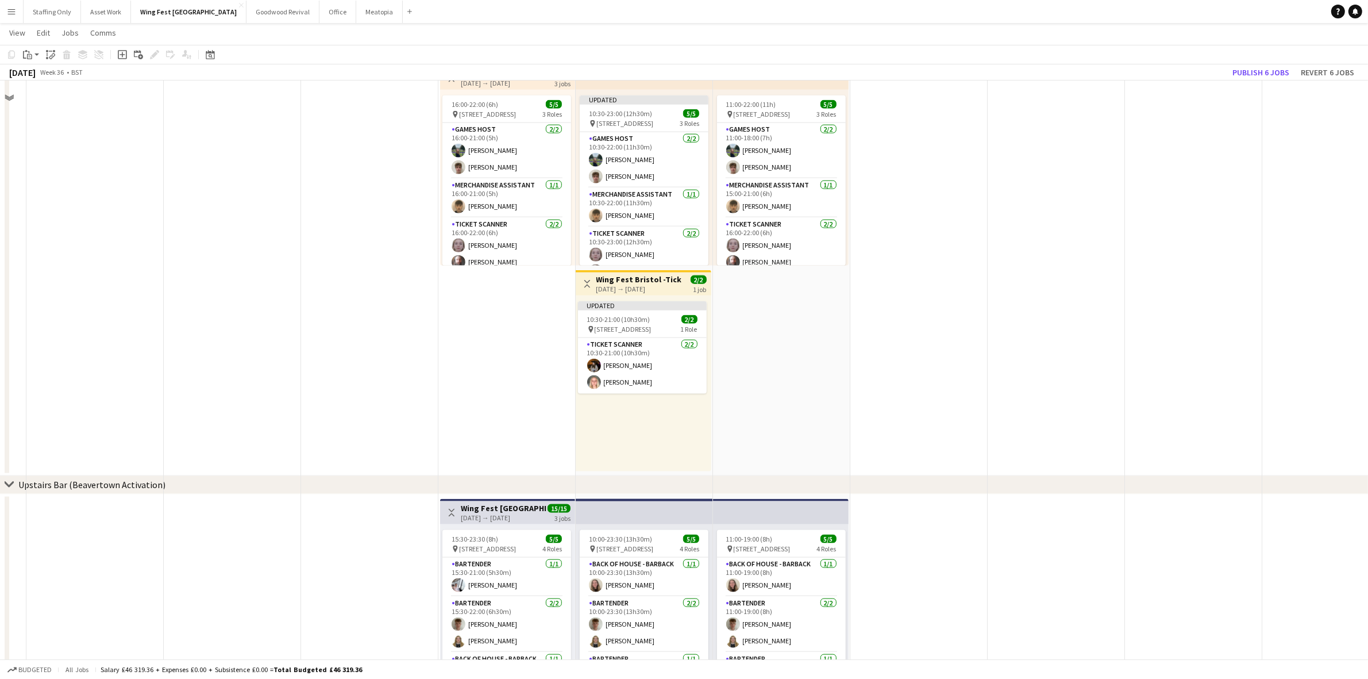
scroll to position [1580, 0]
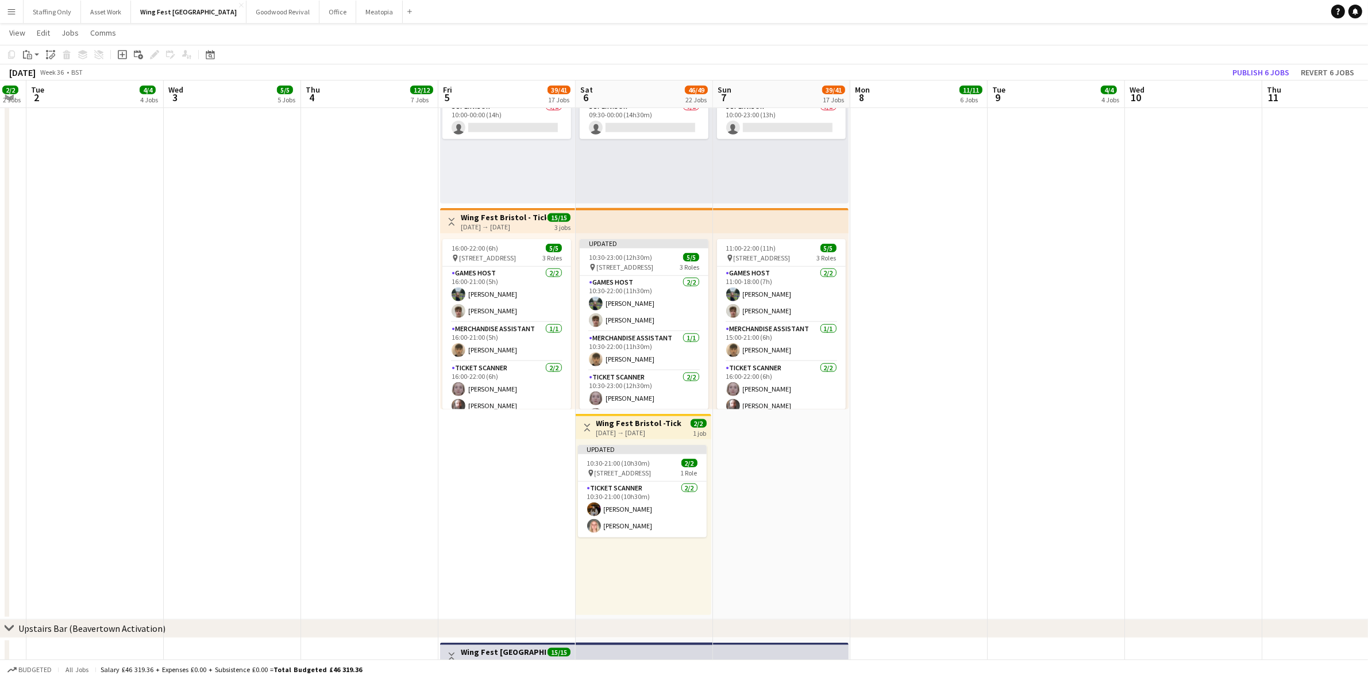
click at [1031, 333] on app-date-cell at bounding box center [1056, 309] width 137 height 622
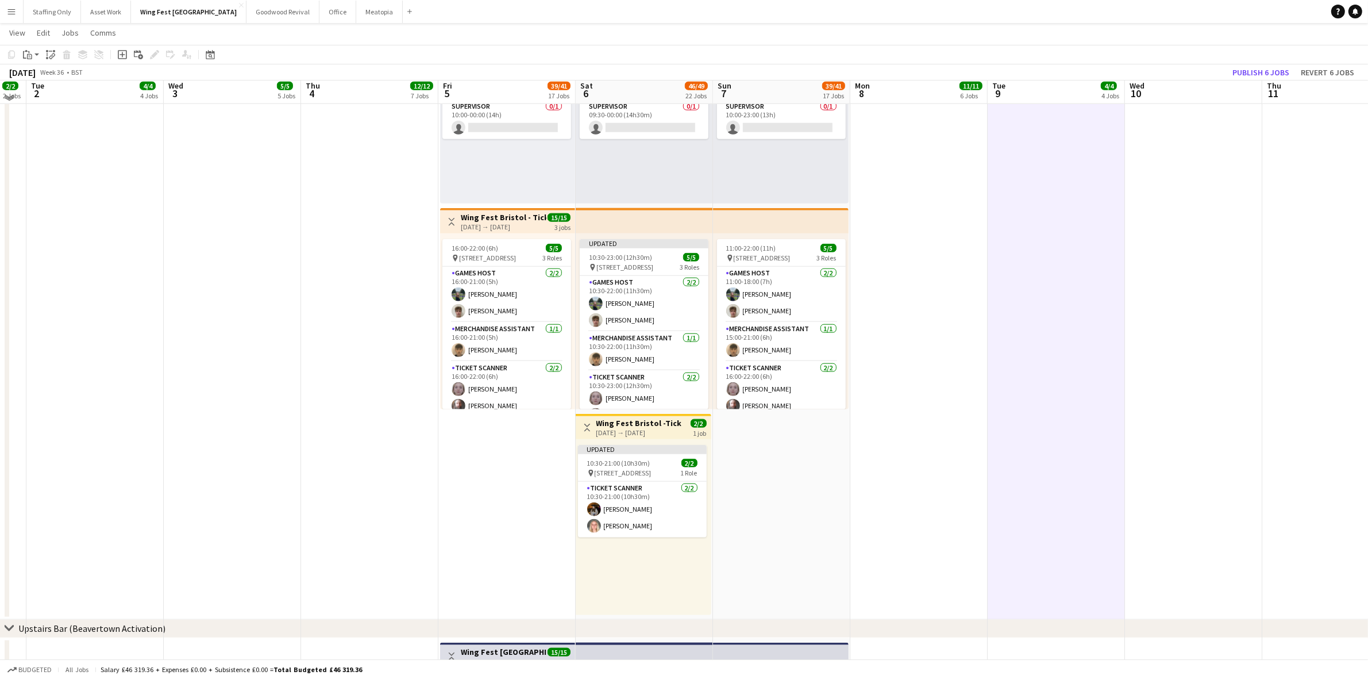
scroll to position [1508, 0]
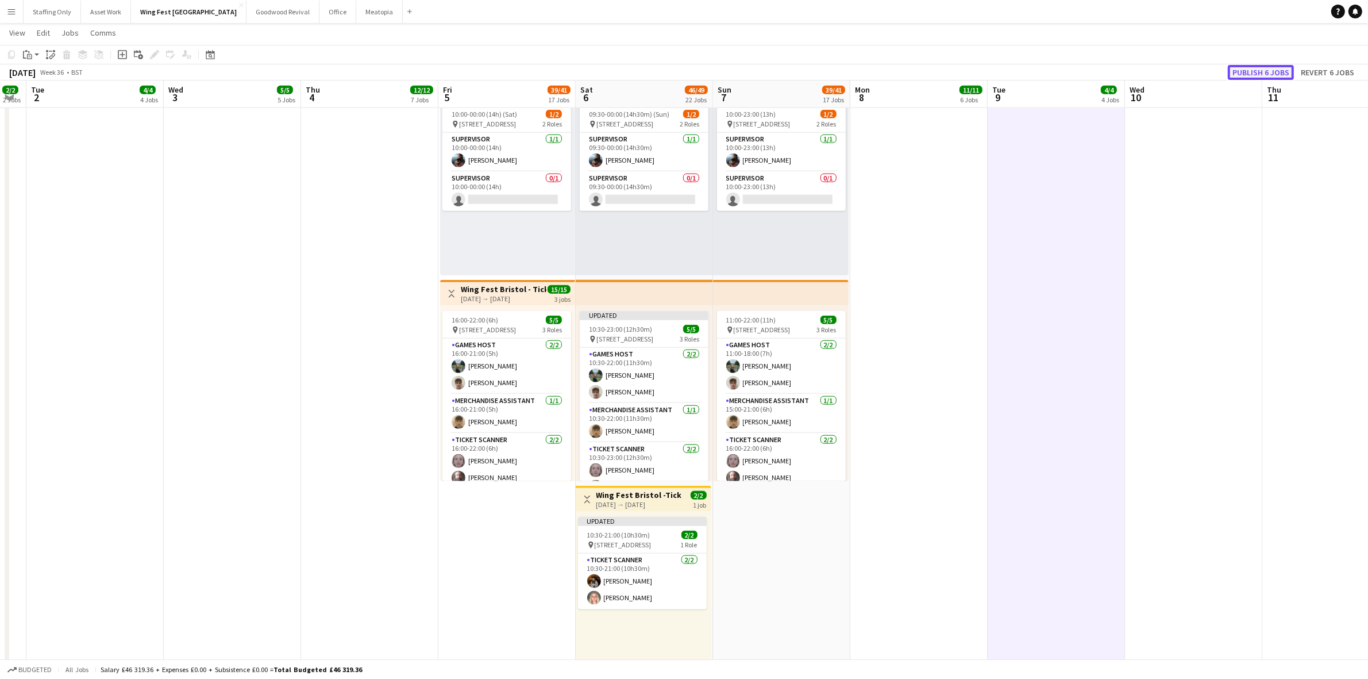
click at [1265, 70] on button "Publish 6 jobs" at bounding box center [1261, 72] width 66 height 15
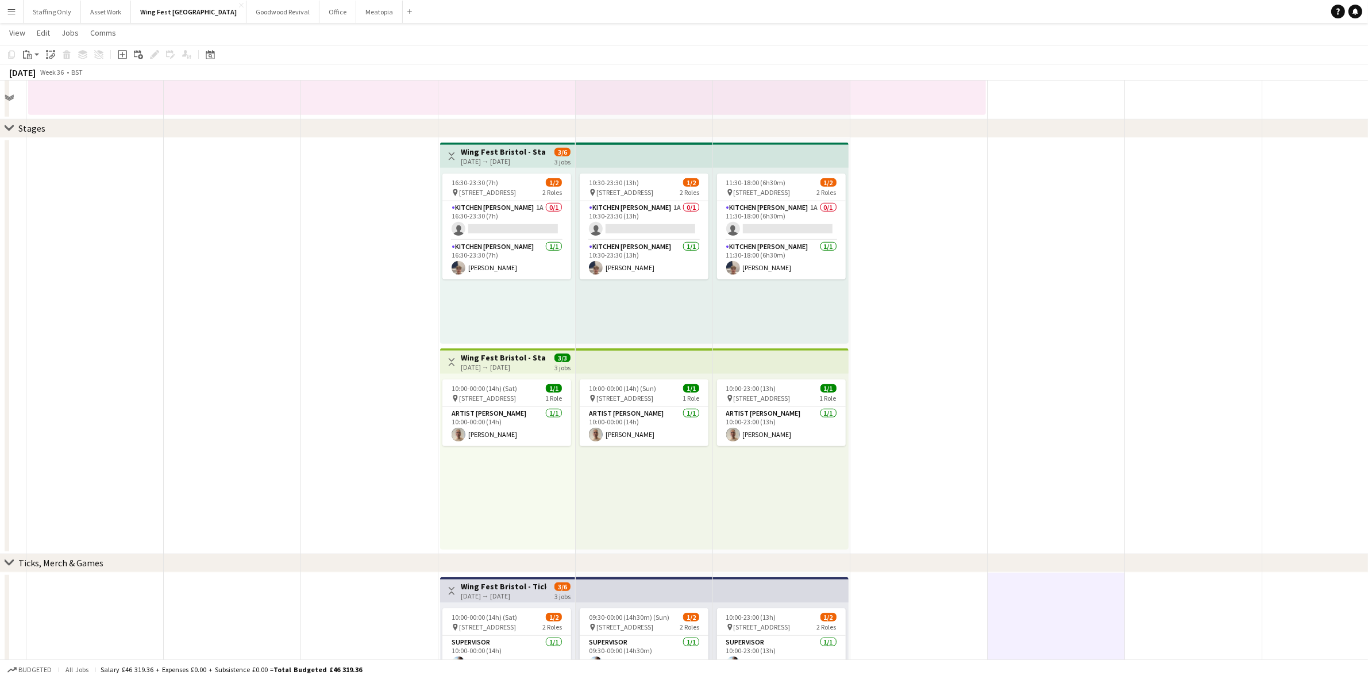
scroll to position [790, 0]
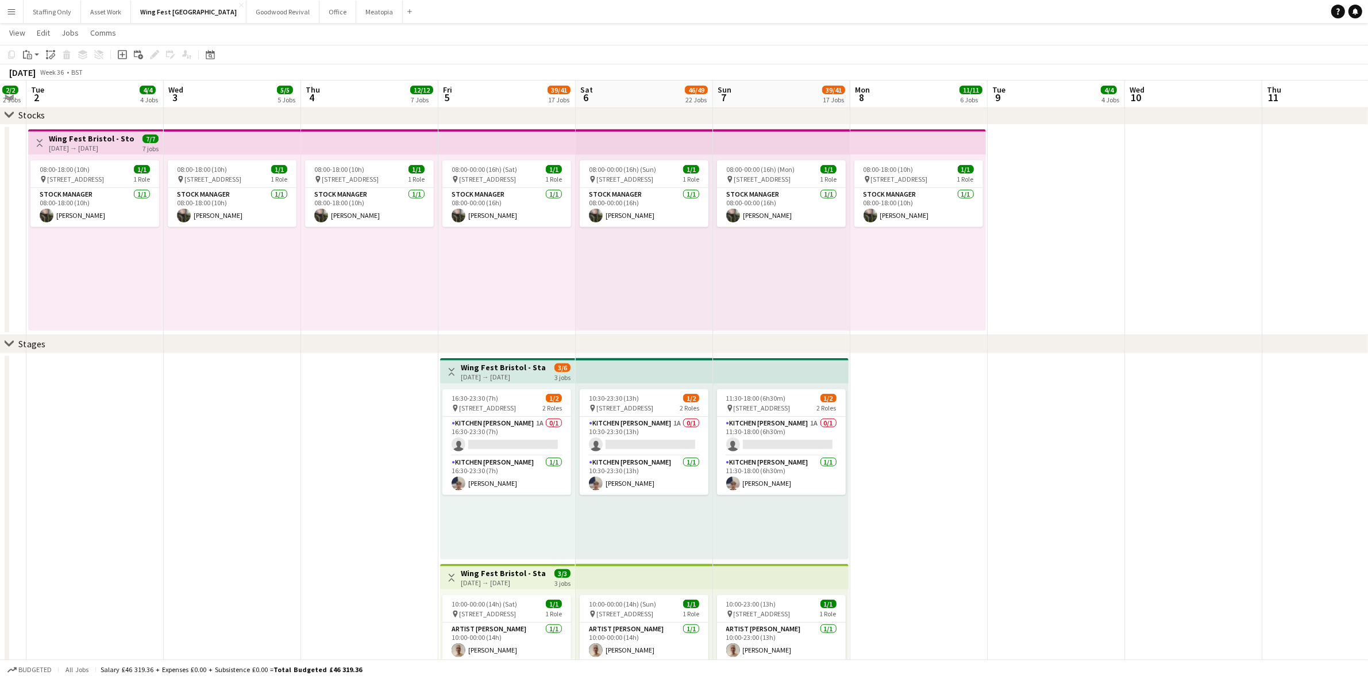
click at [11, 11] on app-icon "Menu" at bounding box center [11, 11] width 9 height 9
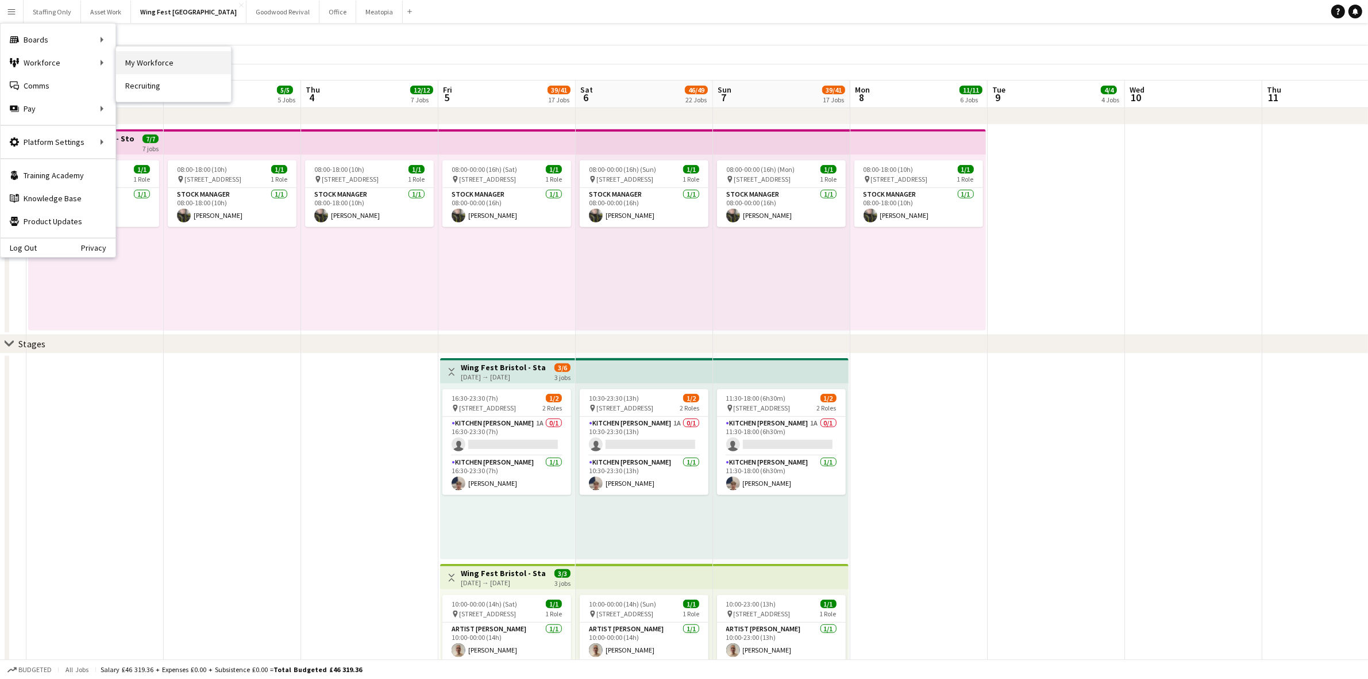
click at [159, 67] on link "My Workforce" at bounding box center [173, 62] width 115 height 23
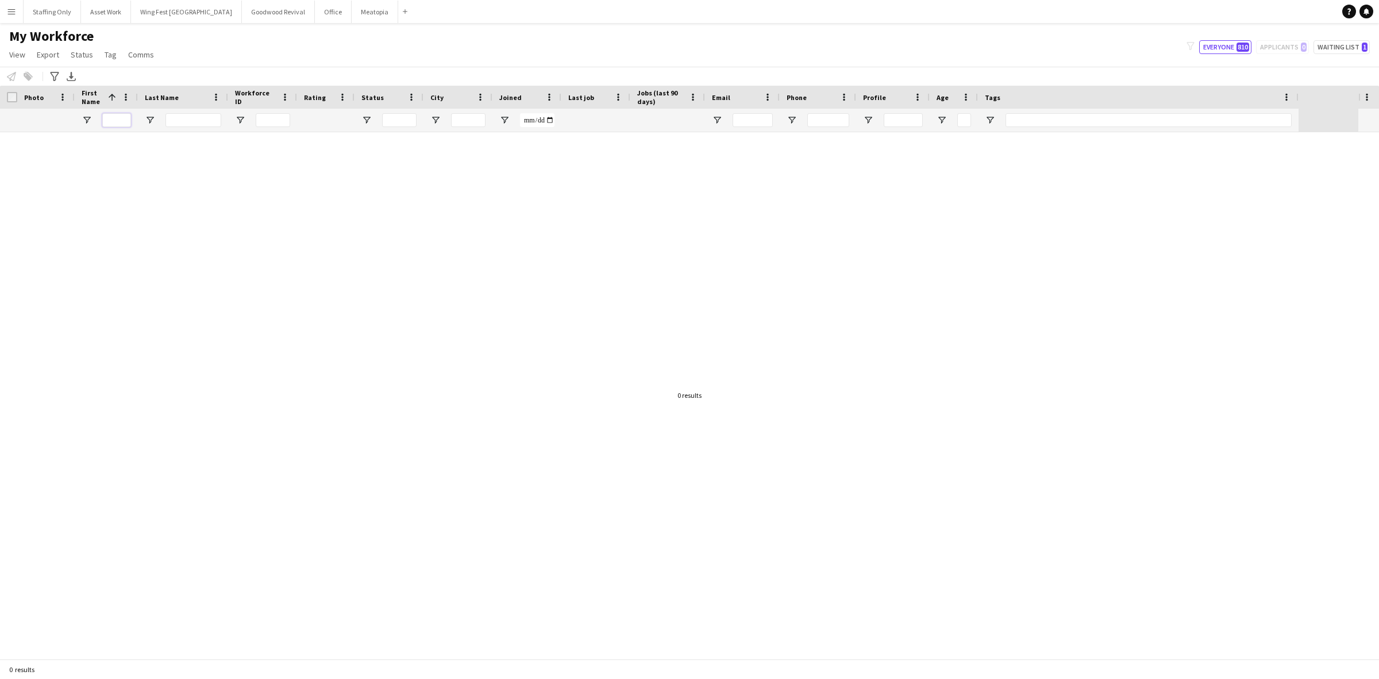
click at [124, 118] on input "First Name Filter Input" at bounding box center [116, 120] width 29 height 14
type input "****"
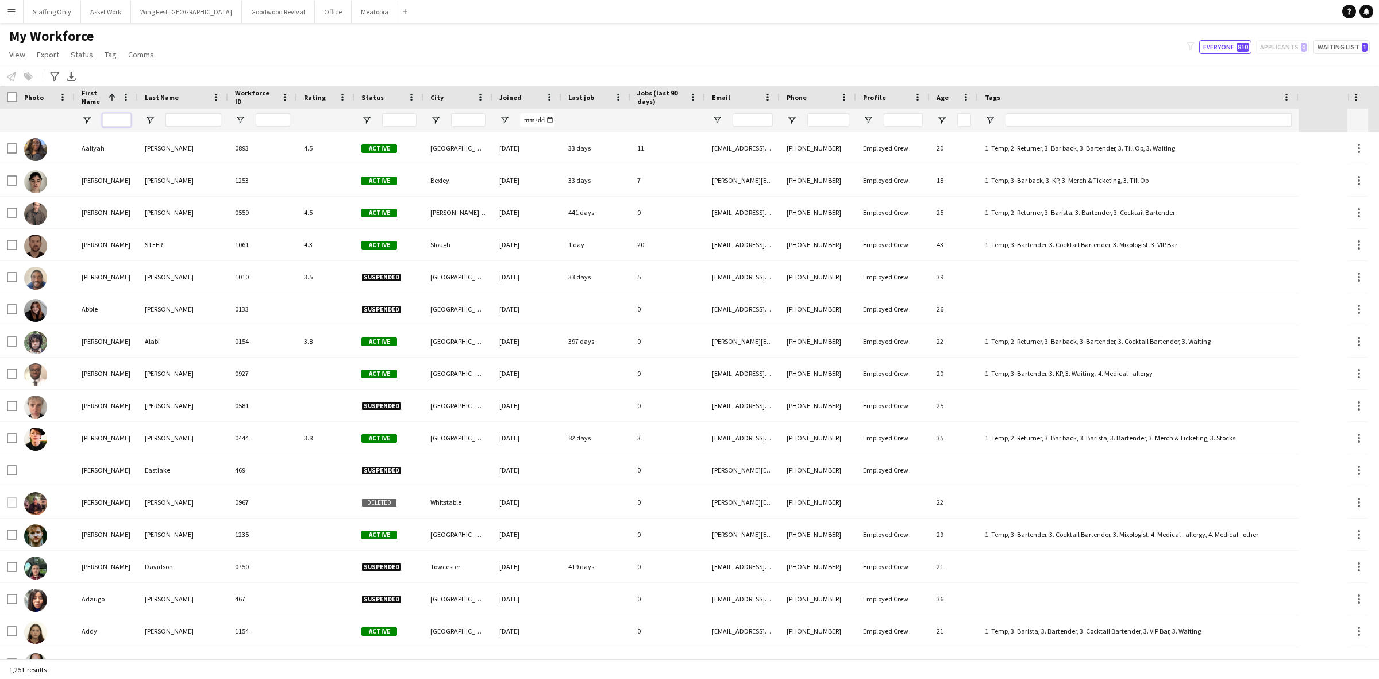
click at [110, 122] on input "First Name Filter Input" at bounding box center [116, 120] width 29 height 14
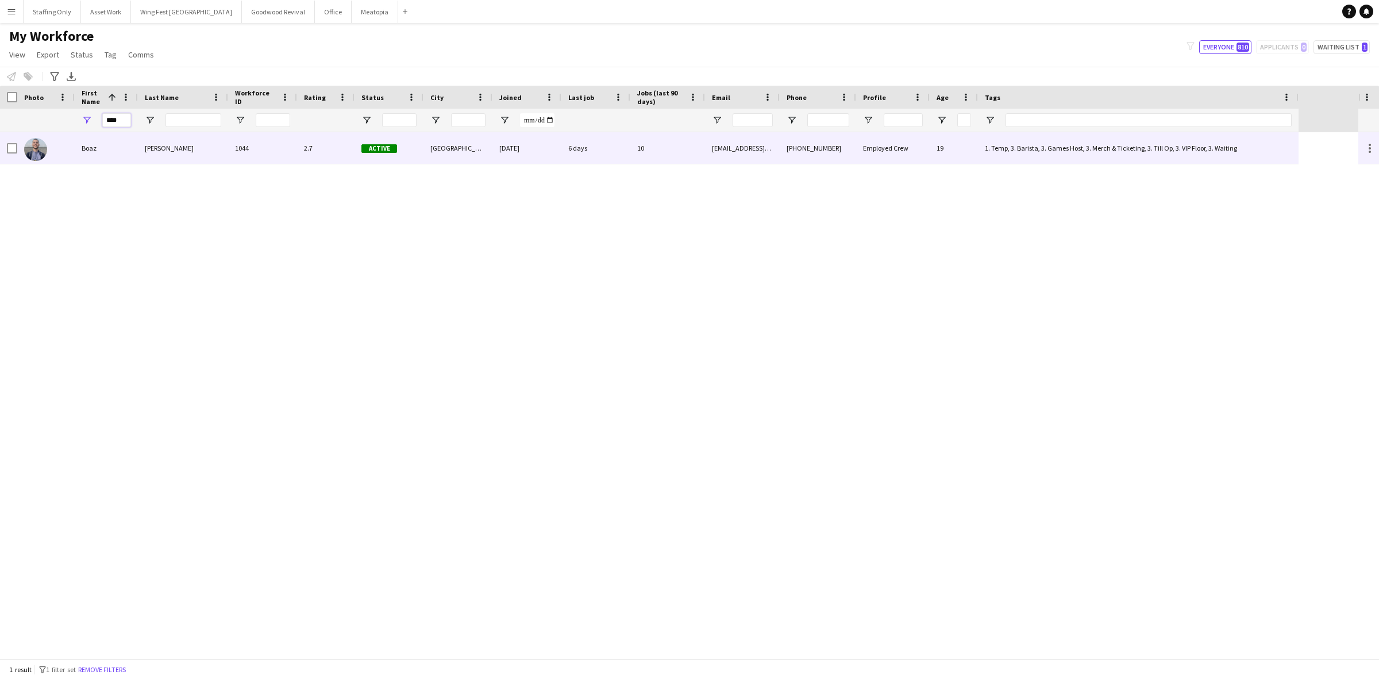
type input "****"
click at [136, 148] on div "Boaz" at bounding box center [106, 148] width 63 height 32
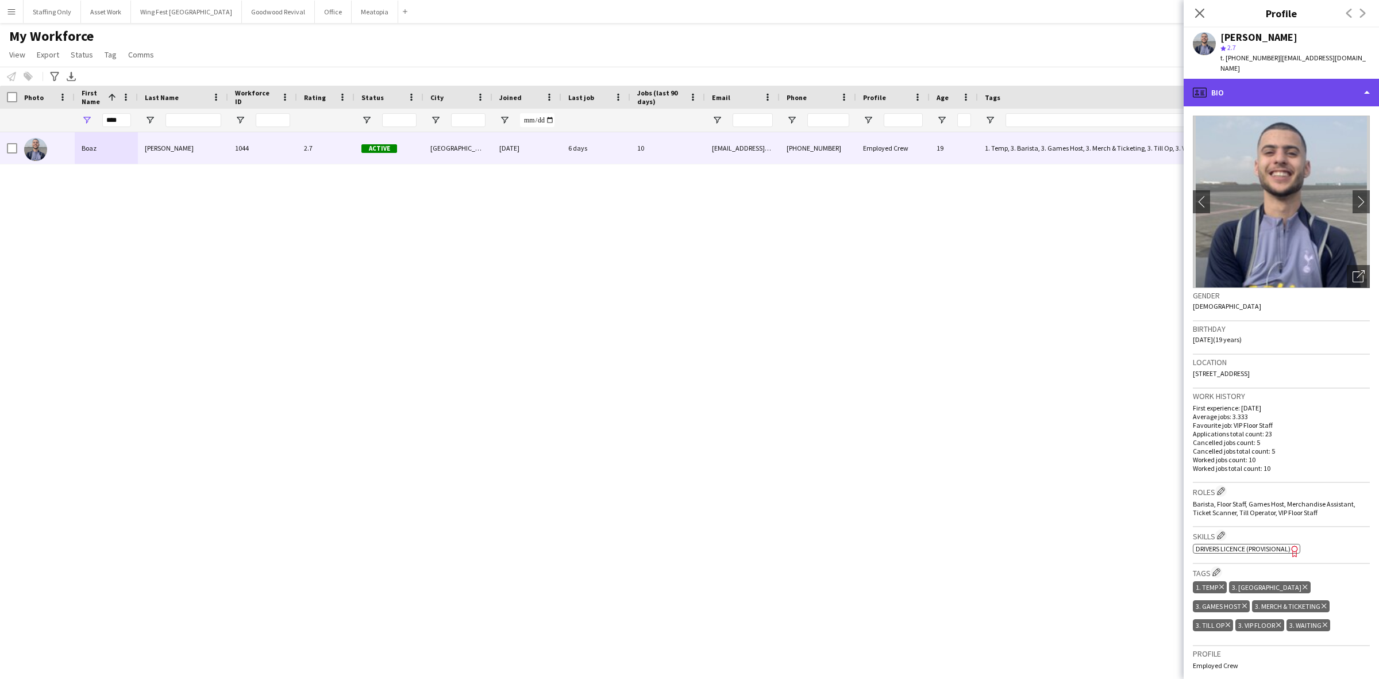
click at [1224, 84] on div "profile Bio" at bounding box center [1281, 93] width 195 height 28
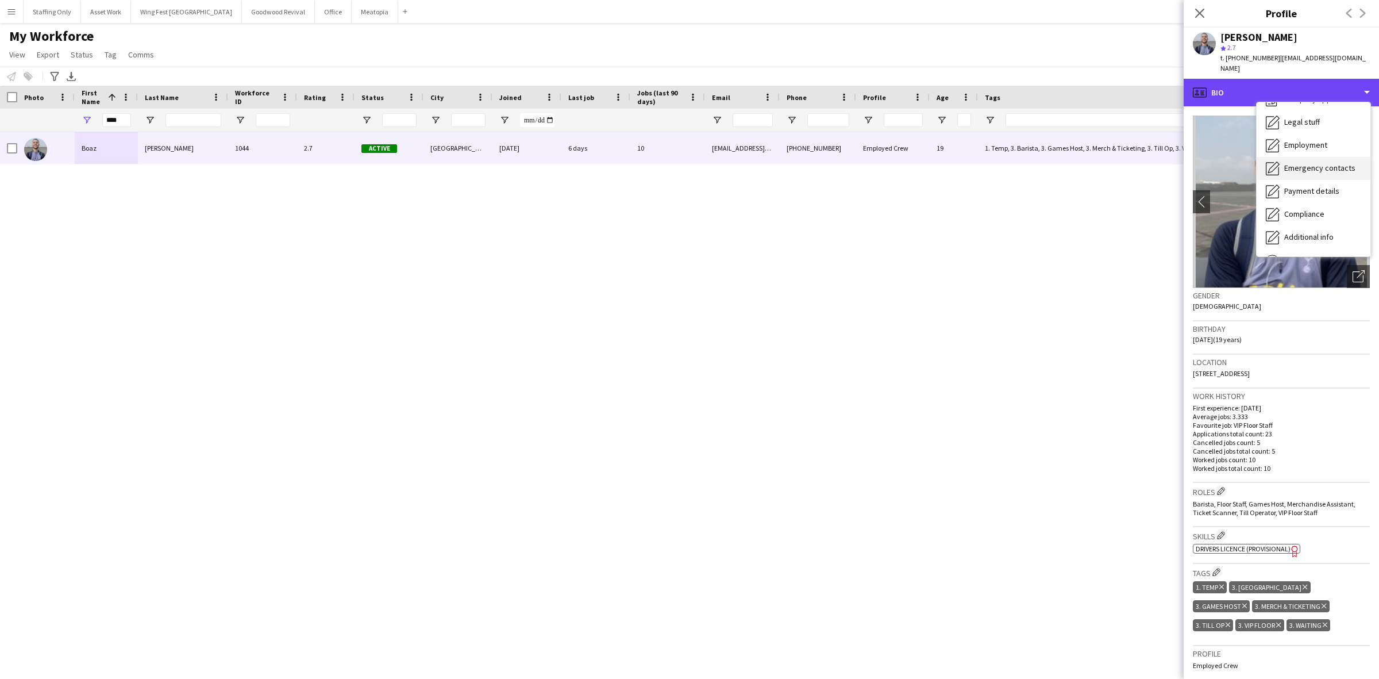
scroll to position [84, 0]
click at [1311, 235] on span "Calendar" at bounding box center [1299, 240] width 30 height 10
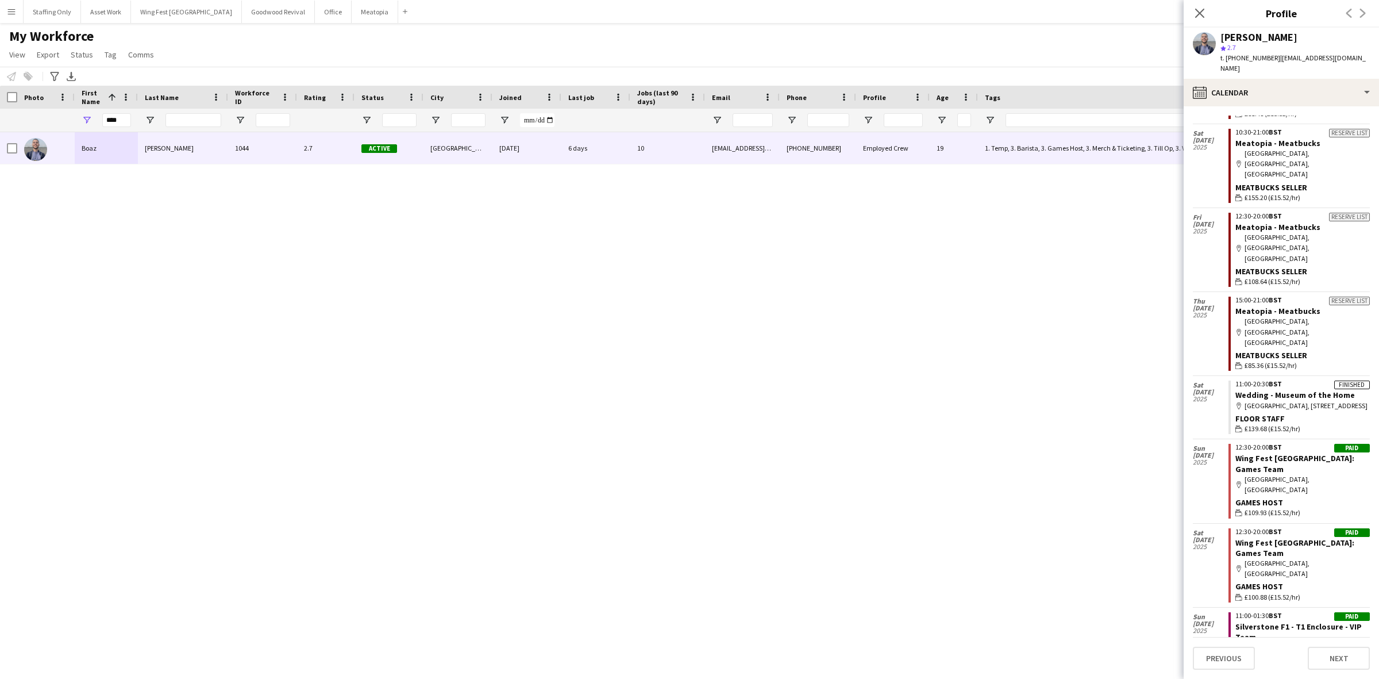
scroll to position [0, 0]
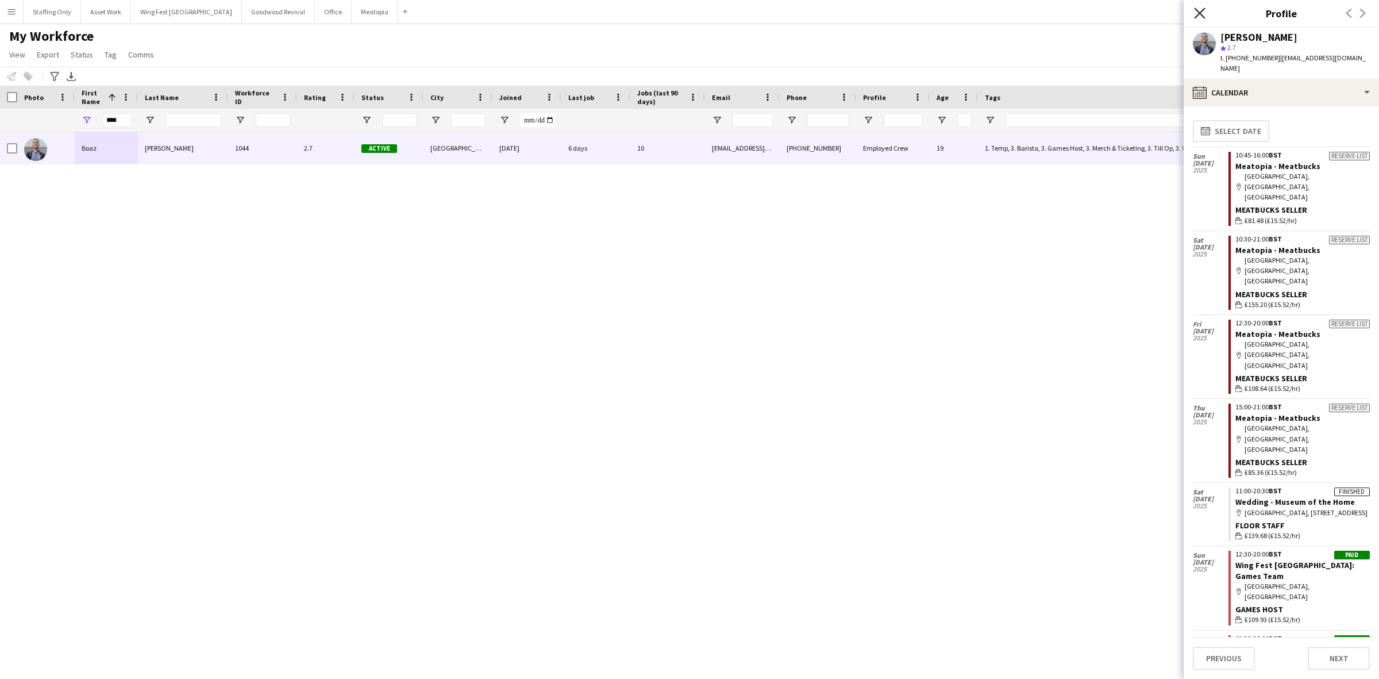
click at [1201, 9] on icon "Close pop-in" at bounding box center [1199, 12] width 11 height 11
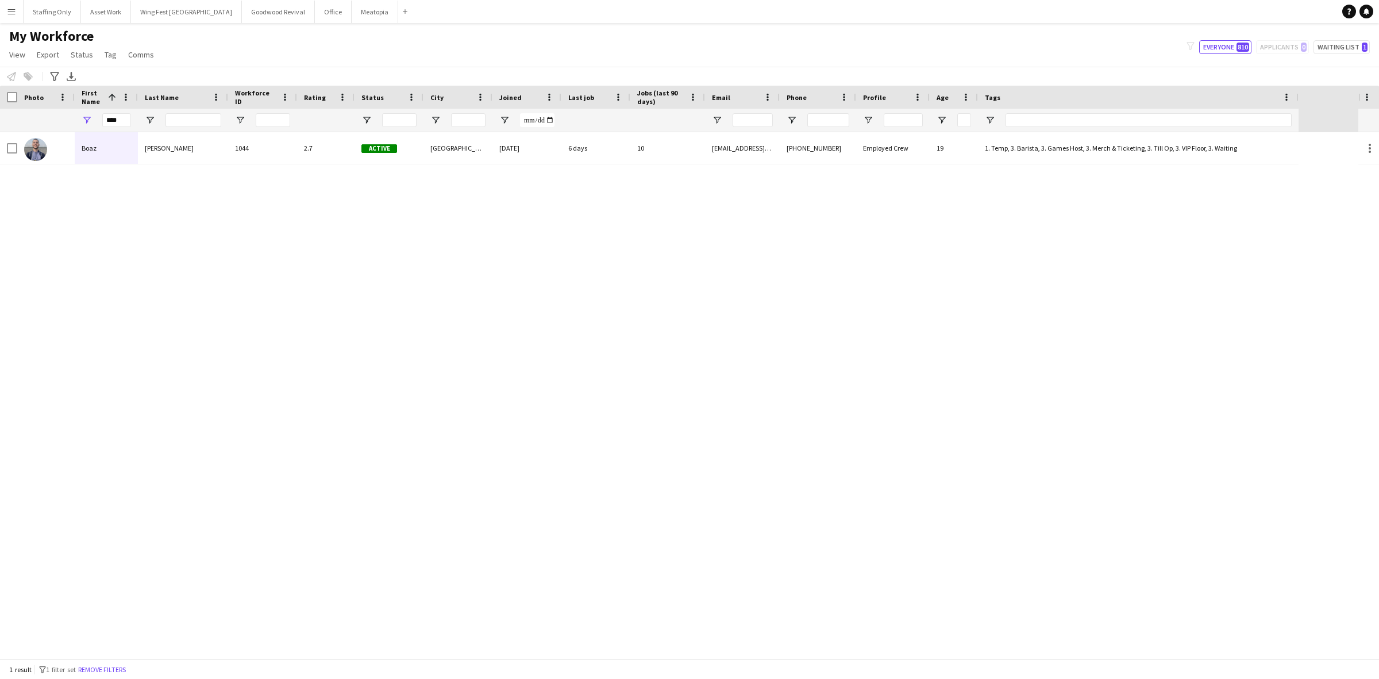
click at [16, 16] on app-icon "Menu" at bounding box center [11, 11] width 9 height 9
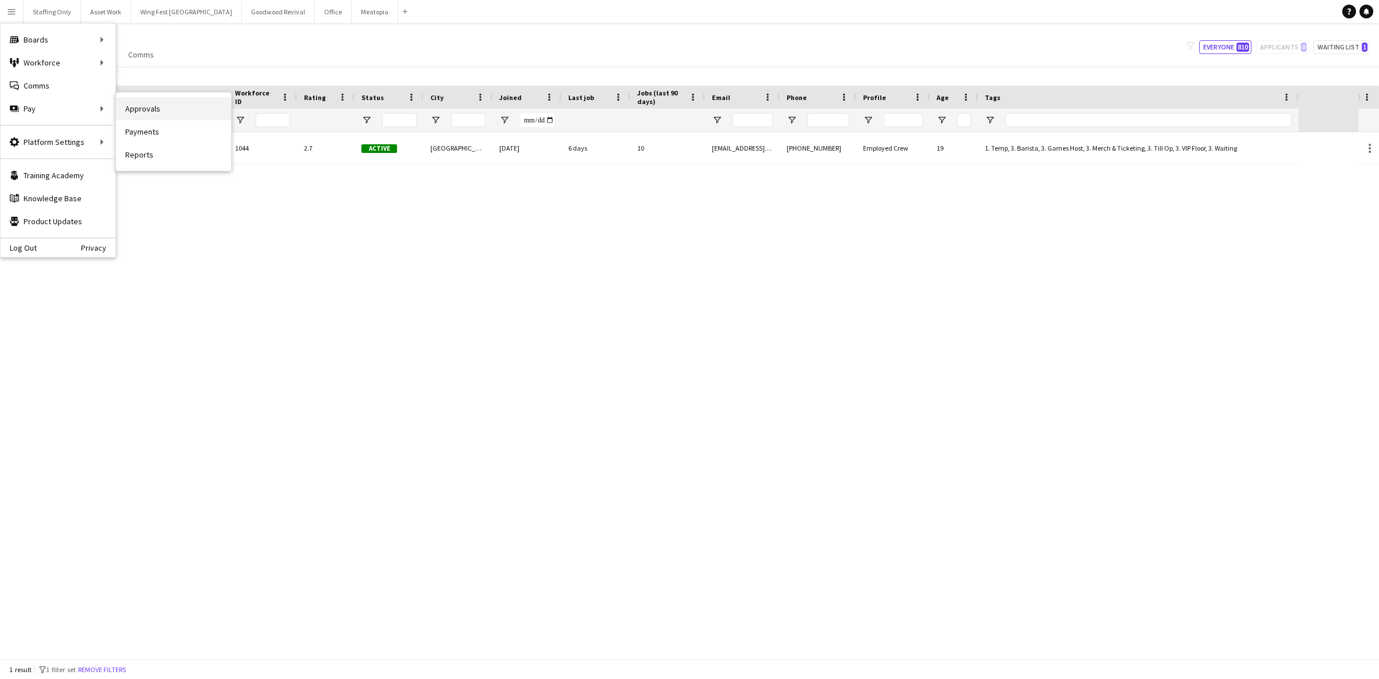
click at [129, 110] on link "Approvals" at bounding box center [173, 108] width 115 height 23
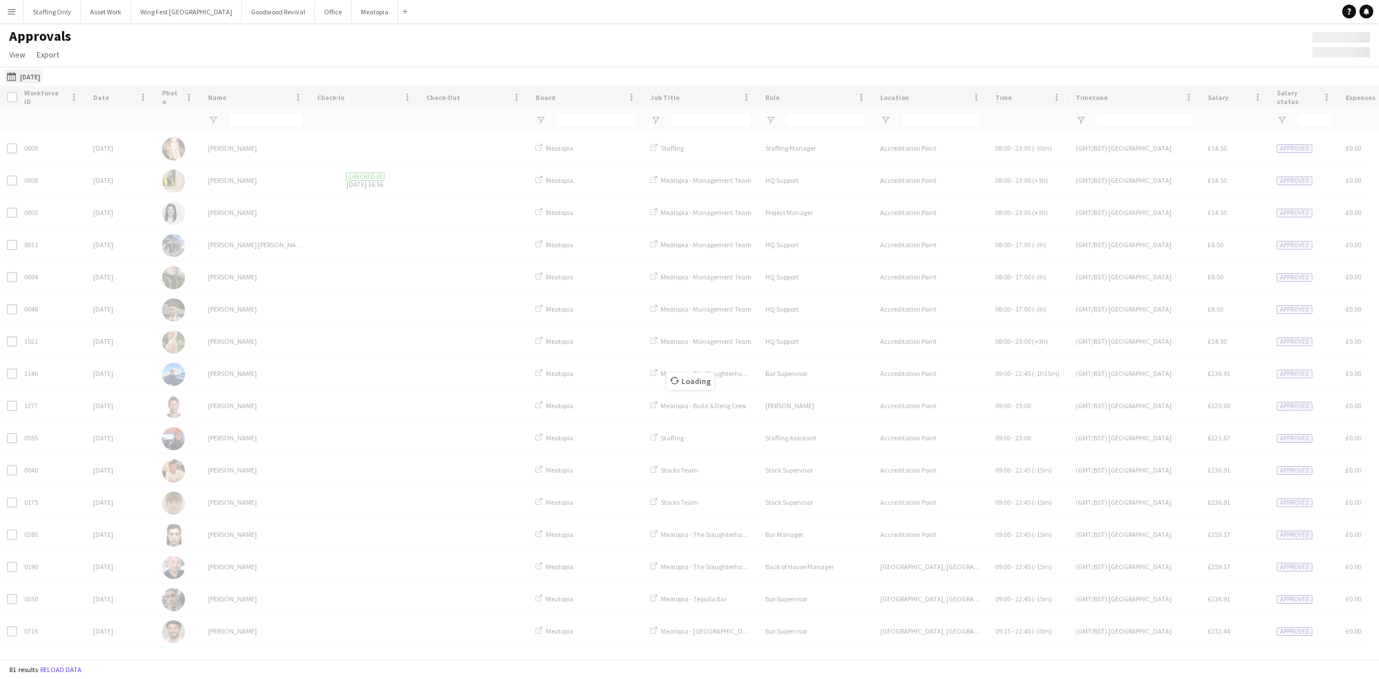
type input "**********"
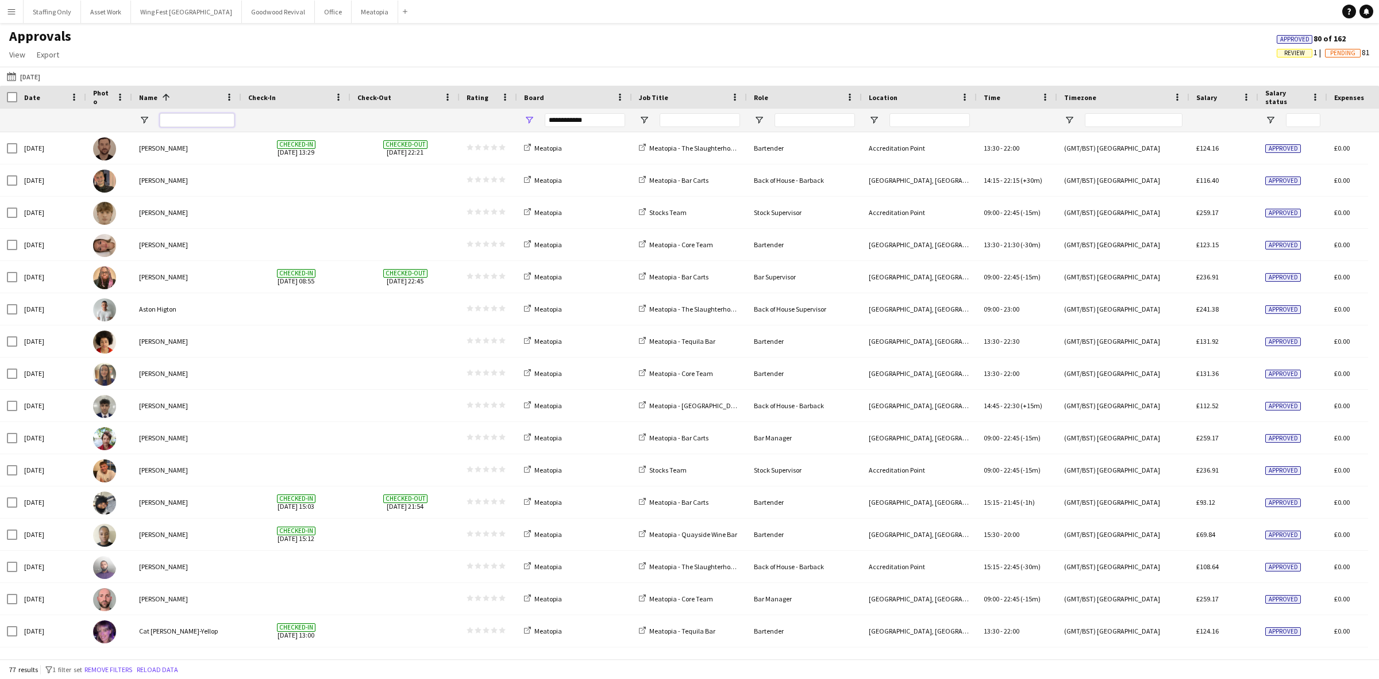
click at [178, 114] on input "Name Filter Input" at bounding box center [197, 120] width 75 height 14
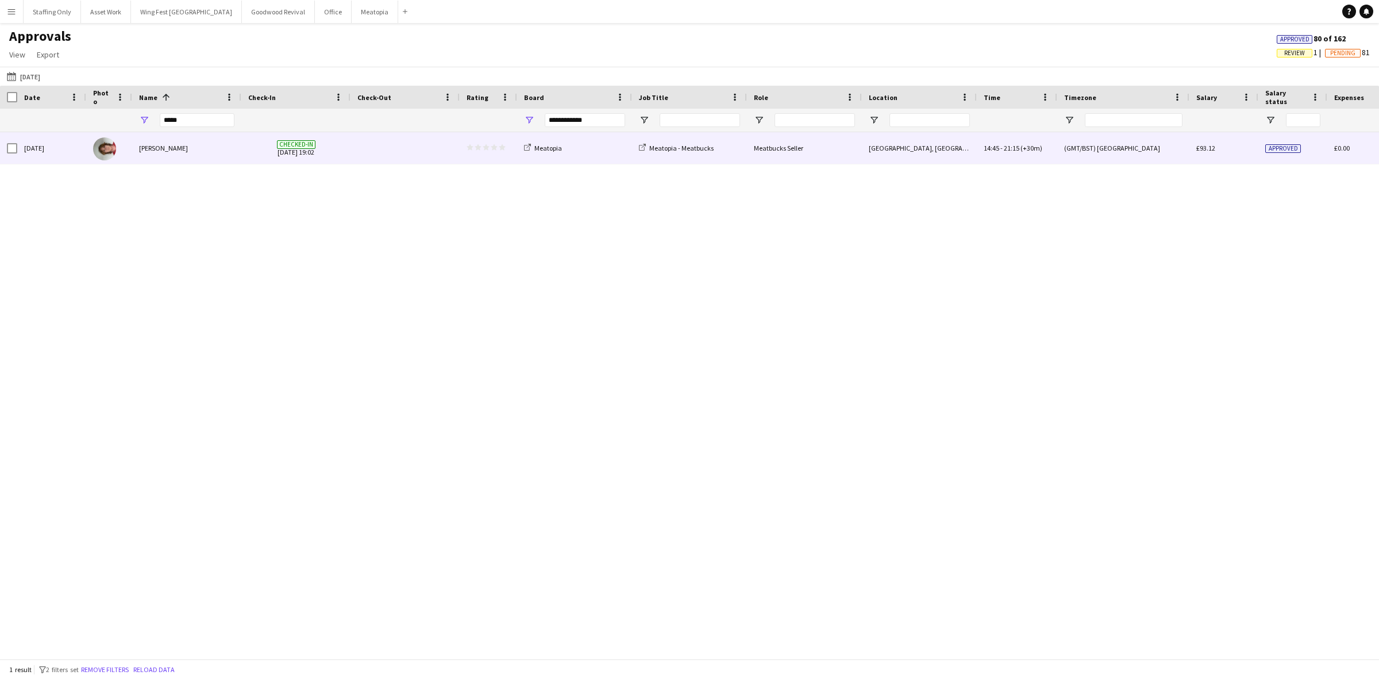
click at [371, 154] on span at bounding box center [404, 148] width 95 height 32
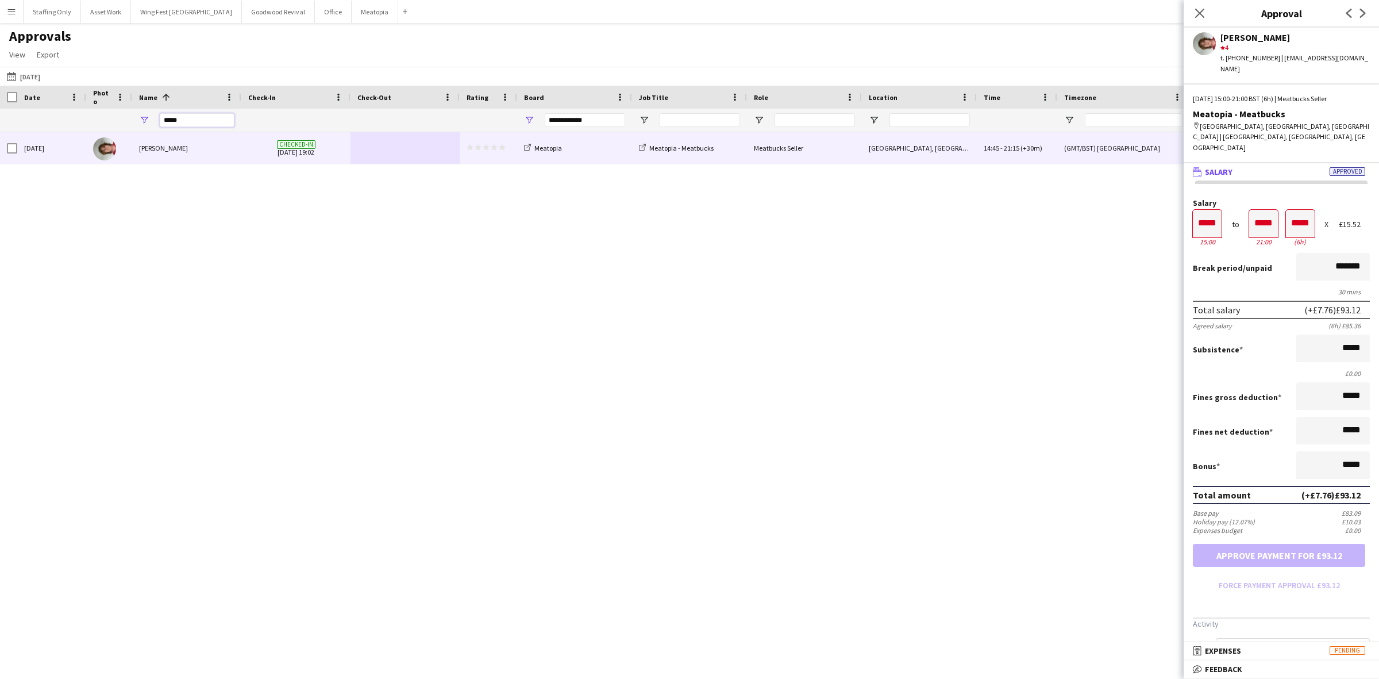
drag, startPoint x: 190, startPoint y: 118, endPoint x: 154, endPoint y: 117, distance: 36.2
click at [154, 117] on div "*****" at bounding box center [186, 120] width 109 height 23
click at [185, 151] on div "[PERSON_NAME]" at bounding box center [186, 148] width 109 height 32
drag, startPoint x: 133, startPoint y: 119, endPoint x: 106, endPoint y: 119, distance: 26.4
click at [106, 119] on div "**********" at bounding box center [1043, 120] width 2086 height 23
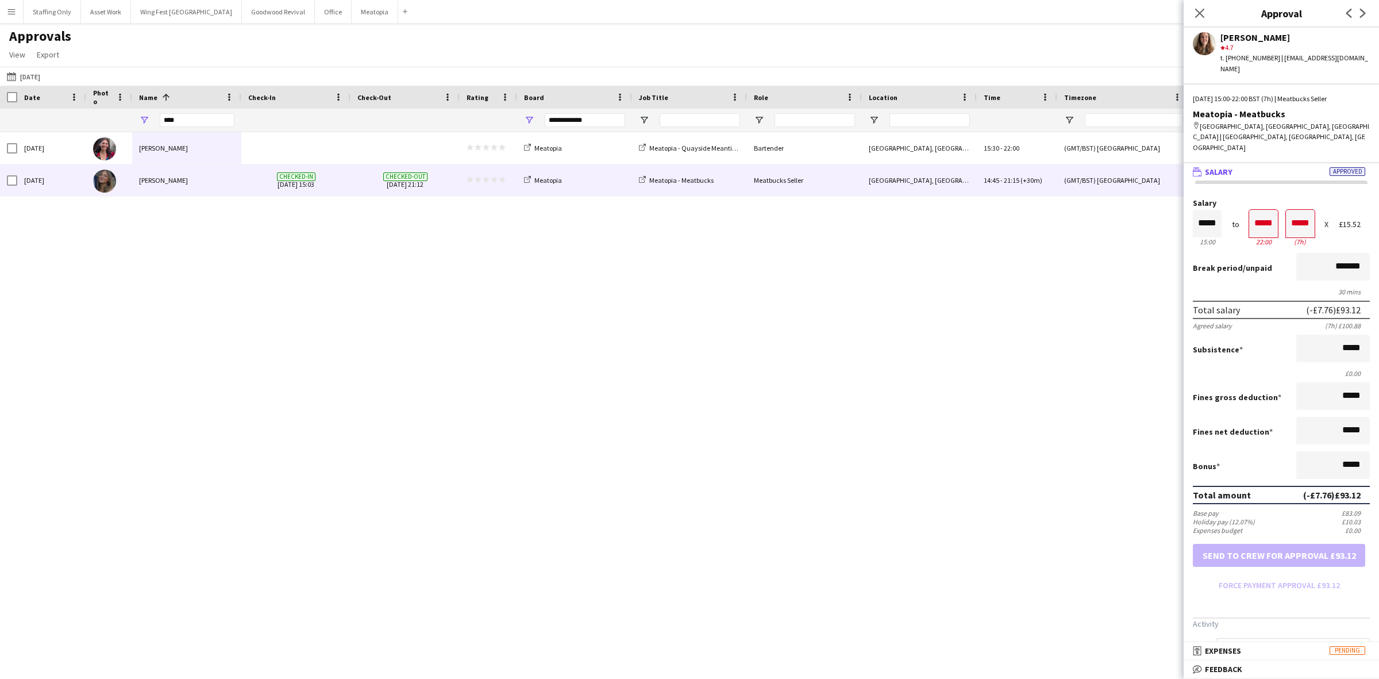
click at [195, 190] on div "[PERSON_NAME]" at bounding box center [186, 180] width 109 height 32
drag, startPoint x: 132, startPoint y: 110, endPoint x: 93, endPoint y: 109, distance: 39.1
click at [93, 109] on div "**********" at bounding box center [1043, 120] width 2086 height 23
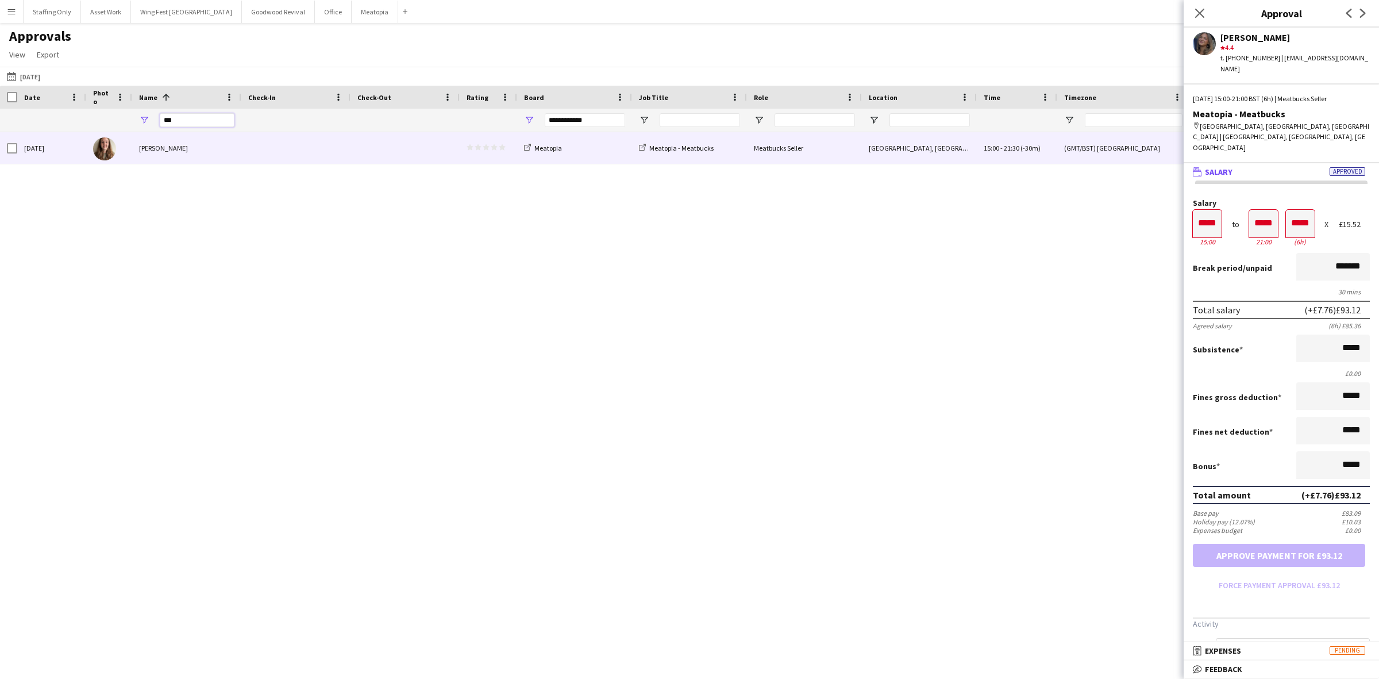
type input "***"
click at [230, 147] on div "[PERSON_NAME]" at bounding box center [186, 148] width 109 height 32
click at [1196, 15] on icon "Close pop-in" at bounding box center [1199, 12] width 11 height 11
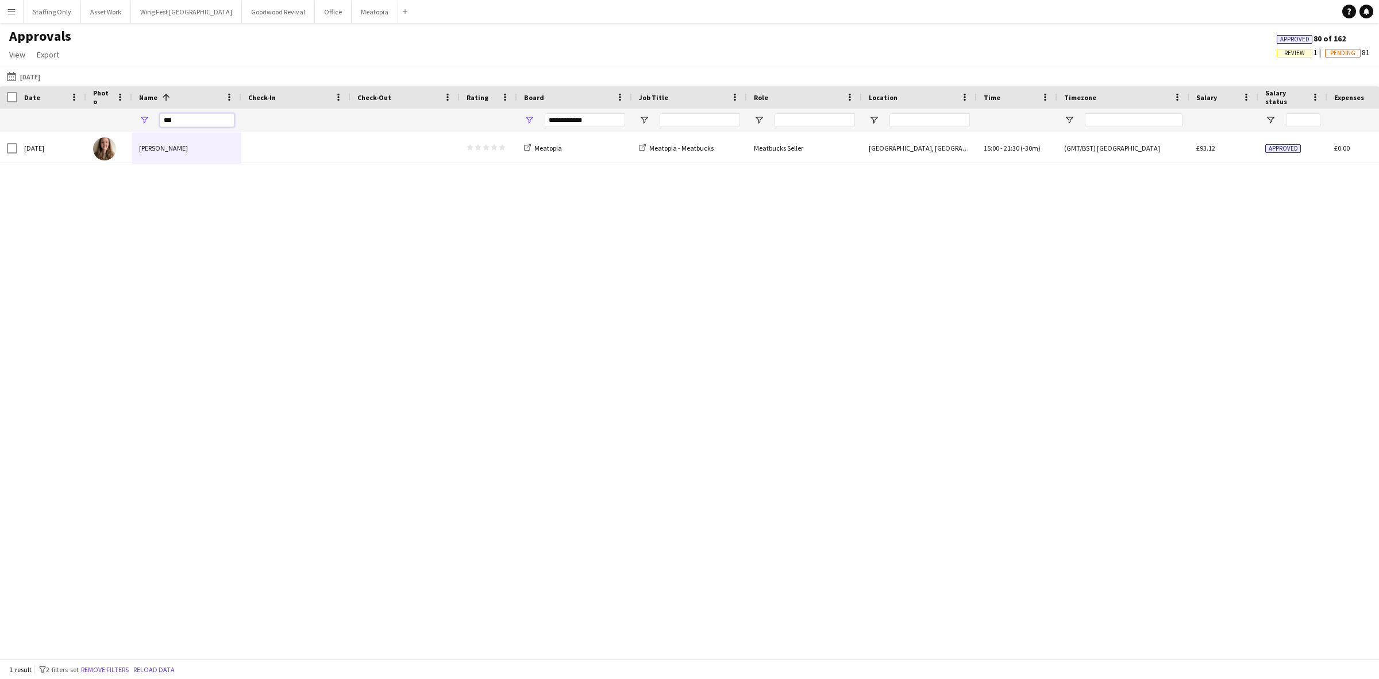
drag, startPoint x: 203, startPoint y: 121, endPoint x: 45, endPoint y: 92, distance: 160.6
click at [76, 98] on div "Date Photo Name 1" at bounding box center [1043, 109] width 2086 height 47
